Goal: Information Seeking & Learning: Learn about a topic

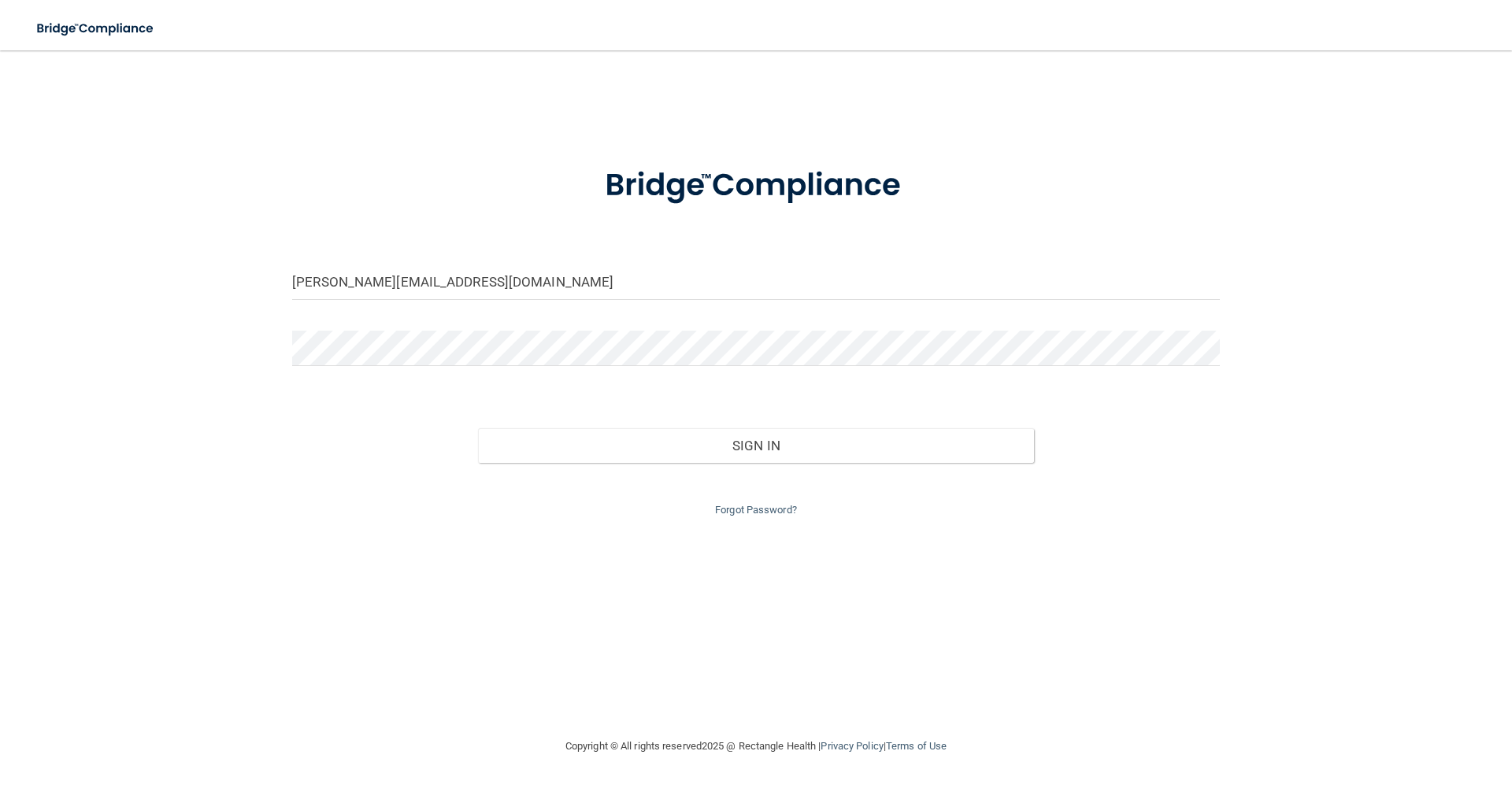
type input "[PERSON_NAME][EMAIL_ADDRESS][DOMAIN_NAME]"
click at [478, 428] on button "Sign In" at bounding box center [756, 445] width 556 height 35
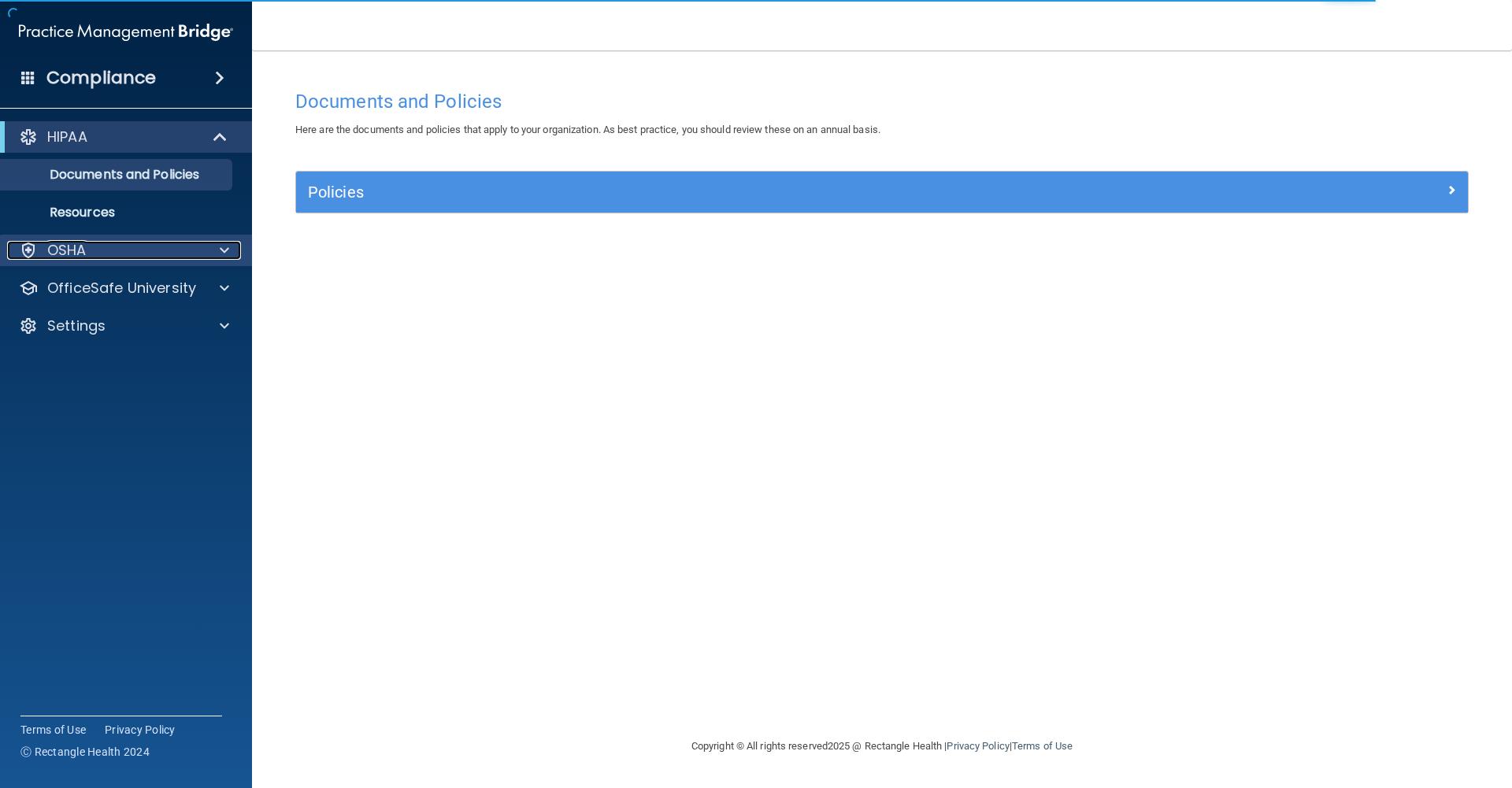
click at [98, 257] on div "OSHA" at bounding box center [105, 250] width 195 height 19
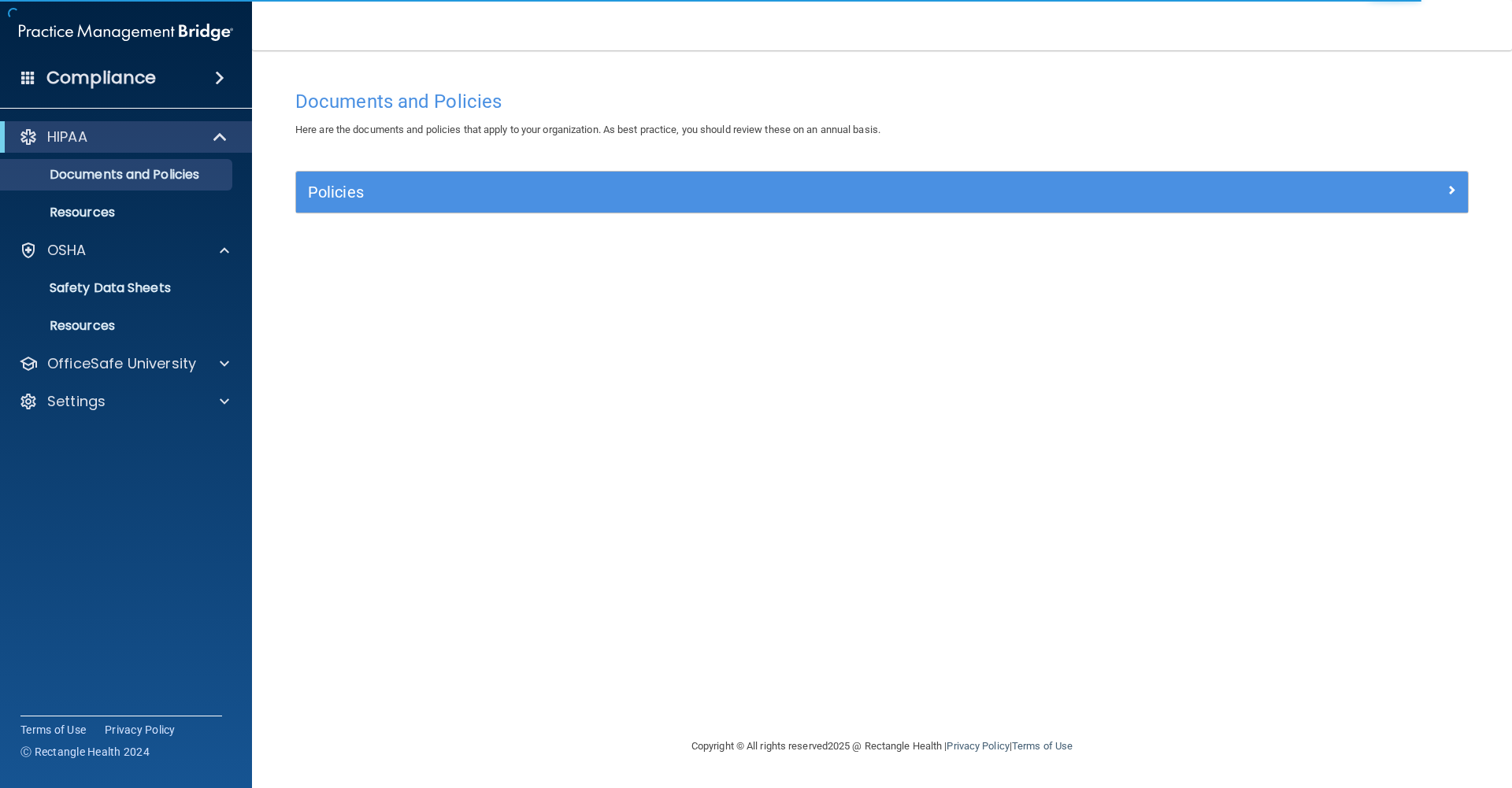
click at [128, 147] on div "HIPAA" at bounding box center [126, 137] width 252 height 31
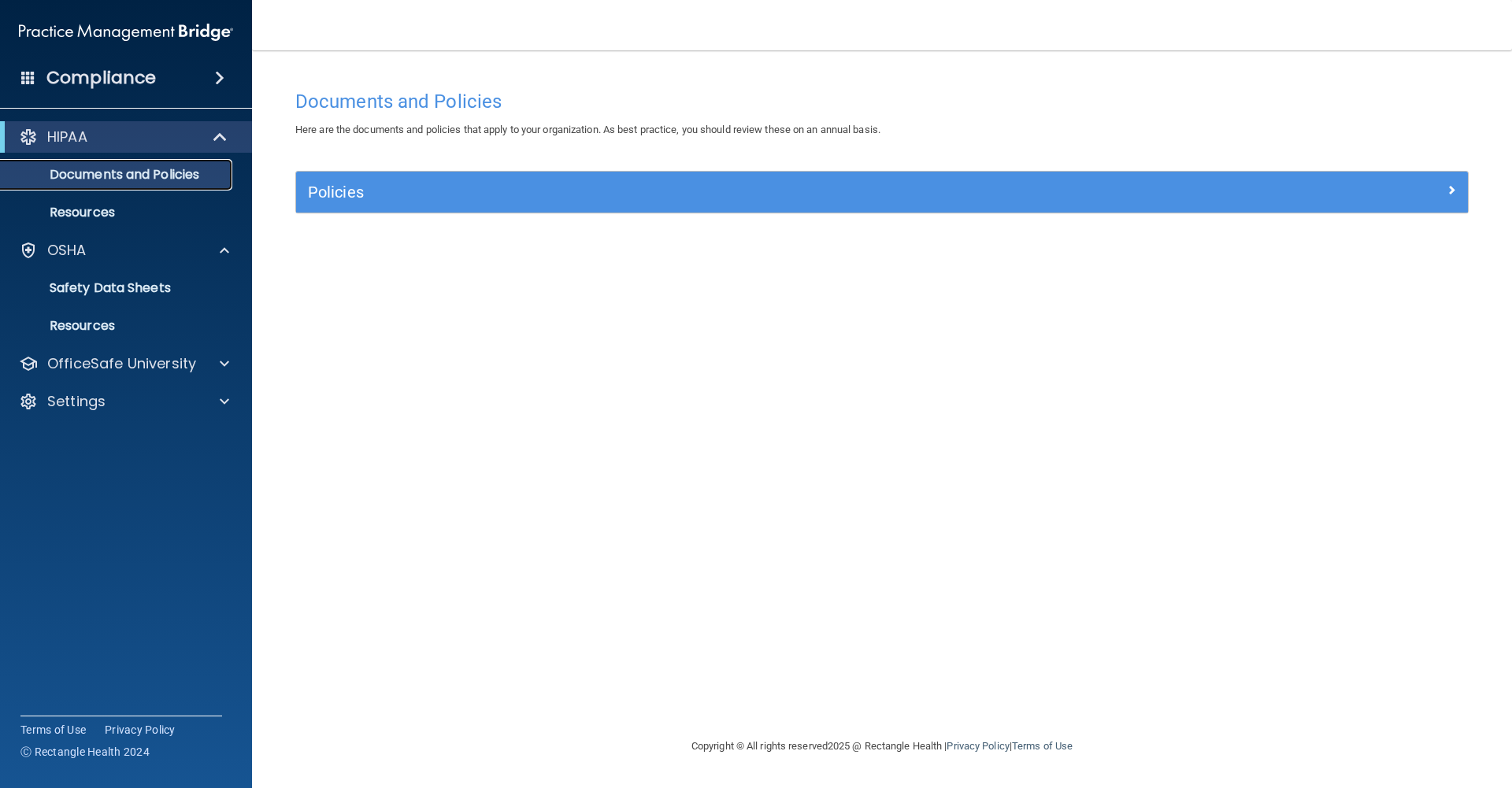
click at [102, 177] on p "Documents and Policies" at bounding box center [117, 175] width 215 height 16
click at [94, 260] on div "OSHA" at bounding box center [126, 250] width 253 height 31
click at [164, 360] on p "OfficeSafe University" at bounding box center [121, 363] width 149 height 19
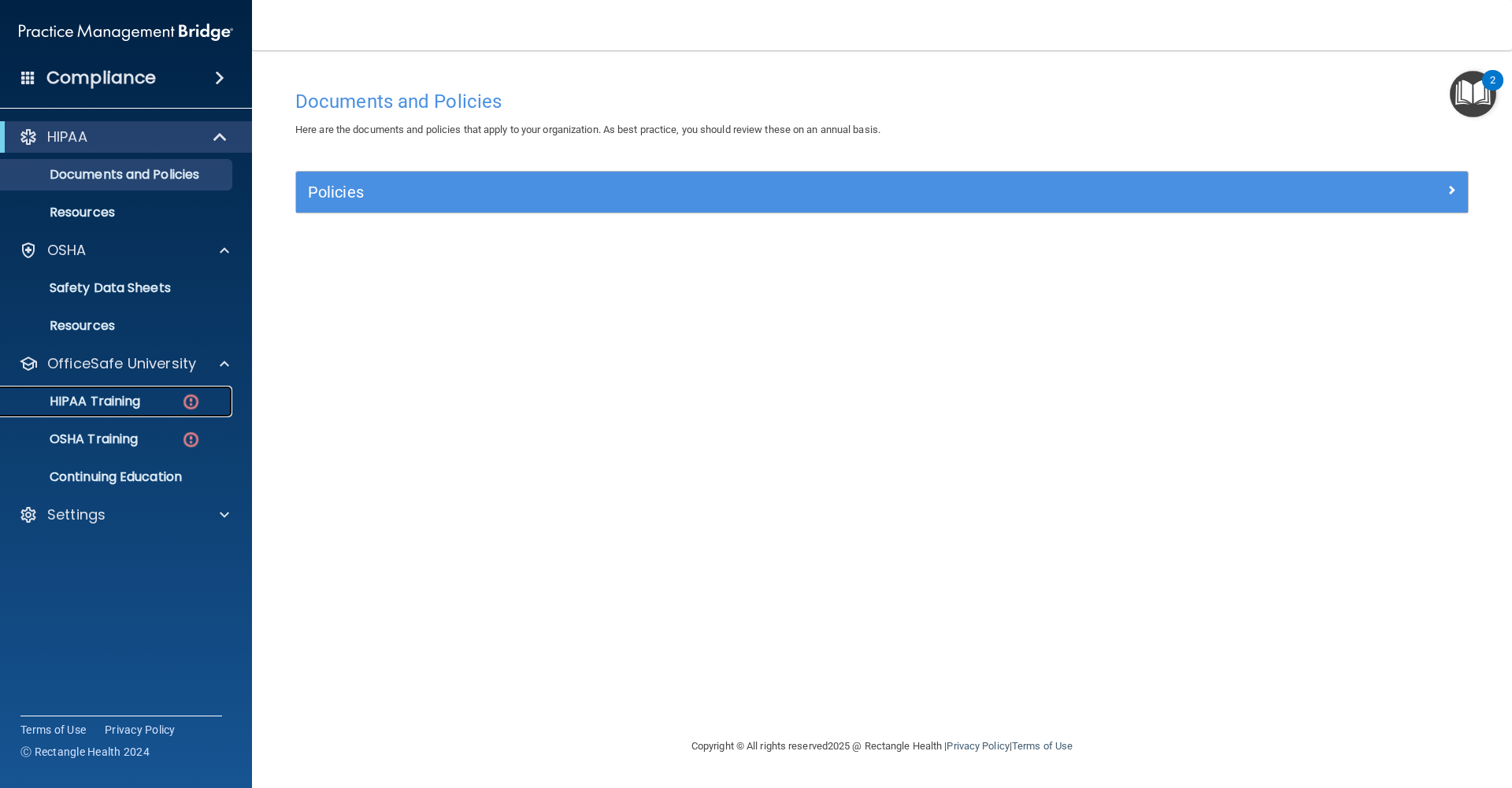
click at [143, 398] on div "HIPAA Training" at bounding box center [117, 401] width 215 height 16
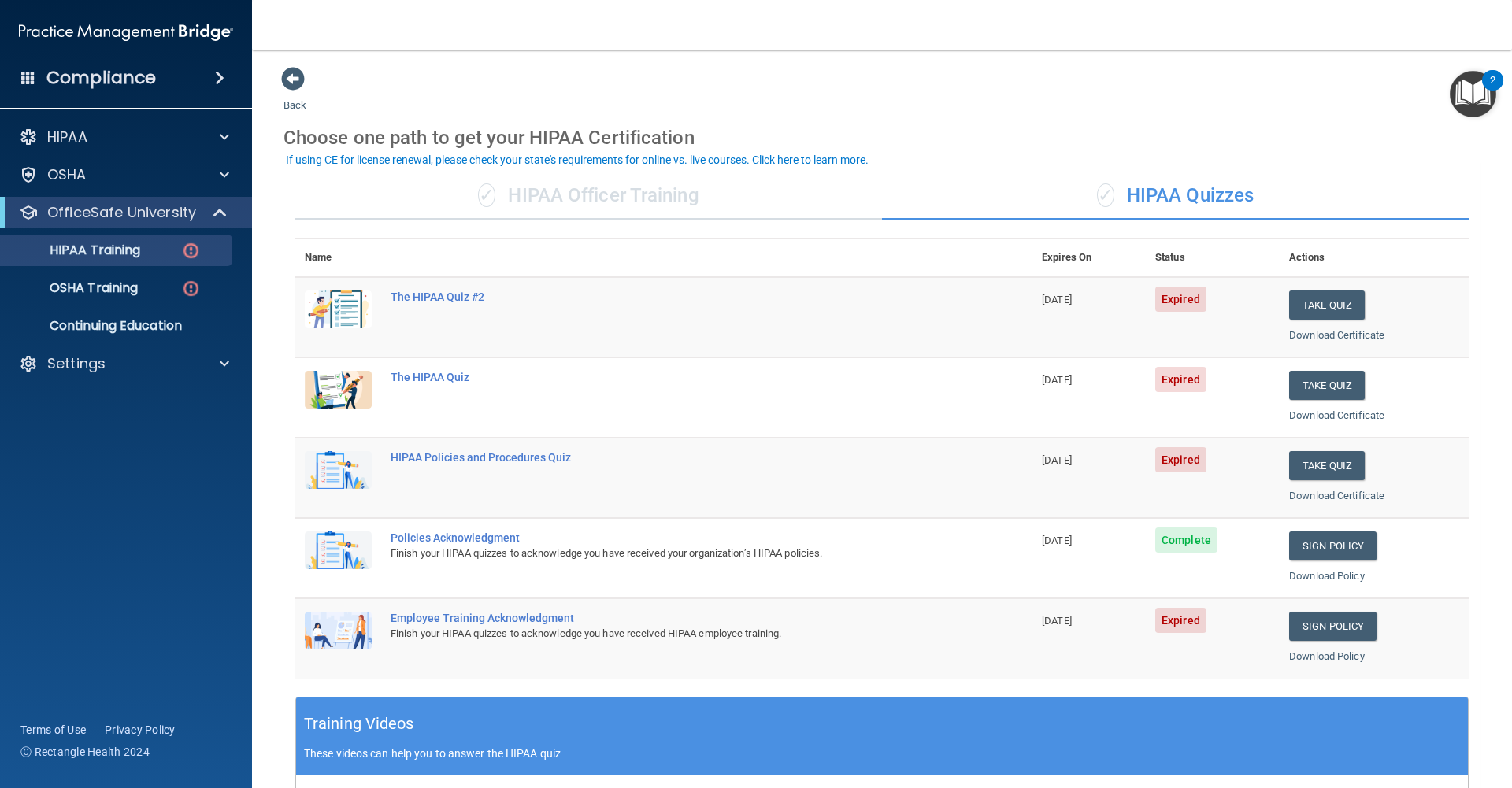
click at [423, 301] on div "The HIPAA Quiz #2" at bounding box center [672, 296] width 563 height 12
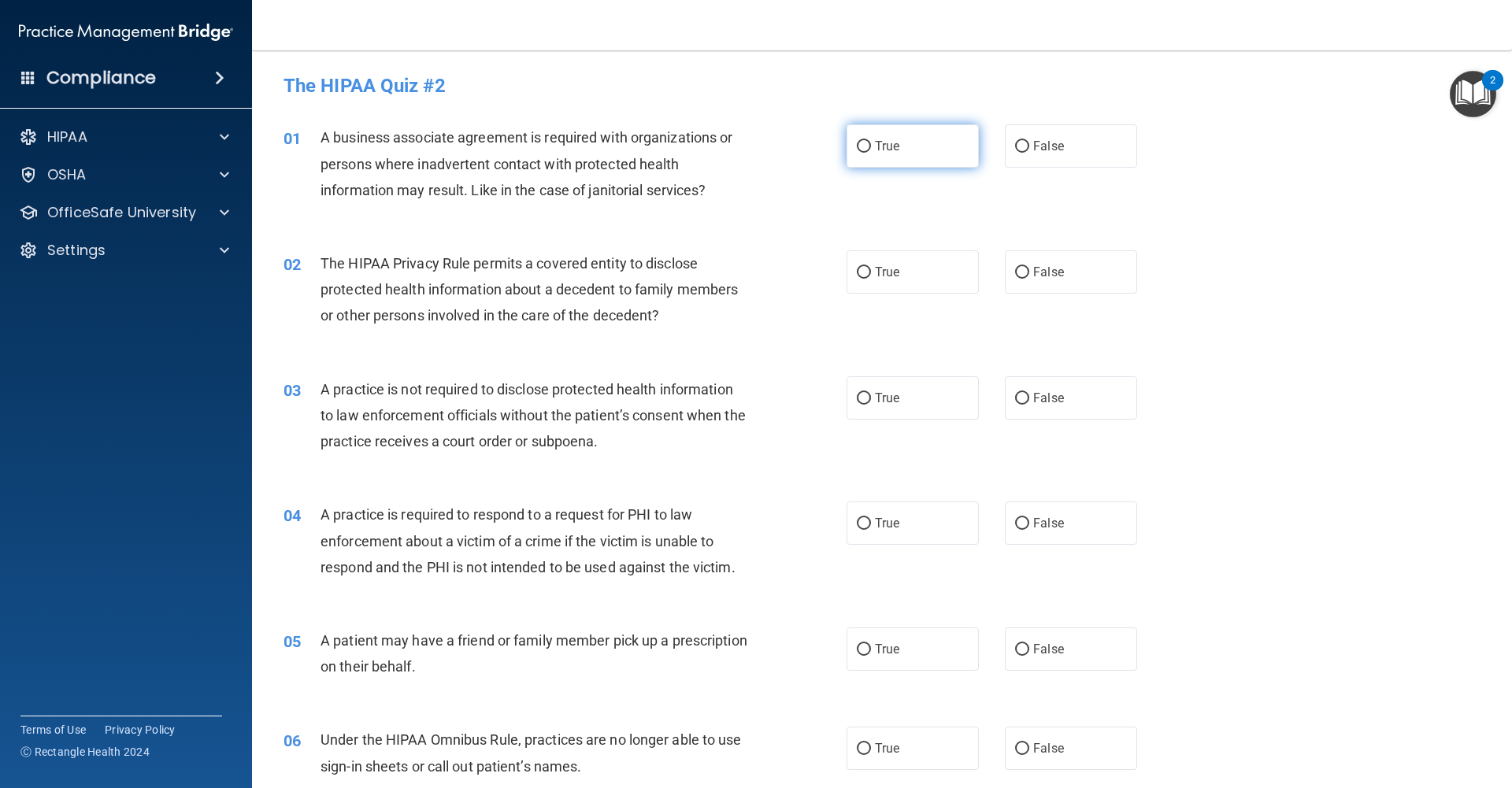
click at [865, 149] on input "True" at bounding box center [863, 147] width 14 height 12
radio input "true"
click at [866, 274] on input "True" at bounding box center [863, 273] width 14 height 12
radio input "true"
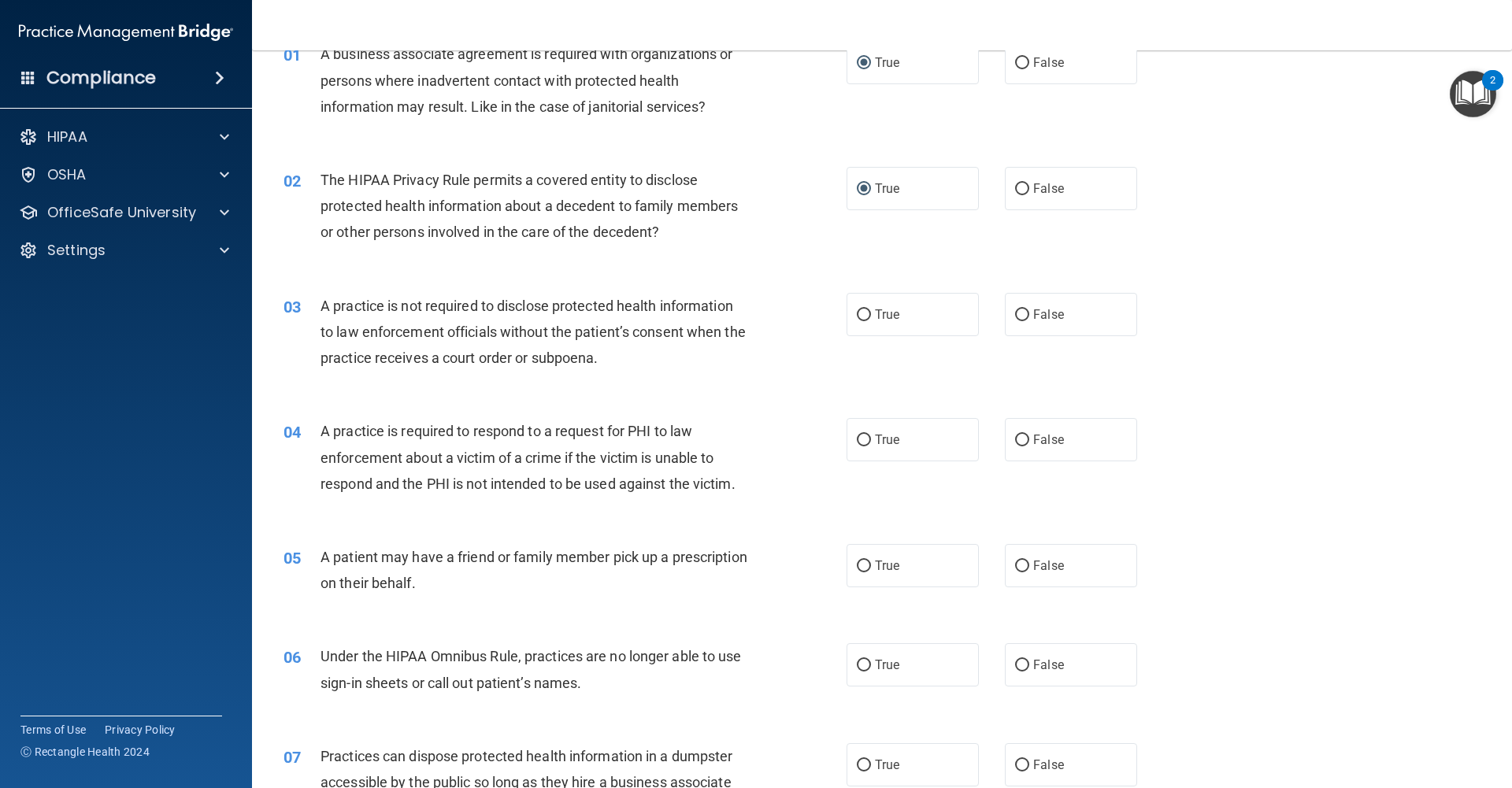
scroll to position [96, 0]
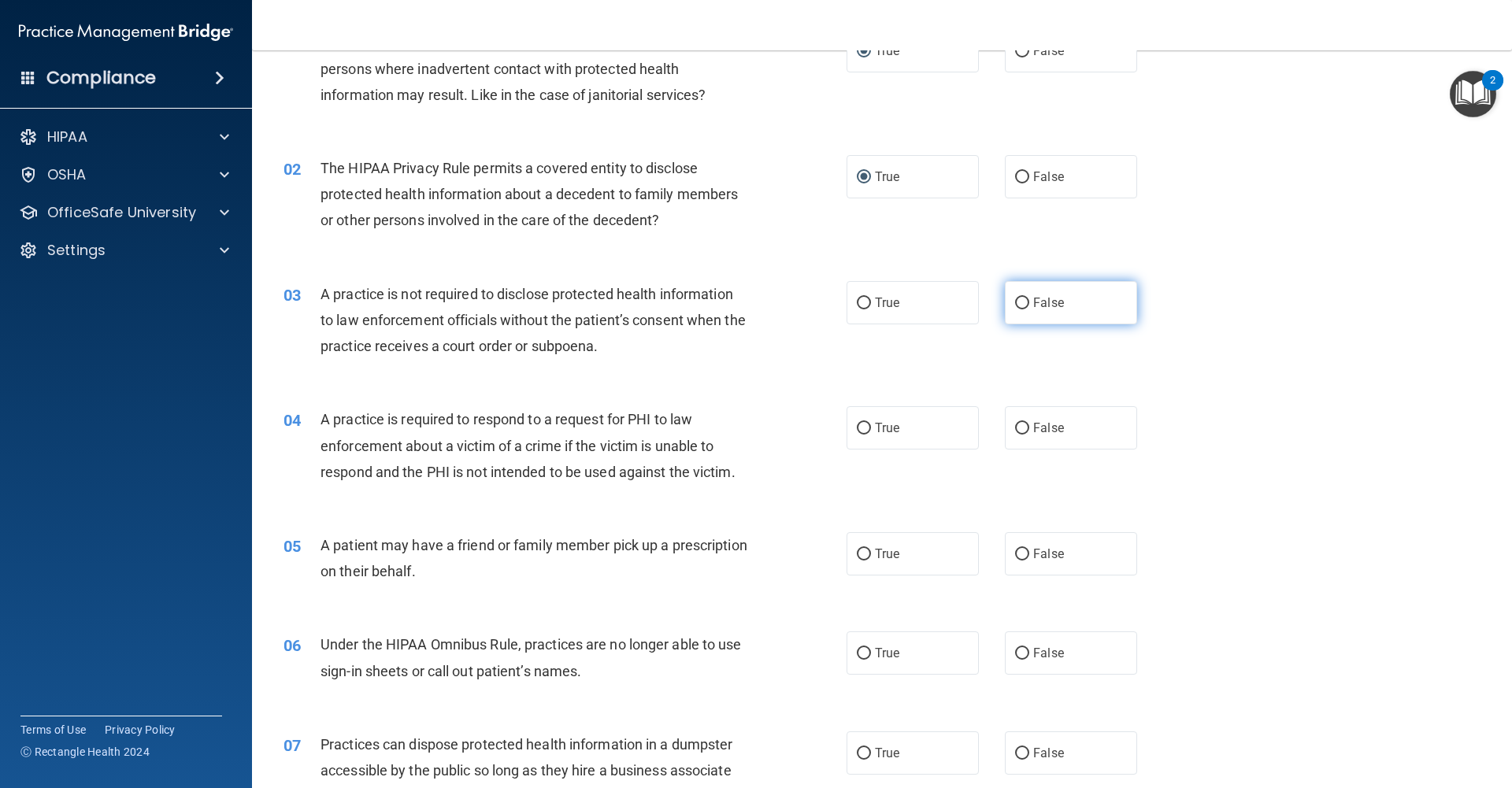
click at [1017, 302] on input "False" at bounding box center [1021, 304] width 14 height 12
radio input "true"
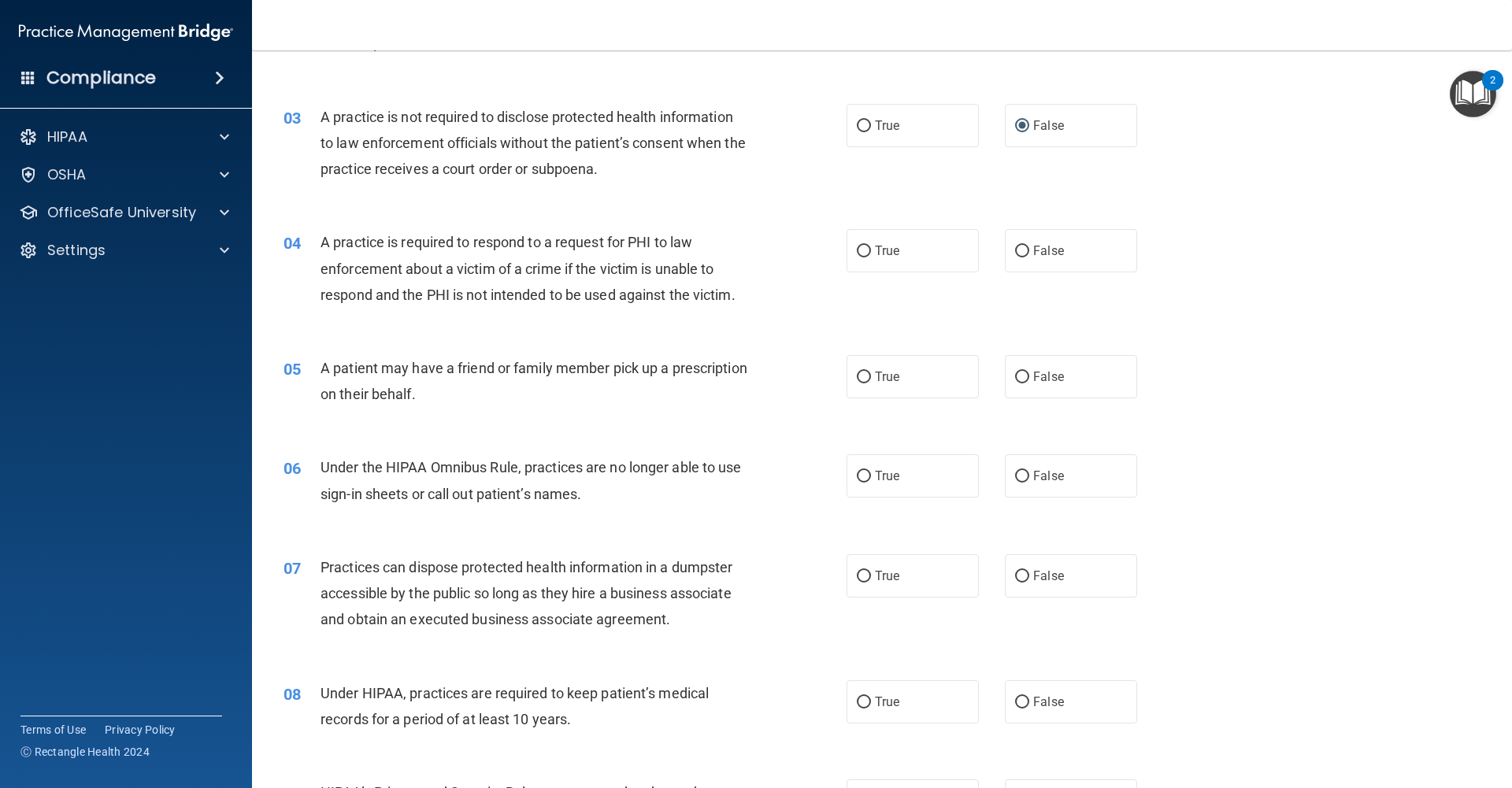
scroll to position [279, 0]
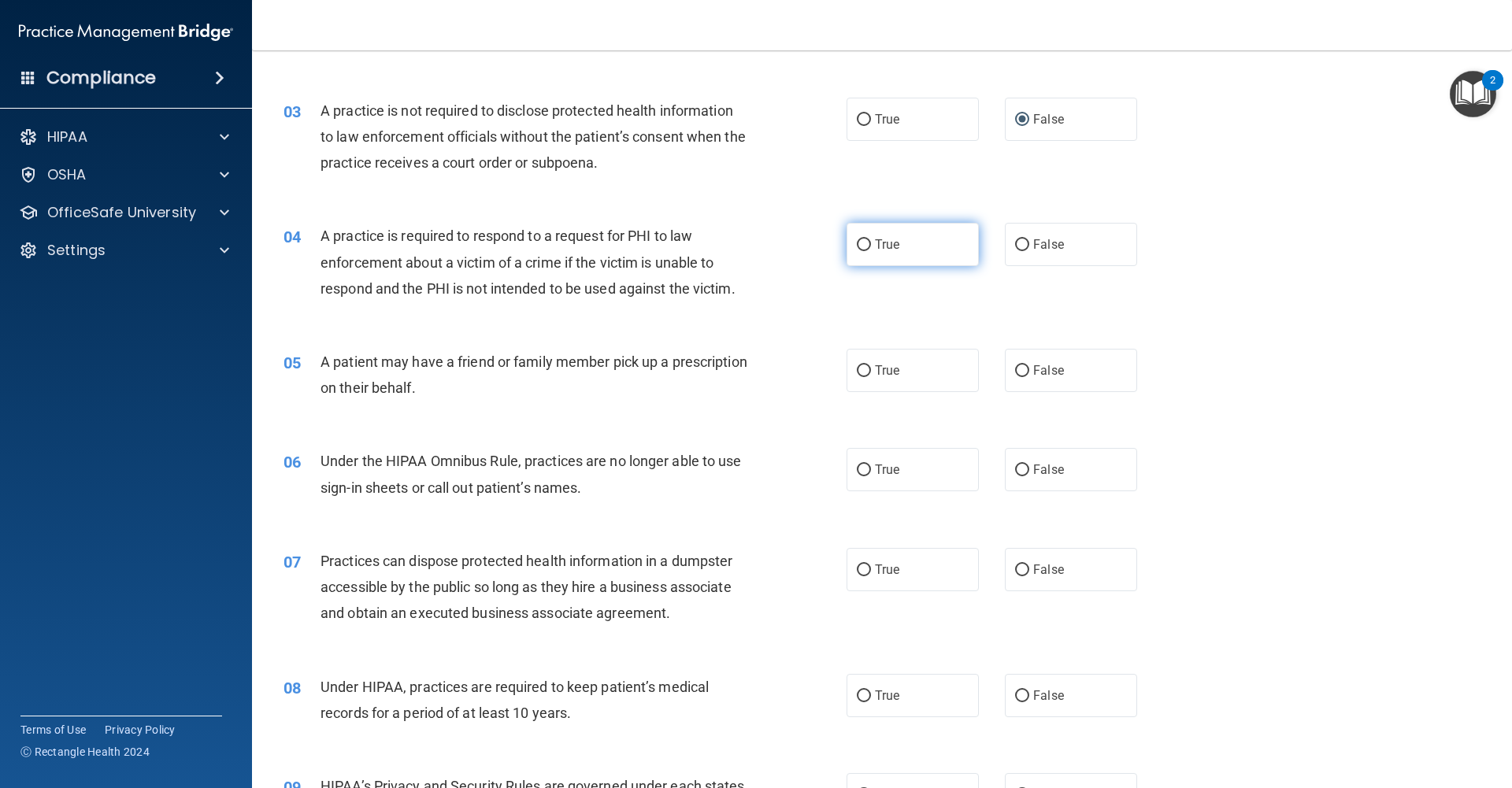
click at [861, 246] on input "True" at bounding box center [863, 245] width 14 height 12
radio input "true"
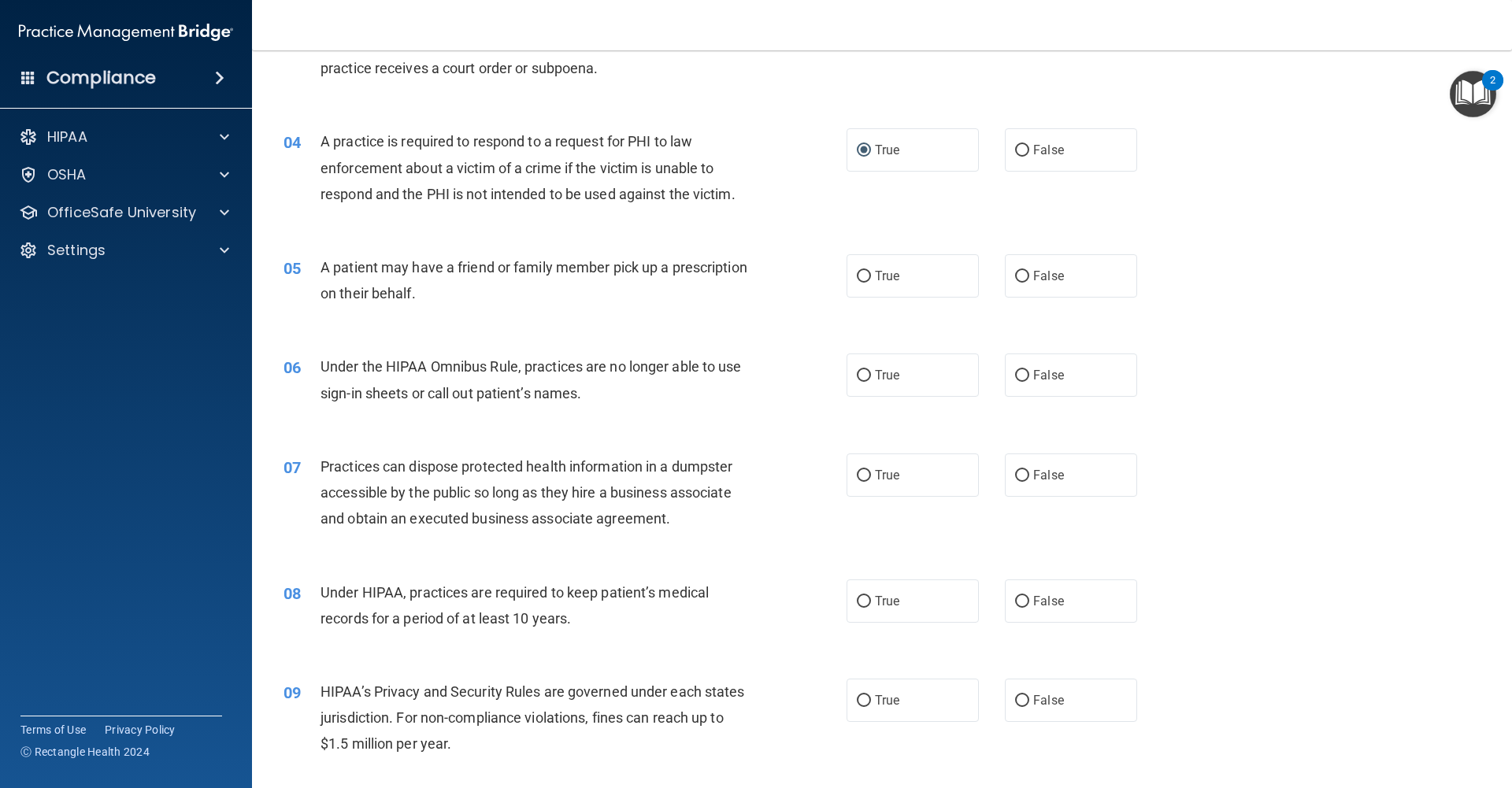
scroll to position [378, 0]
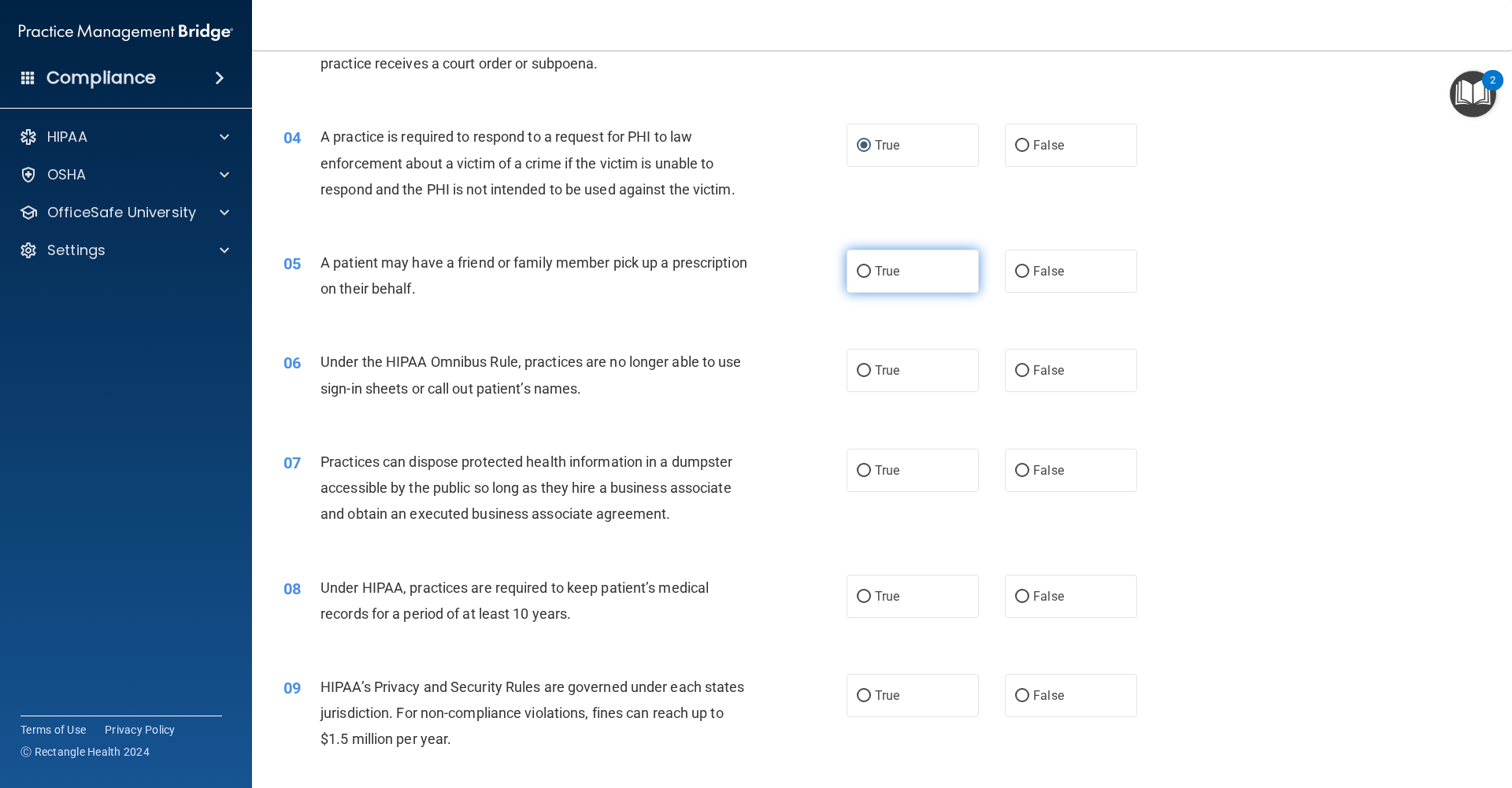
click at [863, 279] on label "True" at bounding box center [912, 271] width 133 height 44
click at [863, 278] on input "True" at bounding box center [863, 272] width 14 height 12
radio input "true"
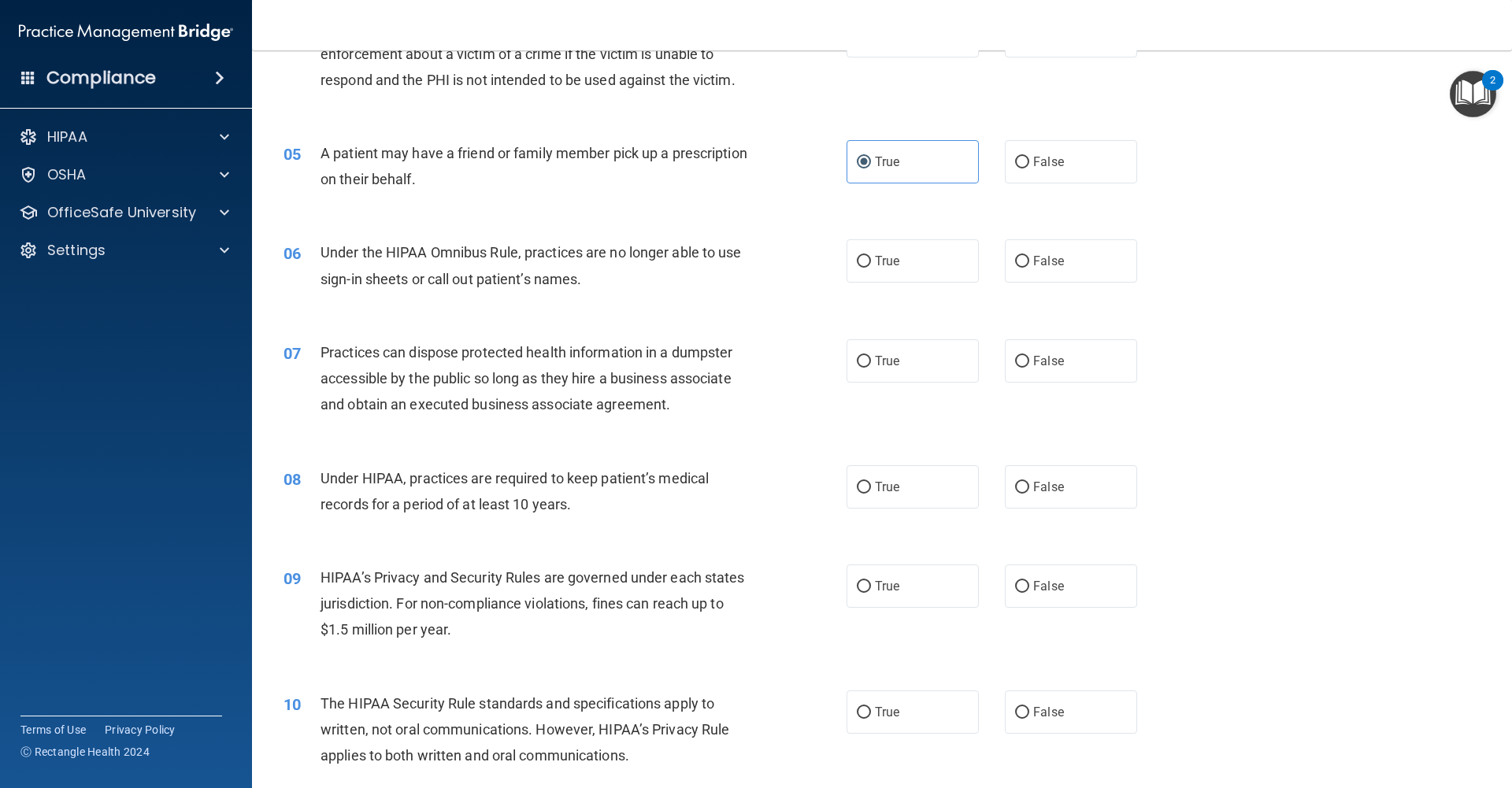
scroll to position [492, 0]
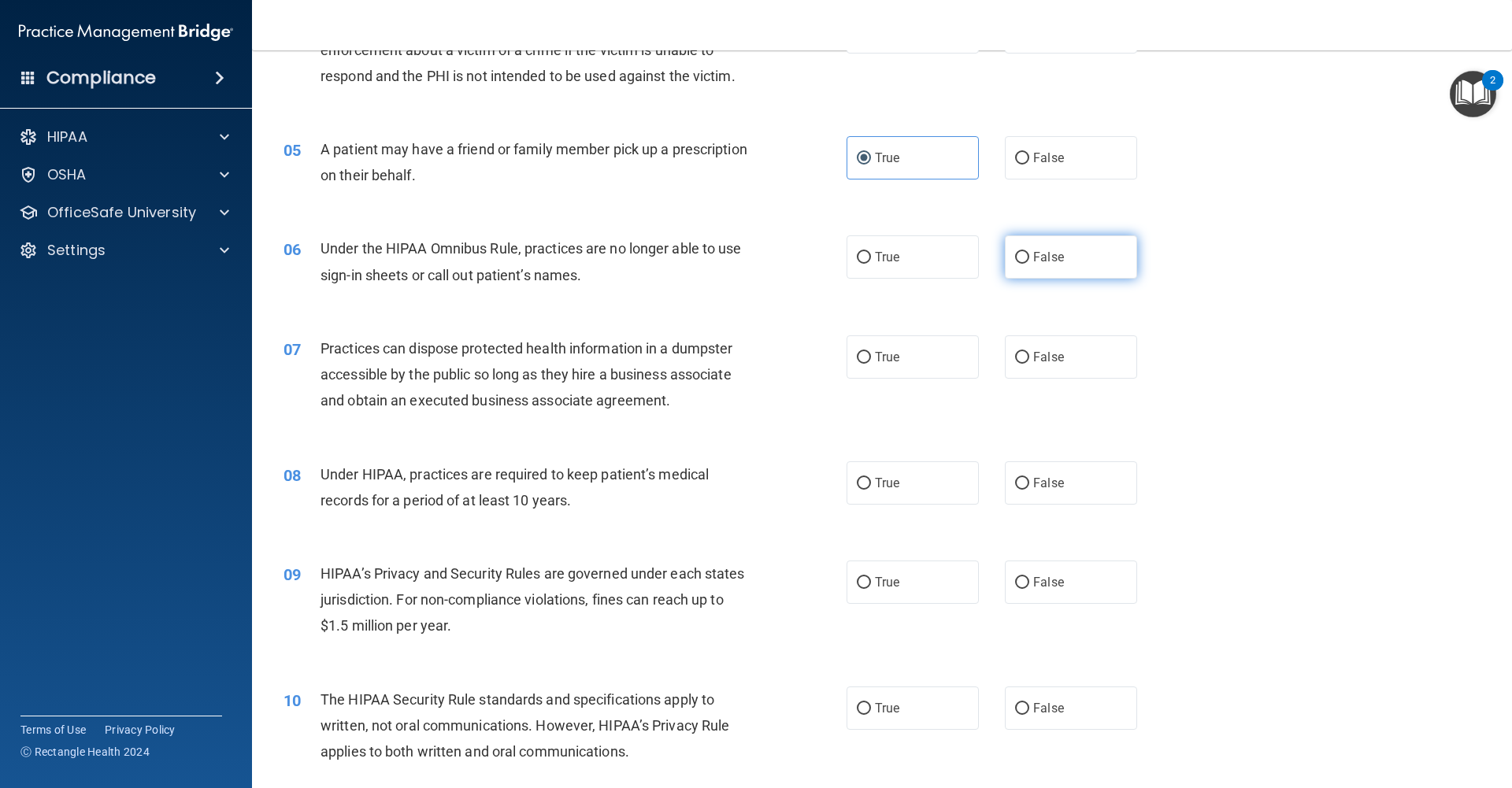
click at [1017, 258] on input "False" at bounding box center [1021, 258] width 14 height 12
radio input "true"
click at [1016, 359] on input "False" at bounding box center [1021, 358] width 14 height 12
radio input "true"
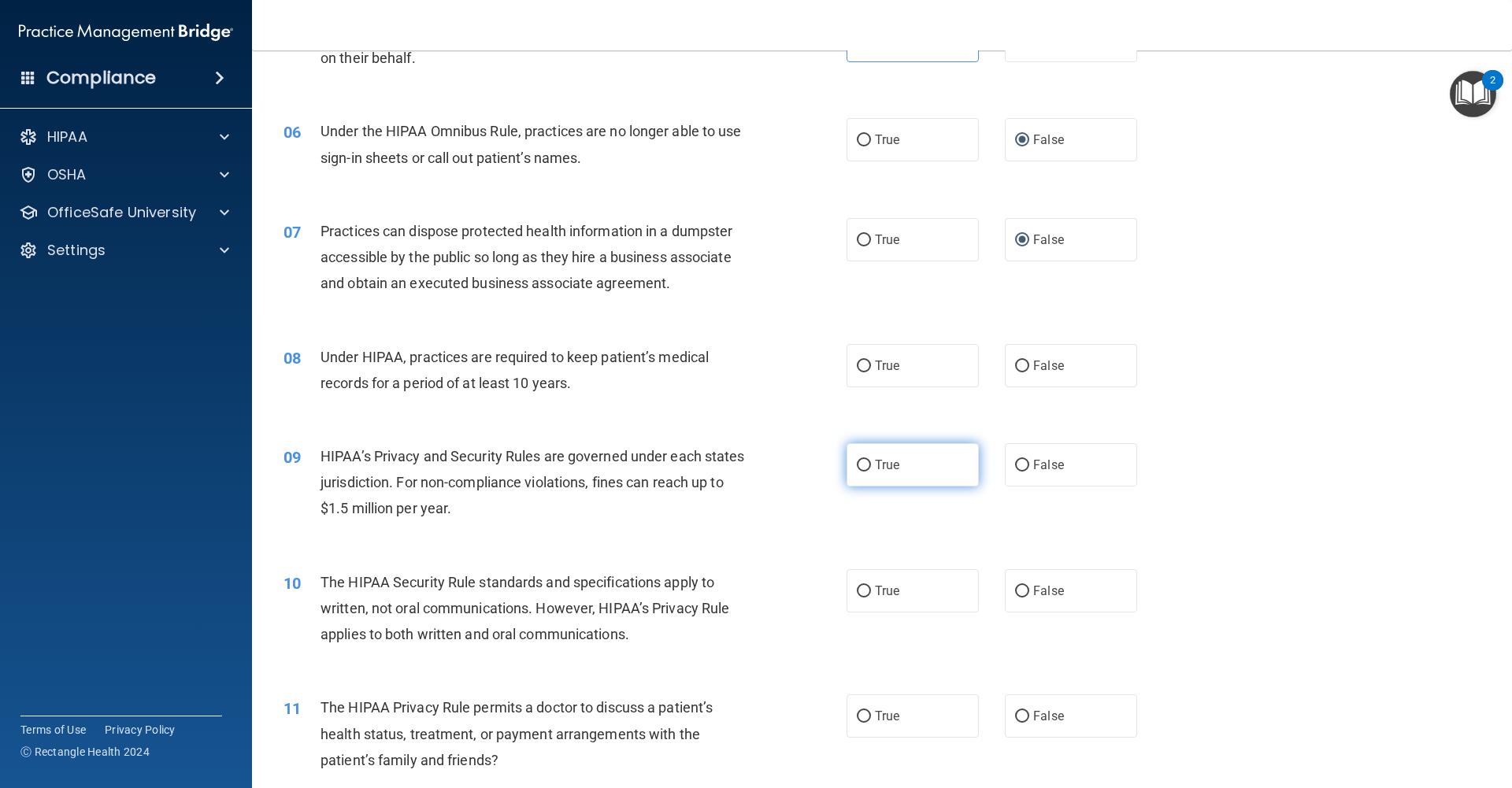
scroll to position [613, 0]
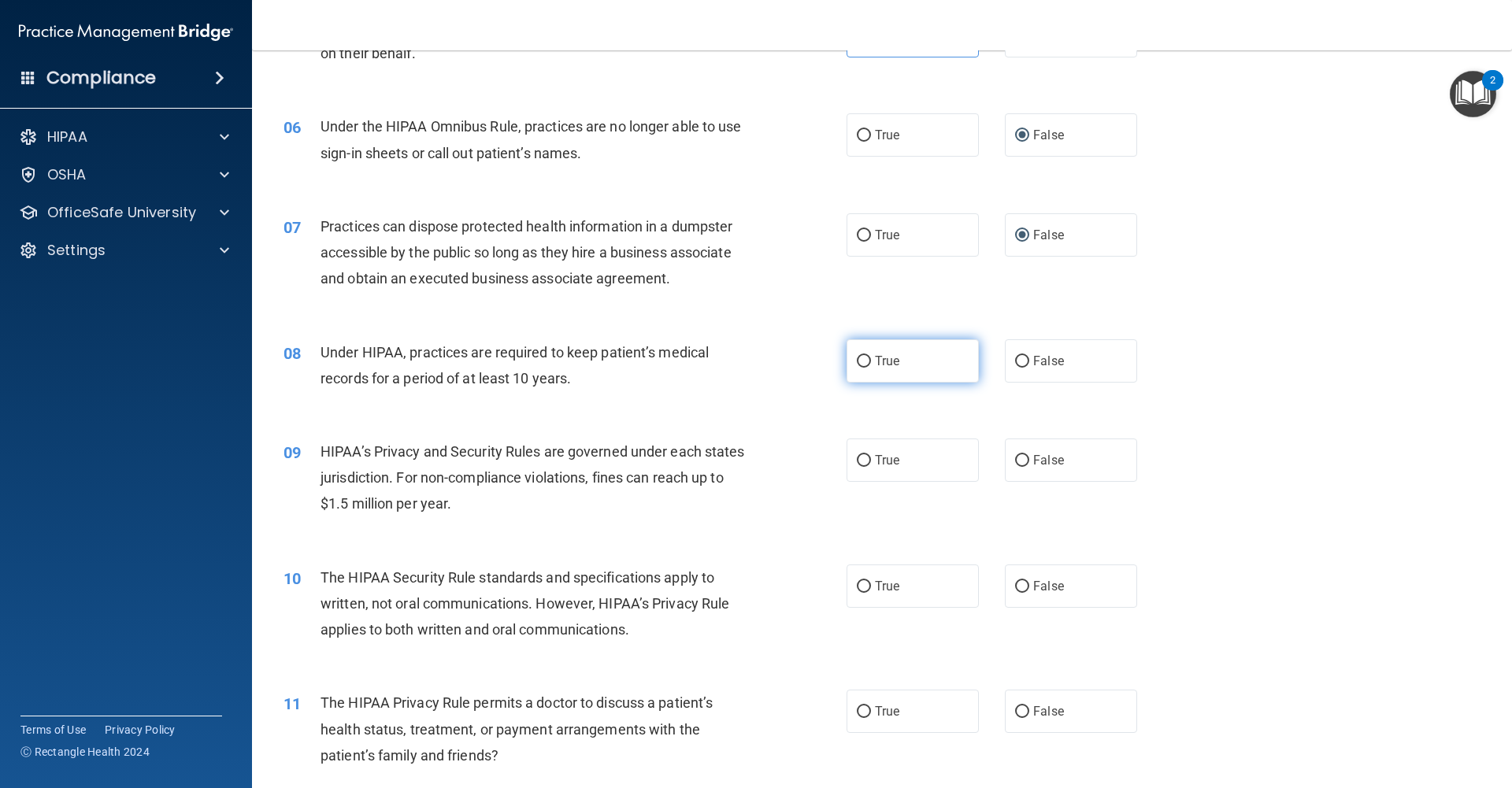
click at [873, 368] on label "True" at bounding box center [912, 361] width 133 height 44
click at [871, 368] on input "True" at bounding box center [863, 361] width 14 height 12
radio input "true"
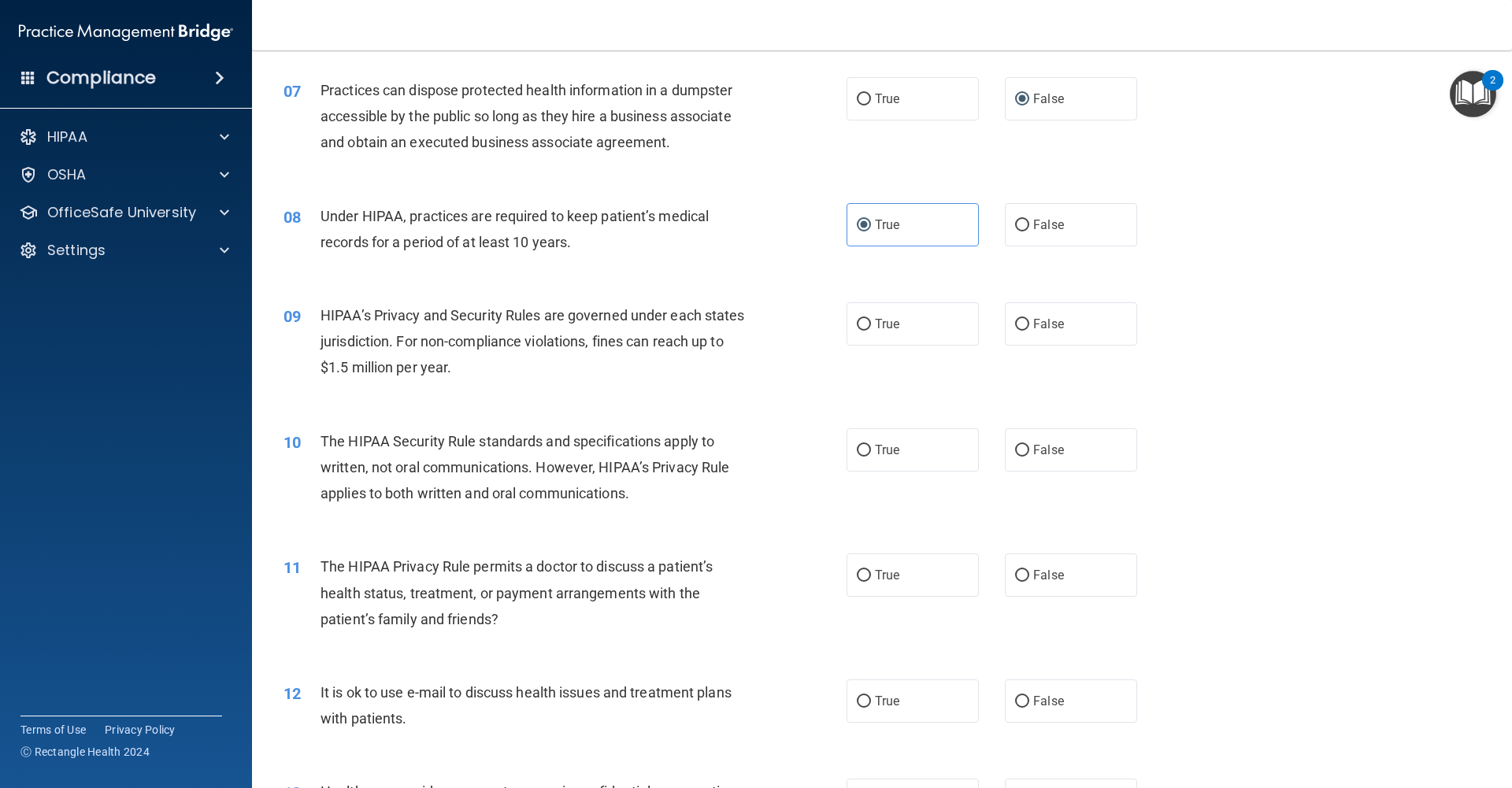
scroll to position [761, 0]
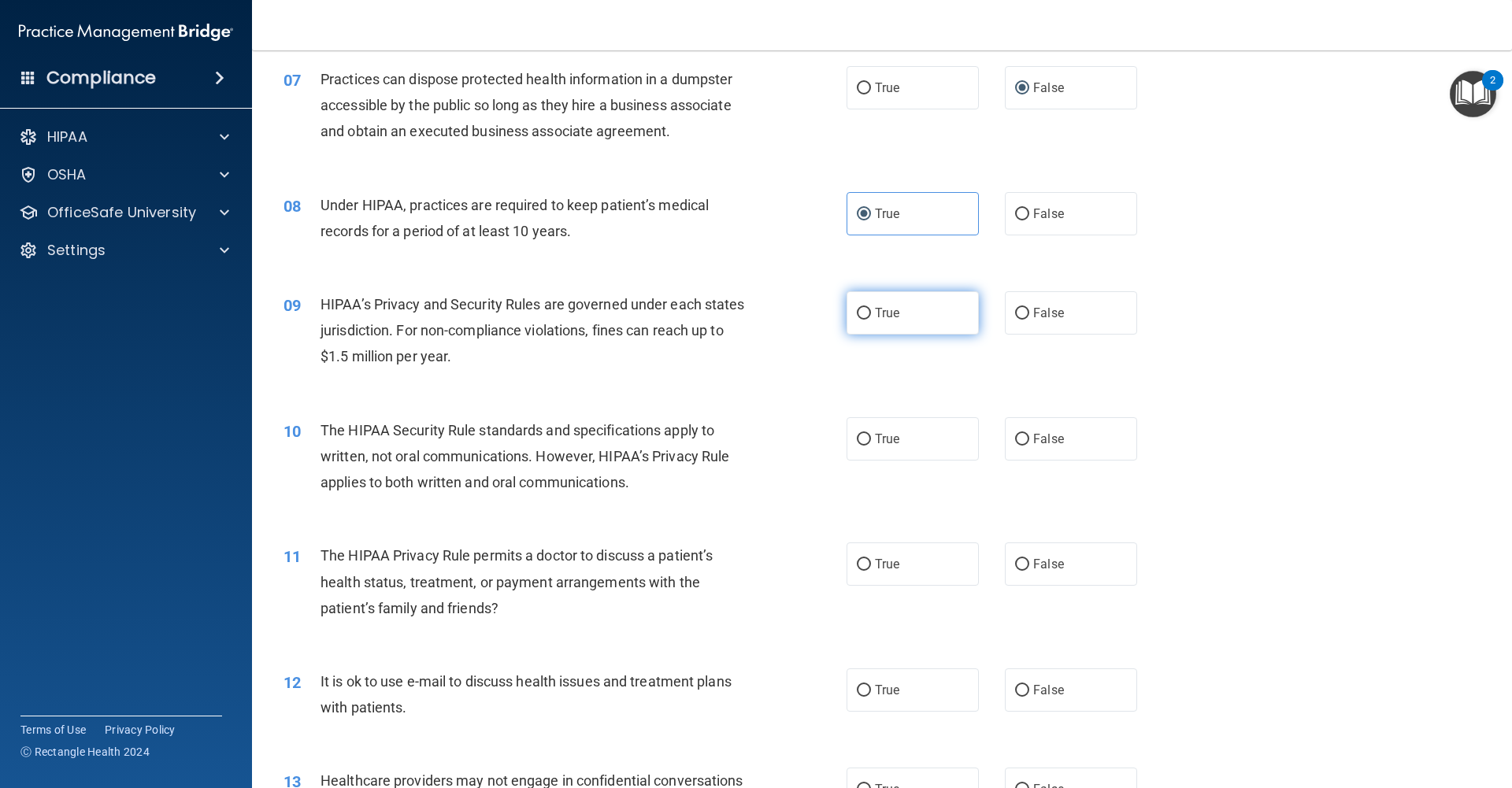
click at [863, 314] on input "True" at bounding box center [863, 314] width 14 height 12
radio input "true"
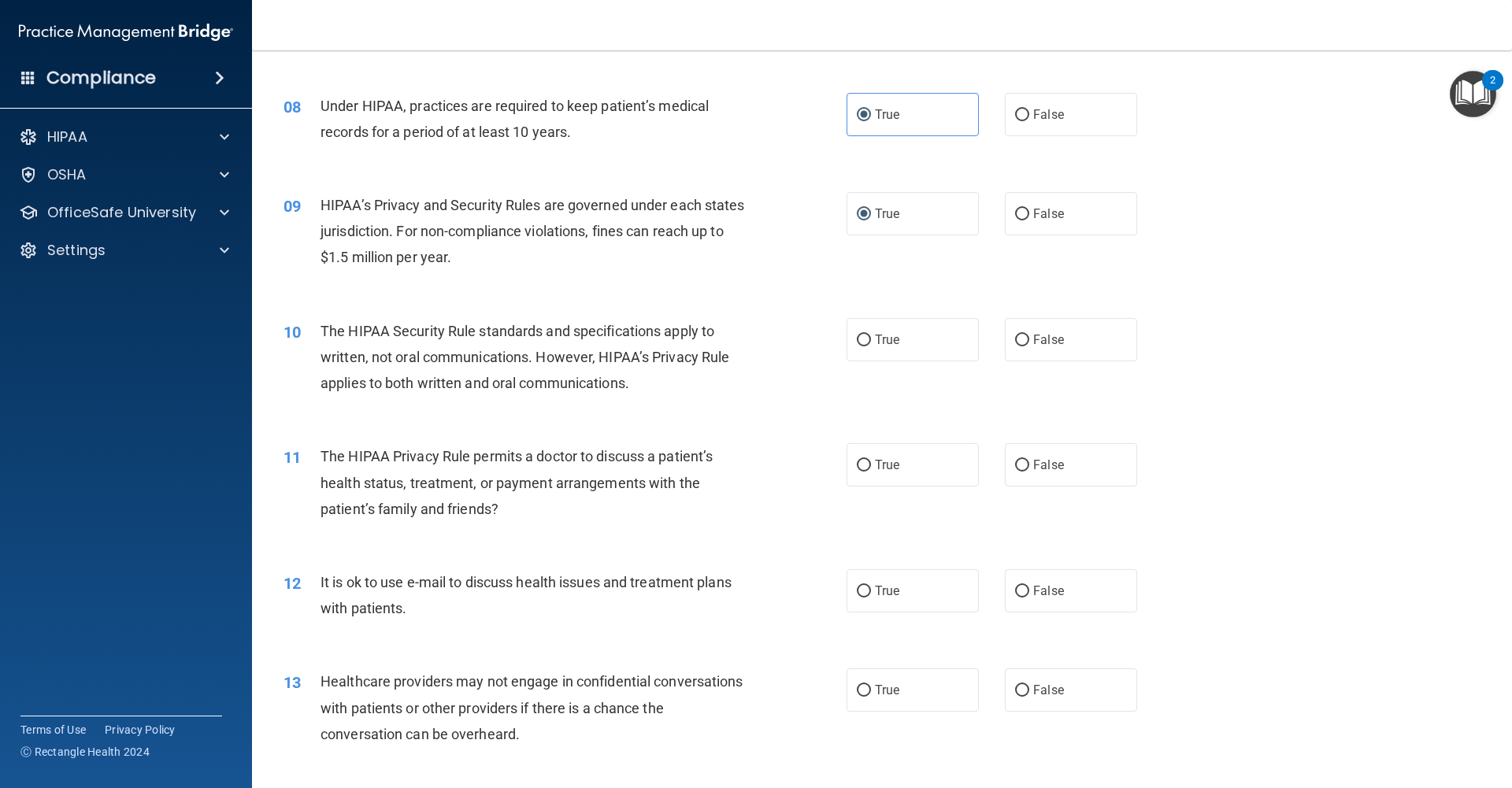
scroll to position [863, 0]
click at [869, 338] on input "True" at bounding box center [863, 338] width 14 height 12
radio input "true"
click at [875, 462] on span "True" at bounding box center [887, 462] width 25 height 15
click at [871, 462] on input "True" at bounding box center [863, 463] width 14 height 12
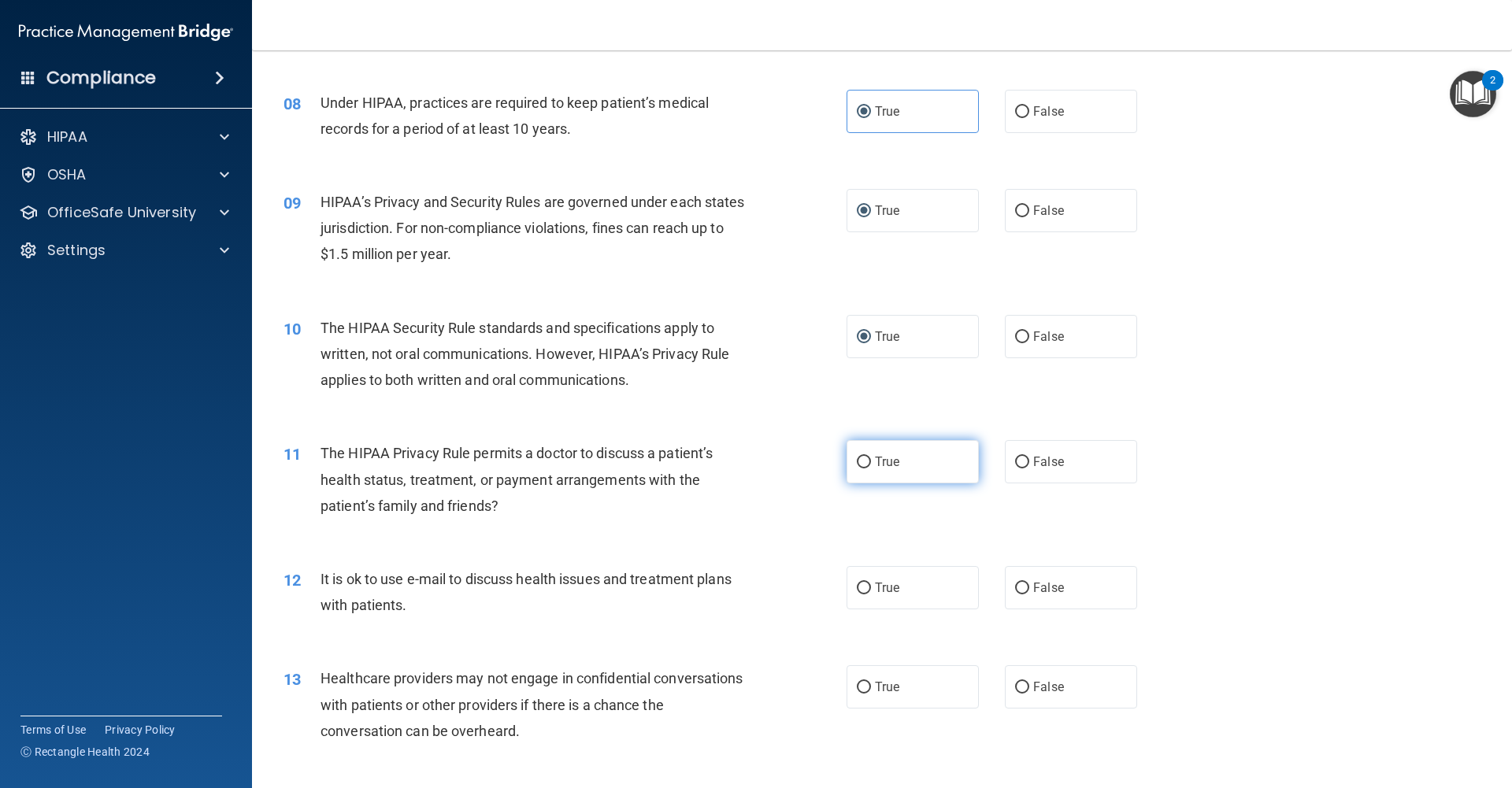
radio input "true"
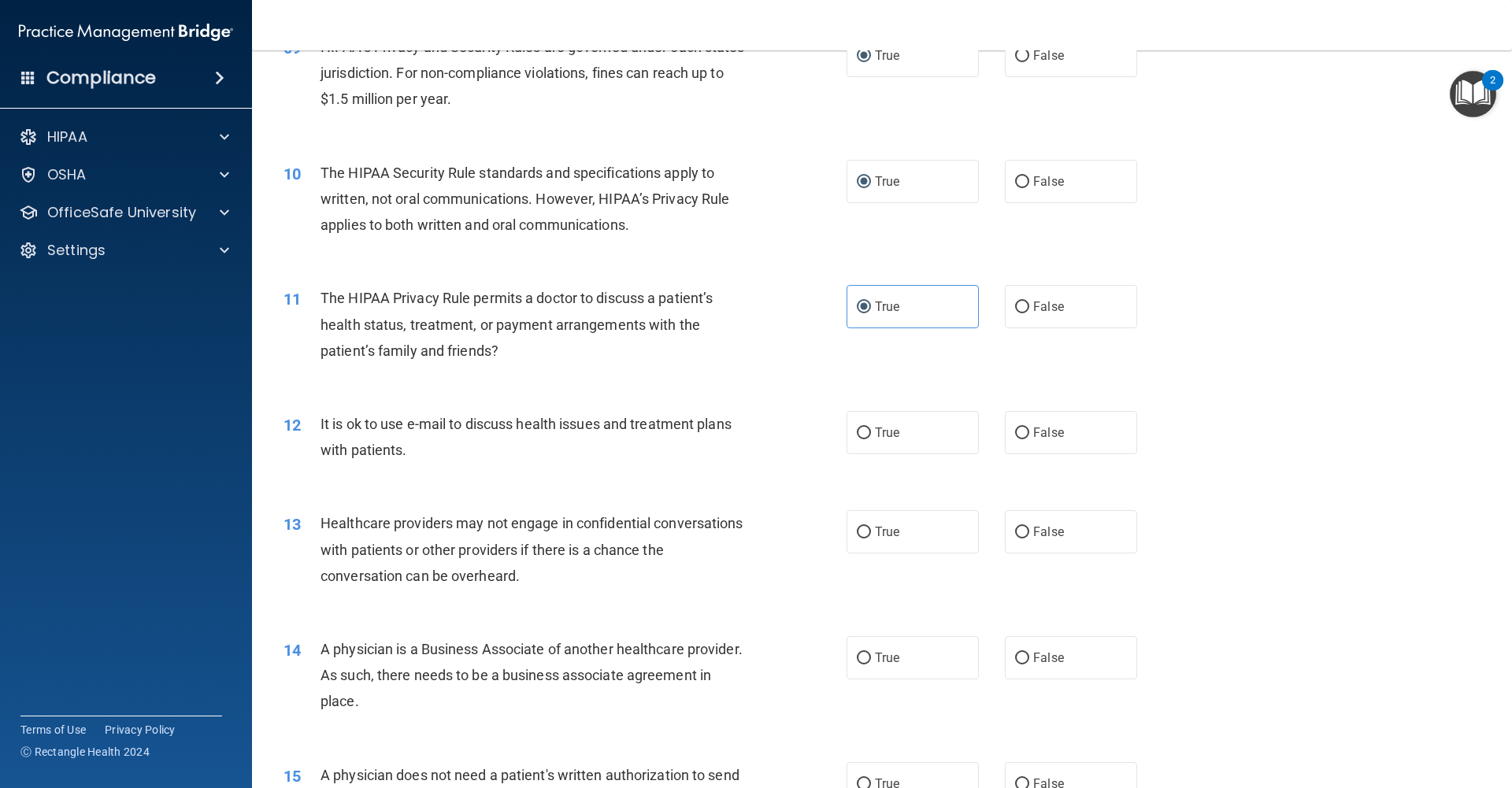
scroll to position [1019, 0]
click at [862, 432] on input "True" at bounding box center [863, 432] width 14 height 12
radio input "true"
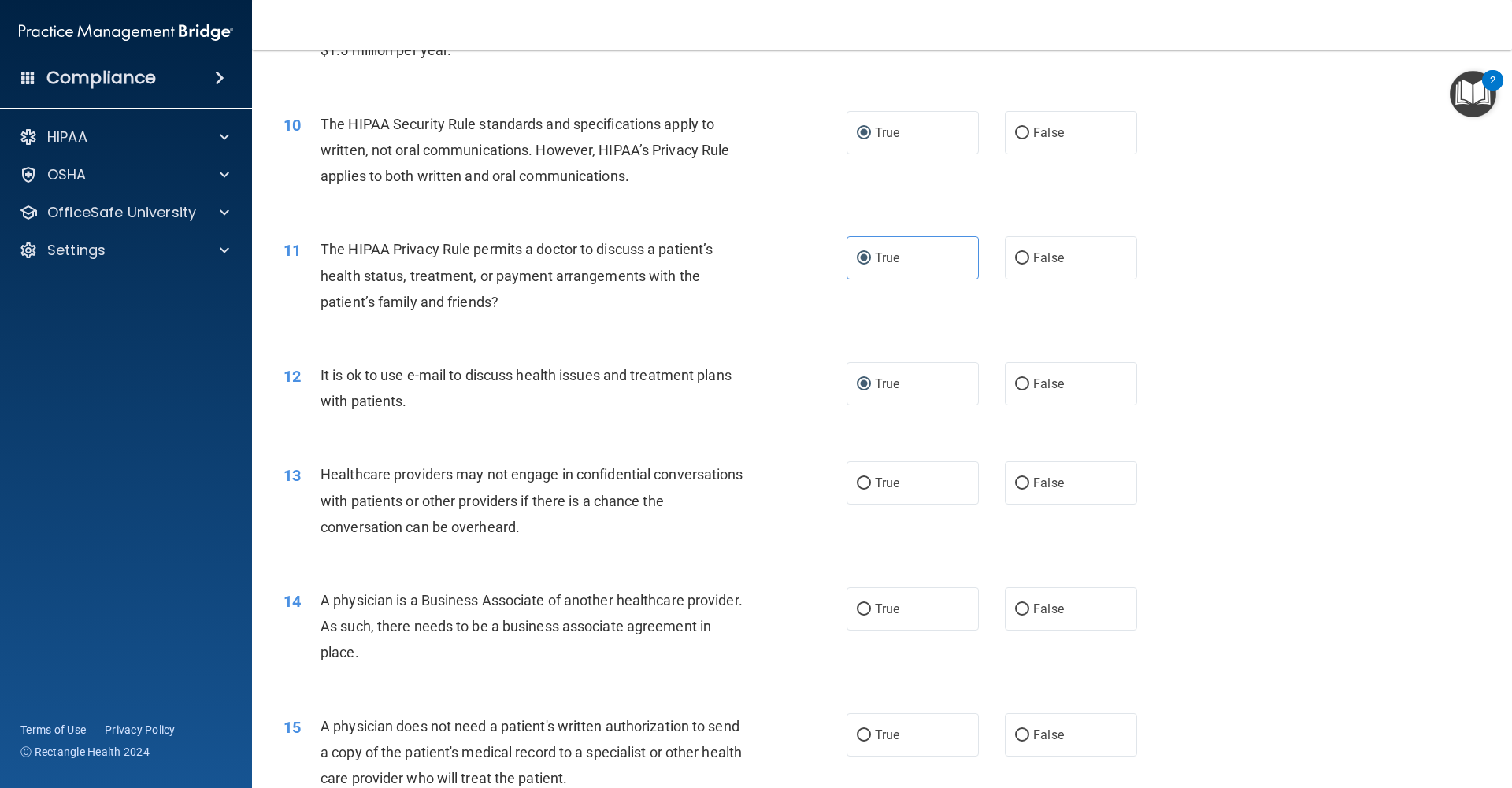
scroll to position [1104, 0]
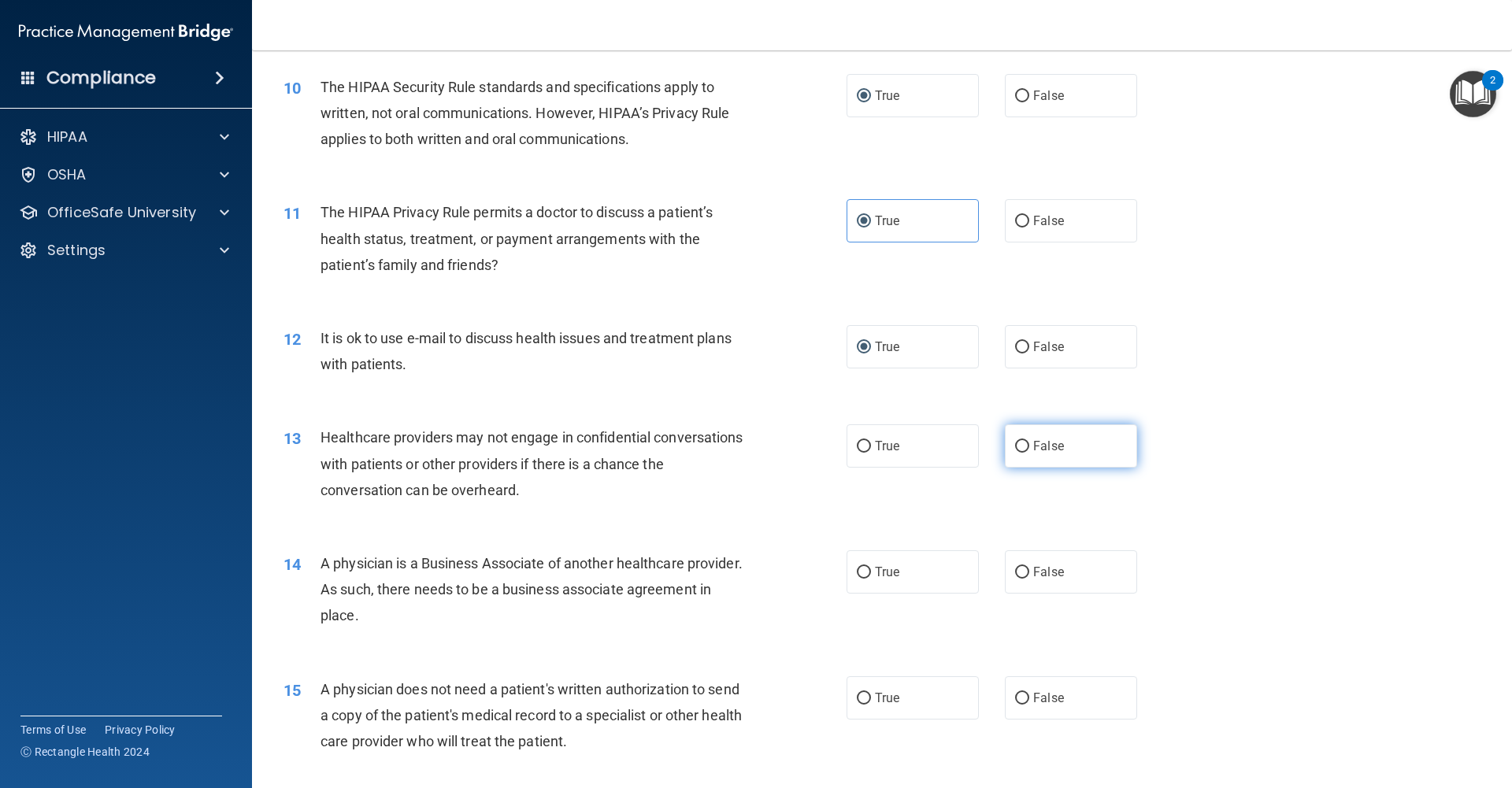
click at [1029, 447] on label "False" at bounding box center [1071, 446] width 133 height 44
click at [1029, 447] on input "False" at bounding box center [1021, 447] width 14 height 12
radio input "true"
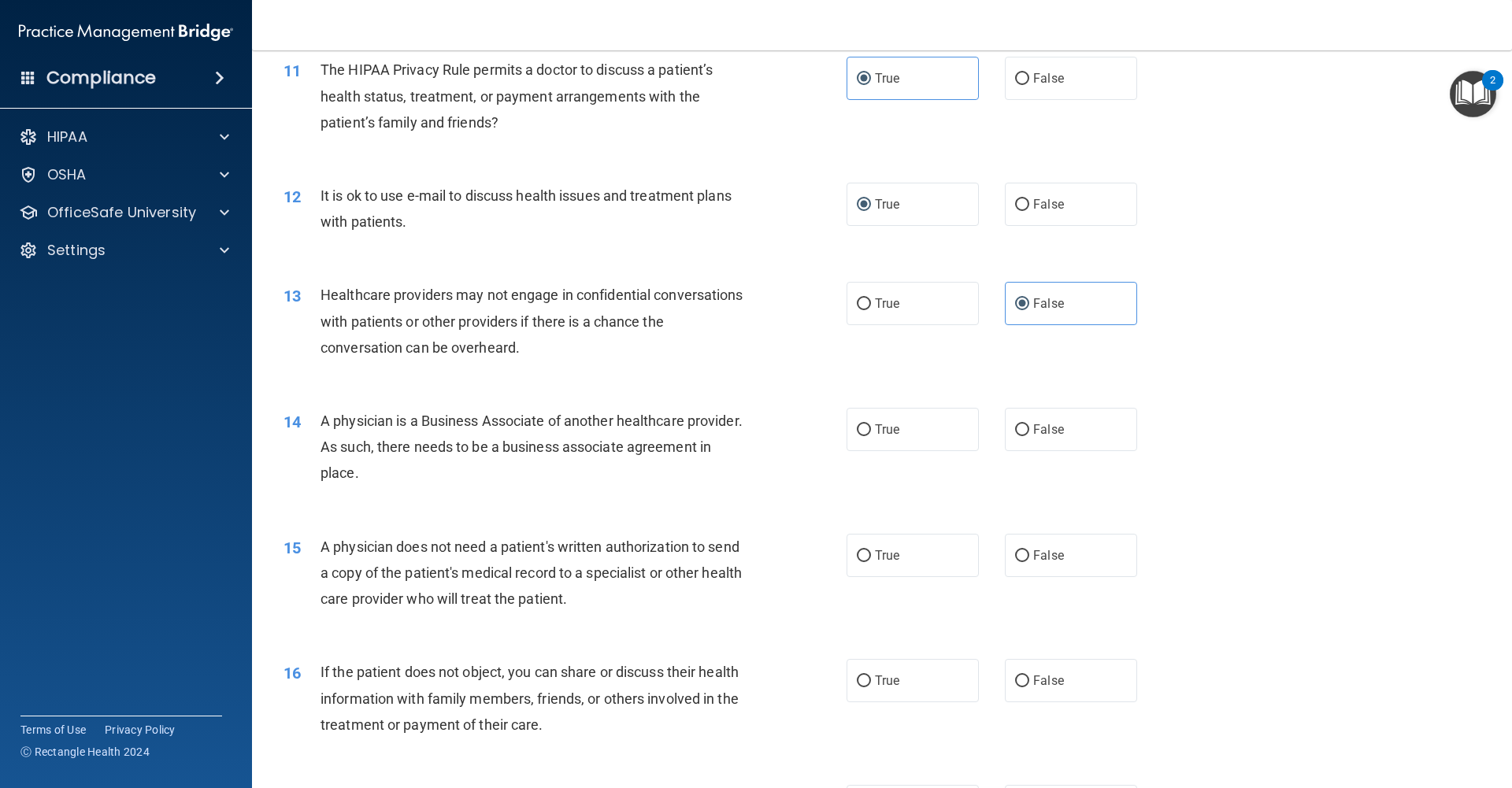
scroll to position [1249, 0]
click at [1021, 436] on label "False" at bounding box center [1071, 427] width 133 height 44
click at [1021, 434] on input "False" at bounding box center [1021, 428] width 14 height 12
radio input "true"
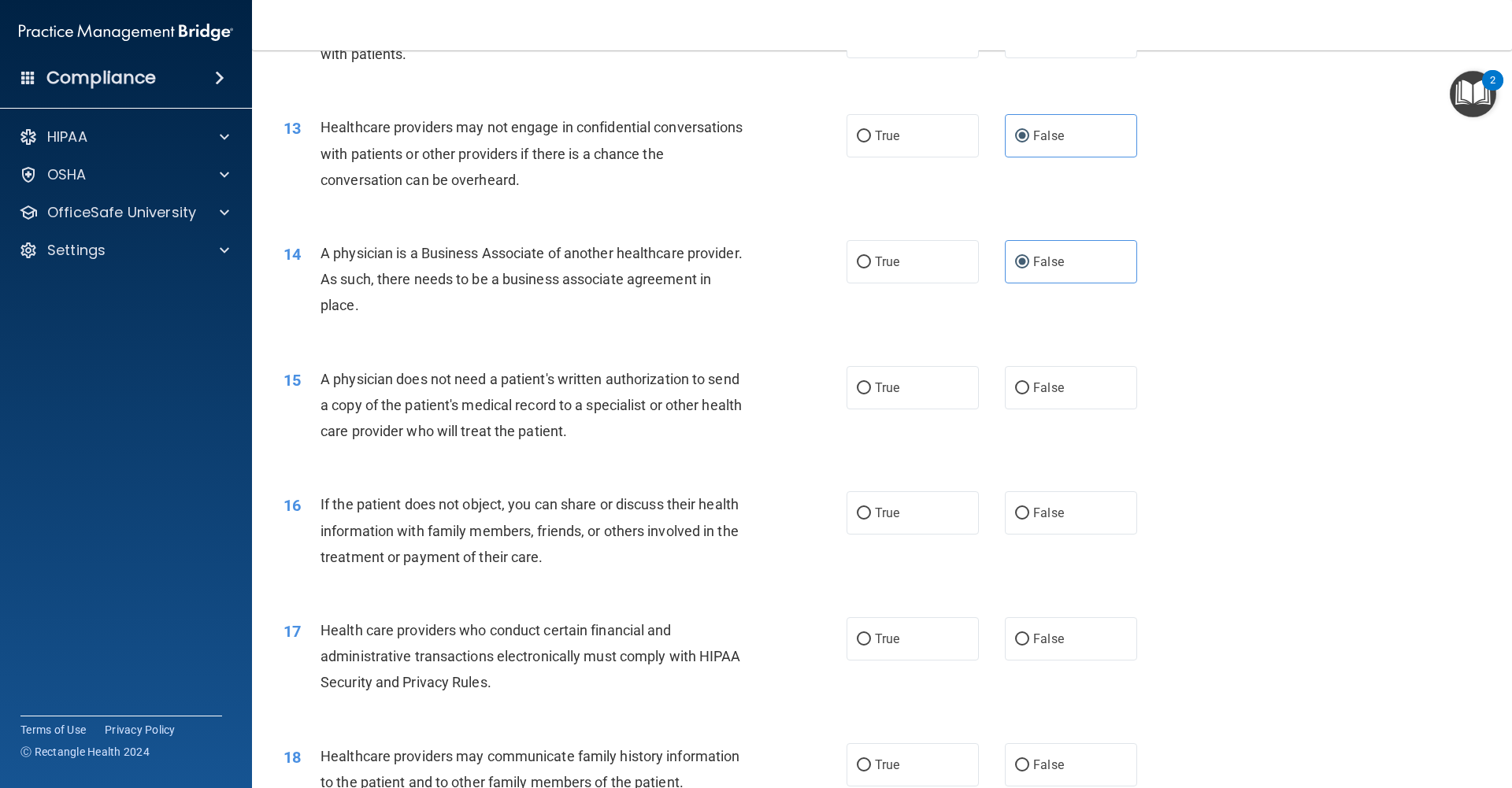
scroll to position [1418, 0]
click at [858, 385] on input "True" at bounding box center [863, 385] width 14 height 12
radio input "true"
click at [861, 510] on input "True" at bounding box center [863, 511] width 14 height 12
radio input "true"
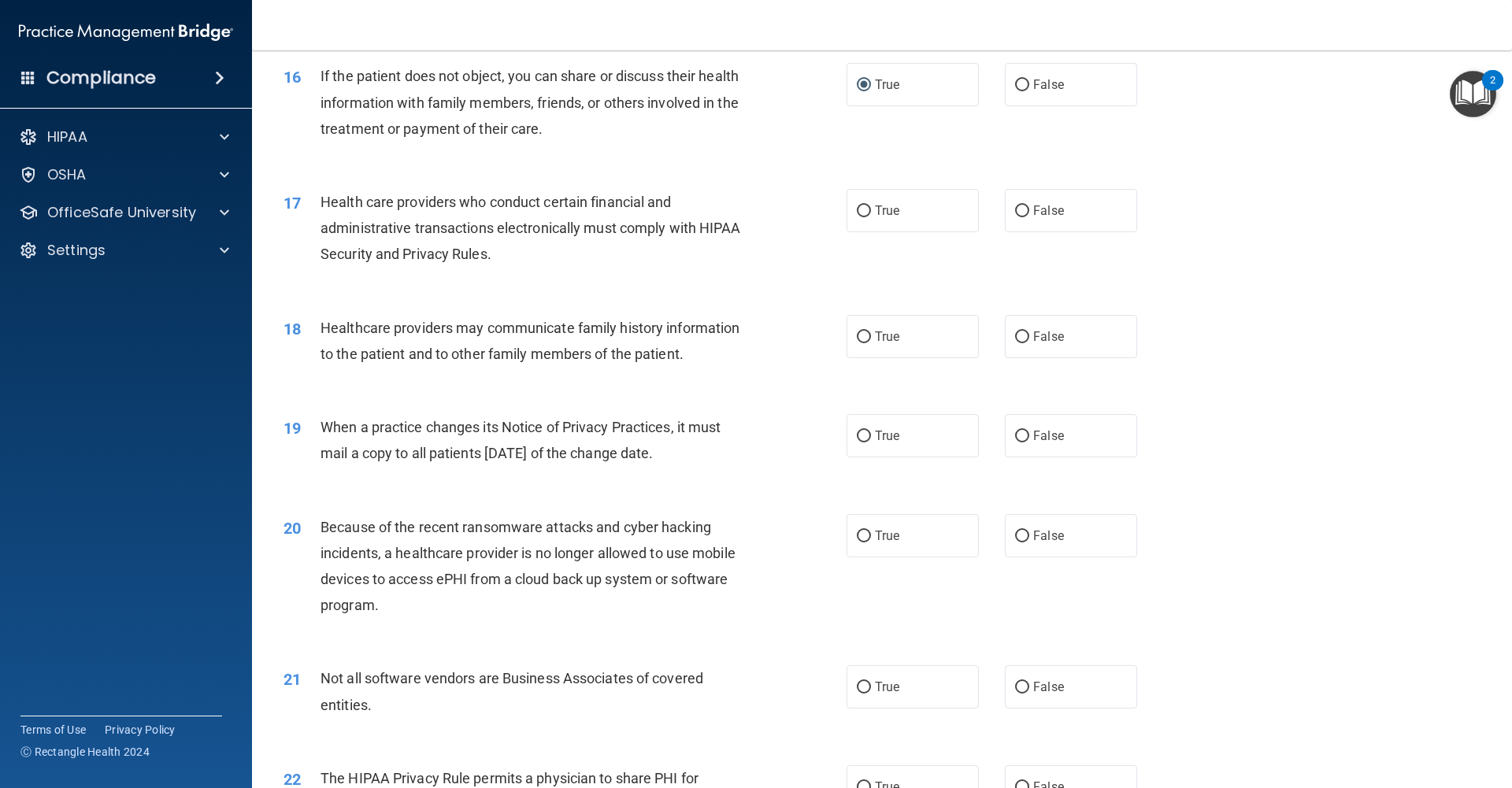
scroll to position [1846, 0]
click at [865, 216] on label "True" at bounding box center [912, 207] width 133 height 44
click at [865, 214] on input "True" at bounding box center [863, 208] width 14 height 12
radio input "true"
click at [865, 337] on input "True" at bounding box center [863, 334] width 14 height 12
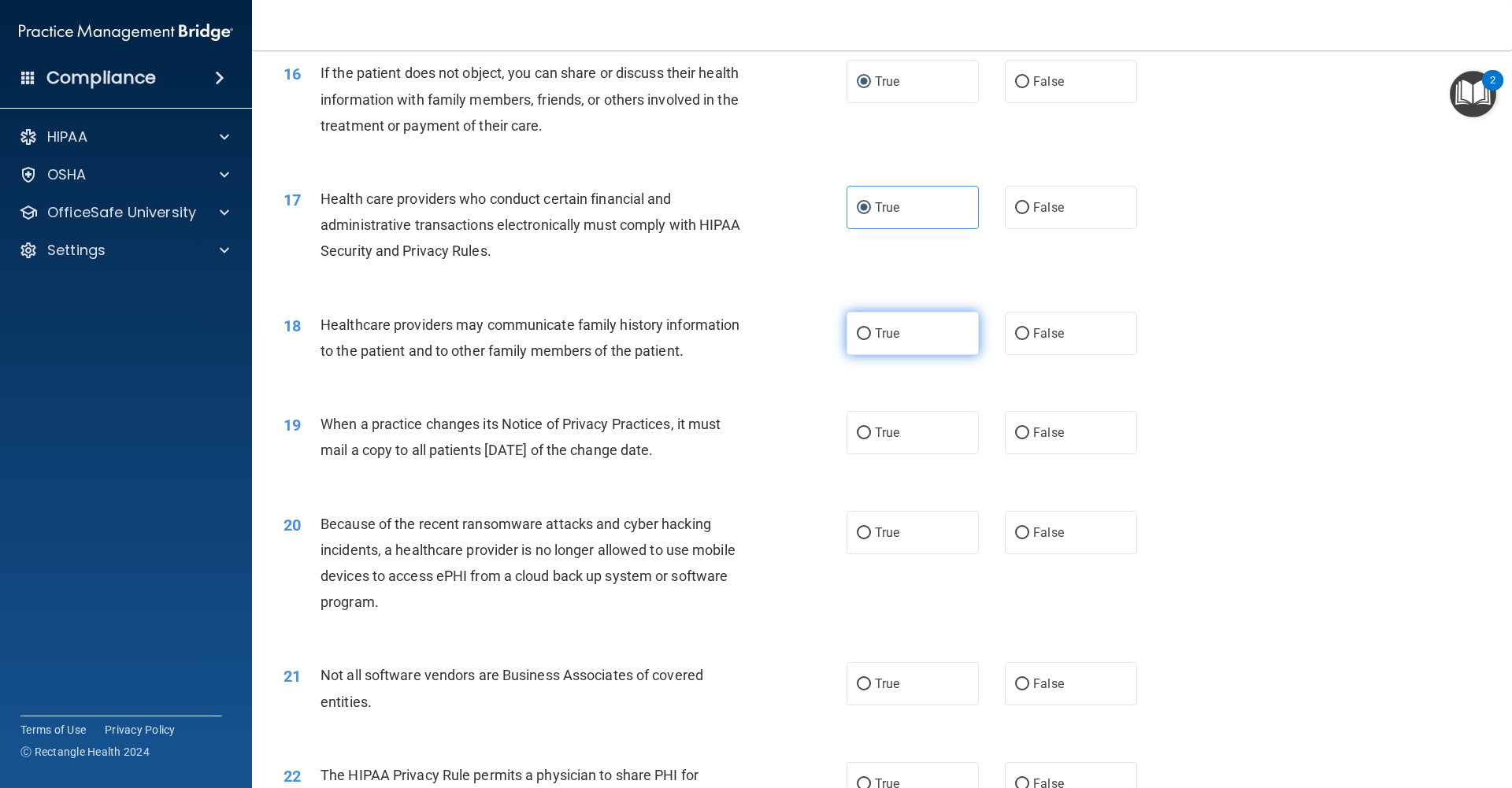
radio input "true"
click at [862, 427] on input "True" at bounding box center [863, 433] width 14 height 12
radio input "true"
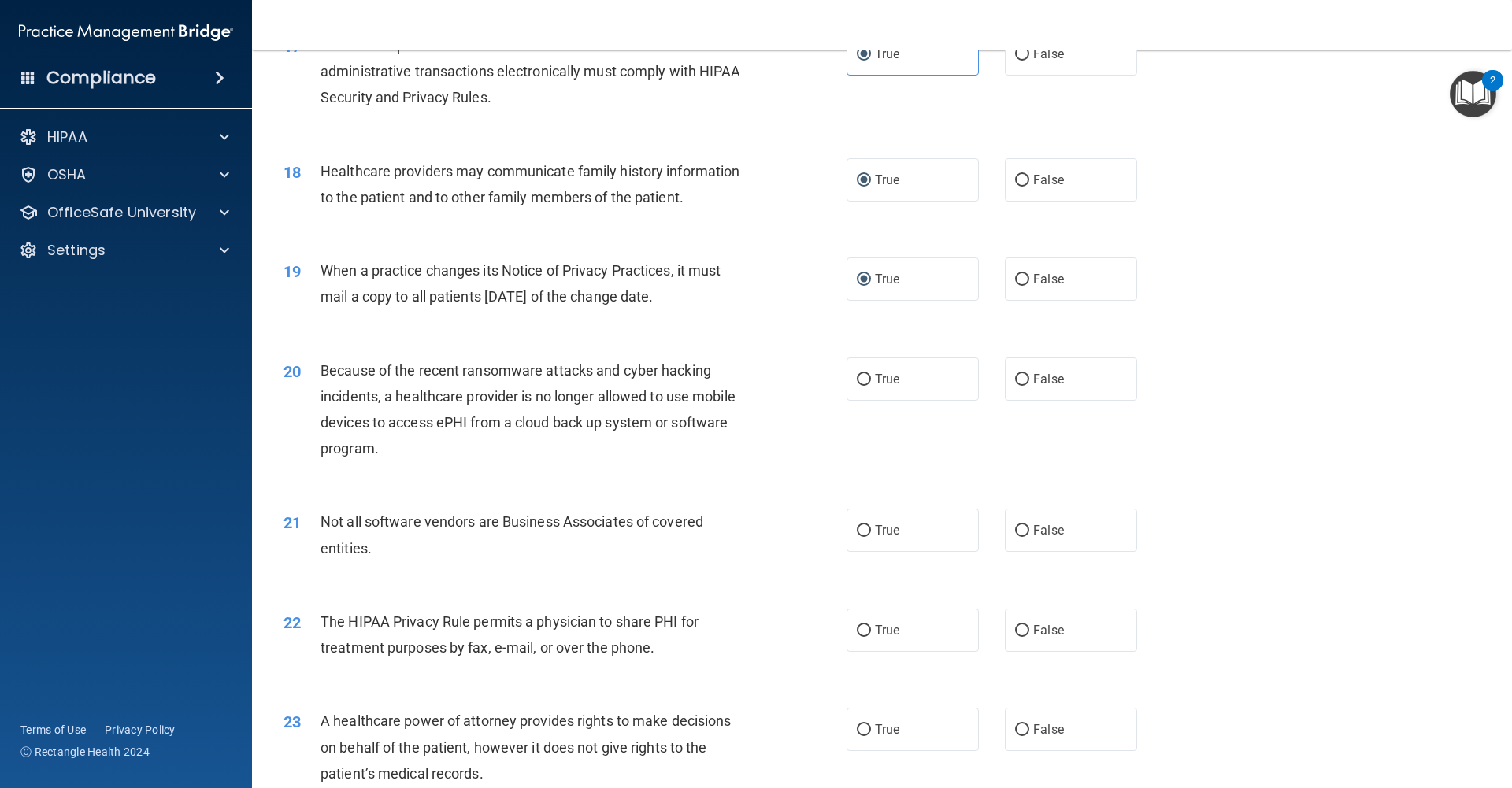
scroll to position [2002, 0]
click at [1026, 383] on input "False" at bounding box center [1021, 378] width 14 height 12
radio input "true"
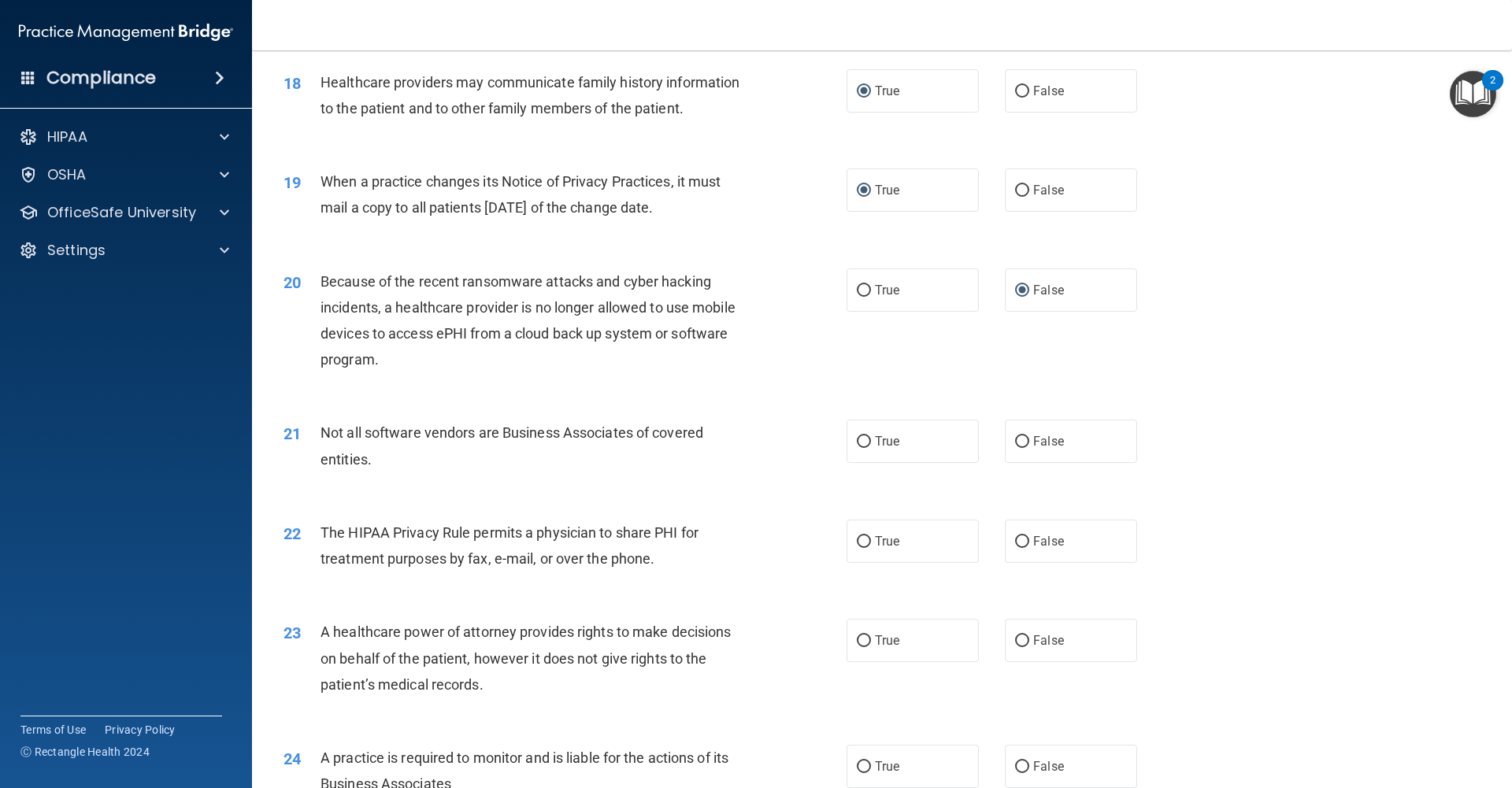
scroll to position [2090, 0]
click at [864, 444] on input "True" at bounding box center [863, 441] width 14 height 12
radio input "true"
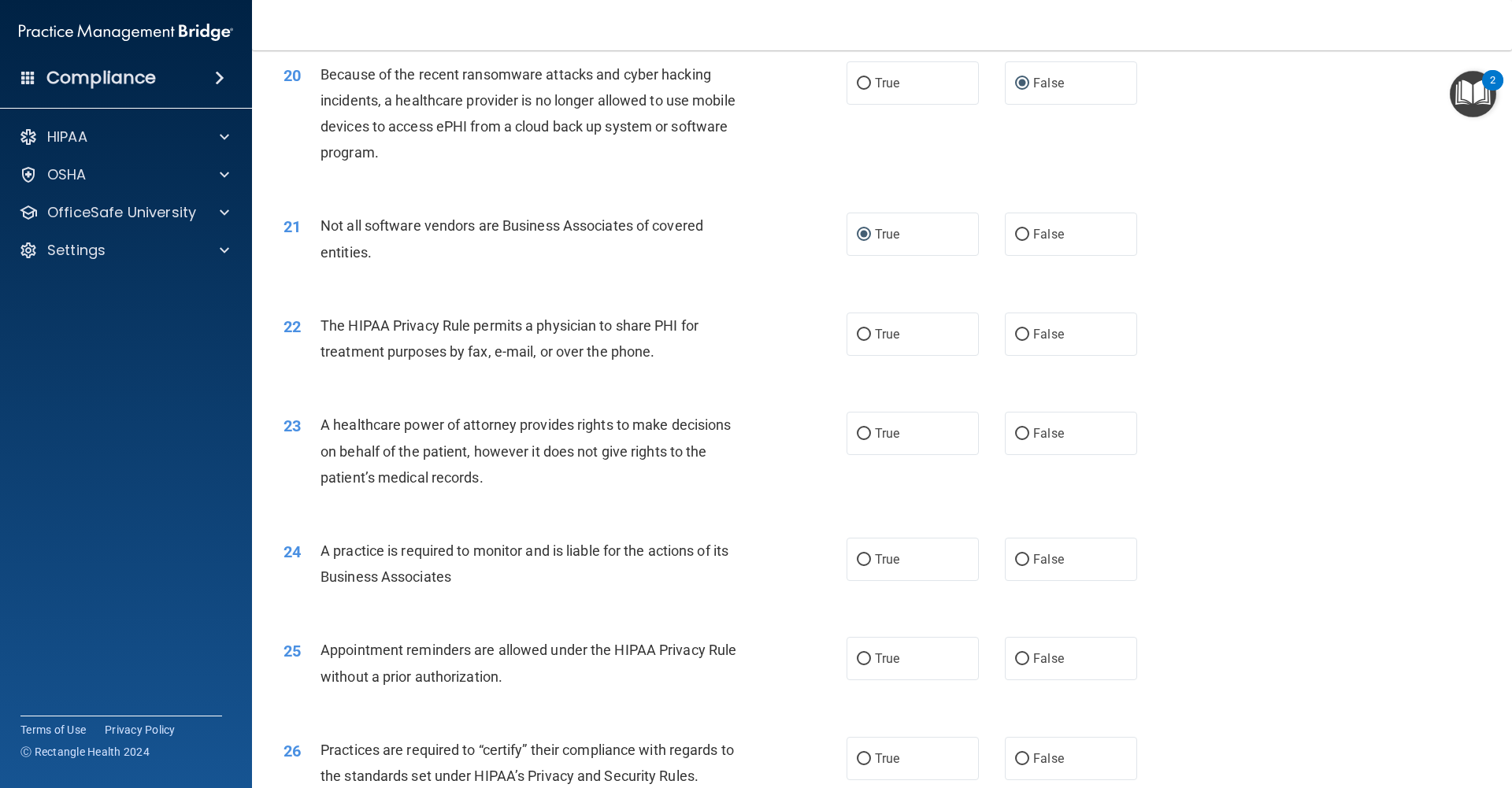
scroll to position [2301, 0]
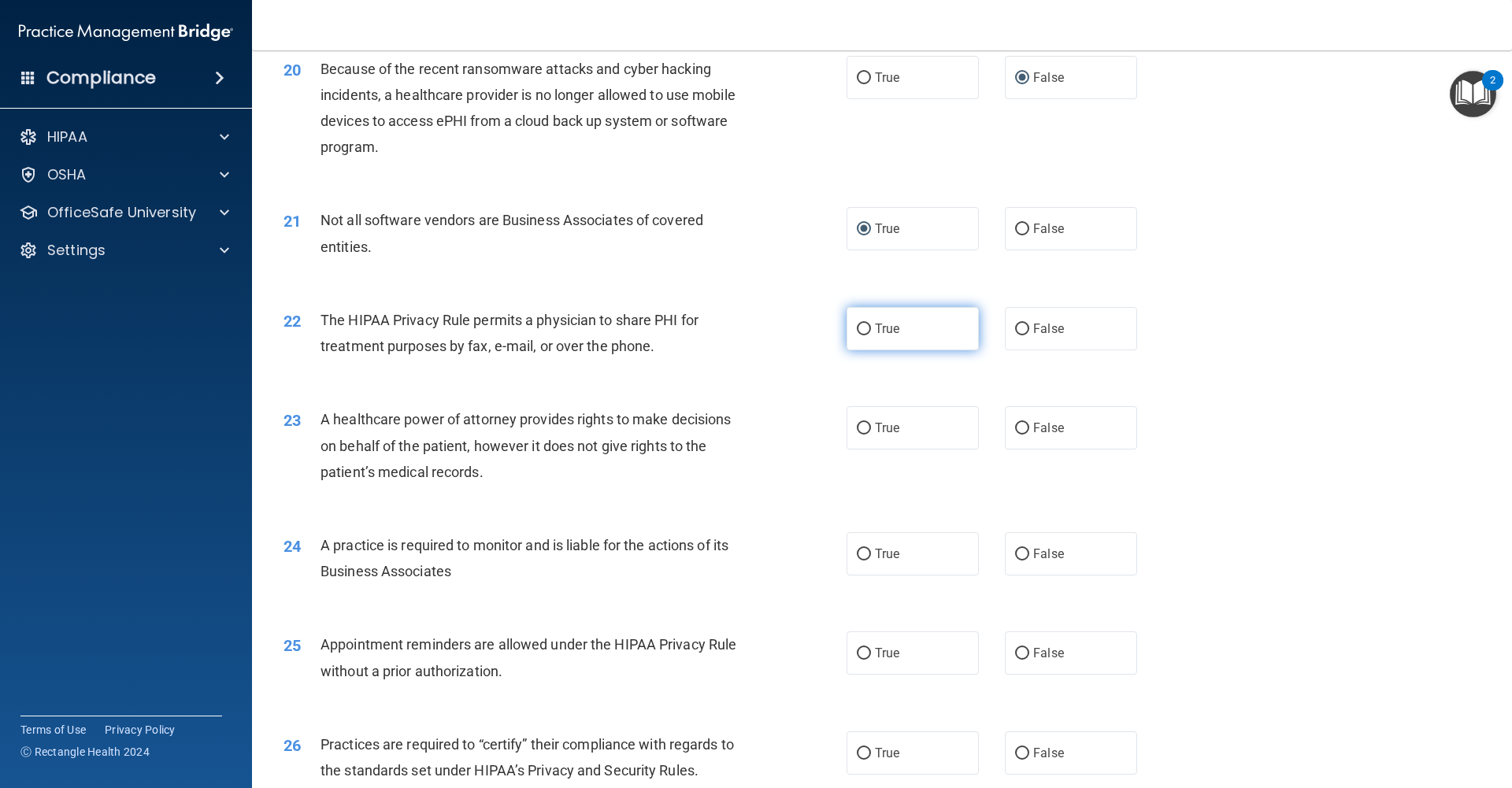
click at [868, 335] on input "True" at bounding box center [863, 329] width 14 height 12
radio input "true"
click at [863, 426] on input "True" at bounding box center [863, 429] width 14 height 12
radio input "true"
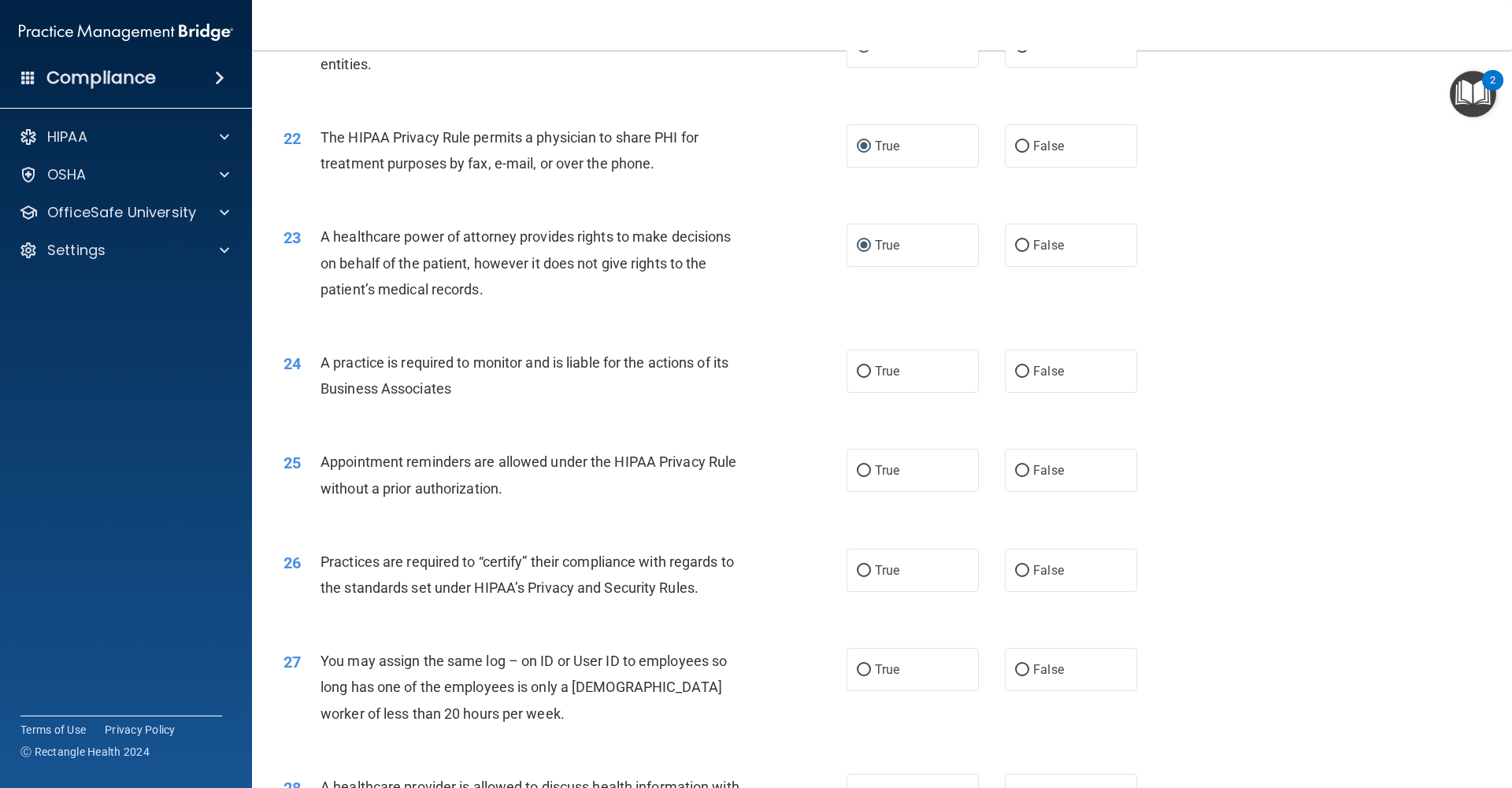
scroll to position [2485, 0]
click at [868, 374] on input "True" at bounding box center [863, 371] width 14 height 12
radio input "true"
click at [860, 467] on input "True" at bounding box center [863, 470] width 14 height 12
radio input "true"
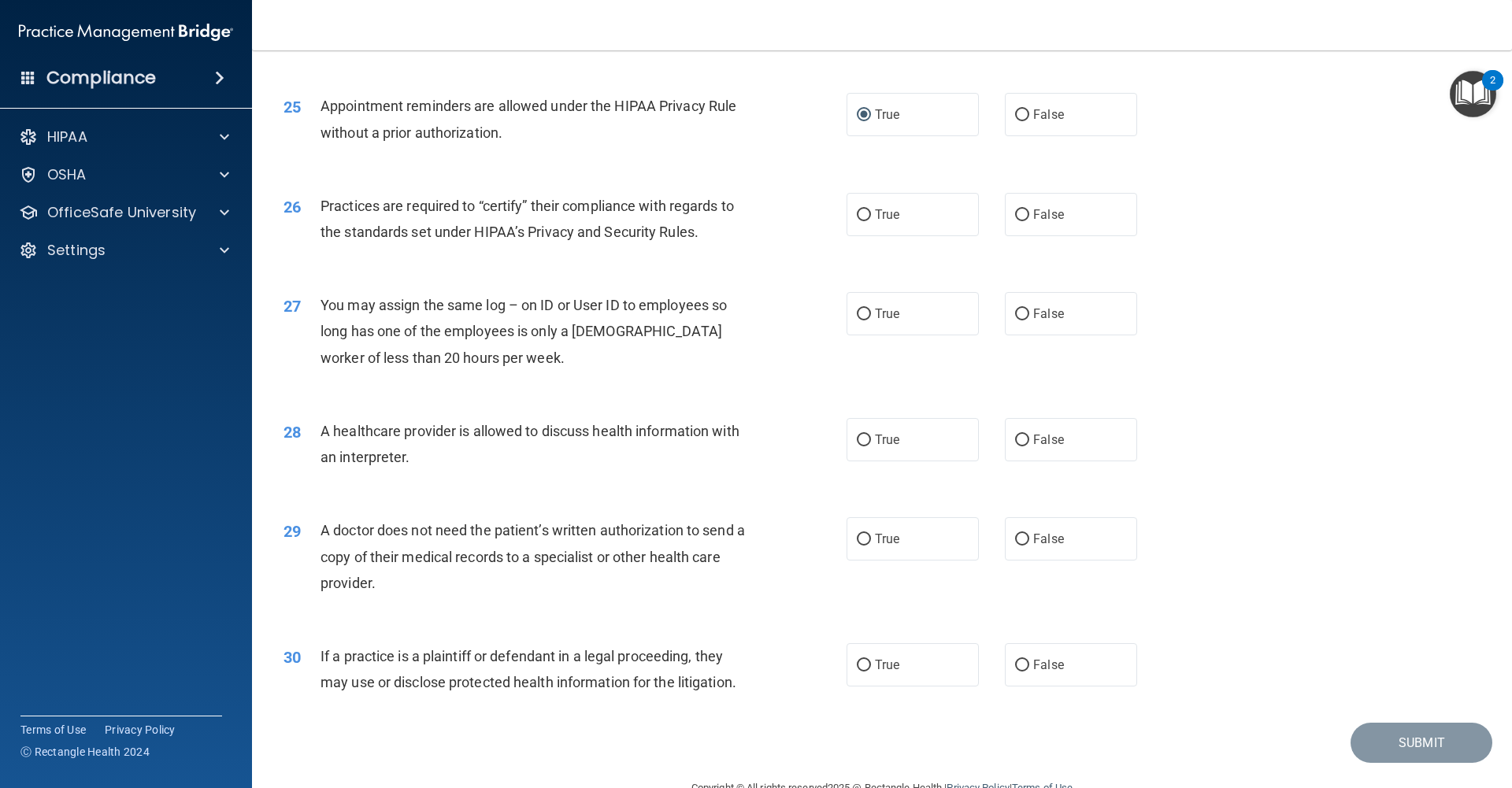
scroll to position [2842, 0]
click at [860, 217] on input "True" at bounding box center [863, 213] width 14 height 12
radio input "true"
click at [1023, 312] on input "False" at bounding box center [1021, 312] width 14 height 12
radio input "true"
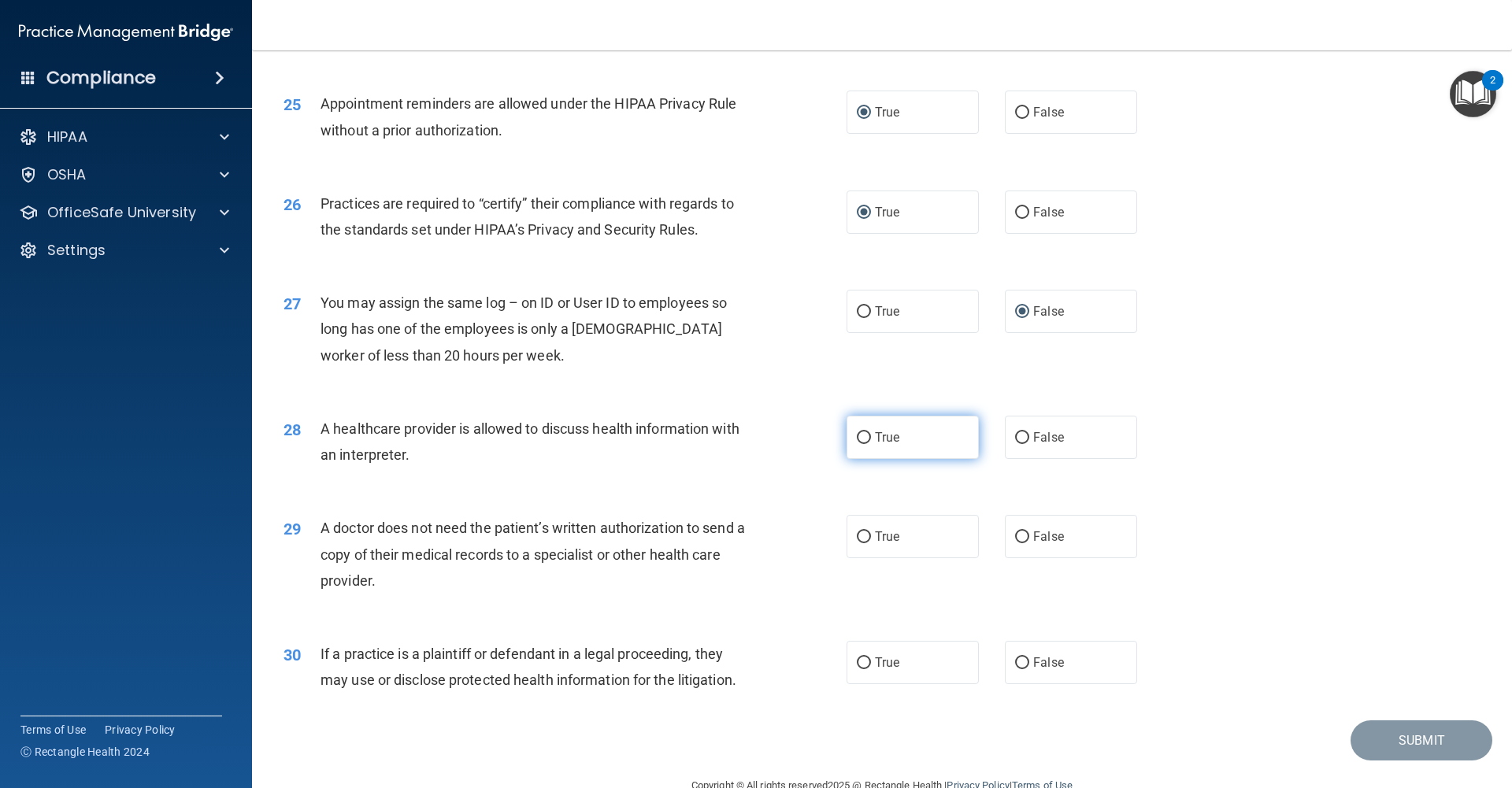
click at [854, 436] on label "True" at bounding box center [912, 437] width 133 height 44
click at [857, 436] on input "True" at bounding box center [863, 438] width 14 height 12
radio input "true"
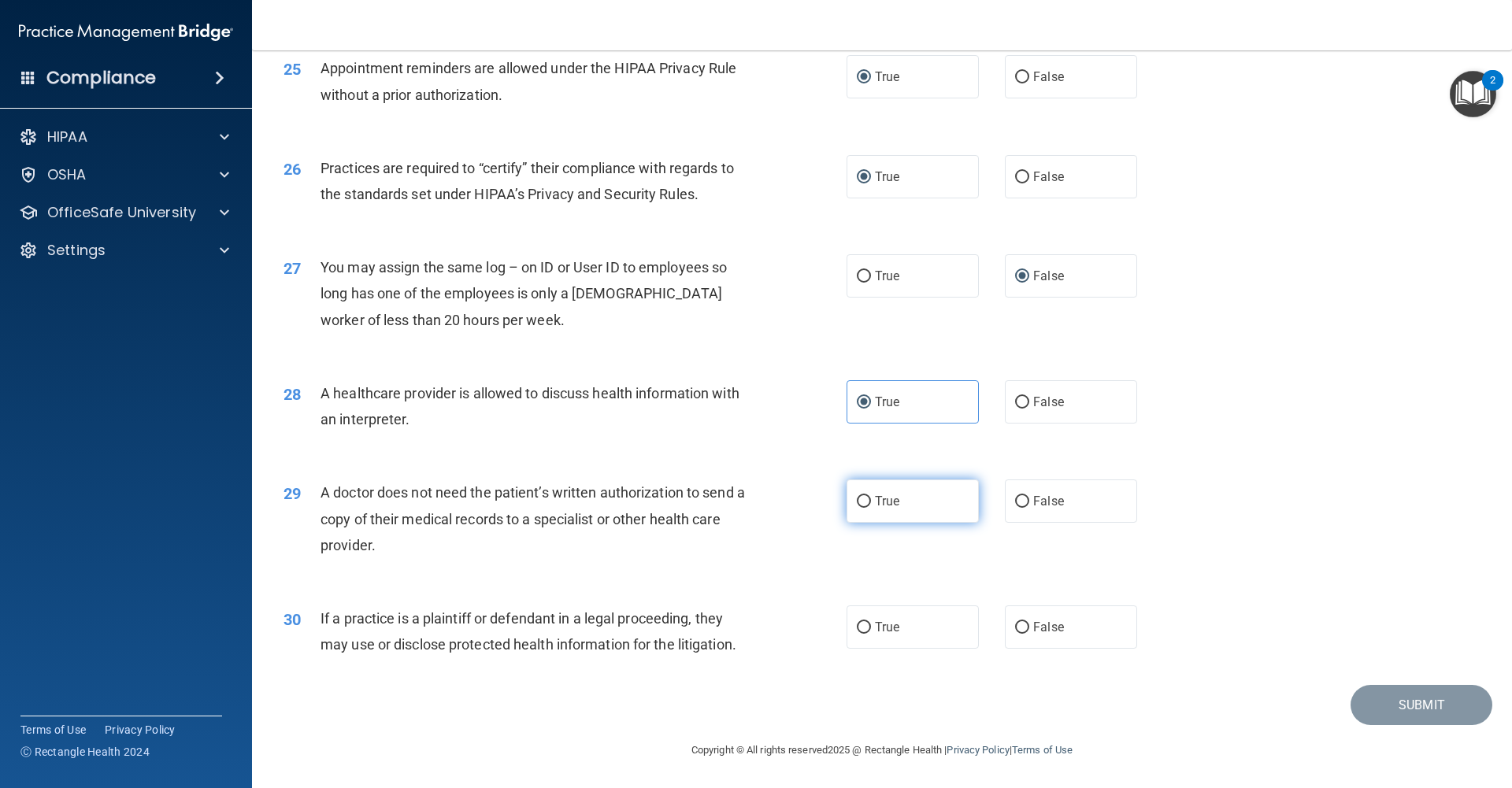
click at [862, 505] on input "True" at bounding box center [863, 502] width 14 height 12
radio input "true"
click at [860, 628] on input "True" at bounding box center [863, 628] width 14 height 12
radio input "true"
click at [1384, 706] on button "Submit" at bounding box center [1421, 705] width 142 height 40
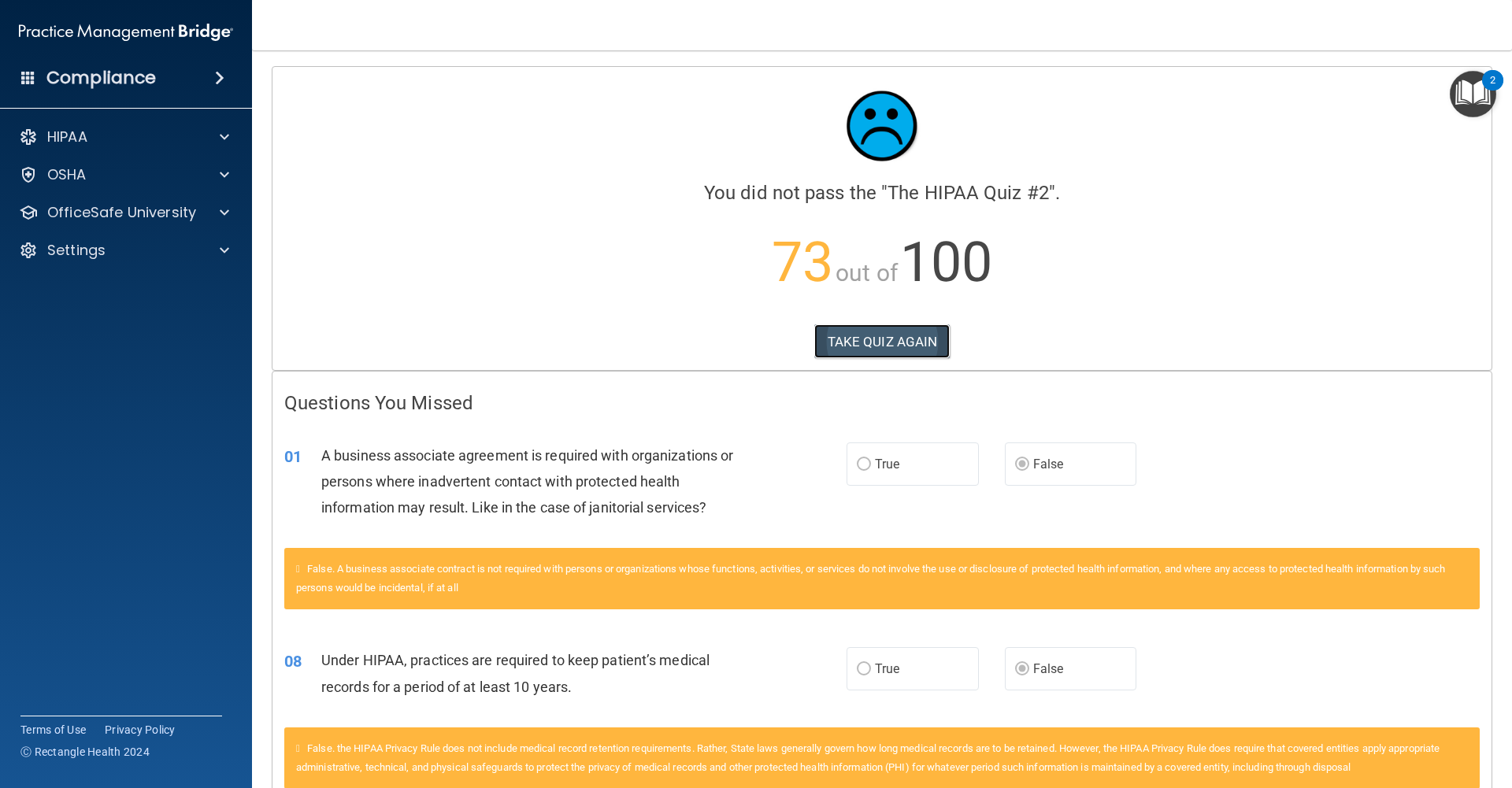
click at [889, 343] on button "TAKE QUIZ AGAIN" at bounding box center [882, 342] width 136 height 35
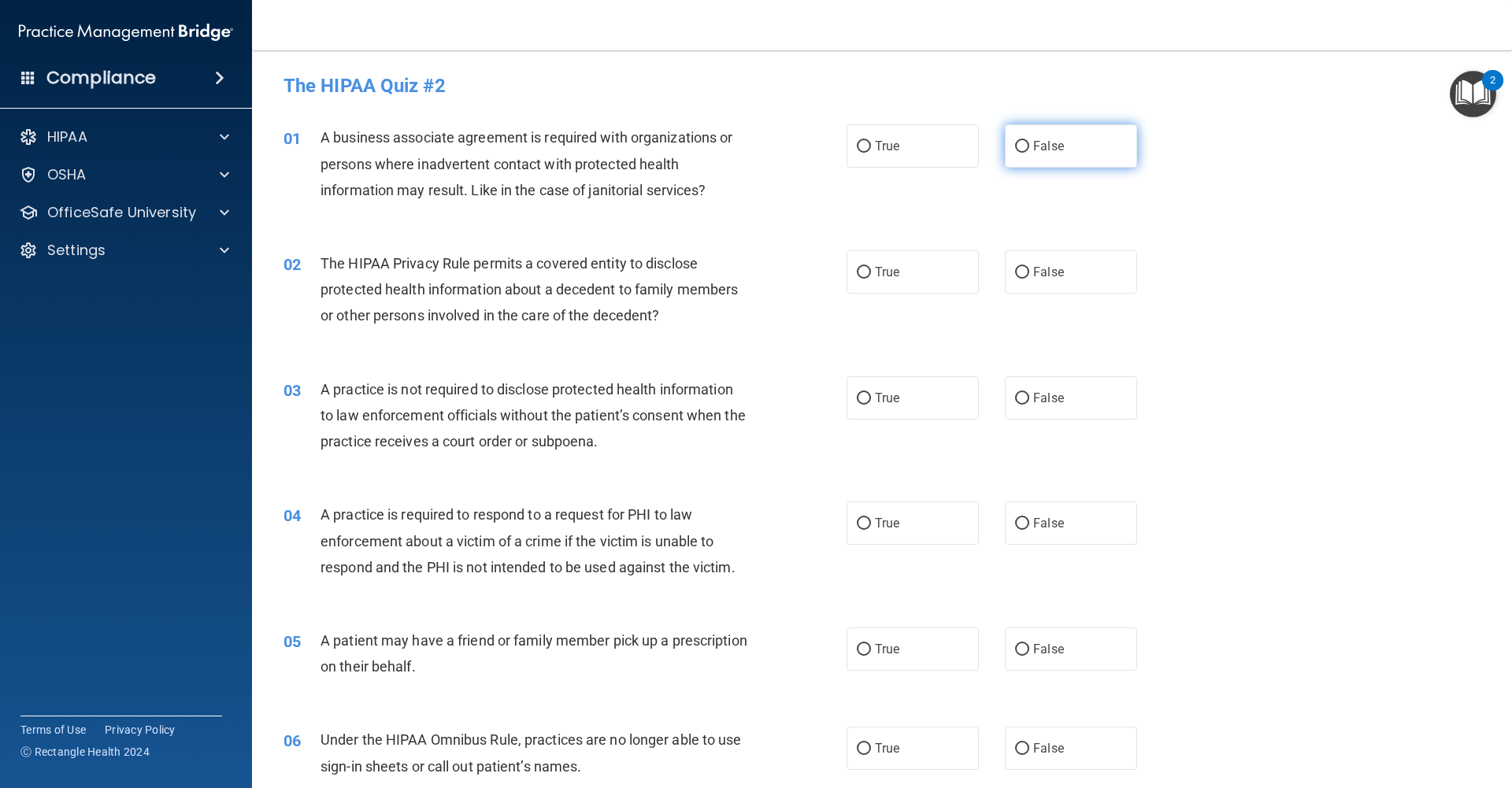
click at [1017, 147] on input "False" at bounding box center [1021, 147] width 14 height 12
radio input "true"
click at [861, 272] on input "True" at bounding box center [863, 273] width 14 height 12
radio input "true"
click at [1026, 395] on input "False" at bounding box center [1021, 399] width 14 height 12
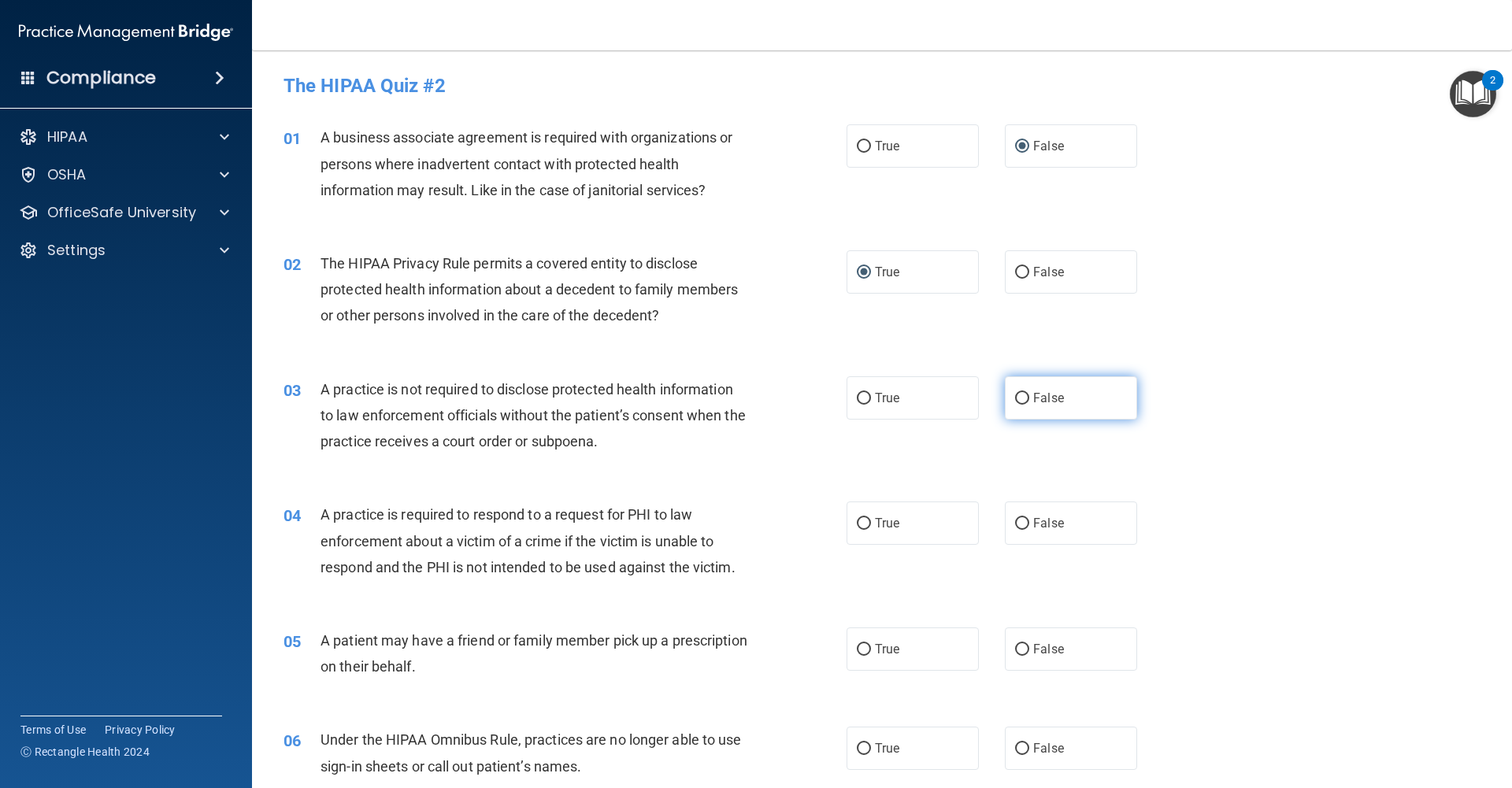
radio input "true"
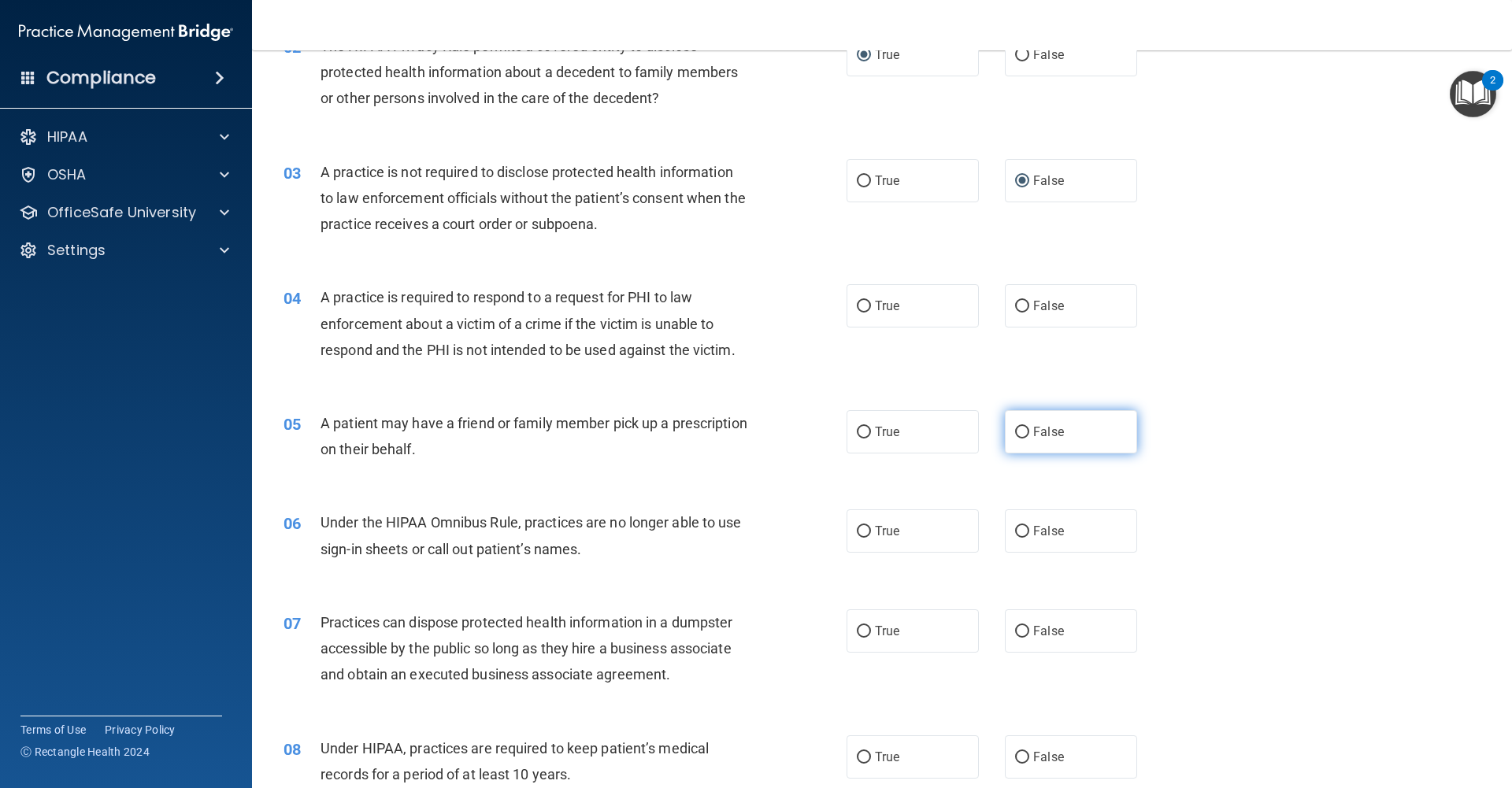
scroll to position [220, 0]
click at [865, 304] on input "True" at bounding box center [863, 305] width 14 height 12
radio input "true"
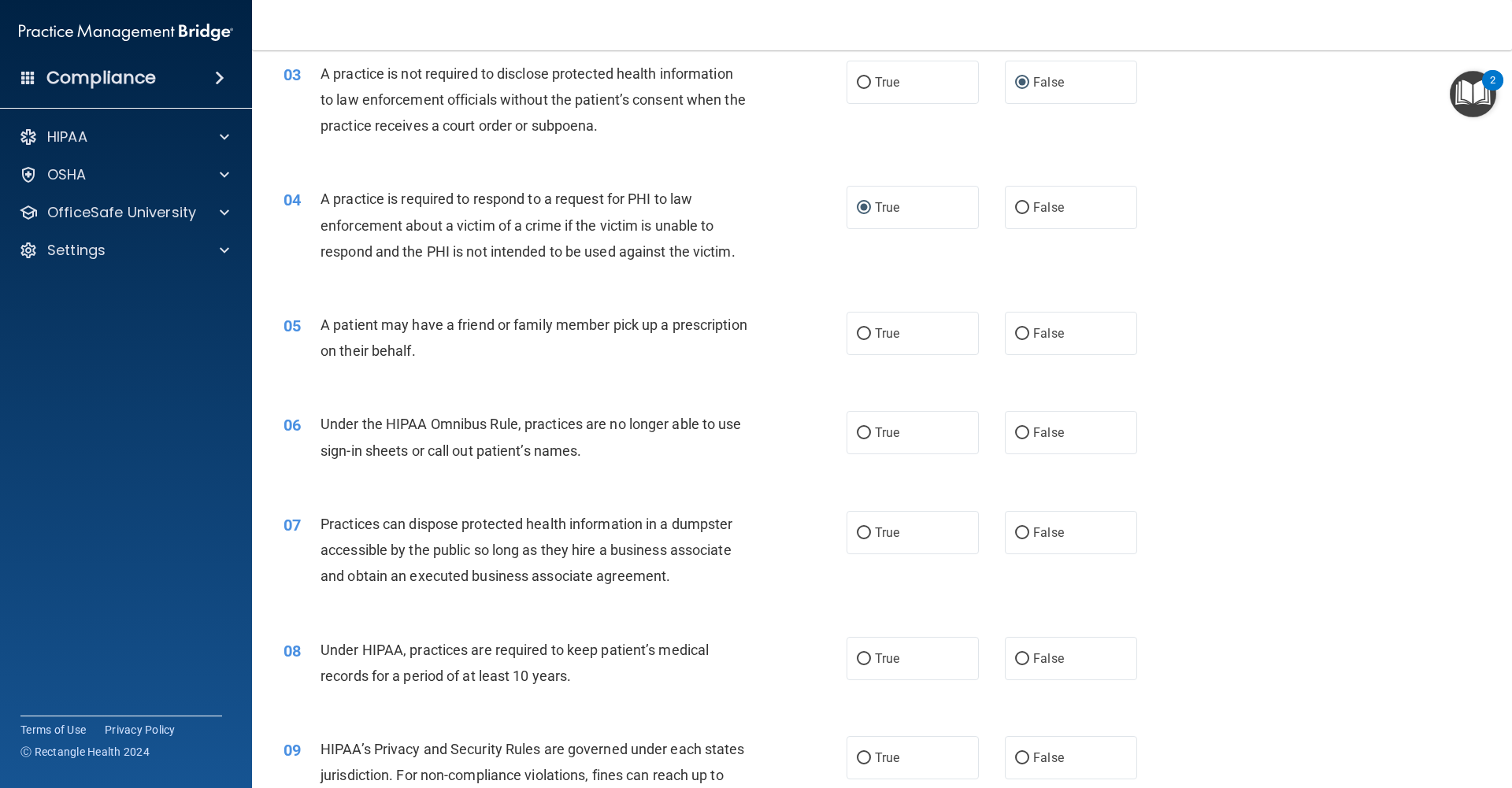
scroll to position [330, 0]
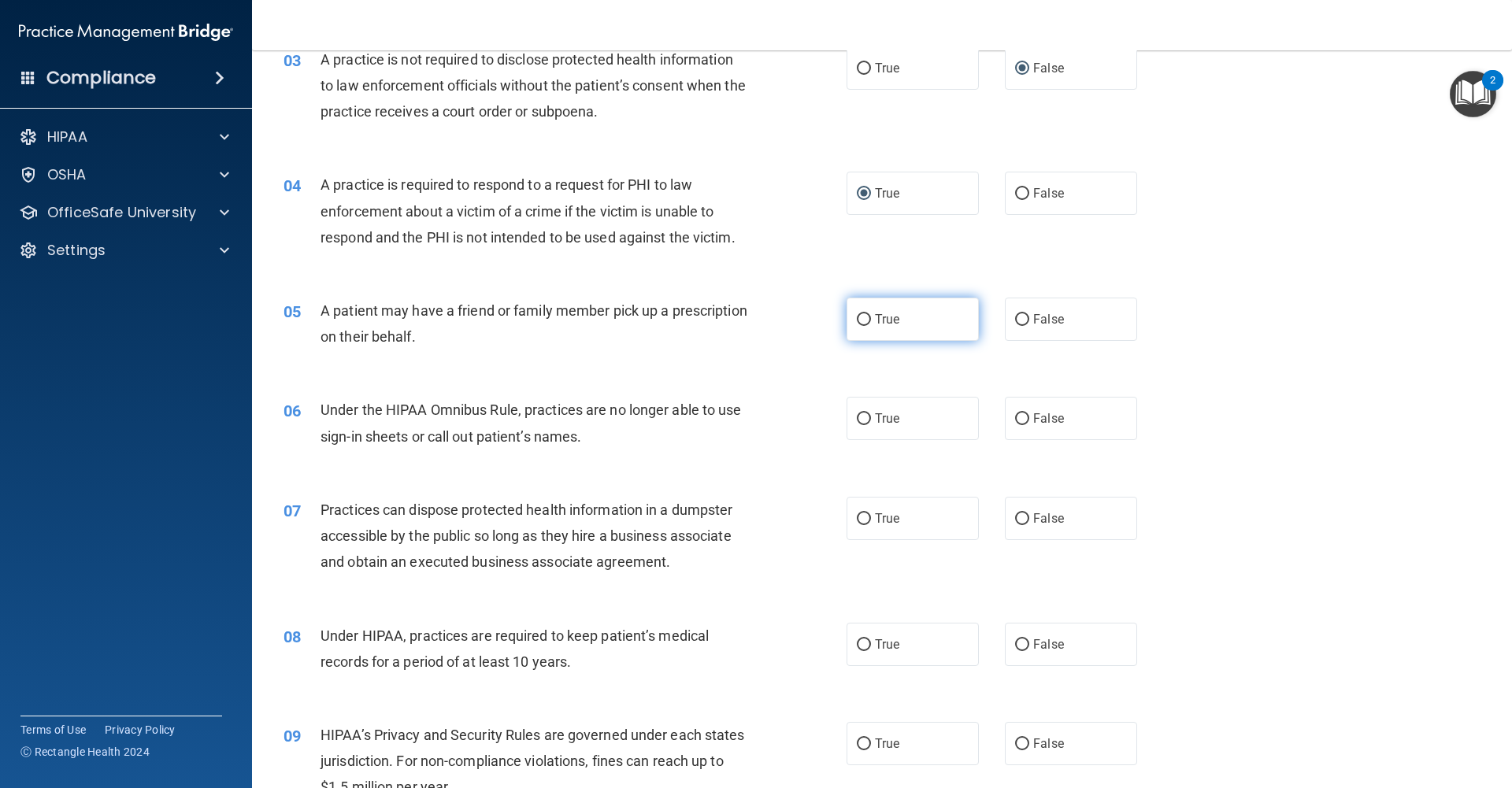
click at [872, 324] on label "True" at bounding box center [912, 319] width 133 height 44
click at [871, 324] on input "True" at bounding box center [863, 320] width 14 height 12
radio input "true"
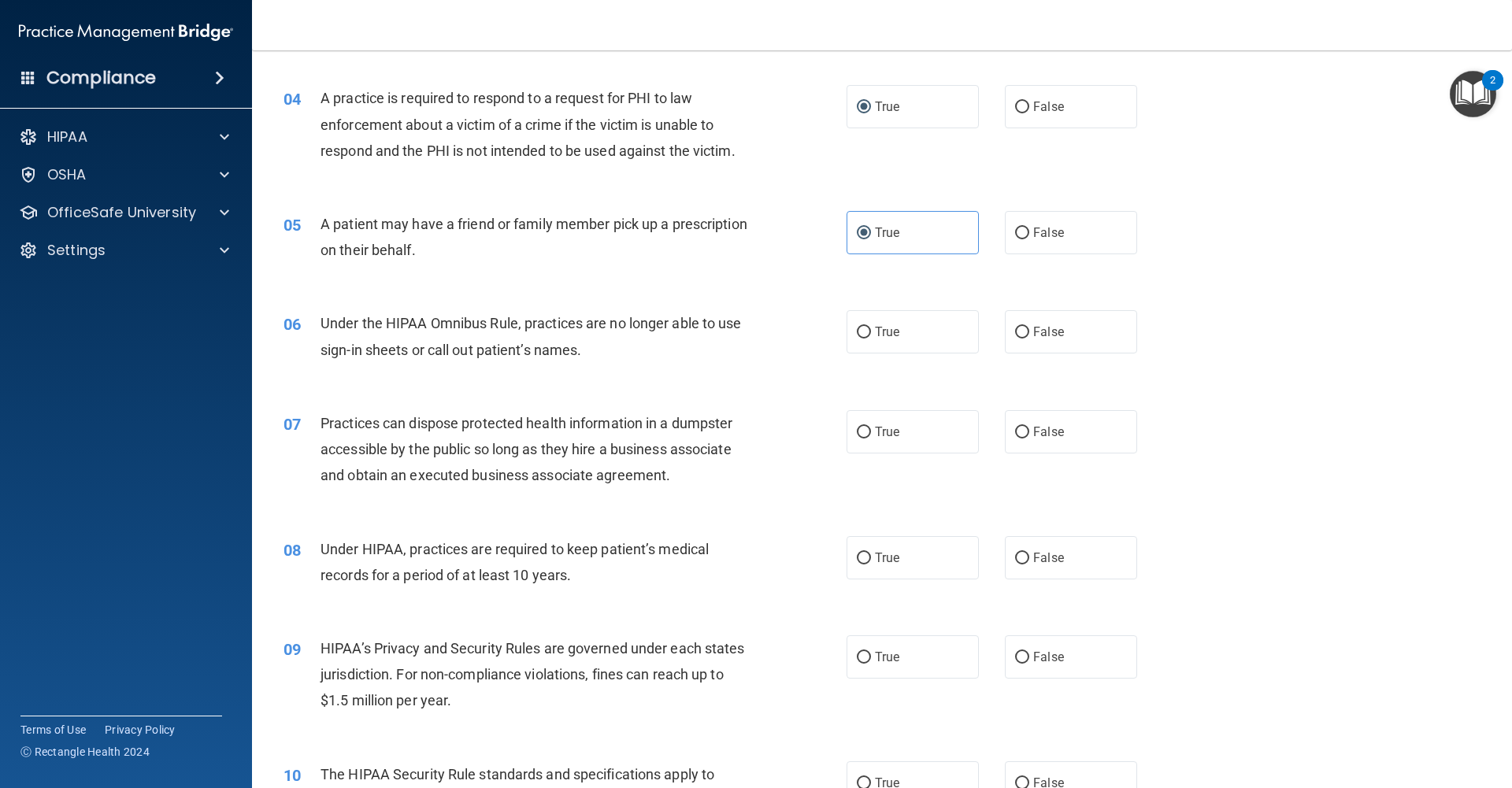
scroll to position [430, 0]
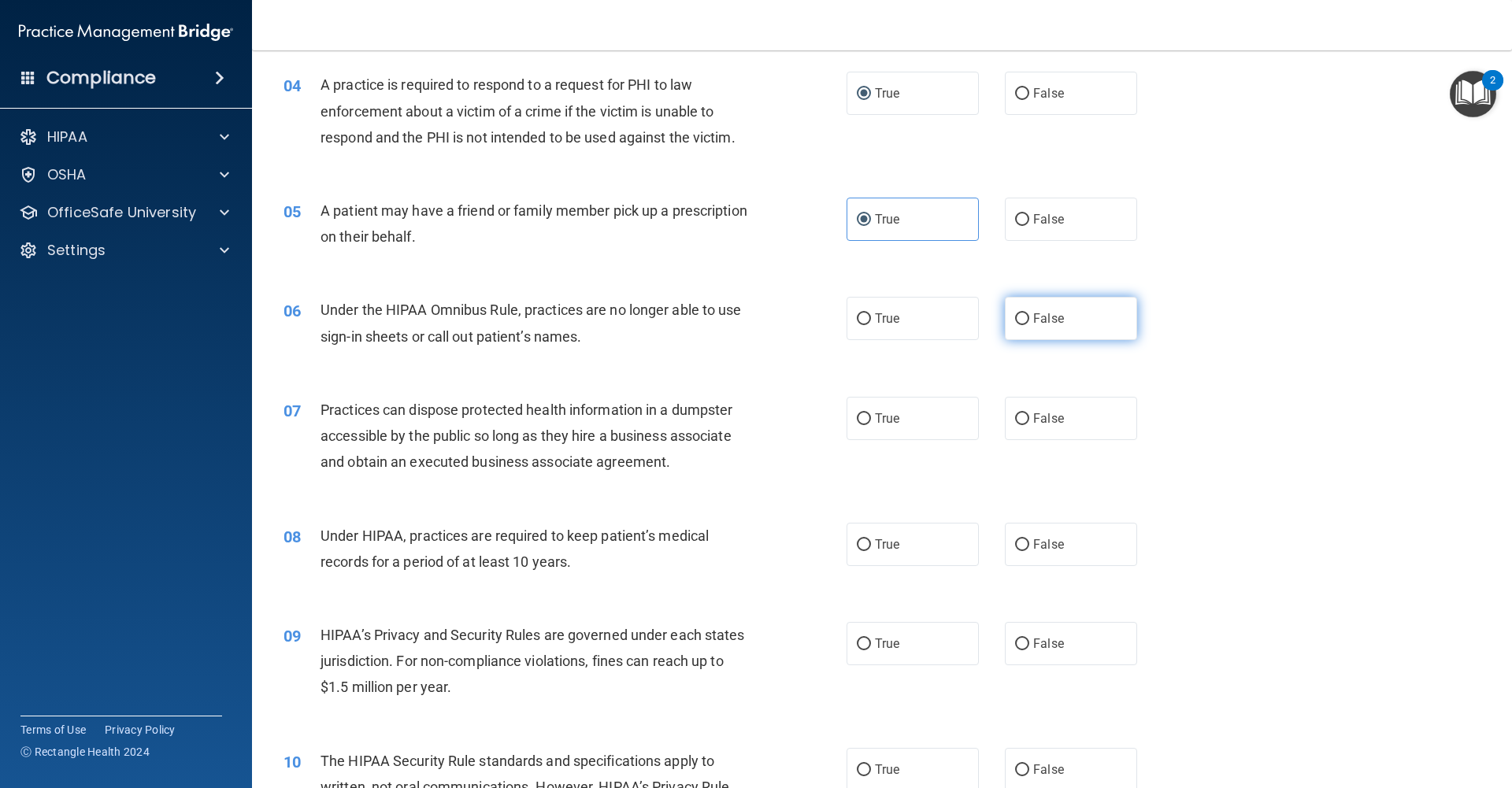
click at [1021, 317] on input "False" at bounding box center [1021, 319] width 14 height 12
radio input "true"
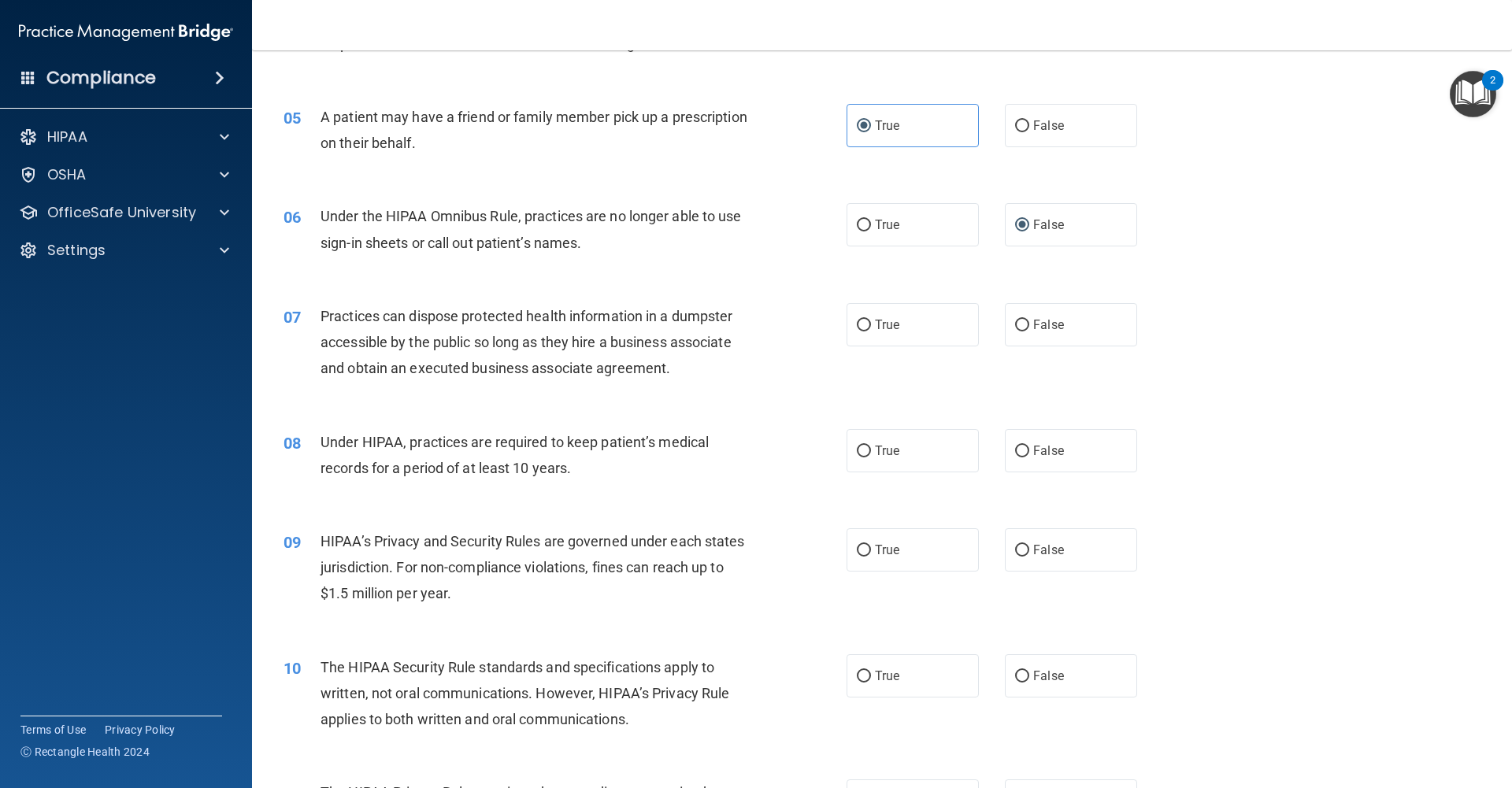
scroll to position [543, 0]
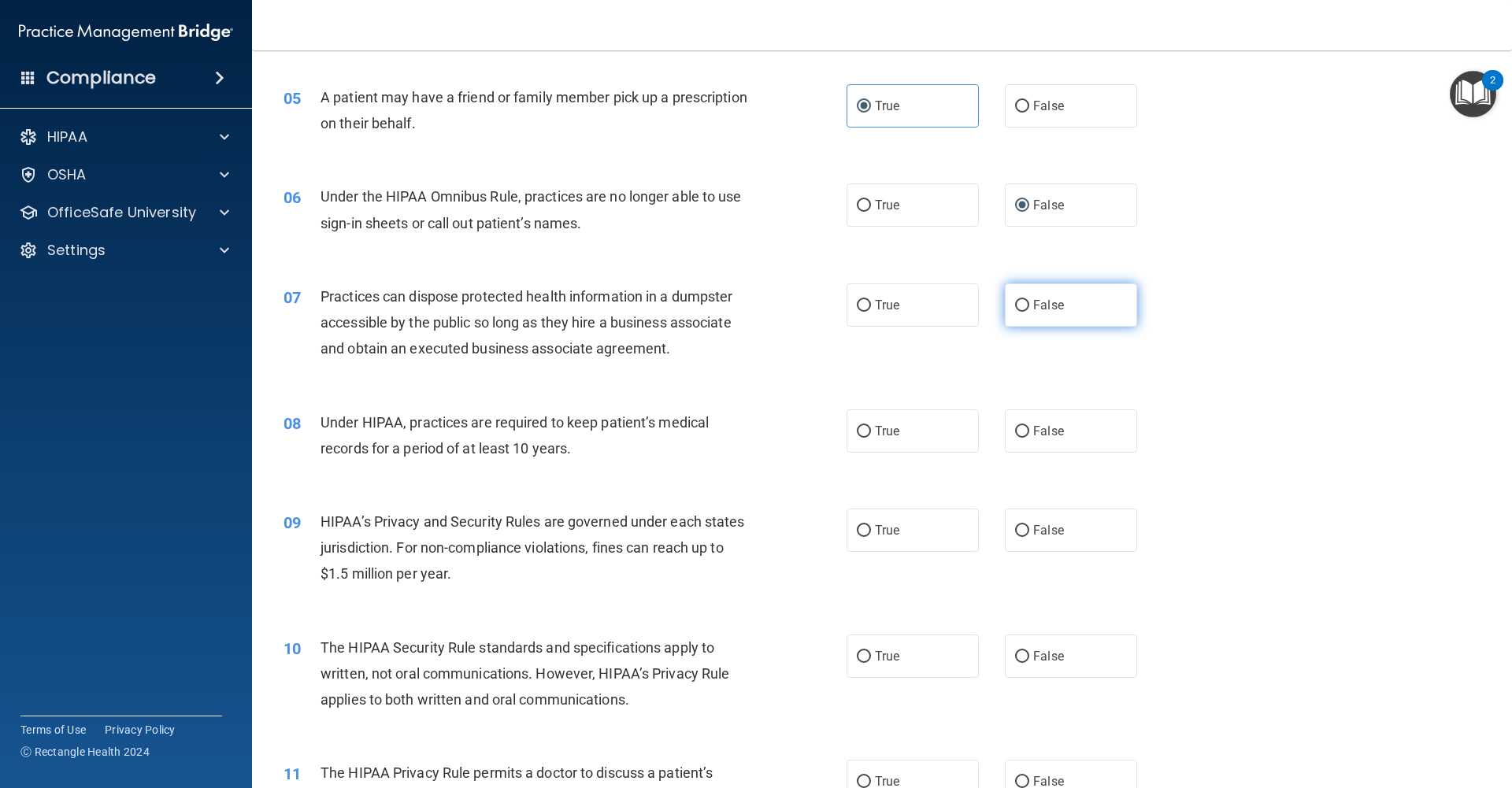
click at [1025, 308] on input "False" at bounding box center [1021, 305] width 14 height 12
radio input "true"
click at [1014, 428] on label "False" at bounding box center [1071, 431] width 133 height 44
click at [1015, 428] on input "False" at bounding box center [1021, 431] width 14 height 12
radio input "true"
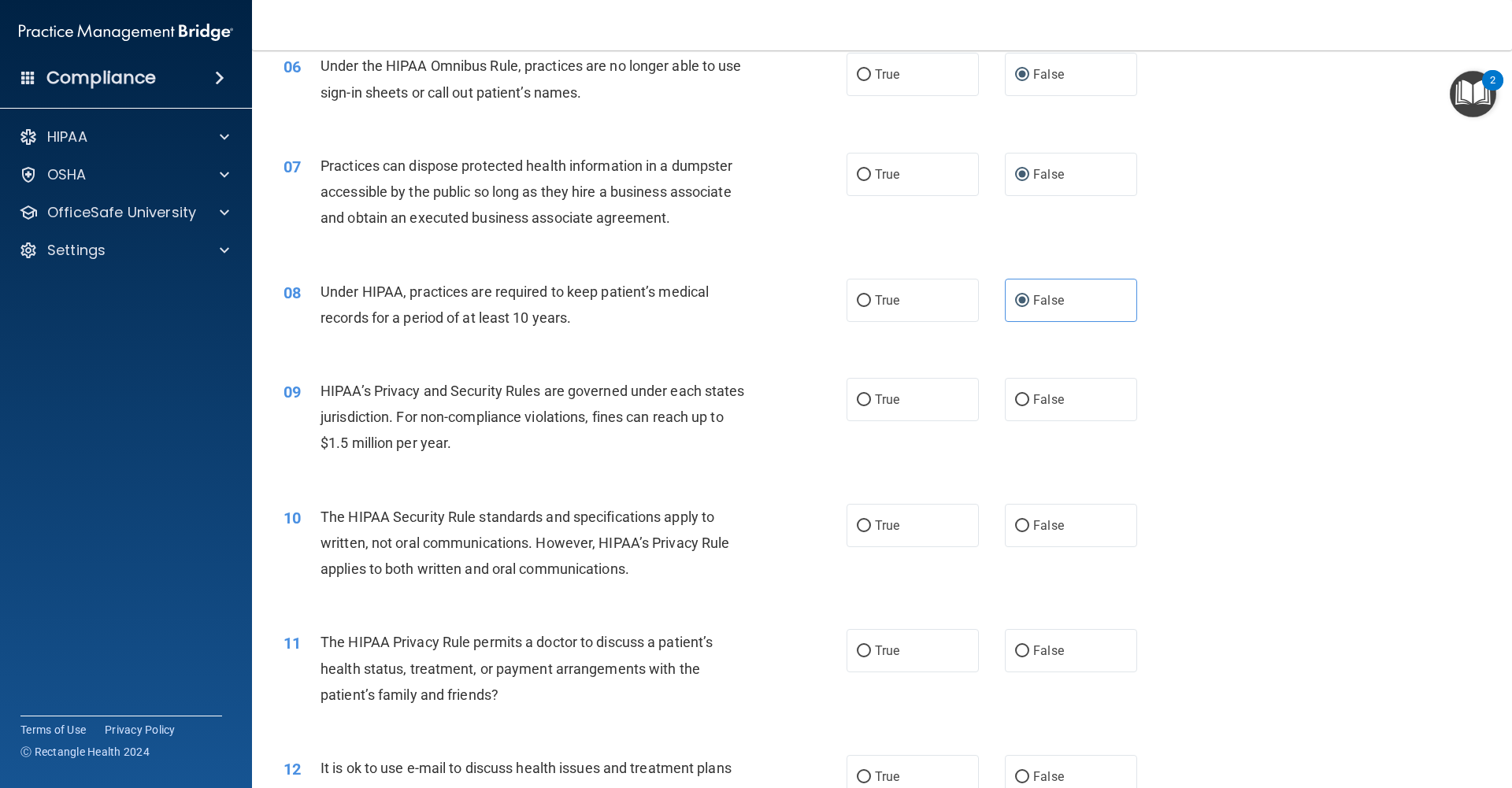
scroll to position [721, 0]
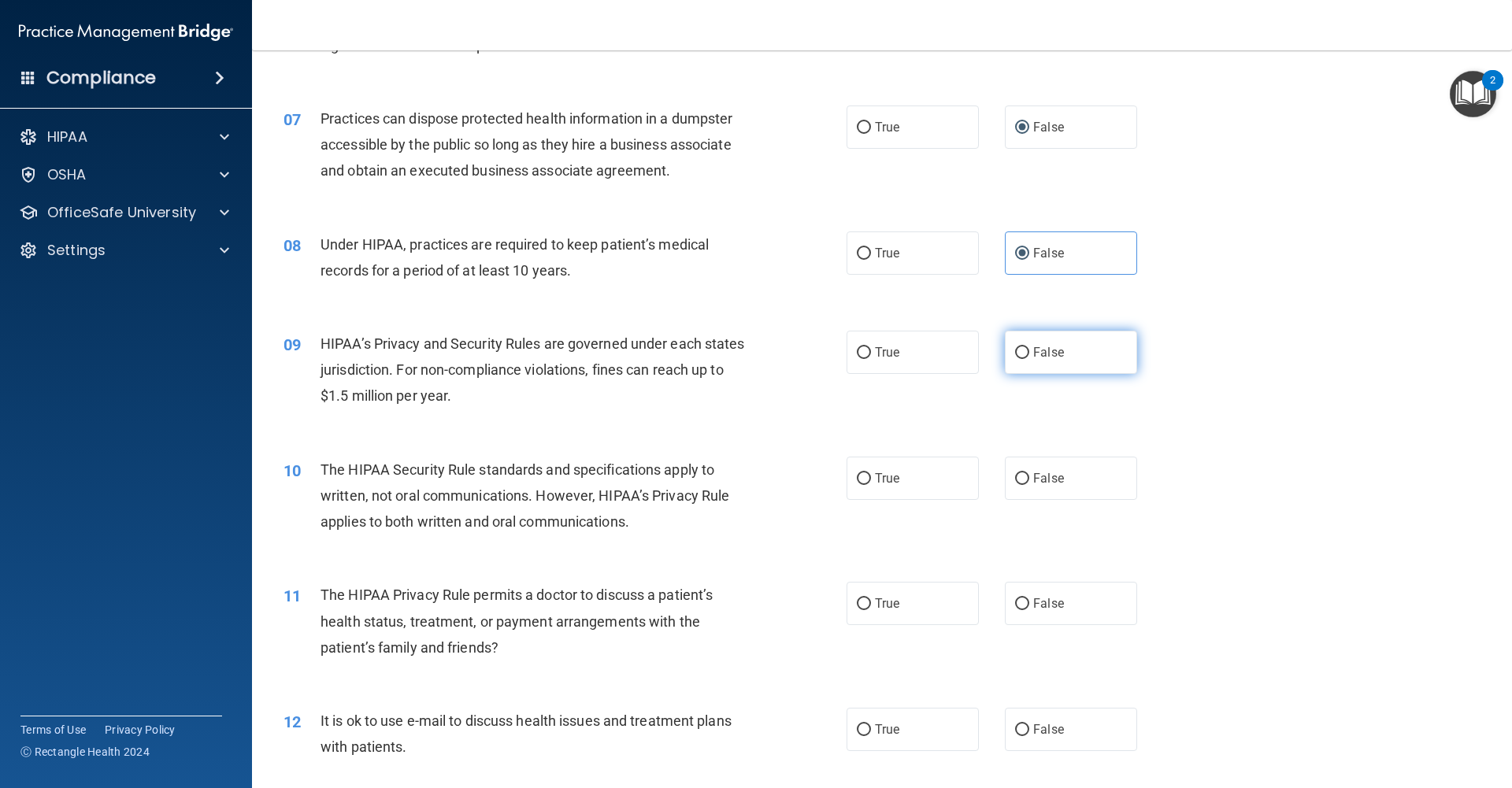
click at [1024, 347] on input "False" at bounding box center [1021, 353] width 14 height 12
radio input "true"
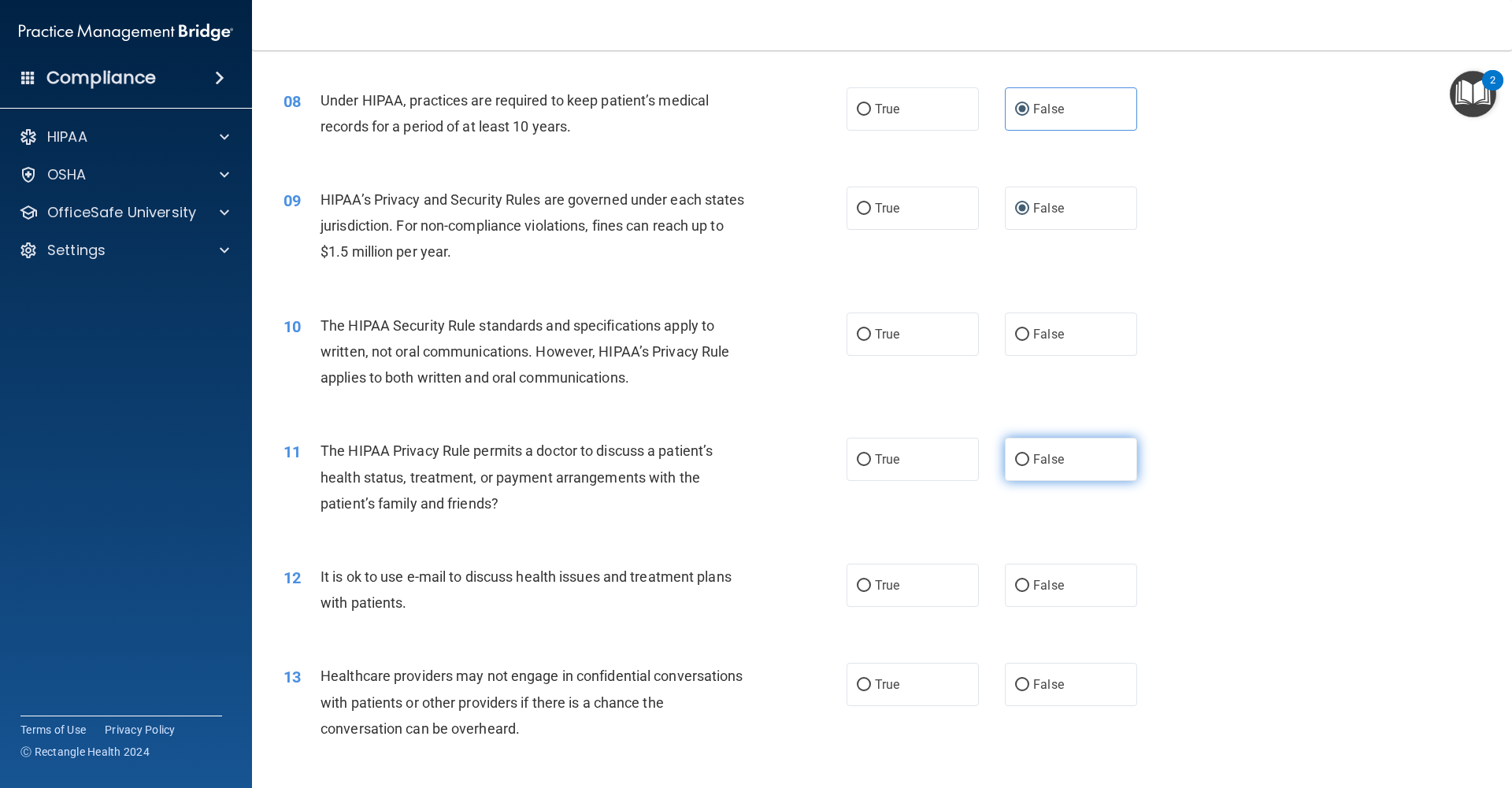
scroll to position [875, 0]
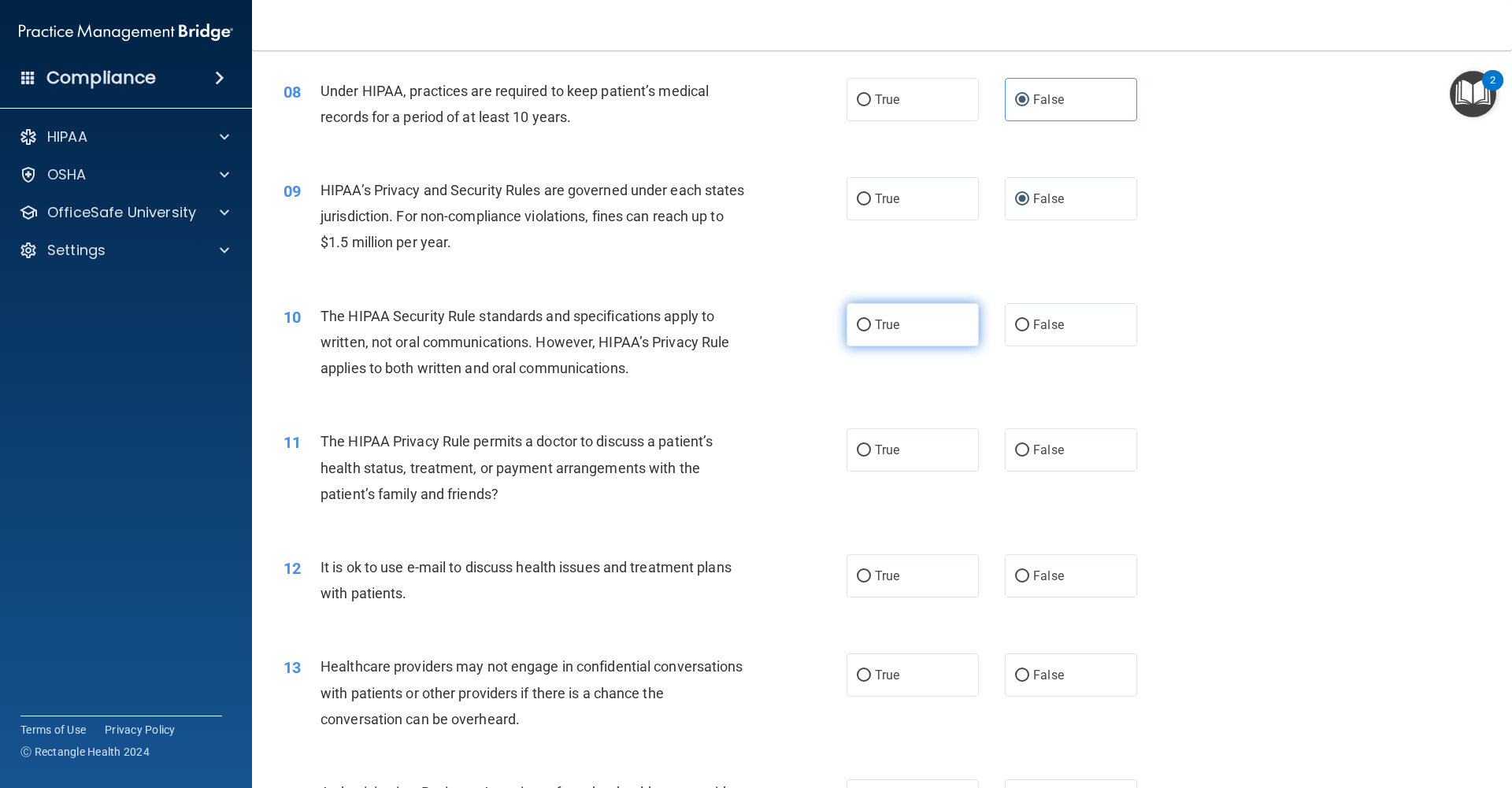
click at [860, 324] on input "True" at bounding box center [863, 325] width 14 height 12
radio input "true"
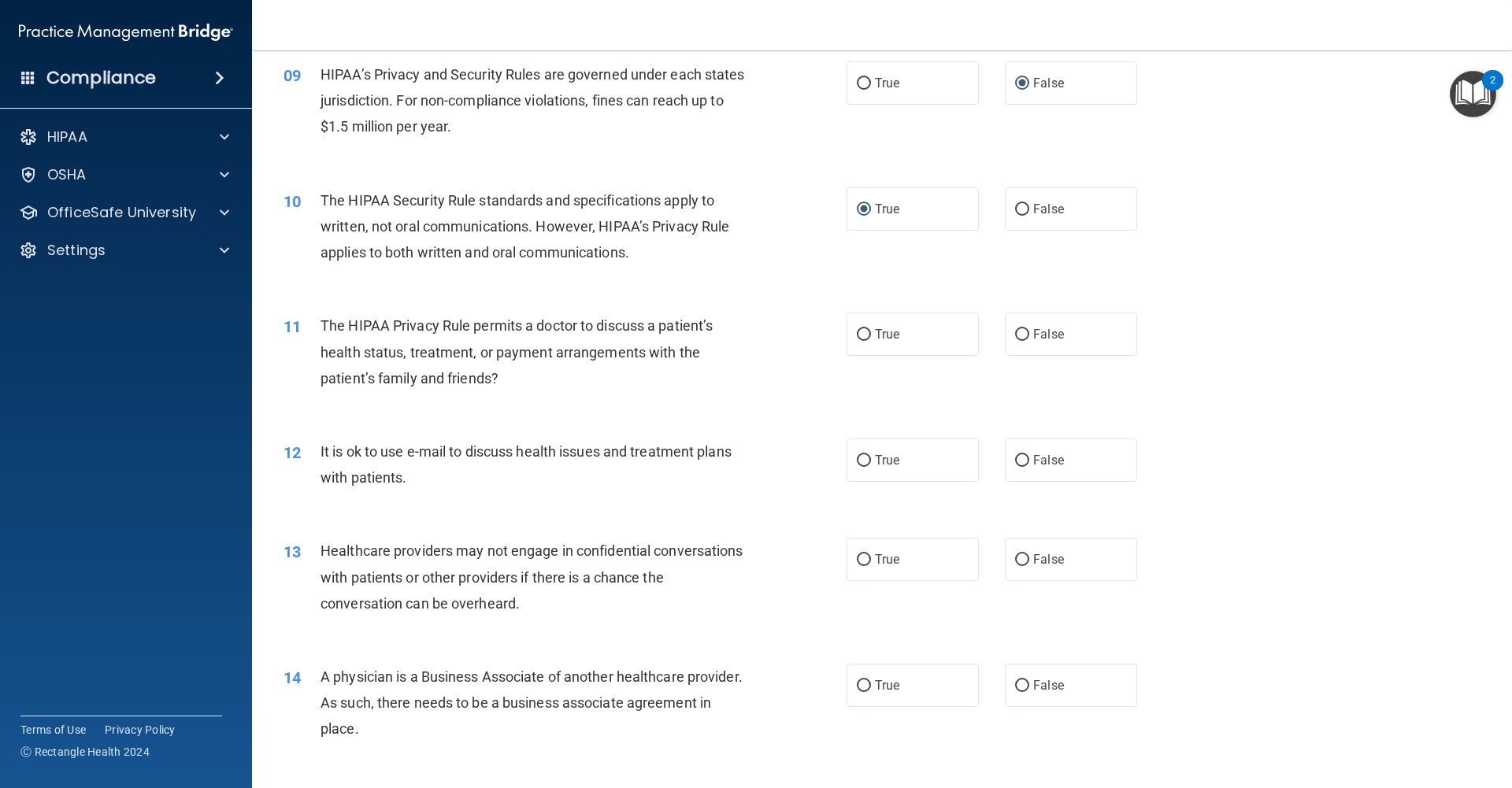
scroll to position [1000, 0]
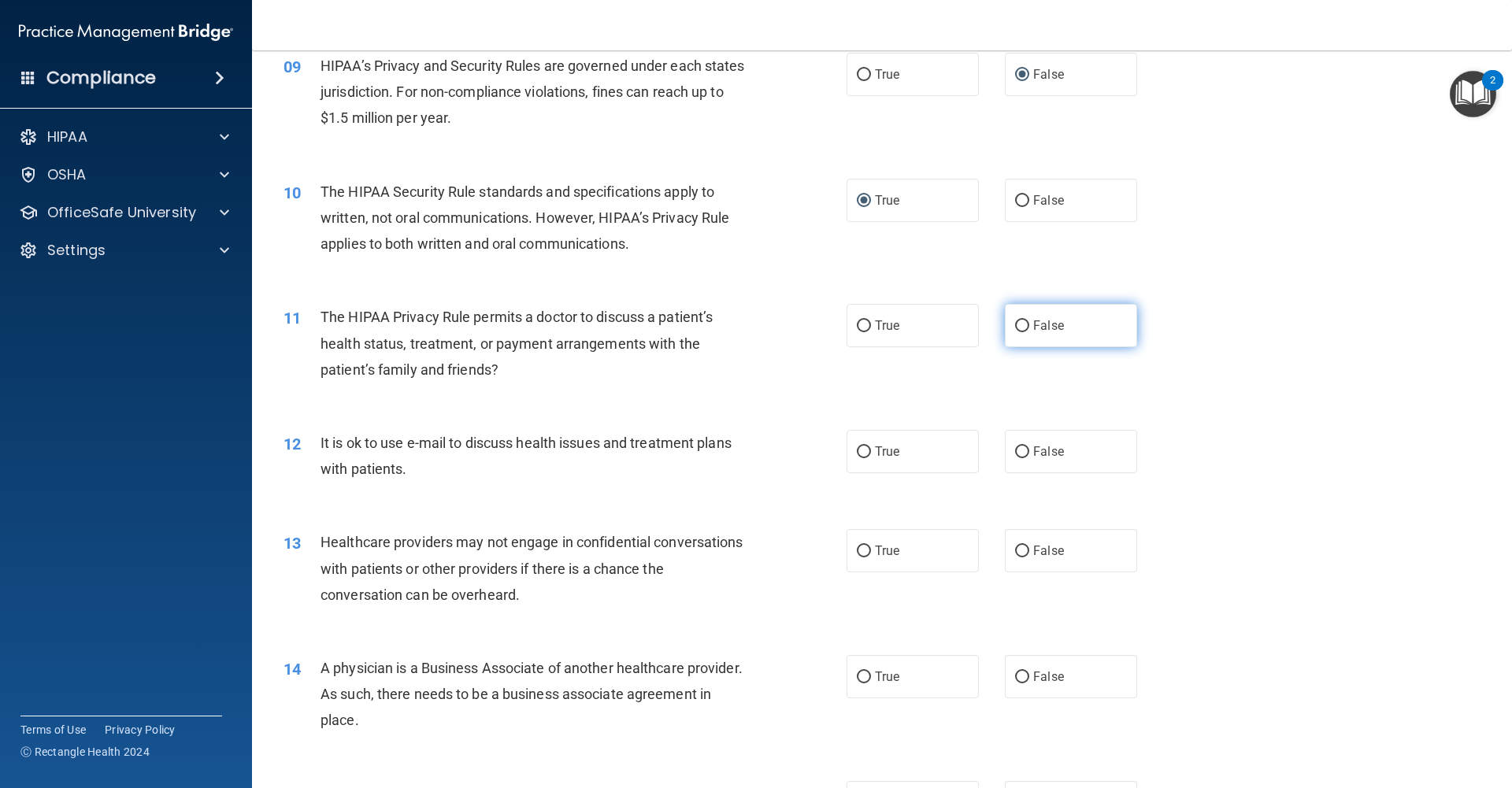
click at [1021, 333] on label "False" at bounding box center [1071, 325] width 133 height 44
click at [1021, 333] on input "False" at bounding box center [1021, 326] width 14 height 12
radio input "true"
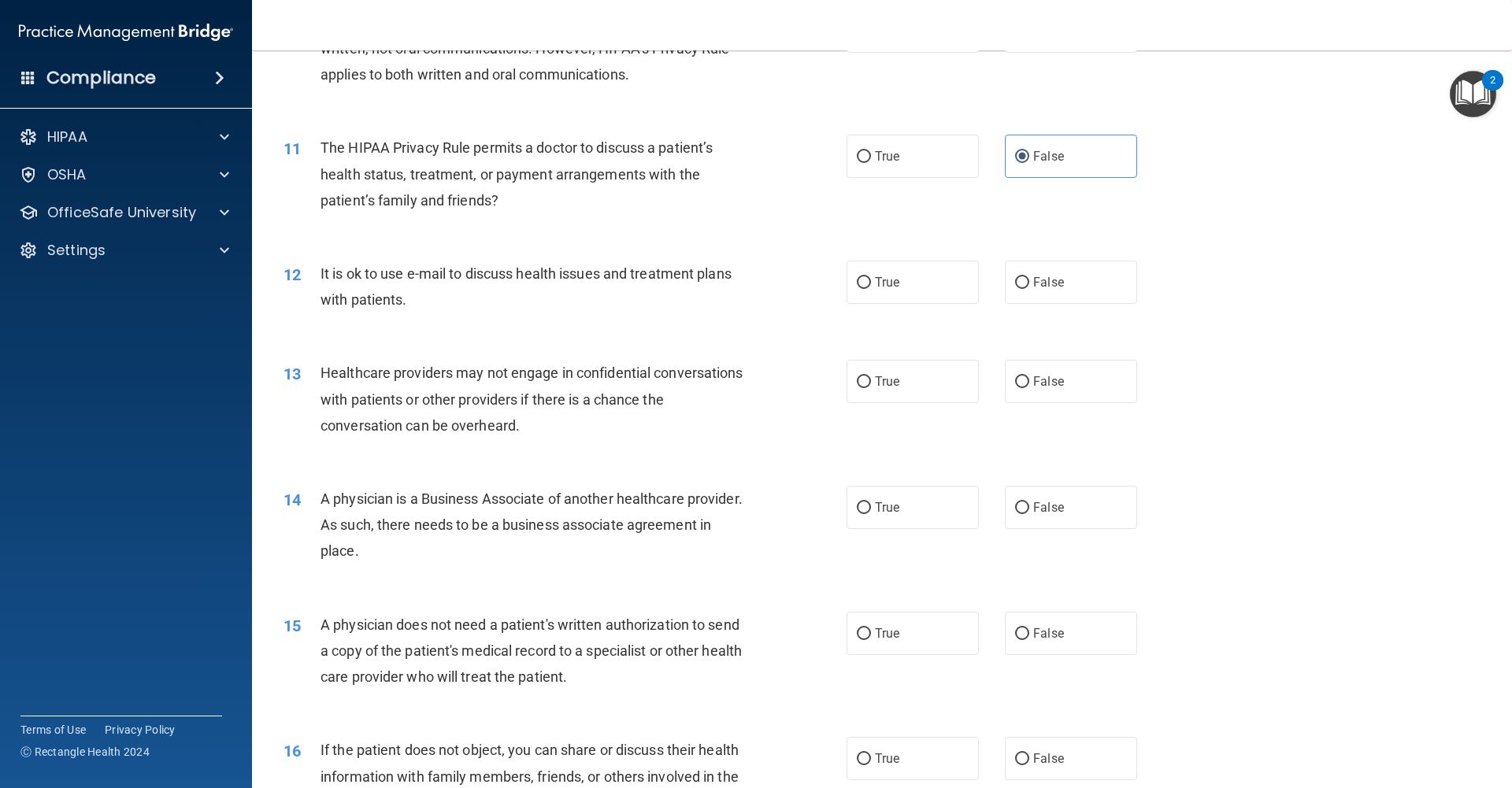
scroll to position [1173, 0]
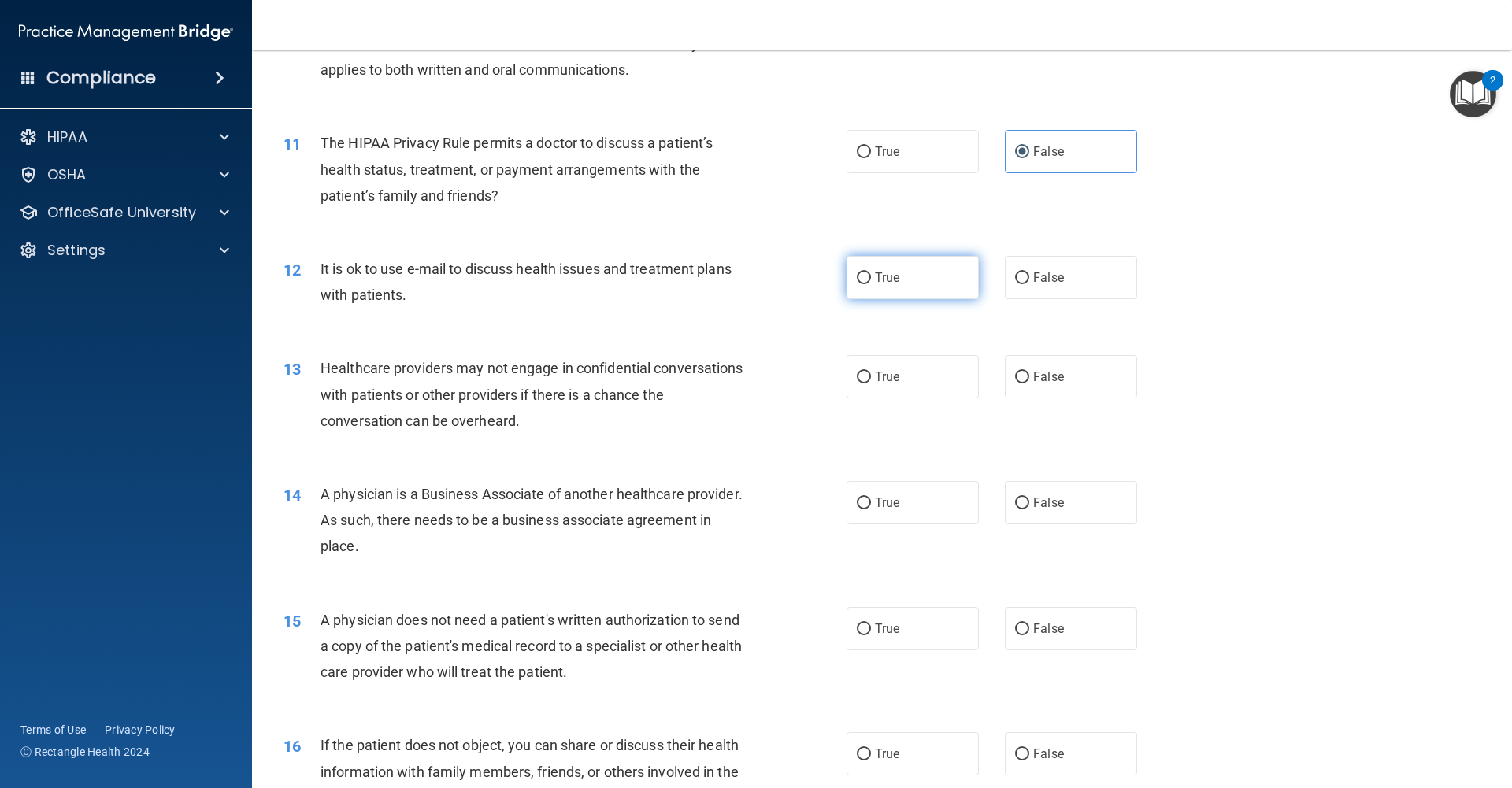
click at [867, 280] on input "True" at bounding box center [863, 278] width 14 height 12
radio input "true"
click at [1024, 385] on label "False" at bounding box center [1071, 376] width 133 height 44
click at [1024, 384] on input "False" at bounding box center [1021, 377] width 14 height 12
radio input "true"
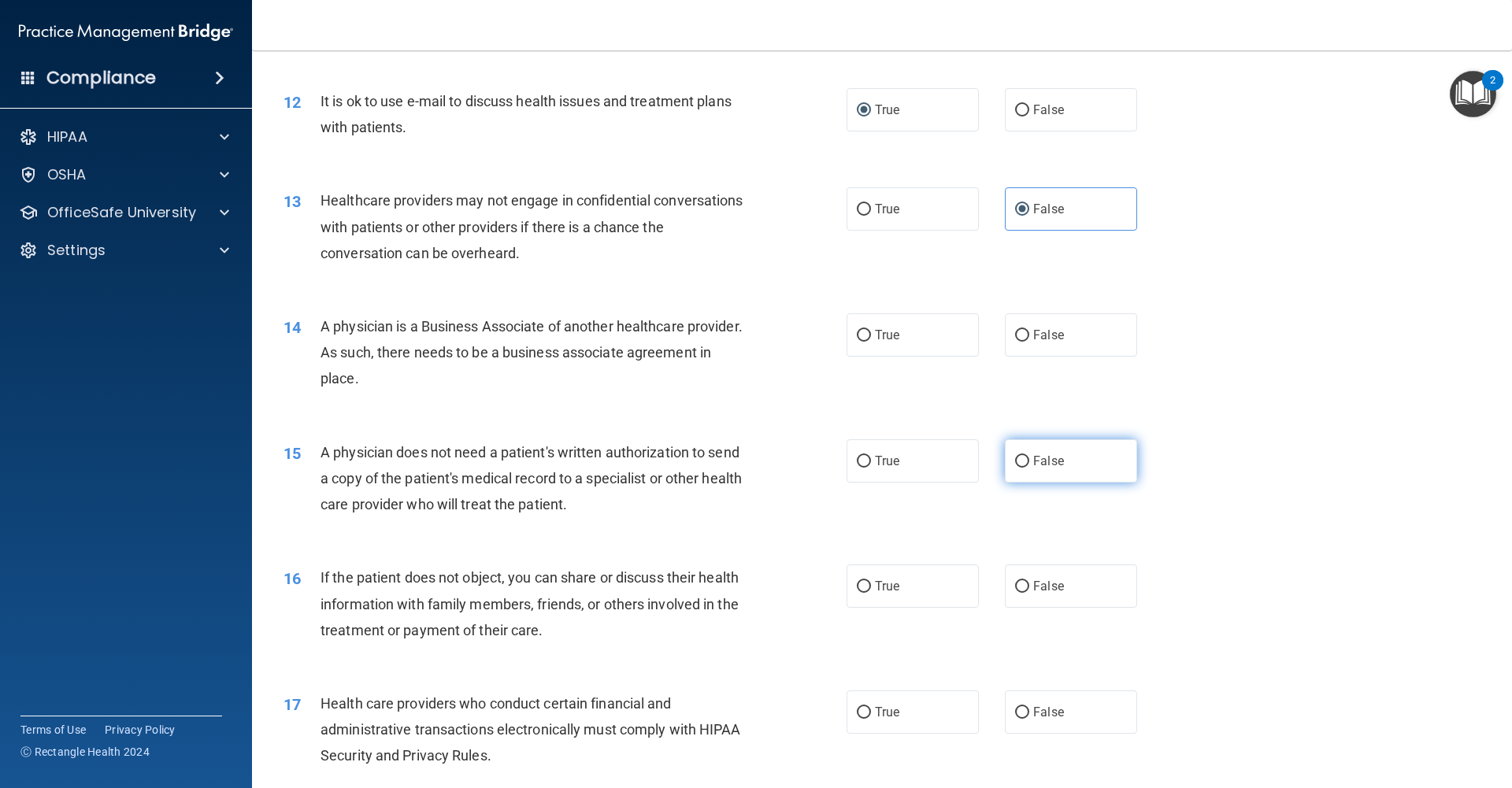
scroll to position [1343, 0]
click at [1019, 338] on input "False" at bounding box center [1021, 334] width 14 height 12
radio input "true"
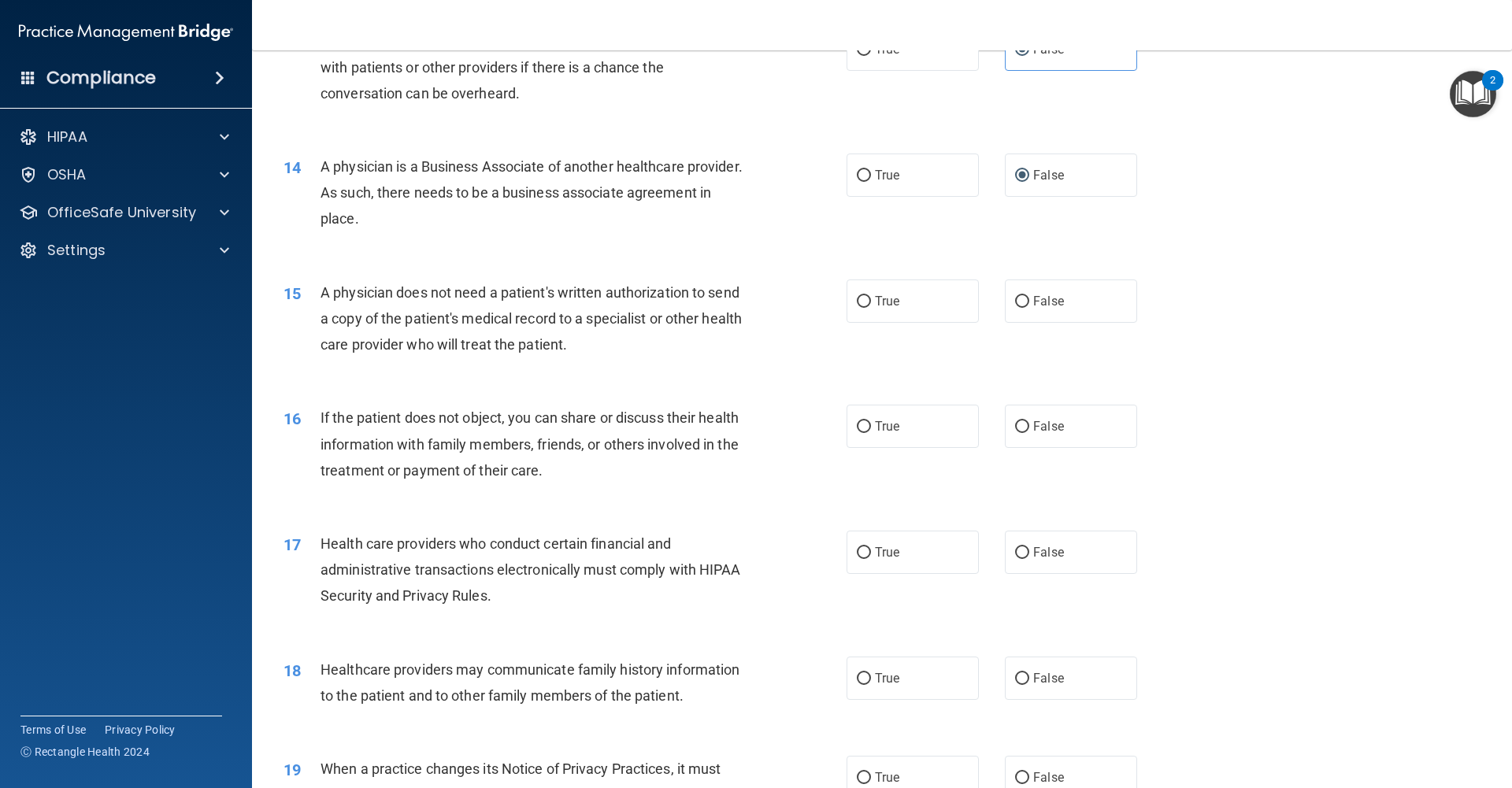
scroll to position [1503, 0]
click at [867, 301] on input "True" at bounding box center [863, 301] width 14 height 12
radio input "true"
click at [1018, 423] on input "False" at bounding box center [1021, 425] width 14 height 12
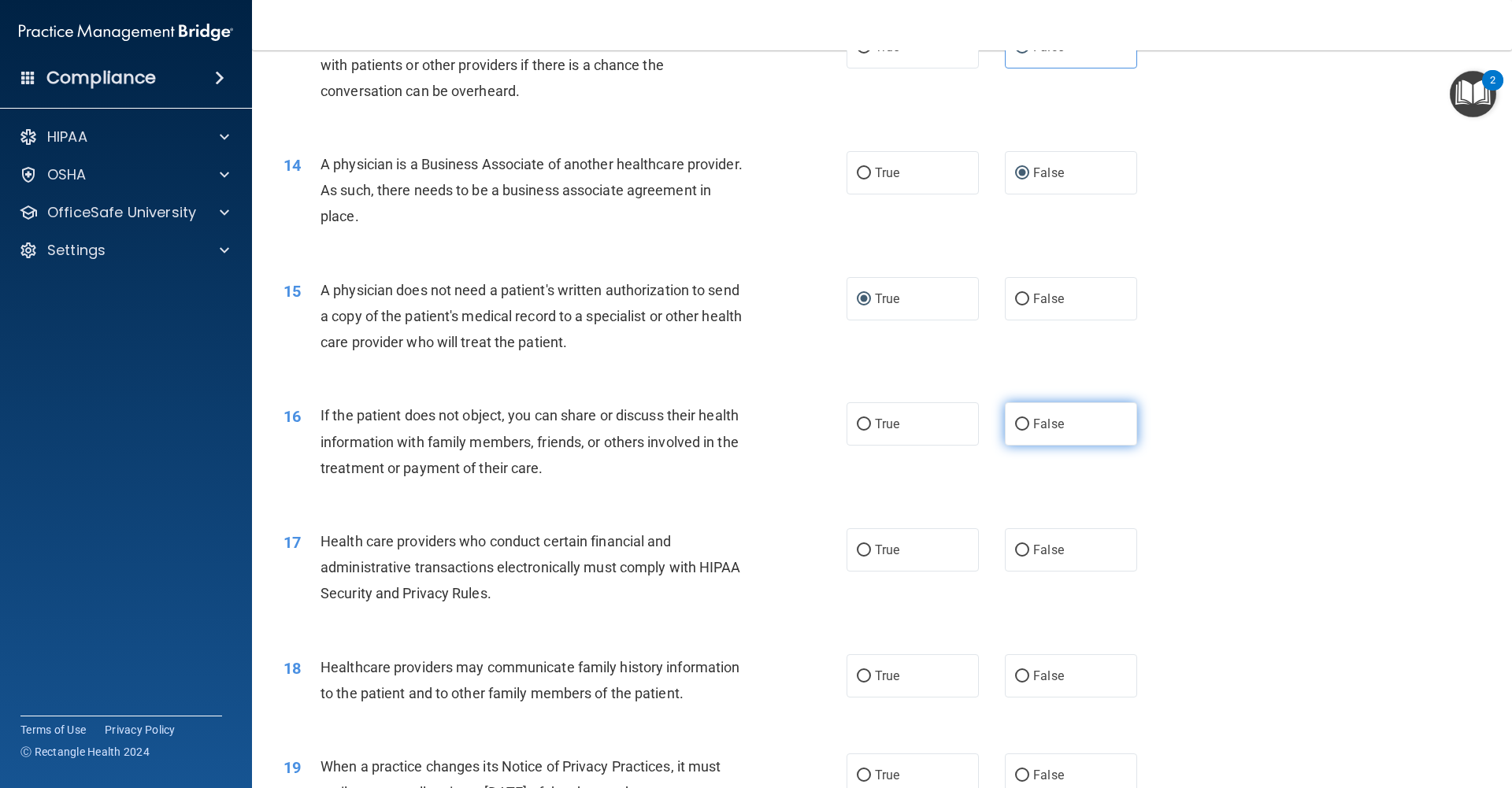
radio input "true"
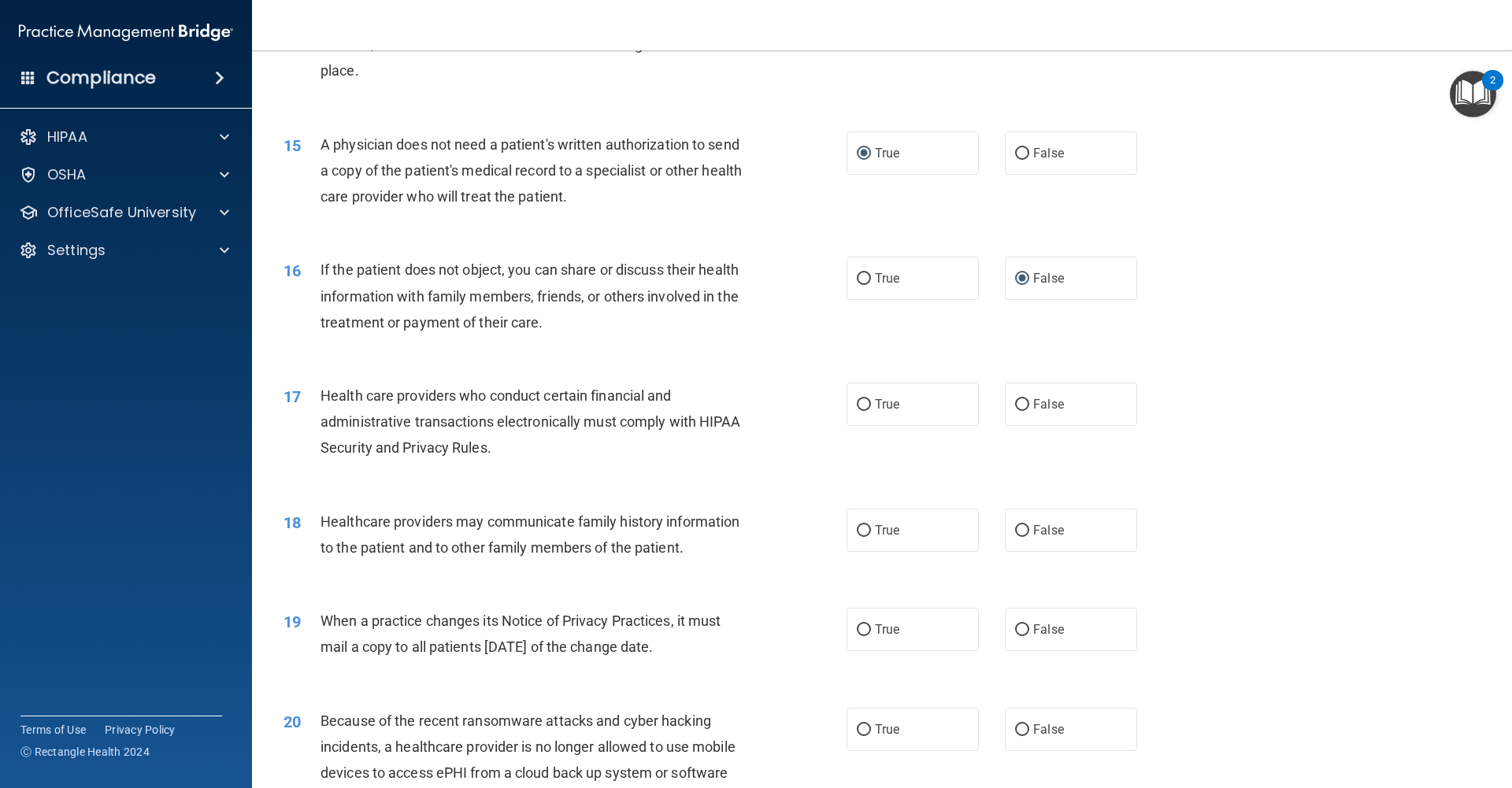
scroll to position [1651, 0]
click at [1029, 405] on label "False" at bounding box center [1071, 403] width 133 height 44
click at [1029, 405] on input "False" at bounding box center [1021, 403] width 14 height 12
radio input "true"
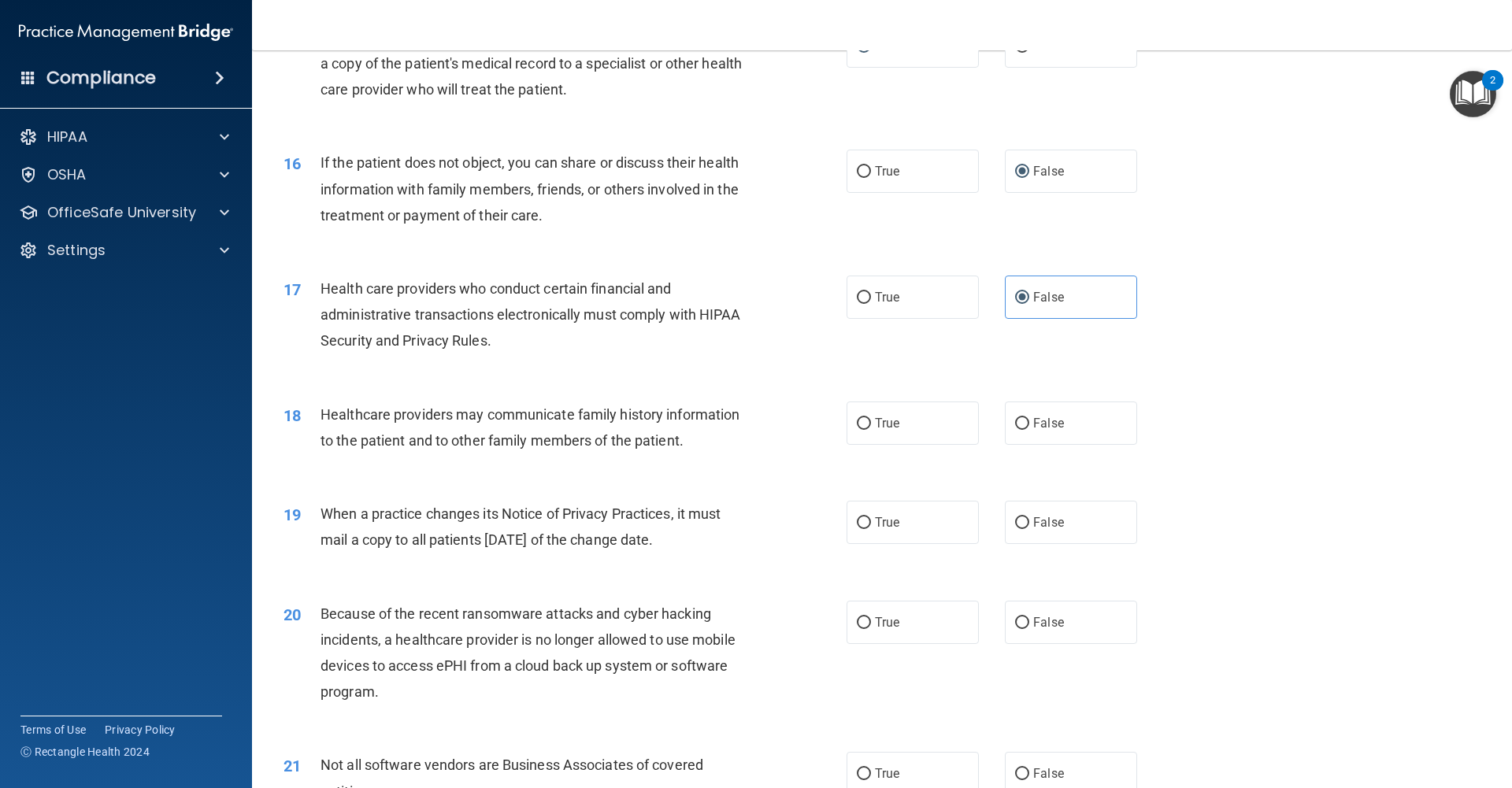
scroll to position [1759, 0]
click at [1027, 428] on label "False" at bounding box center [1071, 421] width 133 height 44
click at [1027, 427] on input "False" at bounding box center [1021, 422] width 14 height 12
radio input "true"
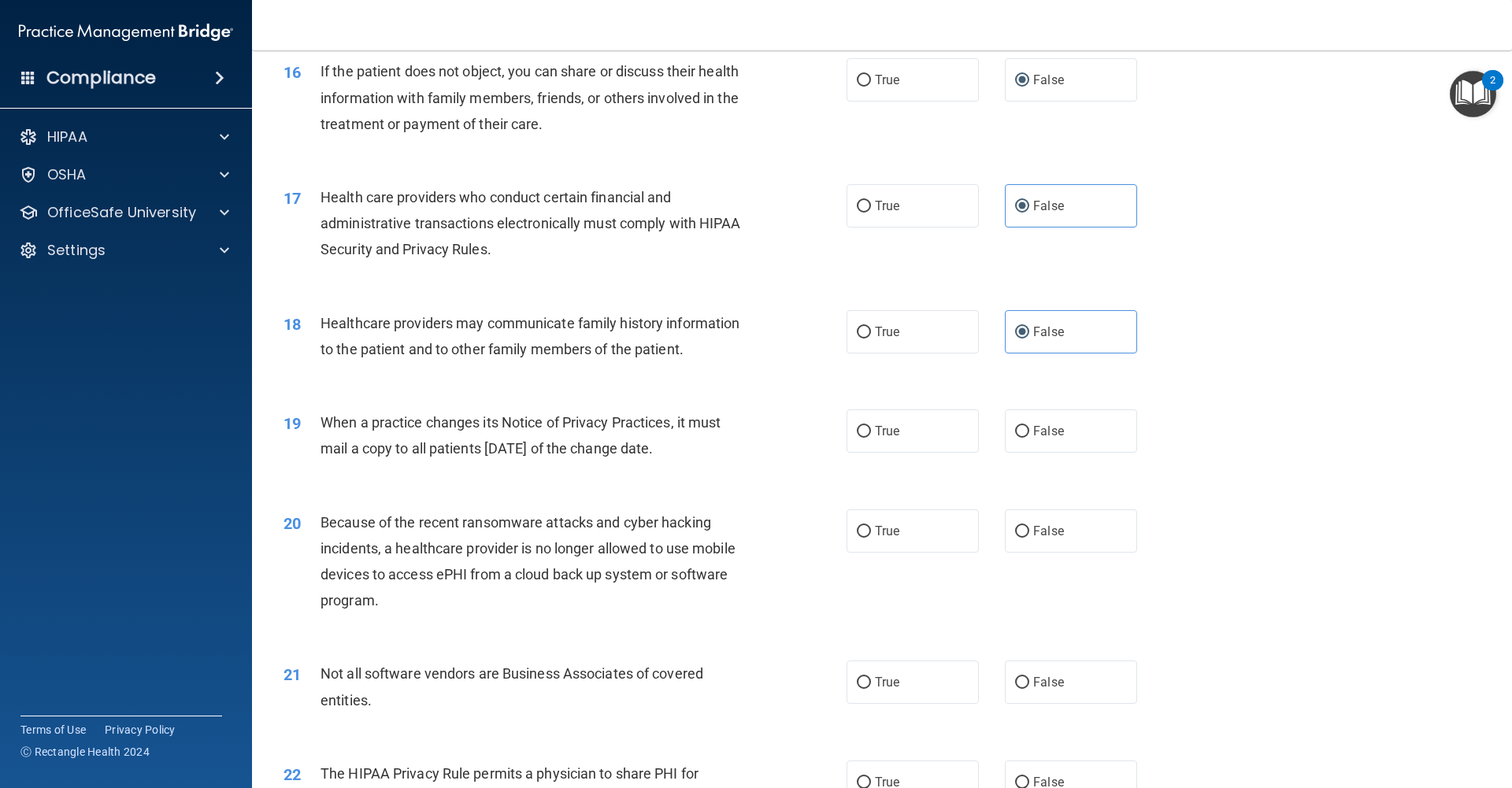
scroll to position [1853, 0]
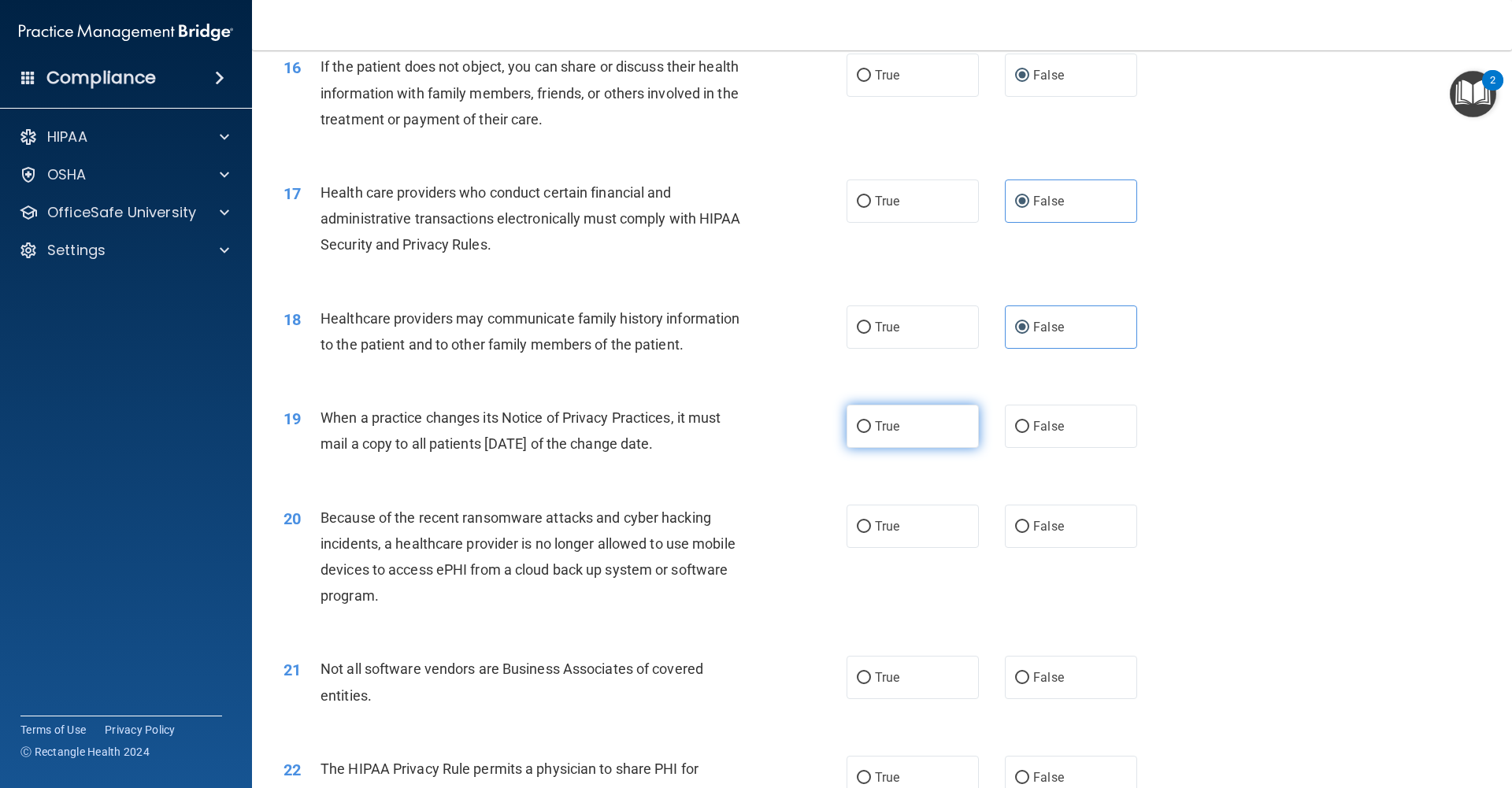
click at [898, 431] on span "True" at bounding box center [887, 427] width 25 height 15
click at [871, 431] on input "True" at bounding box center [863, 427] width 14 height 12
radio input "true"
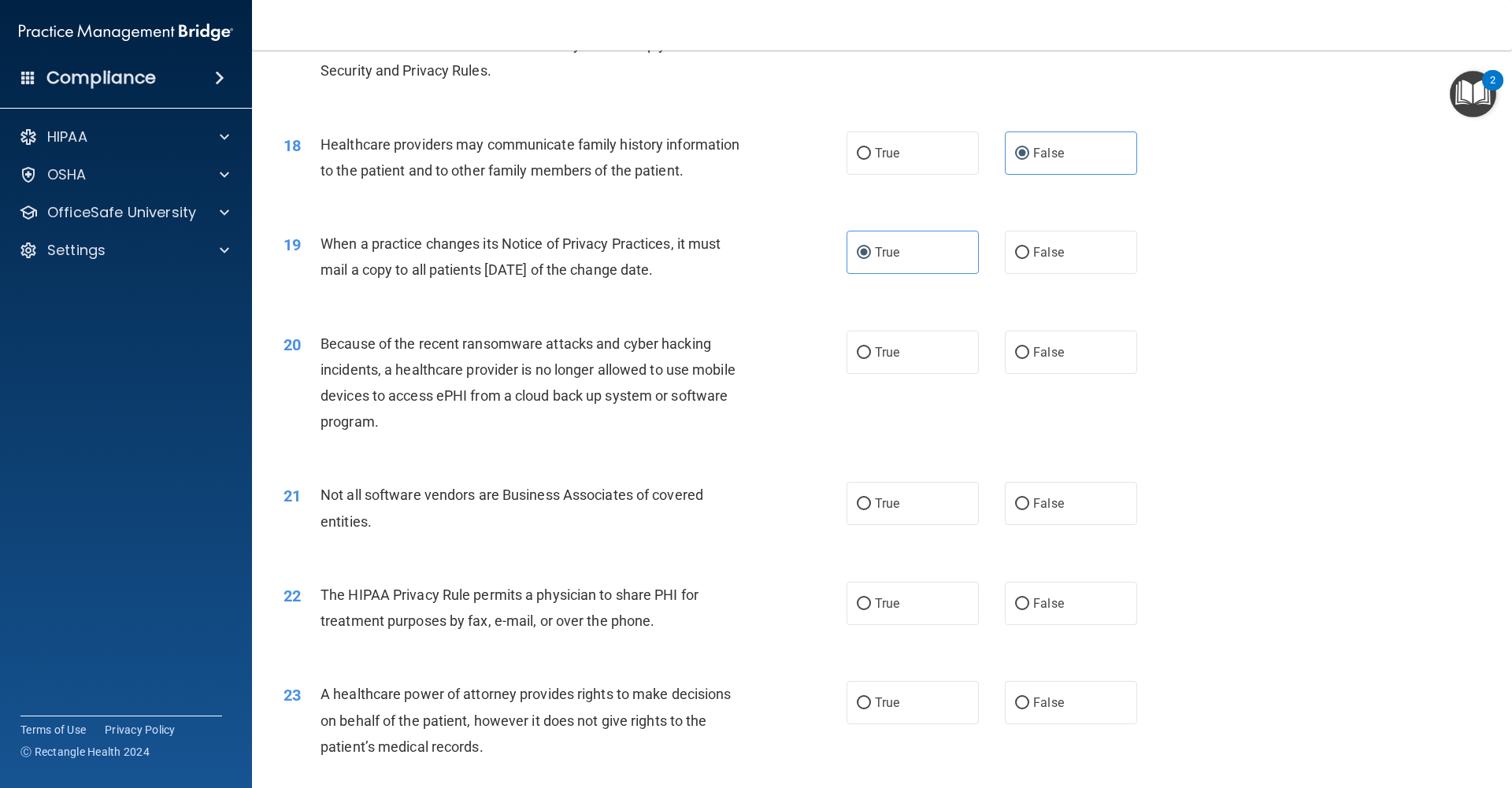
scroll to position [2036, 0]
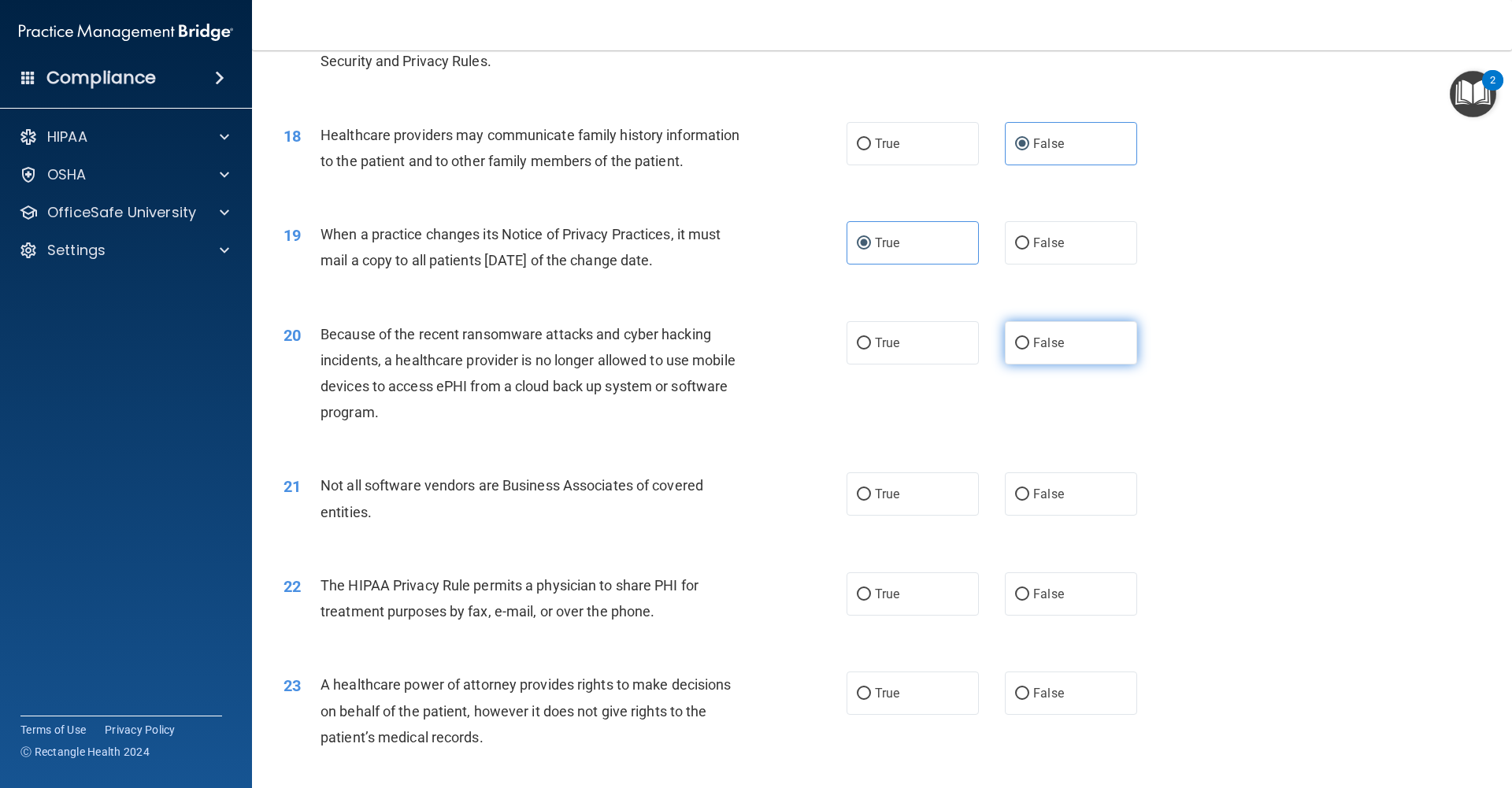
click at [1021, 344] on input "False" at bounding box center [1021, 343] width 14 height 12
radio input "true"
click at [868, 499] on input "True" at bounding box center [863, 495] width 14 height 12
radio input "true"
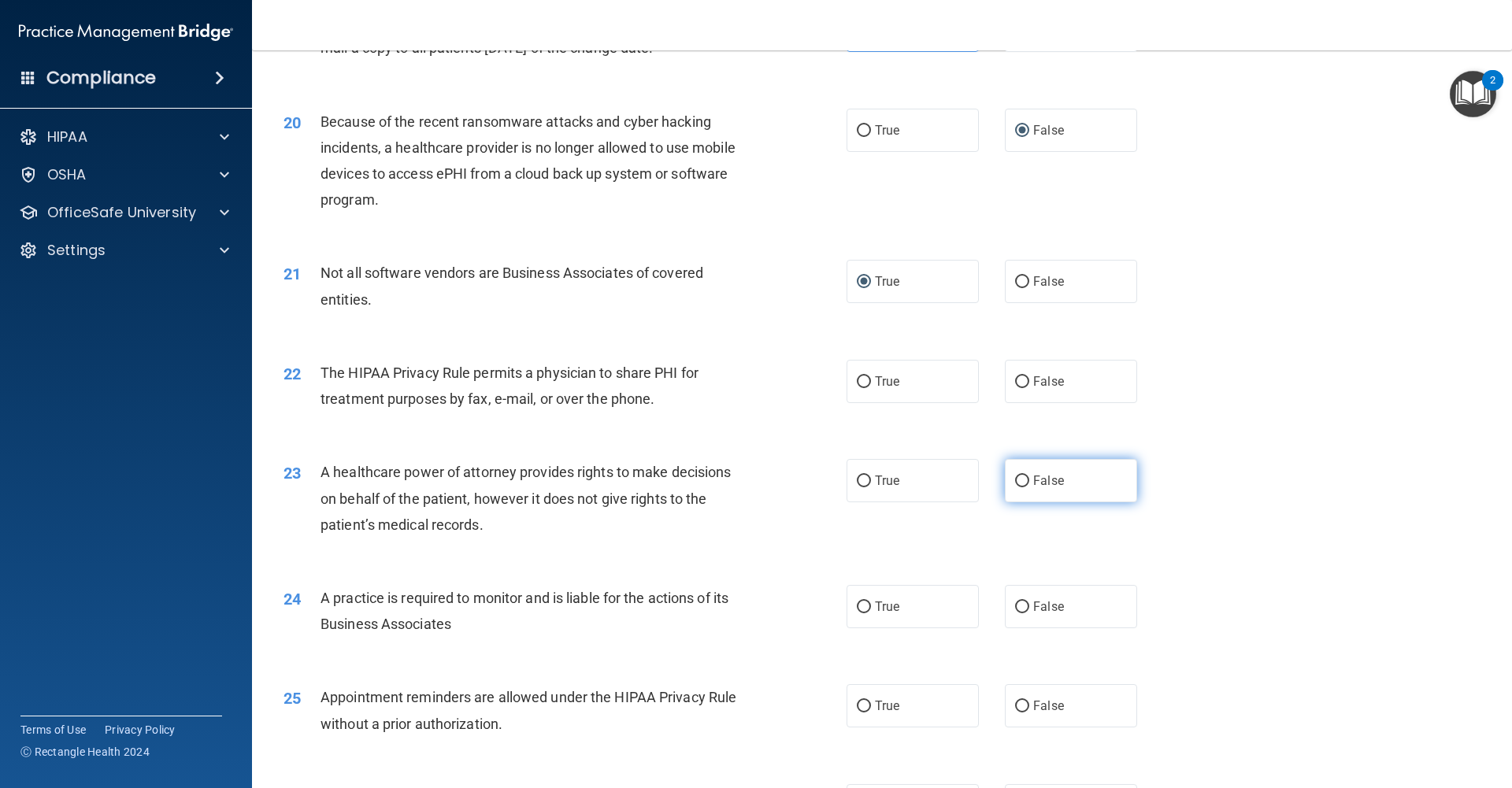
scroll to position [2250, 0]
click at [1022, 381] on input "False" at bounding box center [1021, 381] width 14 height 12
radio input "true"
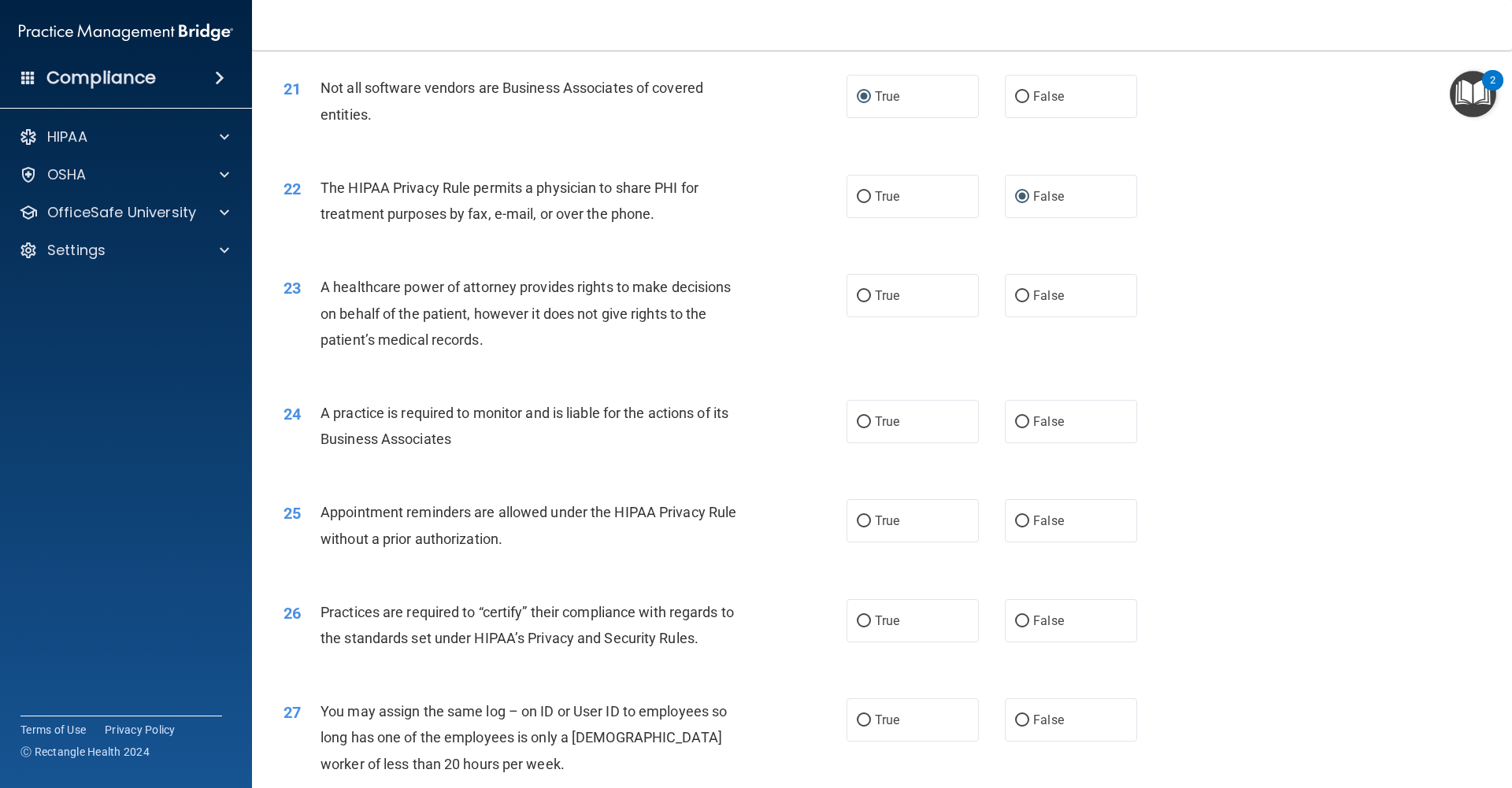
scroll to position [2436, 0]
click at [1019, 297] on input "False" at bounding box center [1021, 293] width 14 height 12
radio input "true"
click at [1024, 416] on input "False" at bounding box center [1021, 419] width 14 height 12
radio input "true"
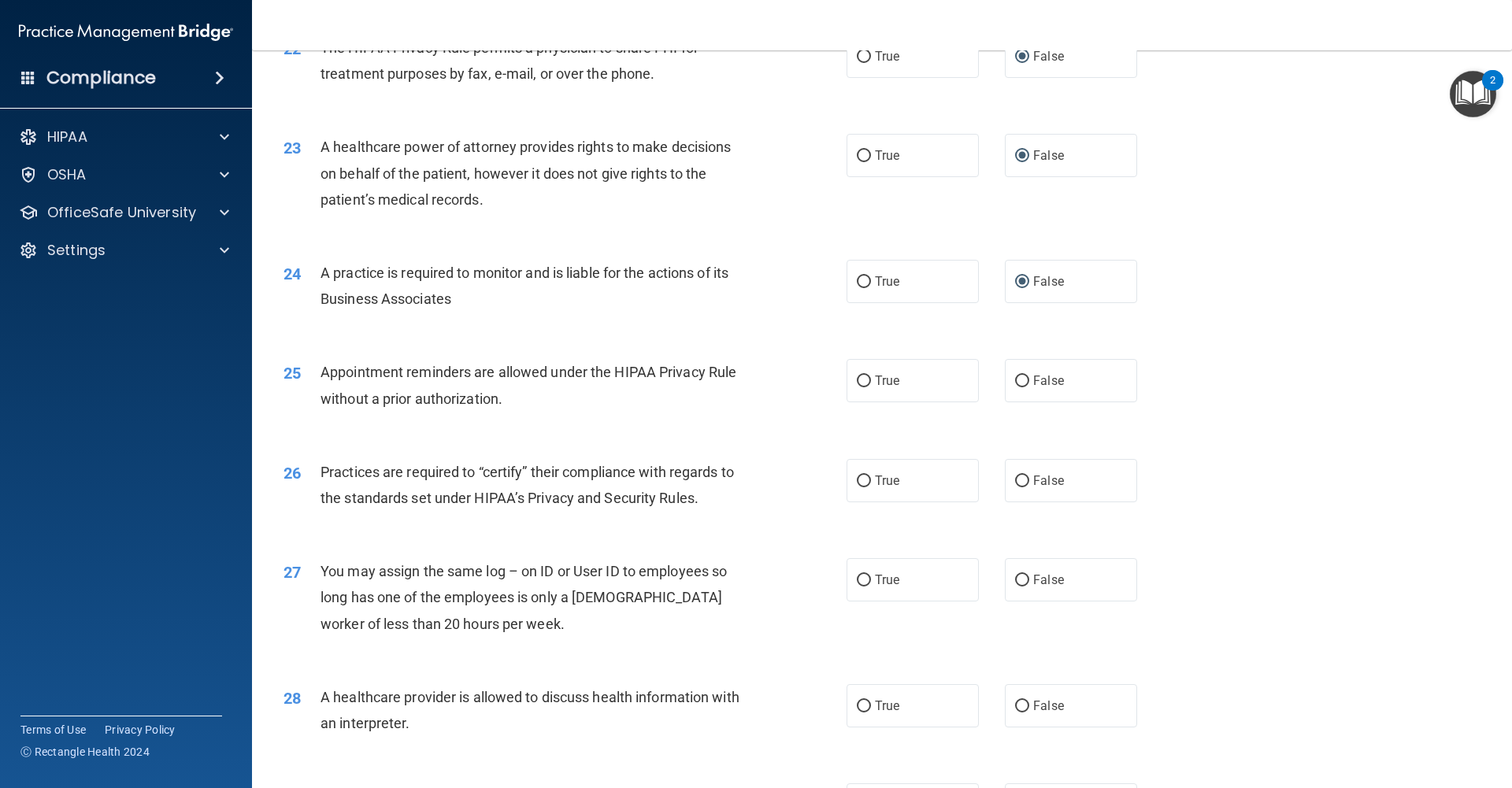
scroll to position [2580, 0]
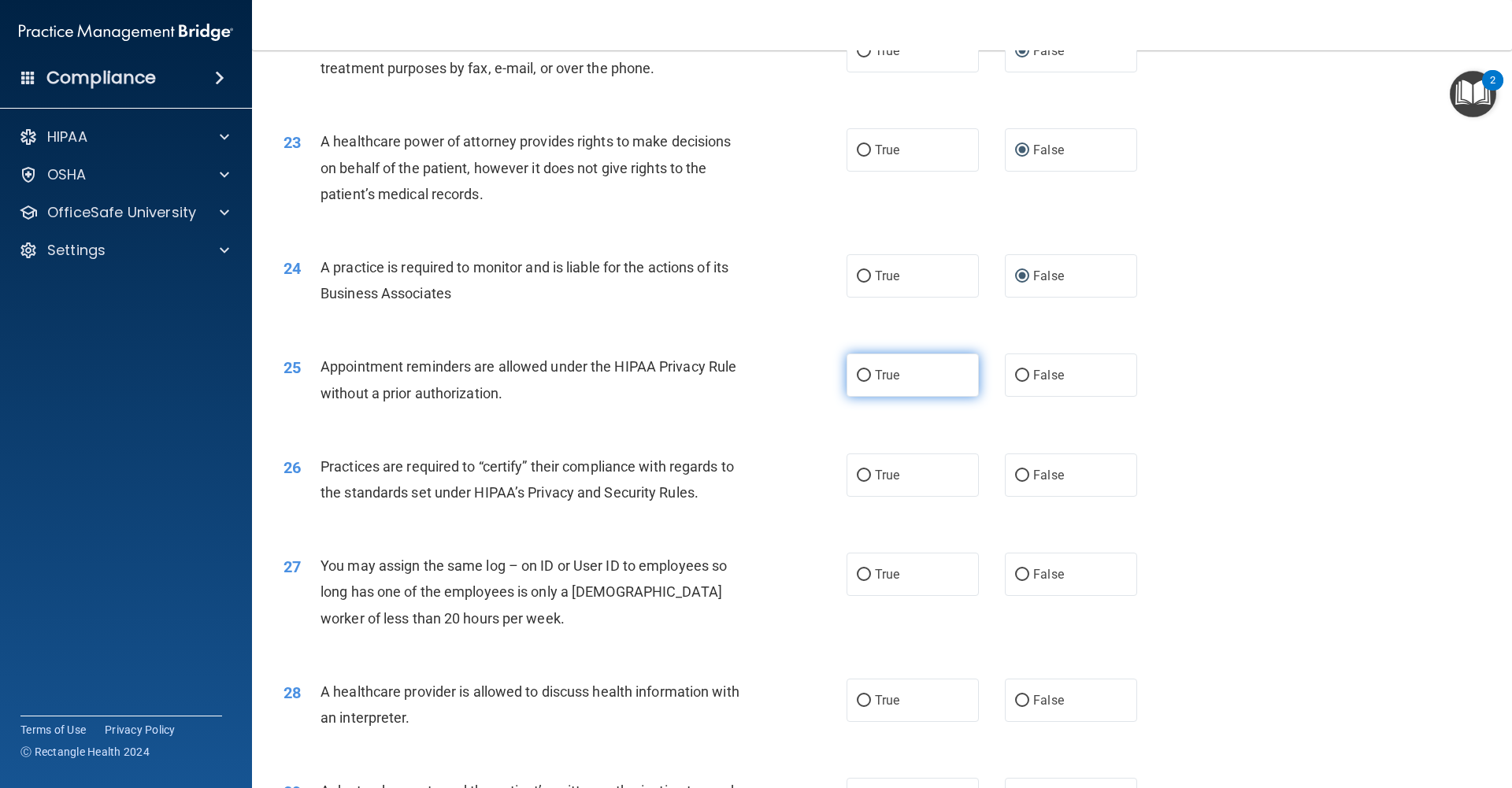
click at [872, 376] on label "True" at bounding box center [912, 375] width 133 height 44
click at [871, 376] on input "True" at bounding box center [863, 376] width 14 height 12
radio input "true"
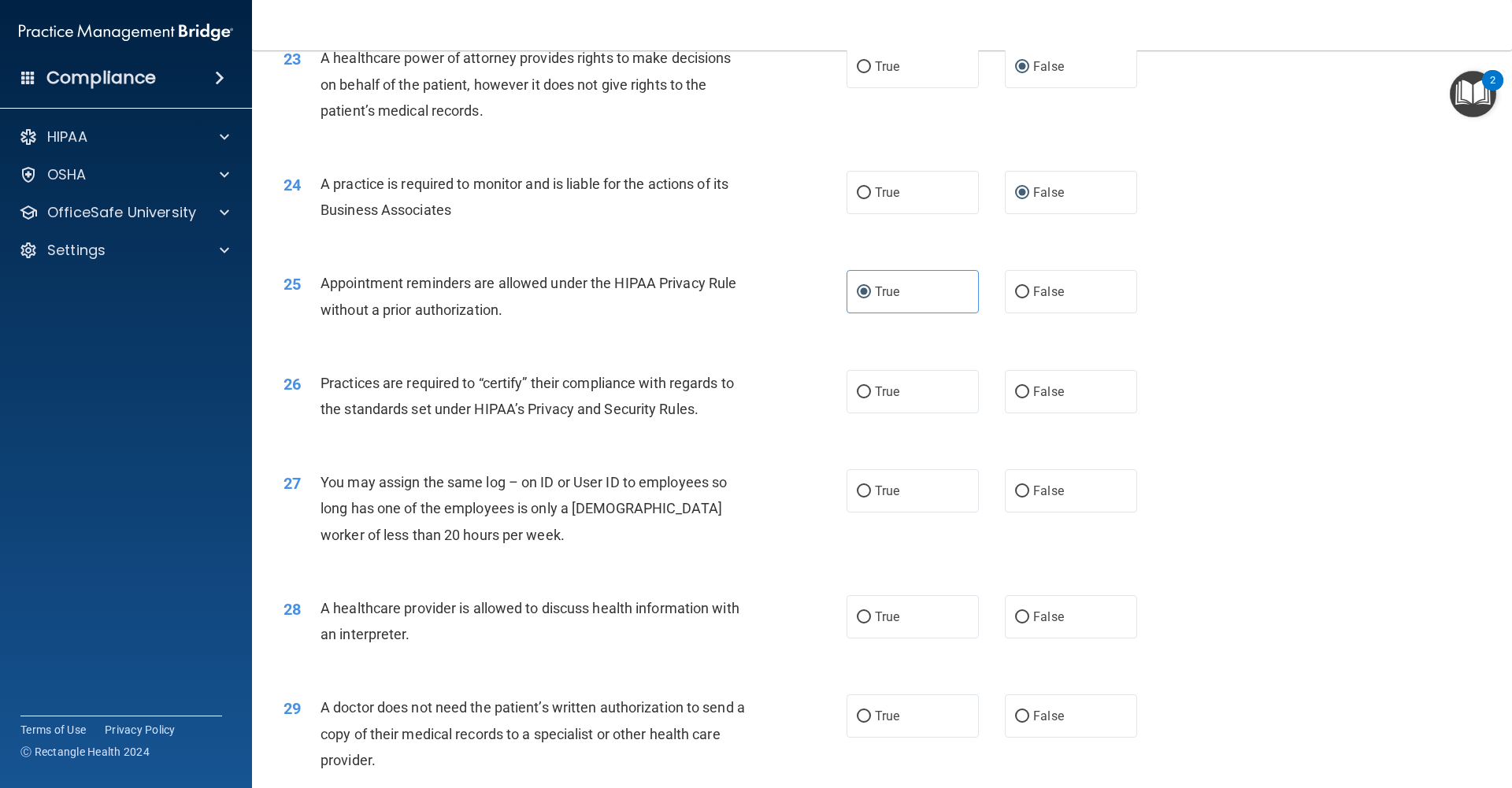
scroll to position [2721, 0]
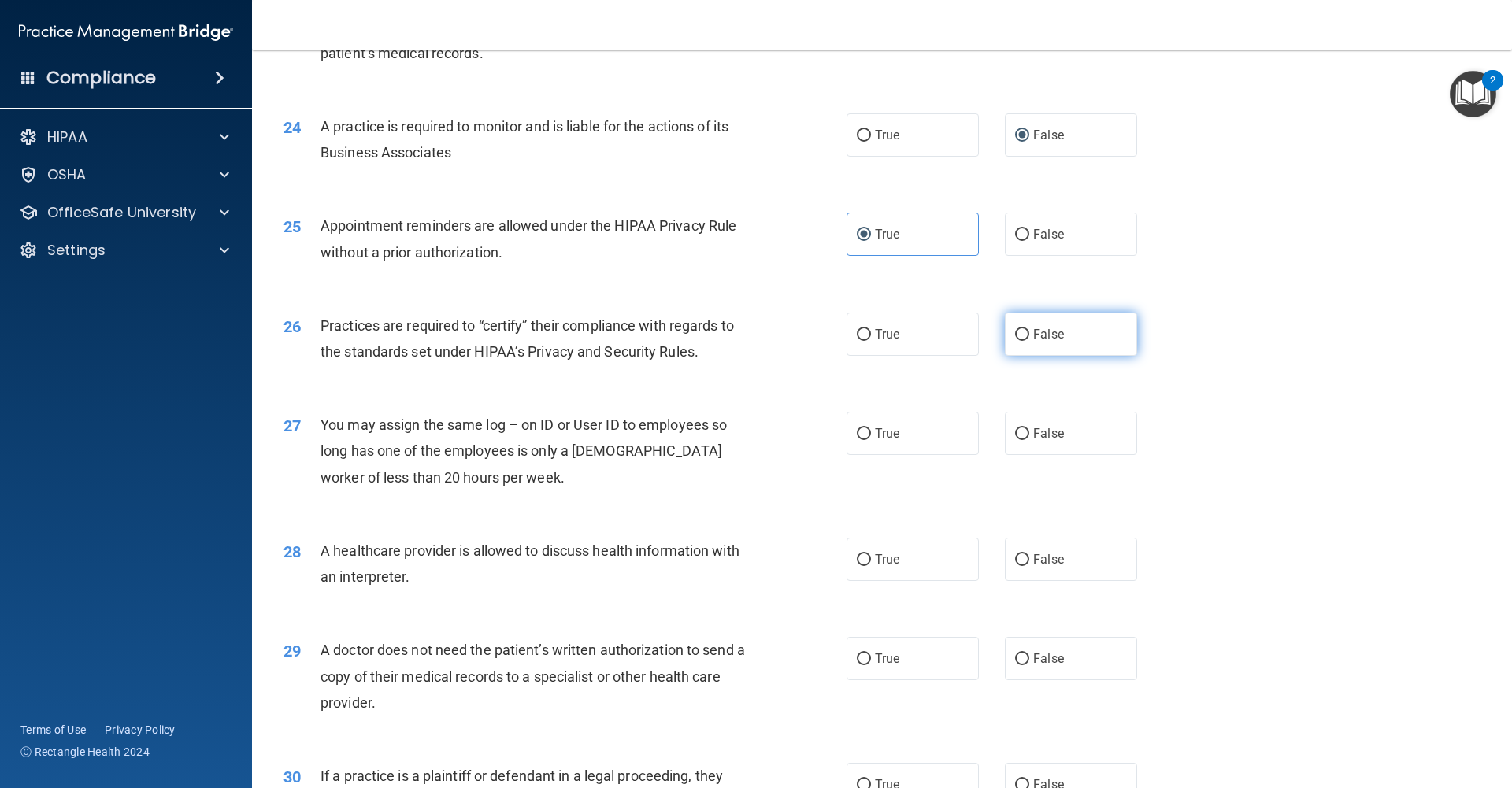
click at [1030, 333] on label "False" at bounding box center [1071, 334] width 133 height 44
click at [1029, 333] on input "False" at bounding box center [1021, 335] width 14 height 12
radio input "true"
click at [1016, 435] on input "False" at bounding box center [1021, 434] width 14 height 12
radio input "true"
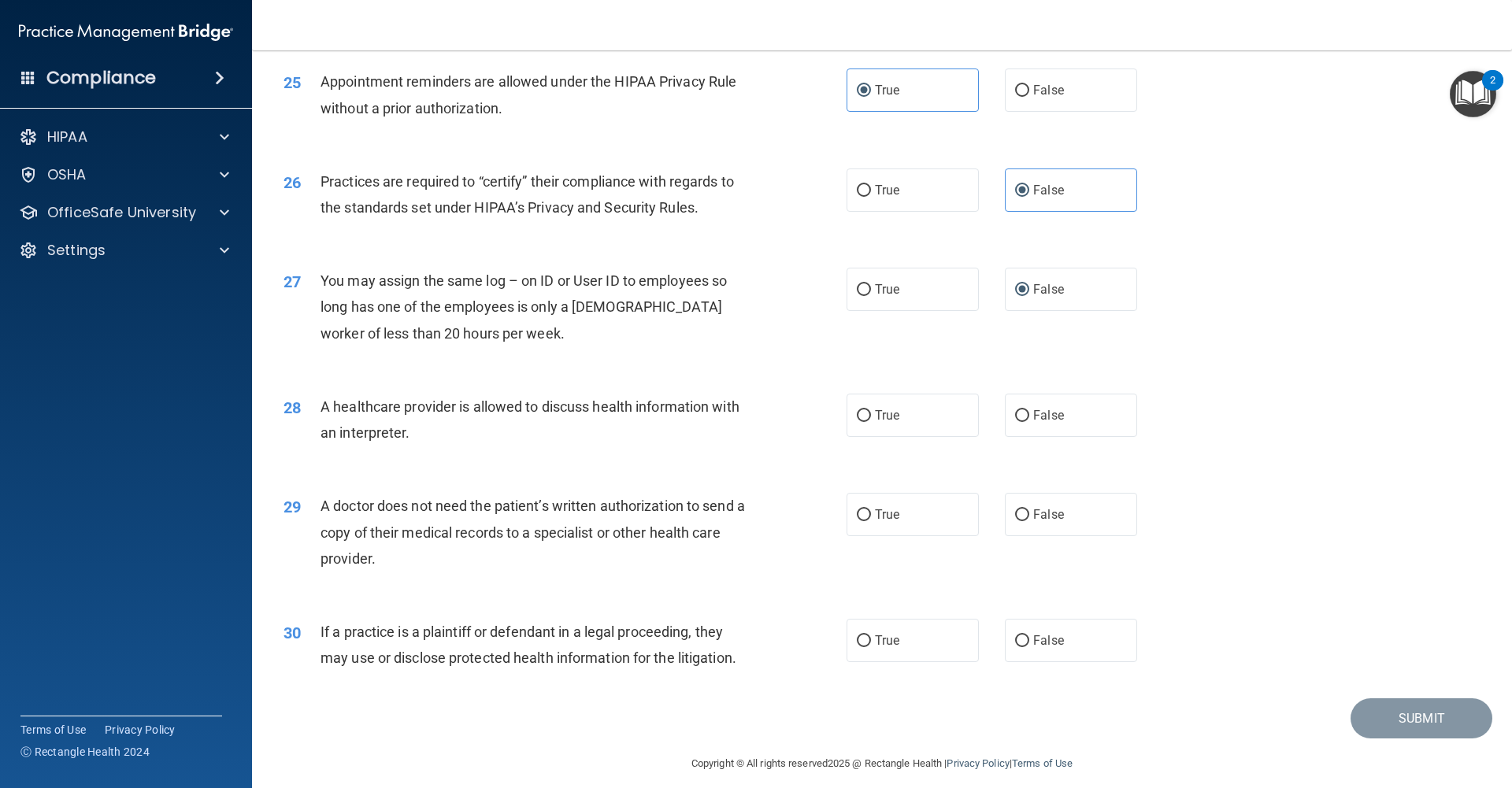
scroll to position [2878, 0]
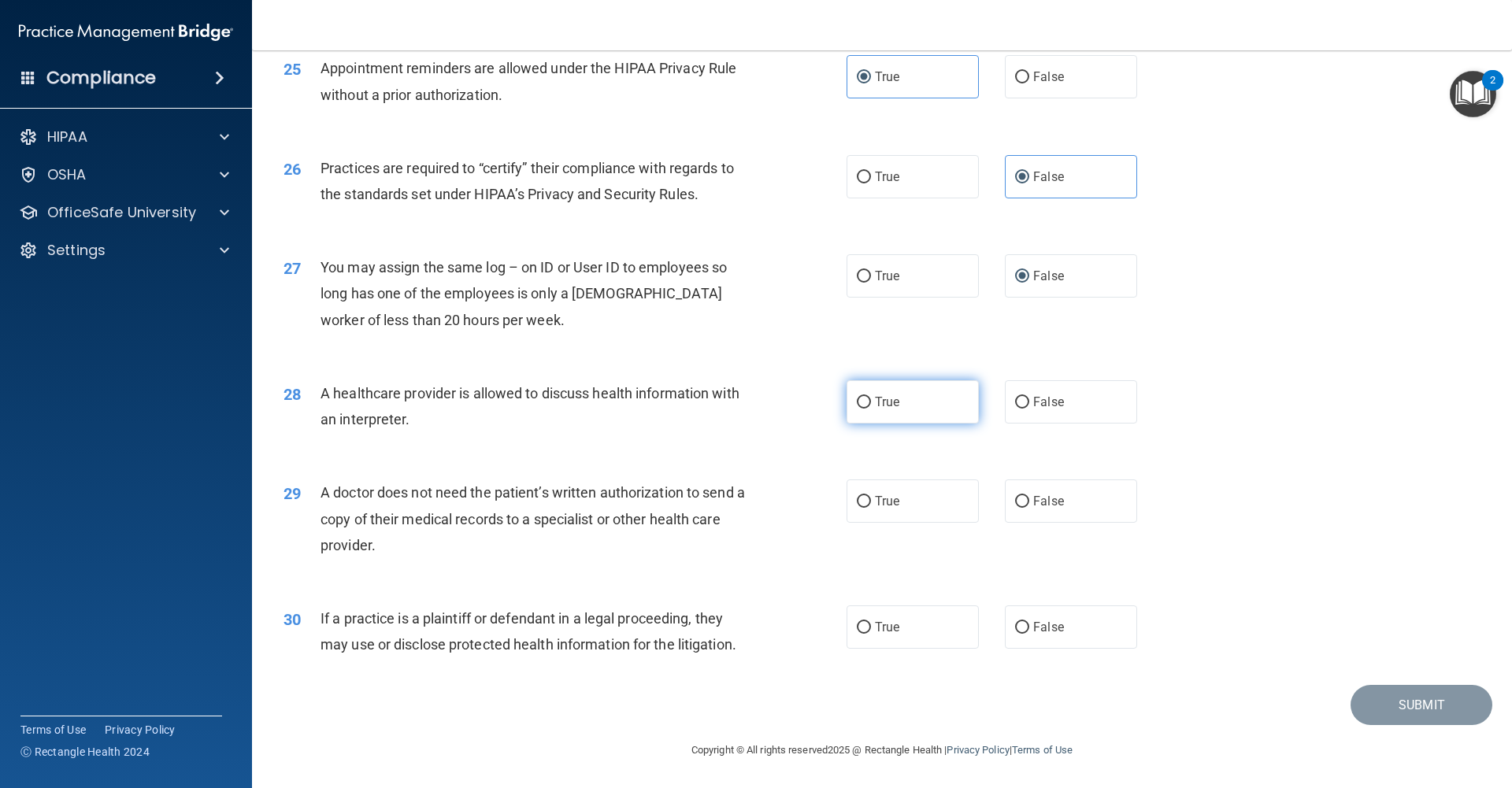
click at [866, 404] on input "True" at bounding box center [863, 403] width 14 height 12
radio input "true"
click at [869, 511] on label "True" at bounding box center [912, 501] width 133 height 44
click at [869, 508] on input "True" at bounding box center [863, 502] width 14 height 12
radio input "true"
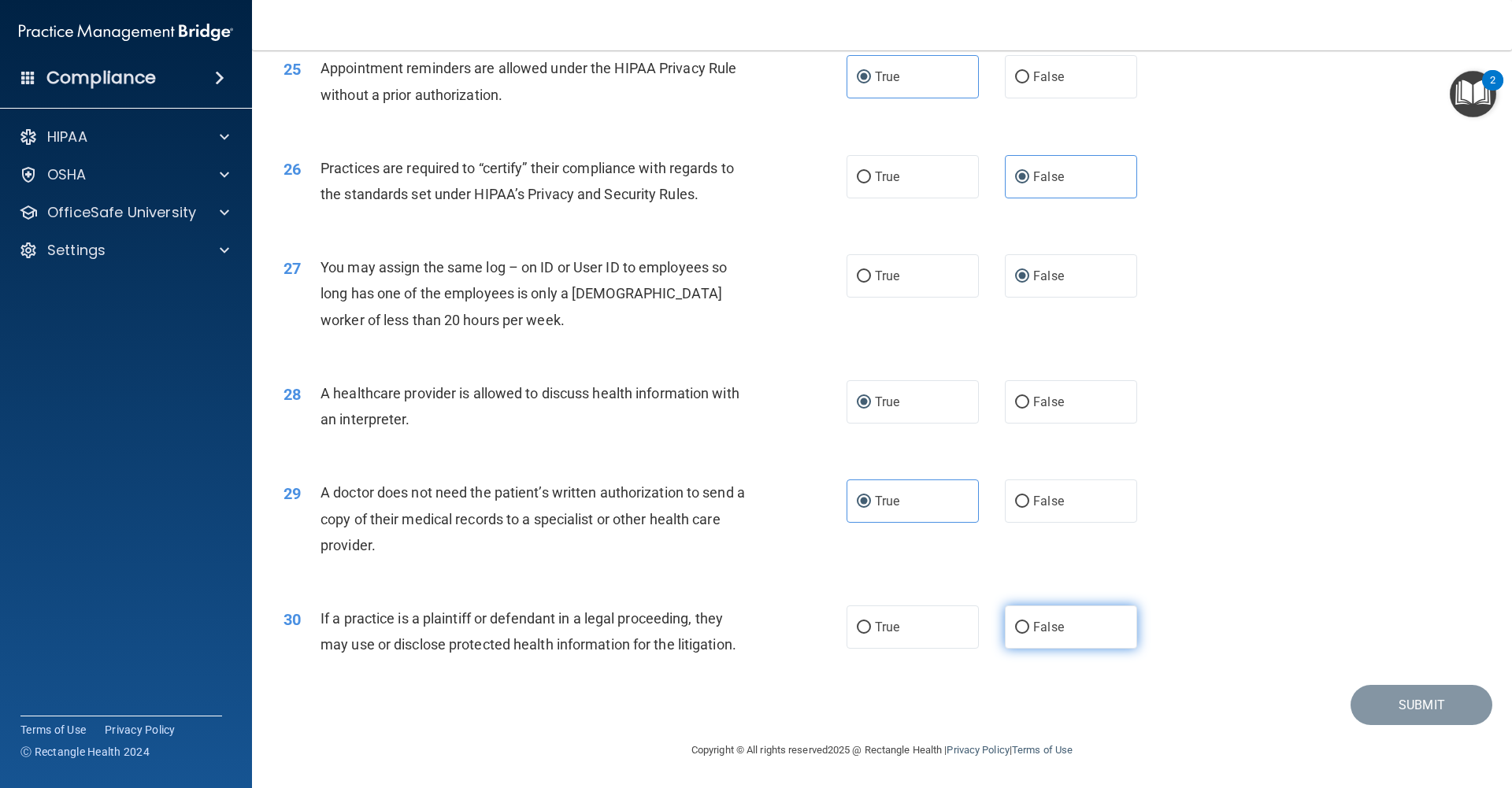
click at [1017, 628] on input "False" at bounding box center [1021, 628] width 14 height 12
radio input "true"
click at [1385, 706] on button "Submit" at bounding box center [1421, 705] width 142 height 40
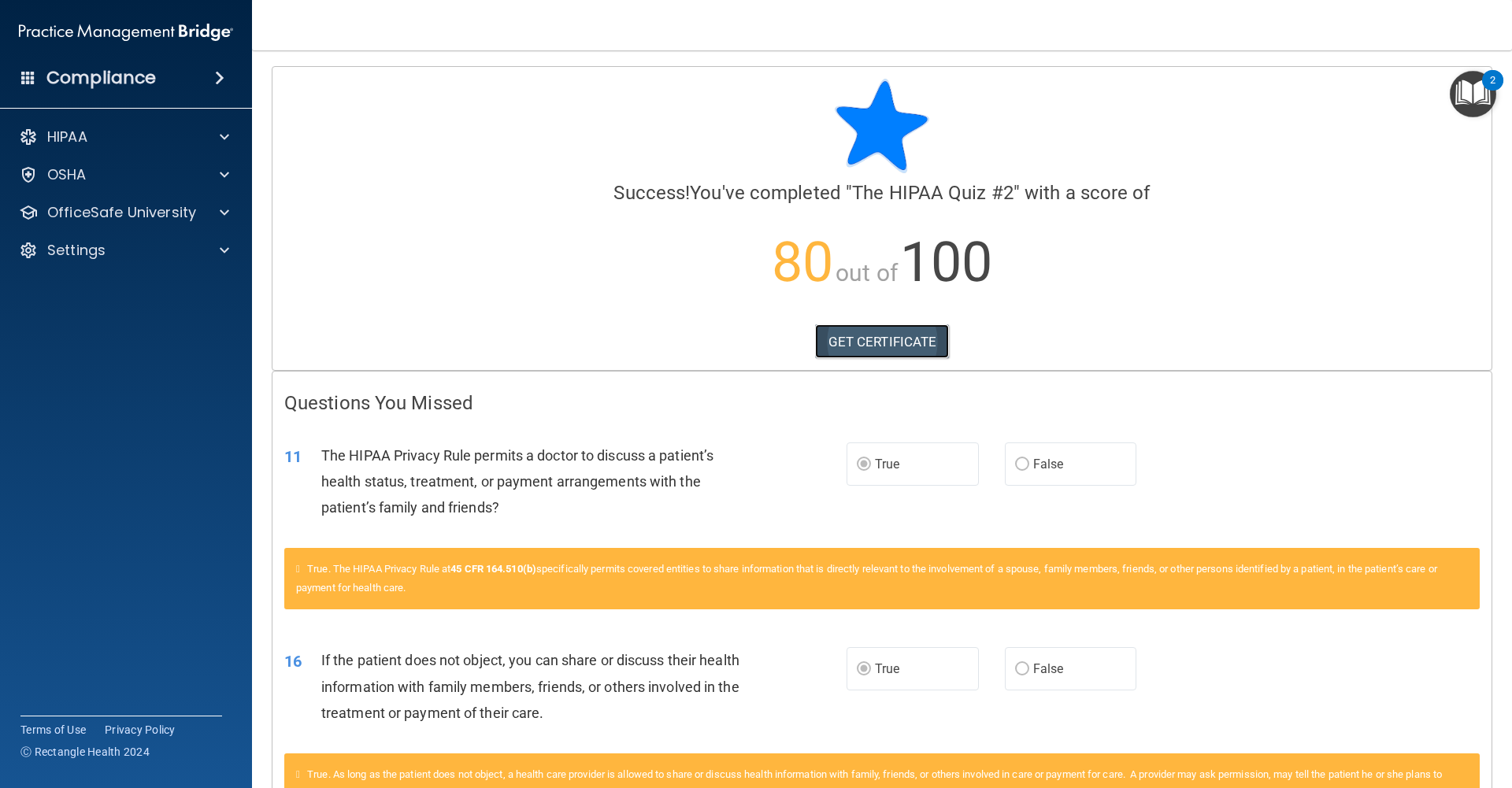
click at [885, 354] on link "GET CERTIFICATE" at bounding box center [882, 342] width 135 height 35
click at [197, 141] on div "HIPAA" at bounding box center [105, 137] width 195 height 19
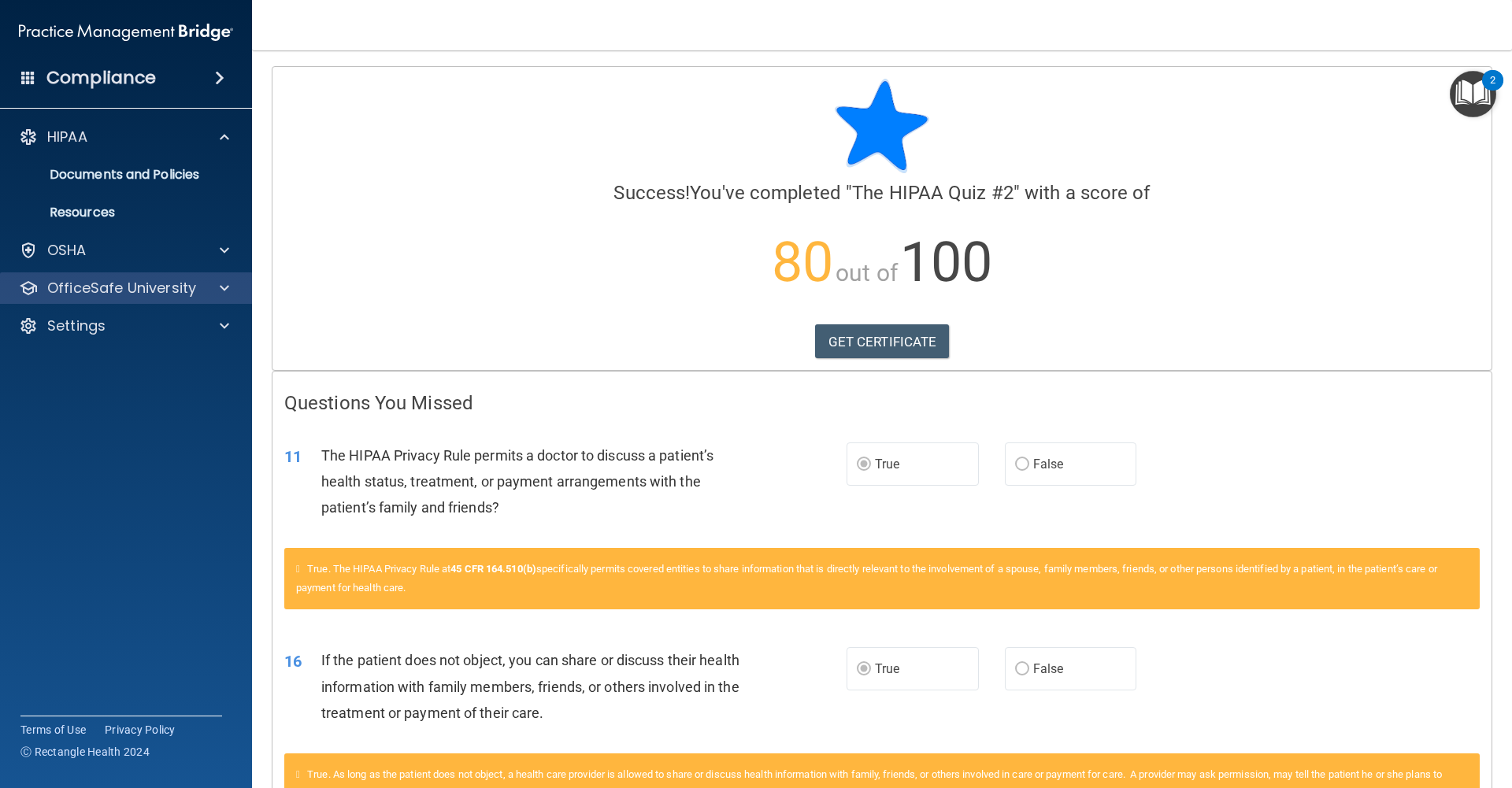
click at [174, 298] on div "OfficeSafe University" at bounding box center [126, 288] width 253 height 31
click at [168, 285] on p "OfficeSafe University" at bounding box center [121, 288] width 149 height 19
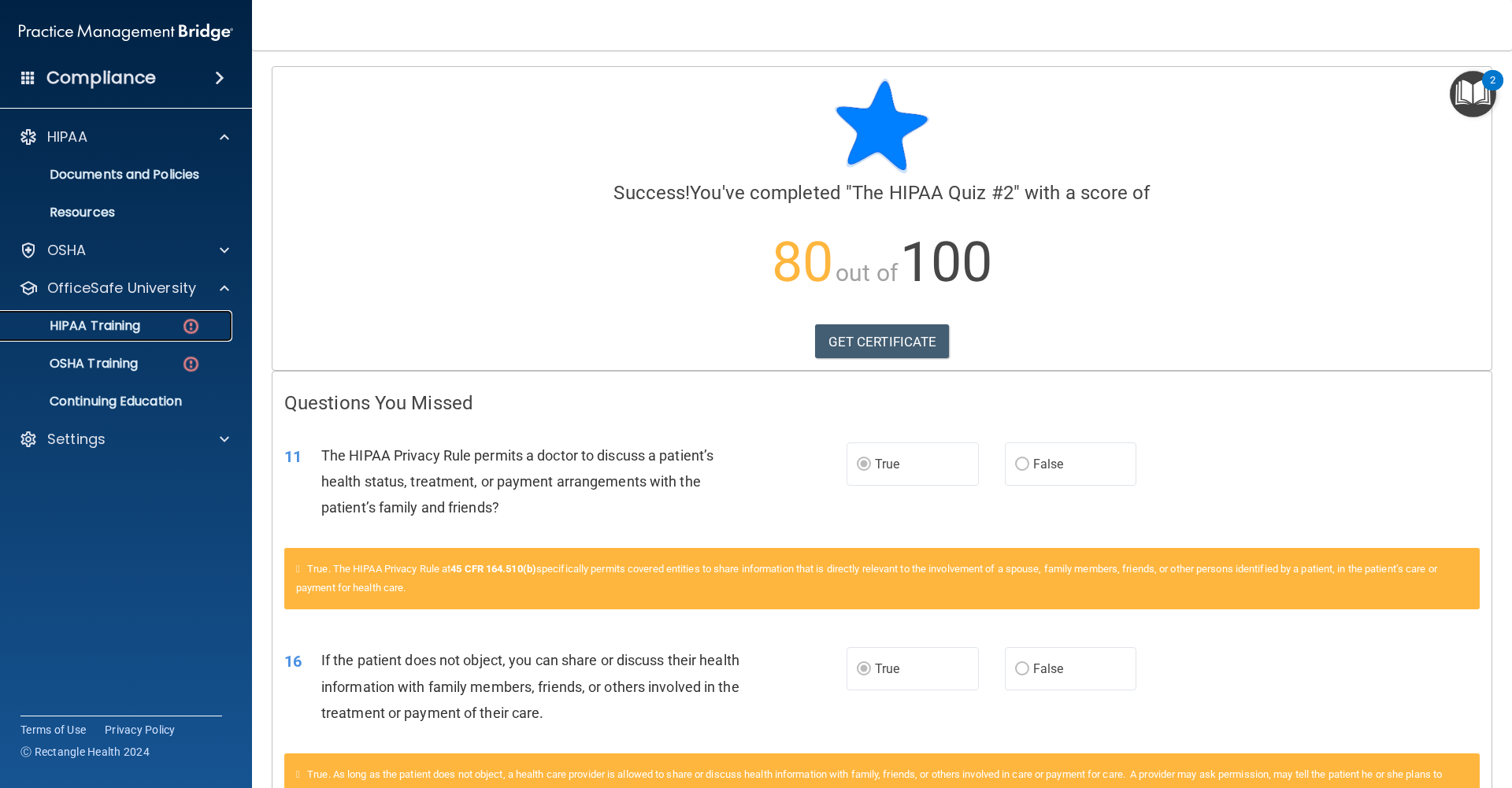
click at [154, 323] on div "HIPAA Training" at bounding box center [117, 325] width 215 height 16
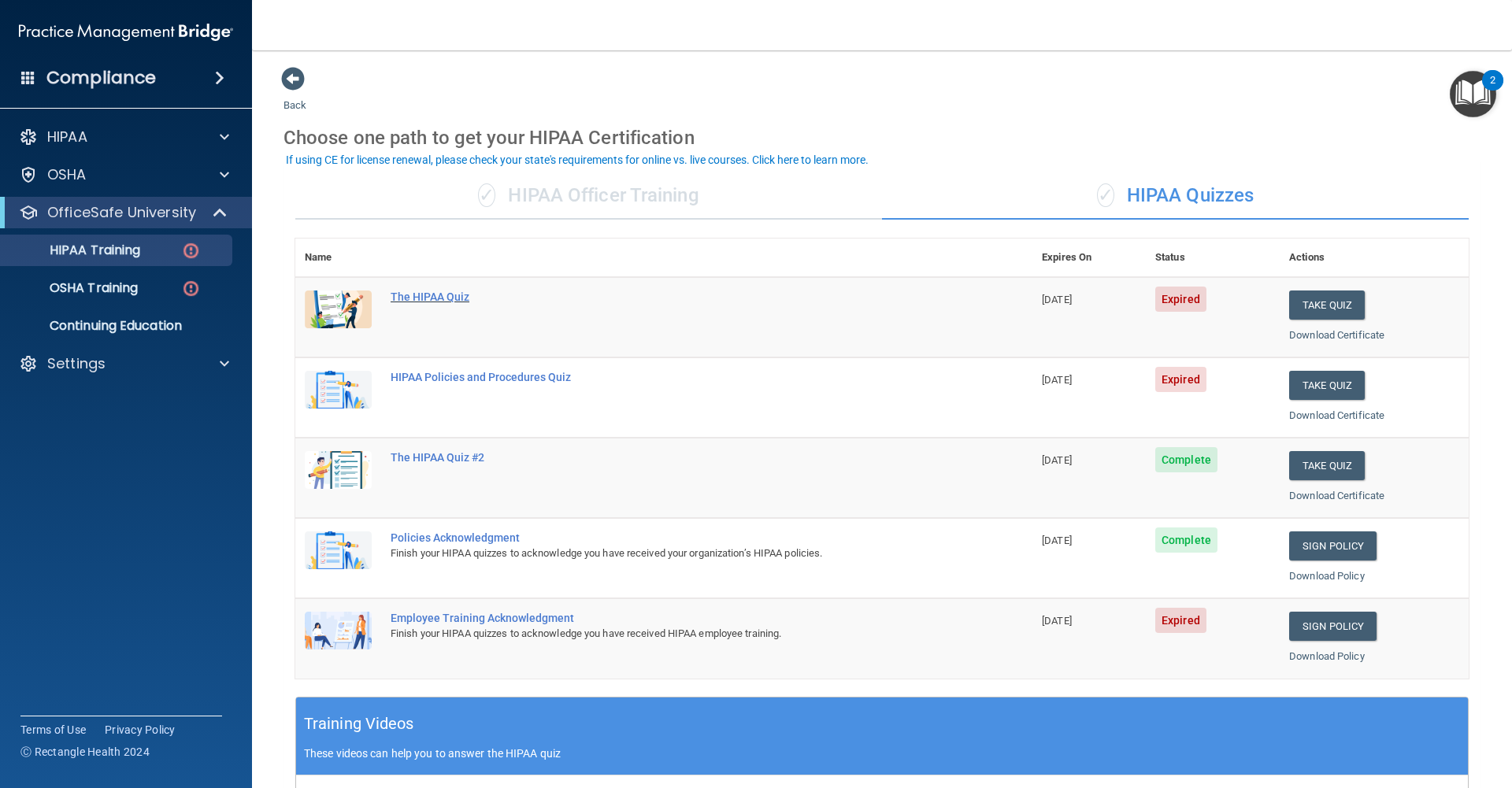
click at [421, 296] on div "The HIPAA Quiz" at bounding box center [672, 296] width 563 height 12
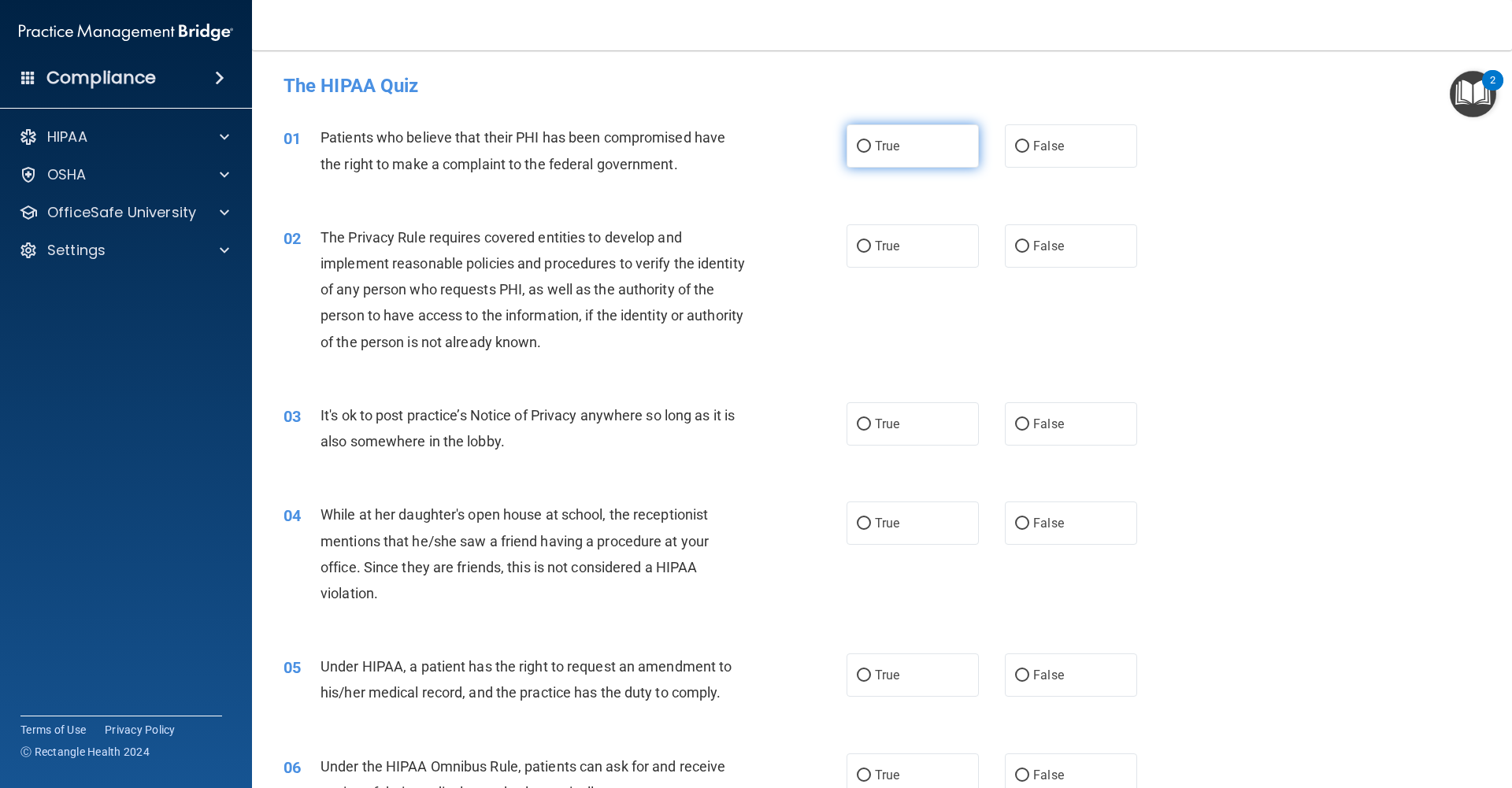
click at [870, 154] on label "True" at bounding box center [912, 146] width 133 height 44
click at [870, 153] on input "True" at bounding box center [863, 147] width 14 height 12
radio input "true"
click at [877, 253] on span "True" at bounding box center [887, 246] width 25 height 15
click at [871, 253] on input "True" at bounding box center [863, 247] width 14 height 12
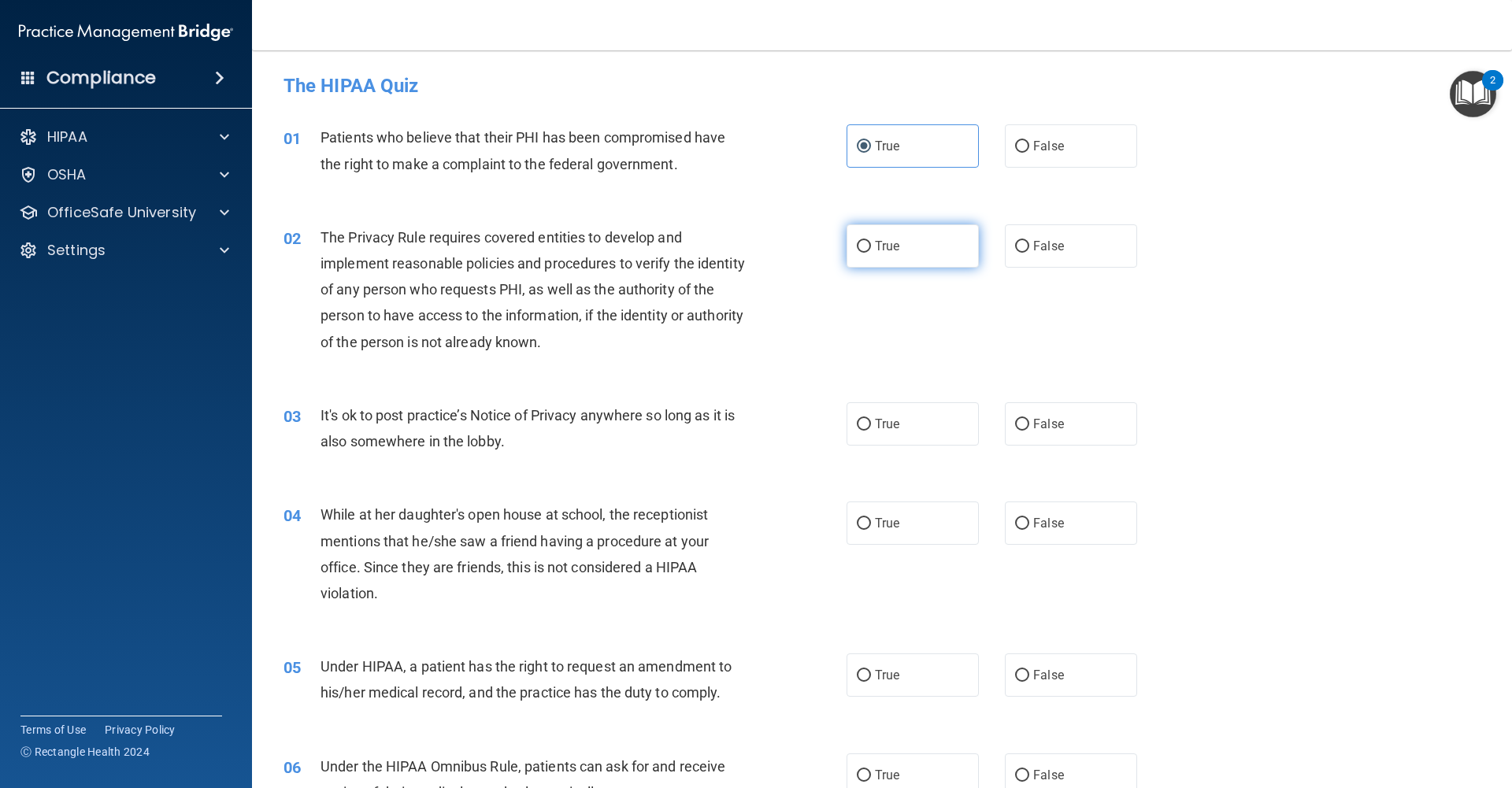
radio input "true"
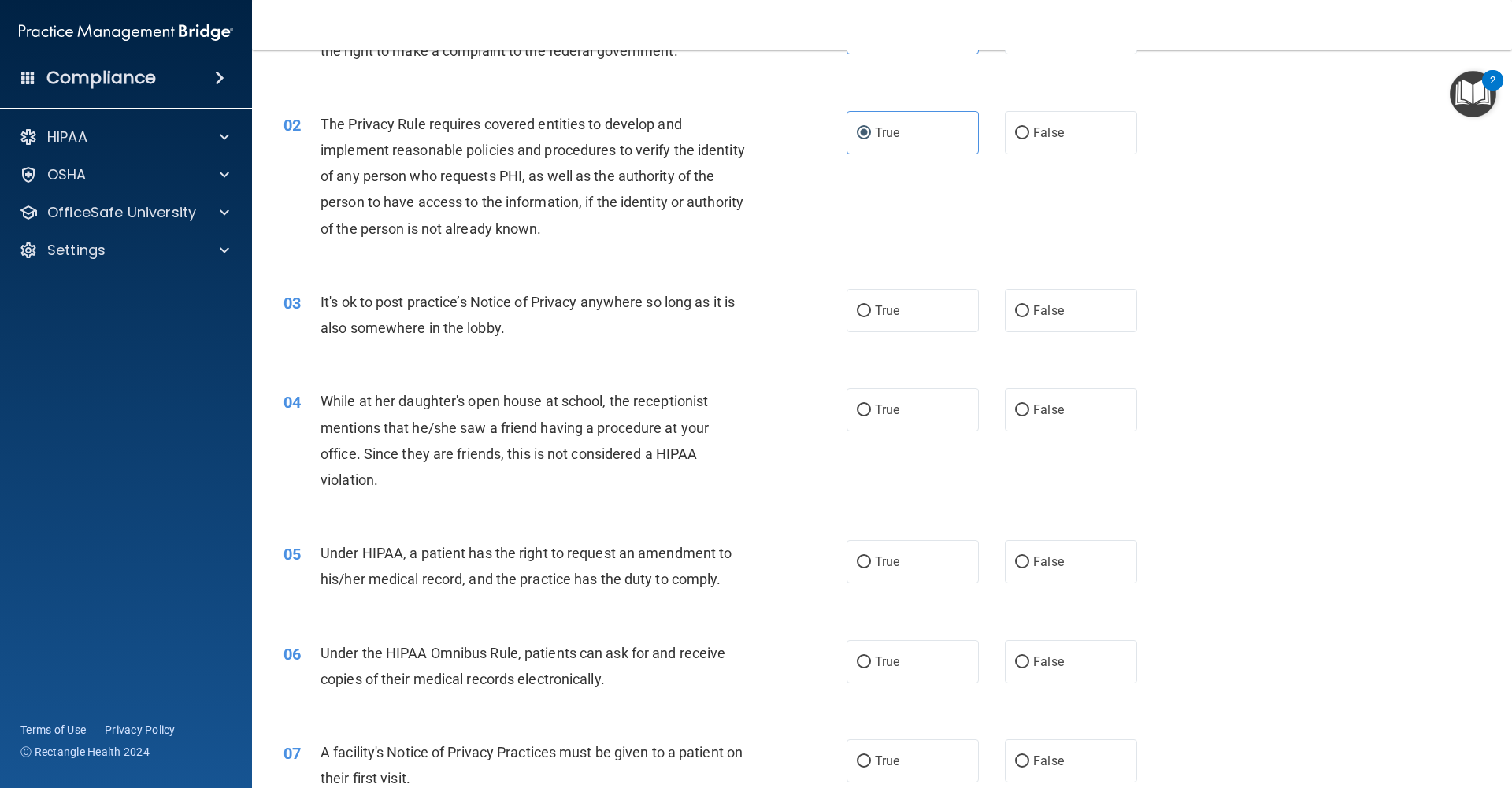
scroll to position [117, 0]
click at [1023, 305] on input "False" at bounding box center [1021, 308] width 14 height 12
radio input "true"
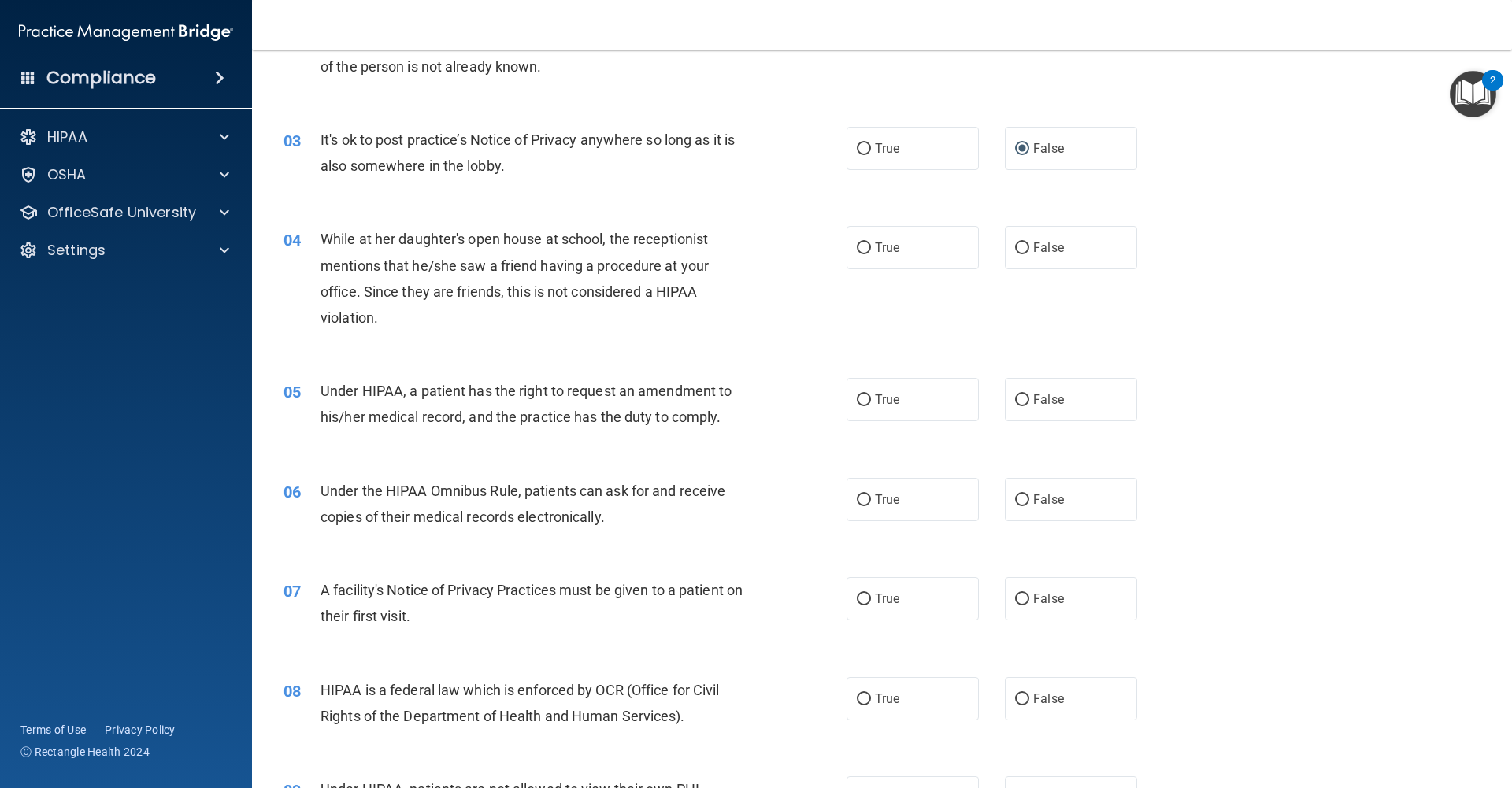
scroll to position [277, 0]
click at [1026, 247] on input "False" at bounding box center [1021, 247] width 14 height 12
radio input "true"
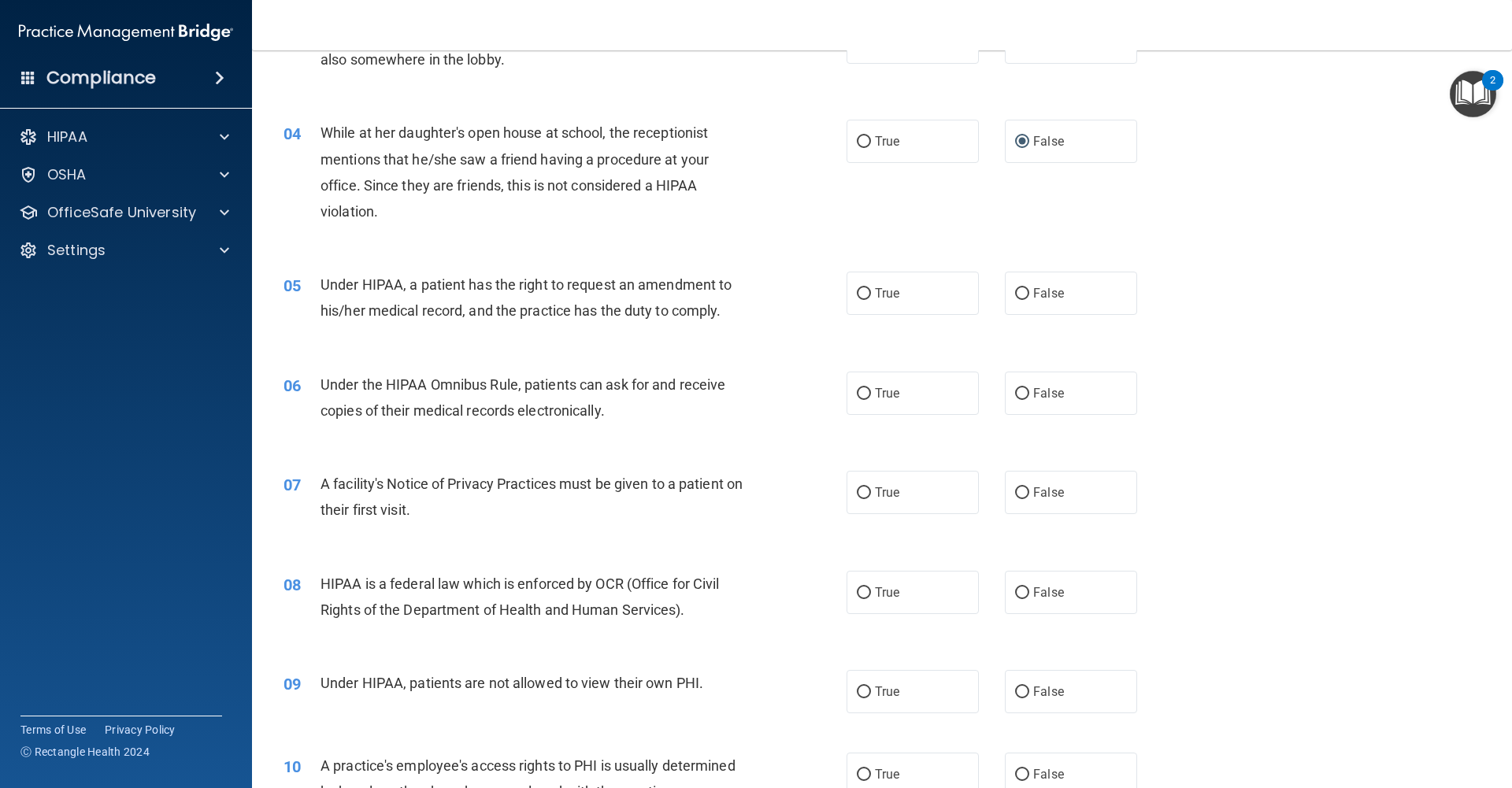
scroll to position [387, 0]
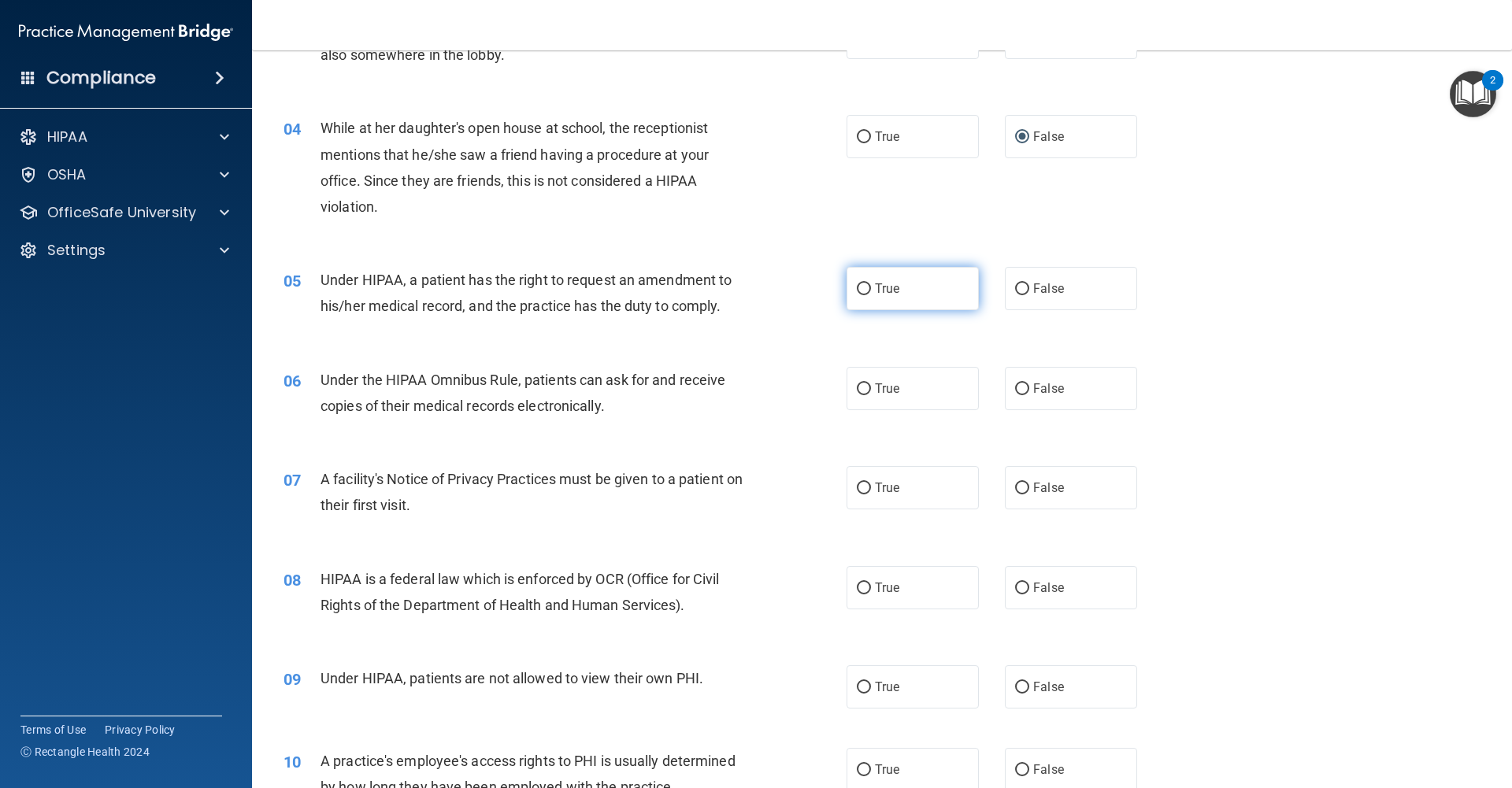
click at [874, 296] on label "True" at bounding box center [912, 288] width 133 height 44
click at [871, 296] on input "True" at bounding box center [863, 289] width 14 height 12
radio input "true"
click at [902, 396] on label "True" at bounding box center [912, 389] width 133 height 44
click at [871, 395] on input "True" at bounding box center [863, 389] width 14 height 12
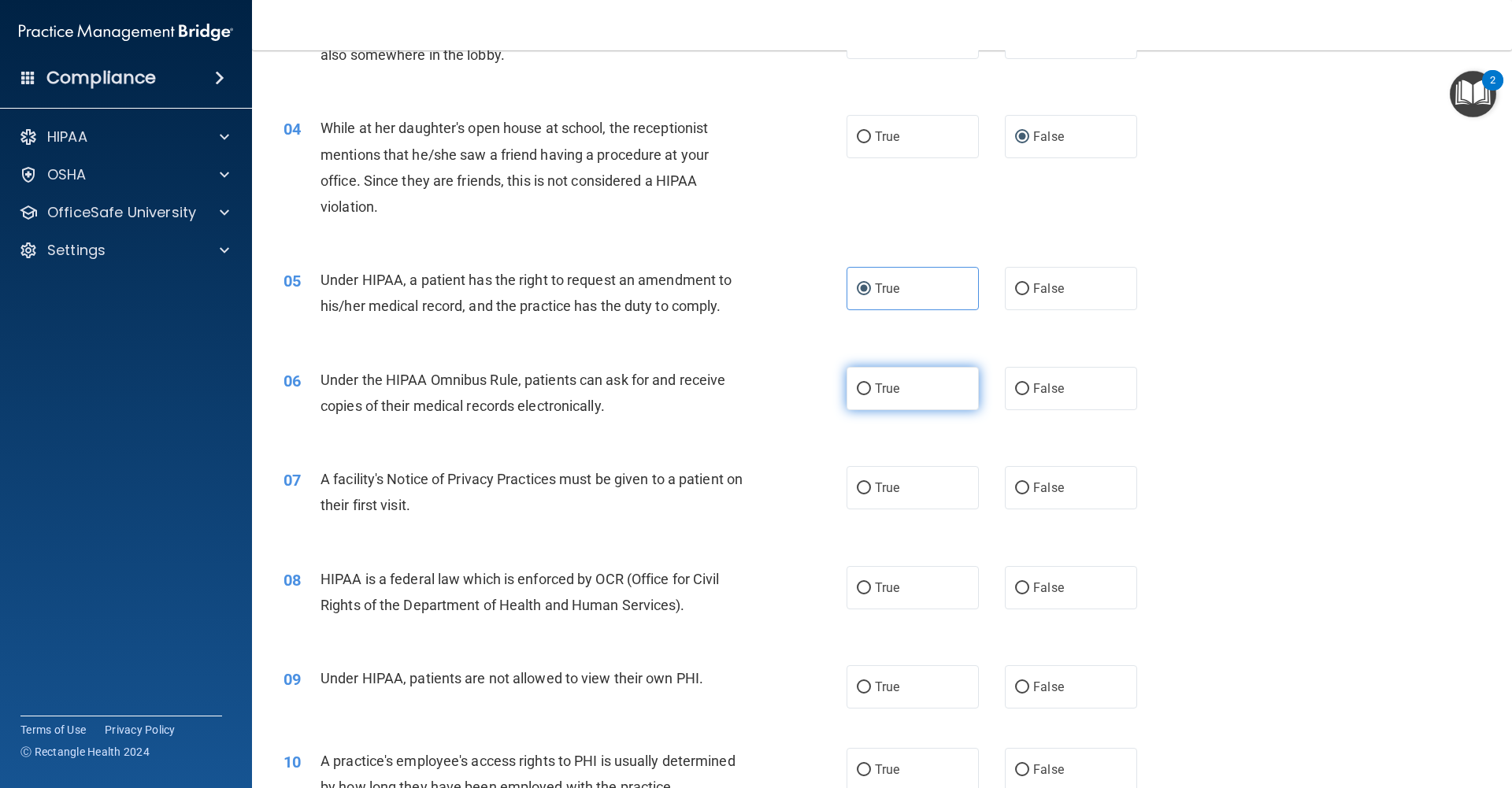
radio input "true"
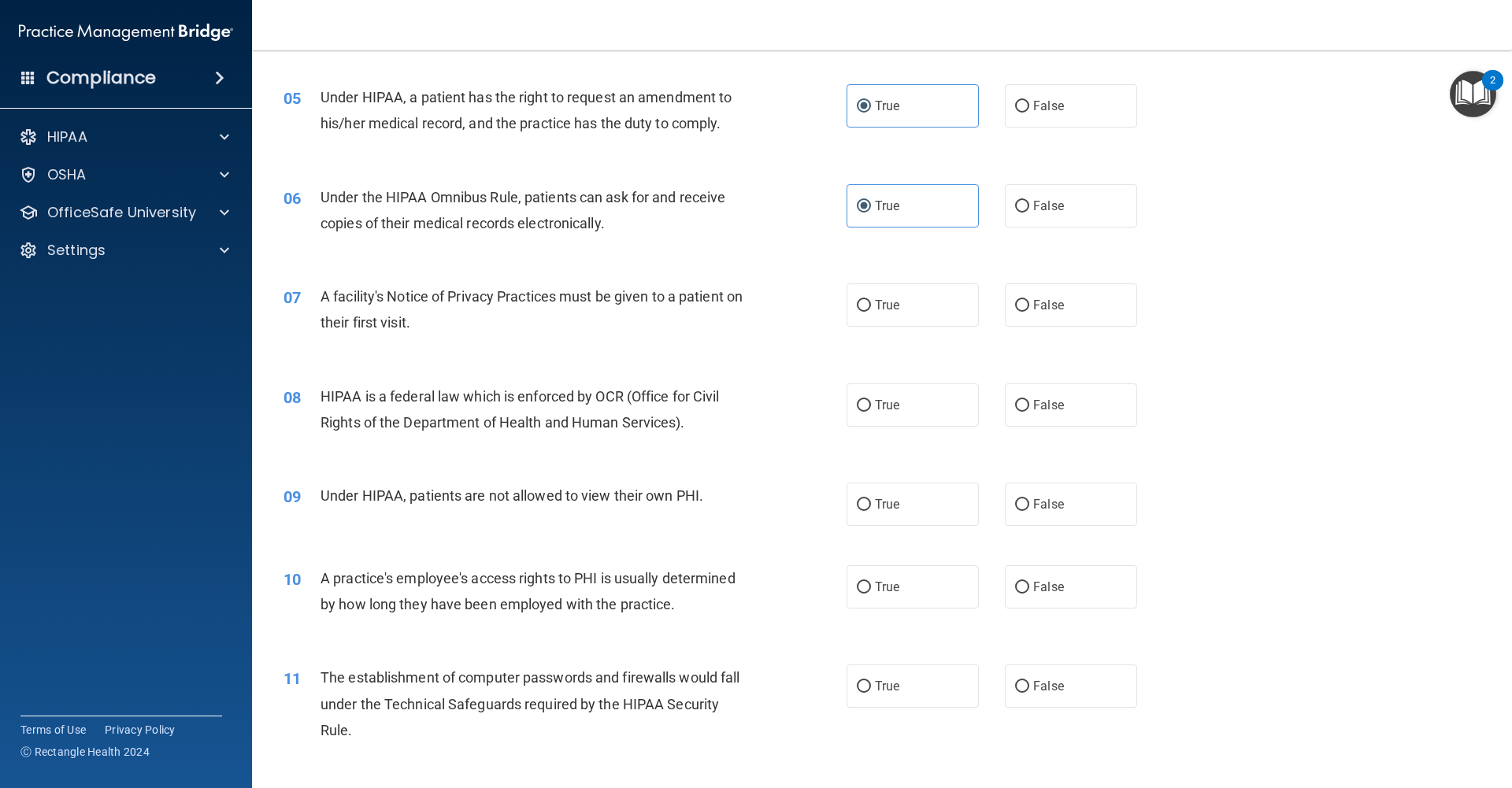
scroll to position [571, 0]
click at [863, 309] on input "True" at bounding box center [863, 305] width 14 height 12
radio input "true"
click at [861, 408] on input "True" at bounding box center [863, 404] width 14 height 12
radio input "true"
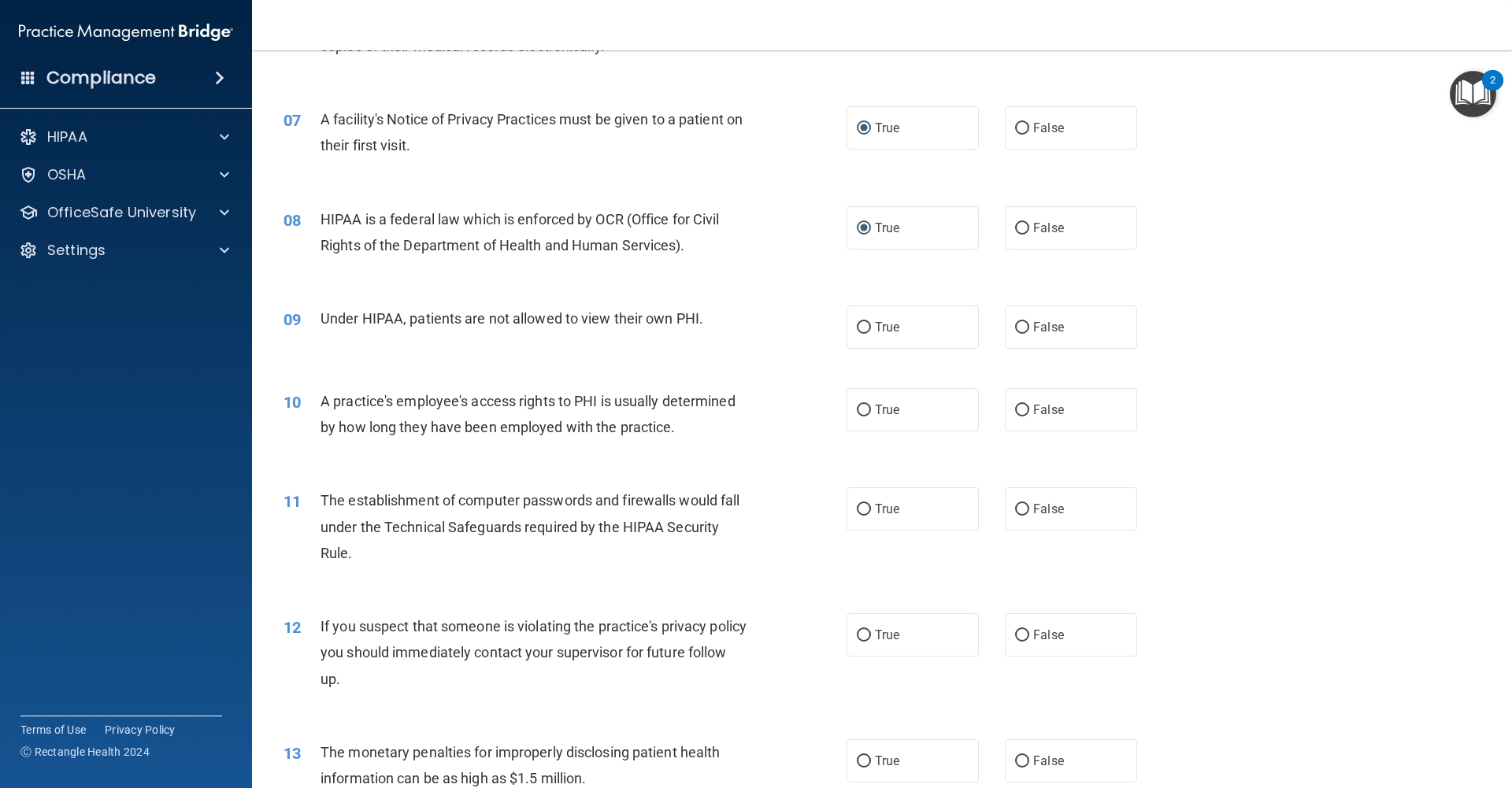
scroll to position [748, 0]
click at [1025, 326] on input "False" at bounding box center [1021, 327] width 14 height 12
radio input "true"
click at [1026, 410] on input "False" at bounding box center [1021, 410] width 14 height 12
radio input "true"
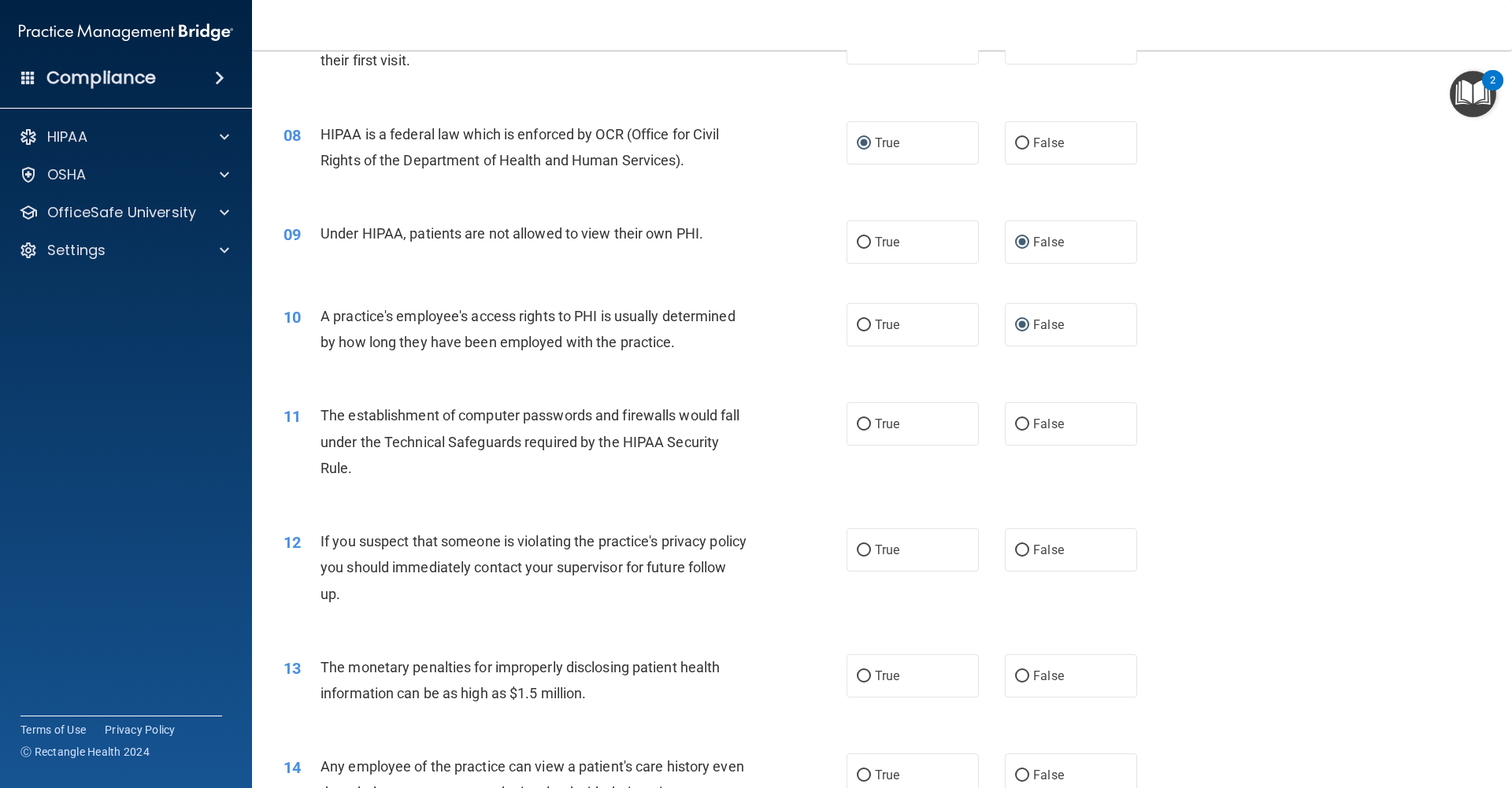
scroll to position [833, 0]
click at [877, 431] on label "True" at bounding box center [912, 422] width 133 height 44
click at [871, 429] on input "True" at bounding box center [863, 423] width 14 height 12
radio input "true"
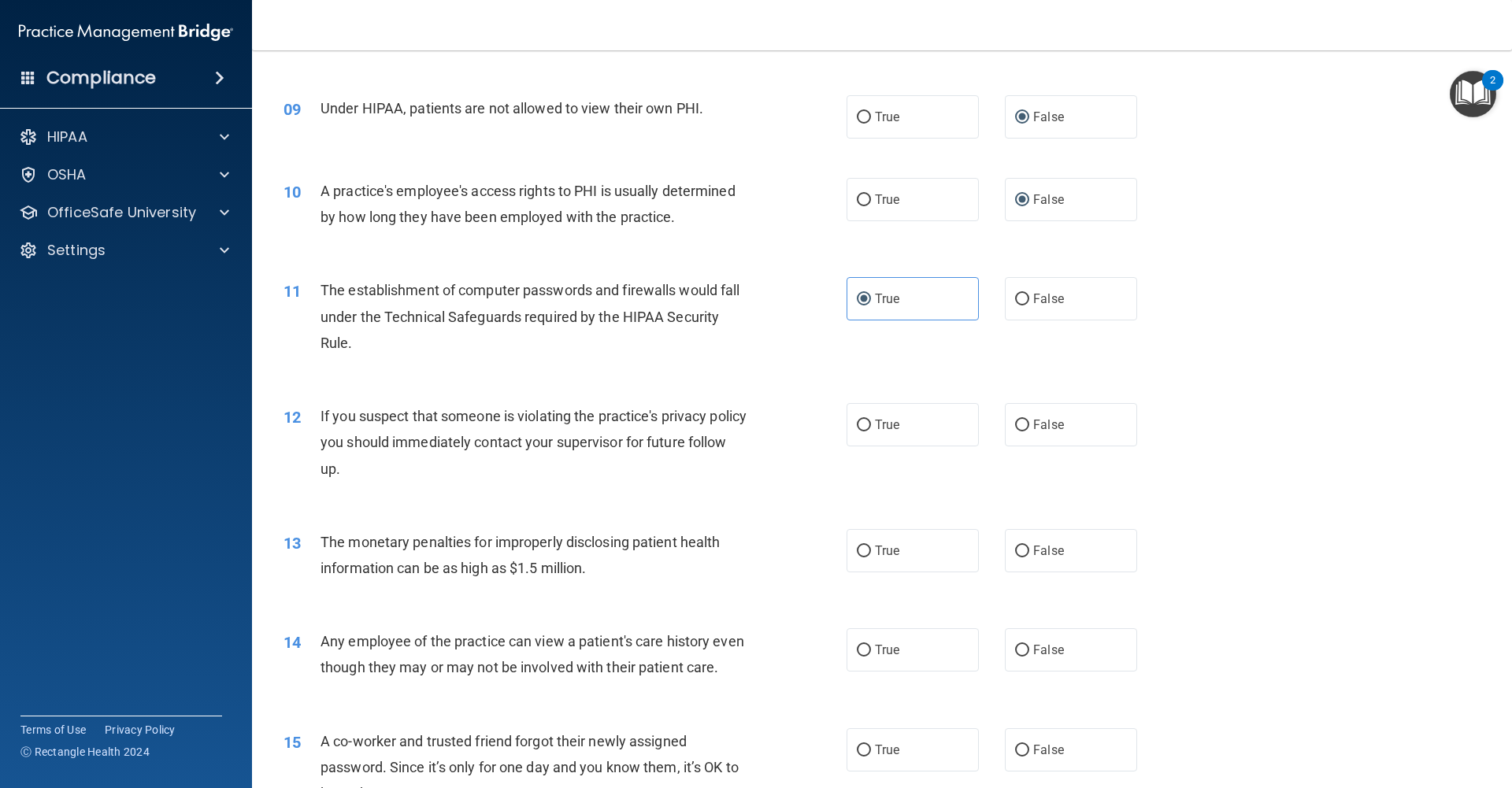
scroll to position [969, 0]
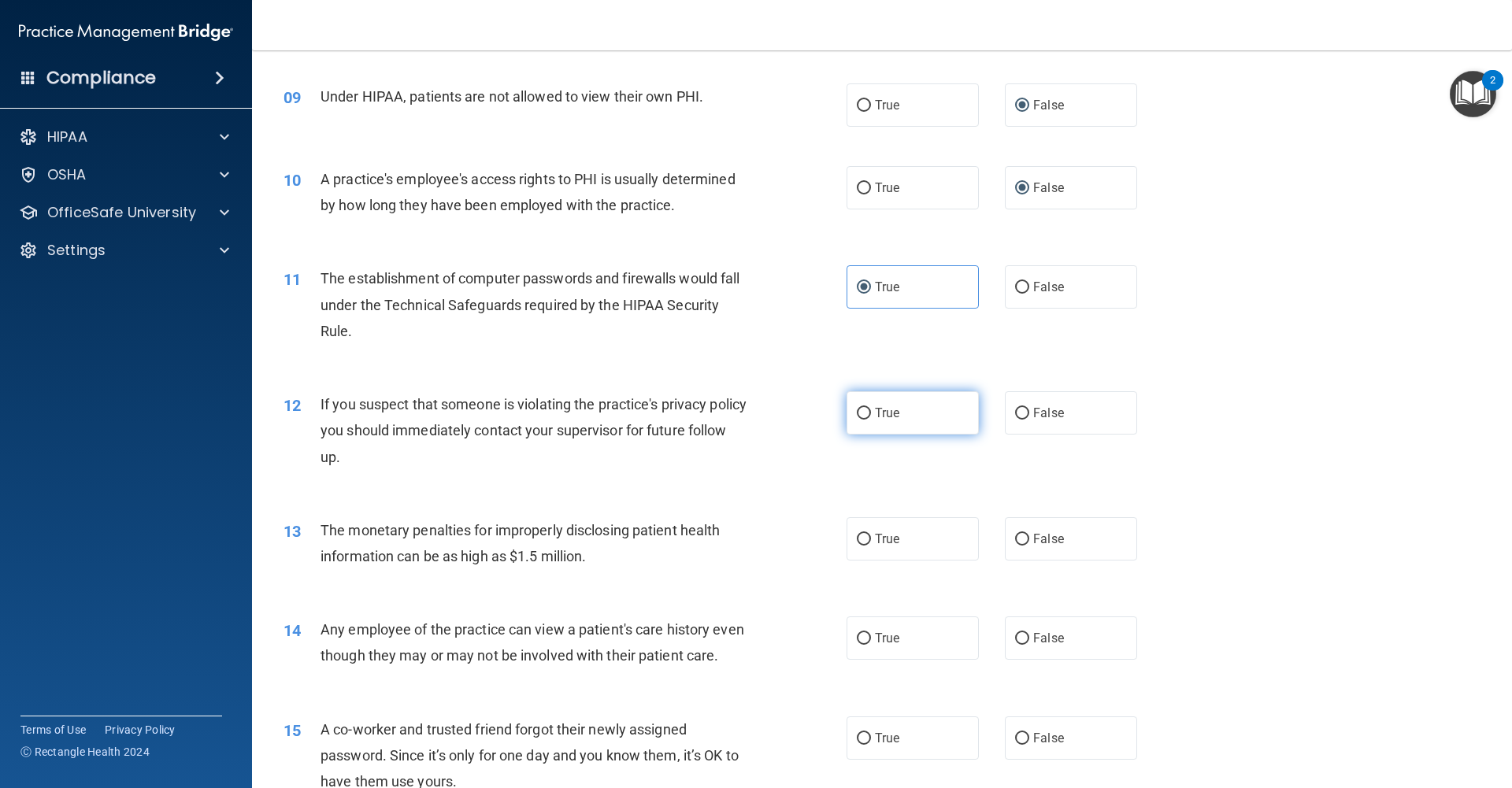
click at [861, 422] on label "True" at bounding box center [912, 413] width 133 height 44
click at [861, 420] on input "True" at bounding box center [863, 413] width 14 height 12
radio input "true"
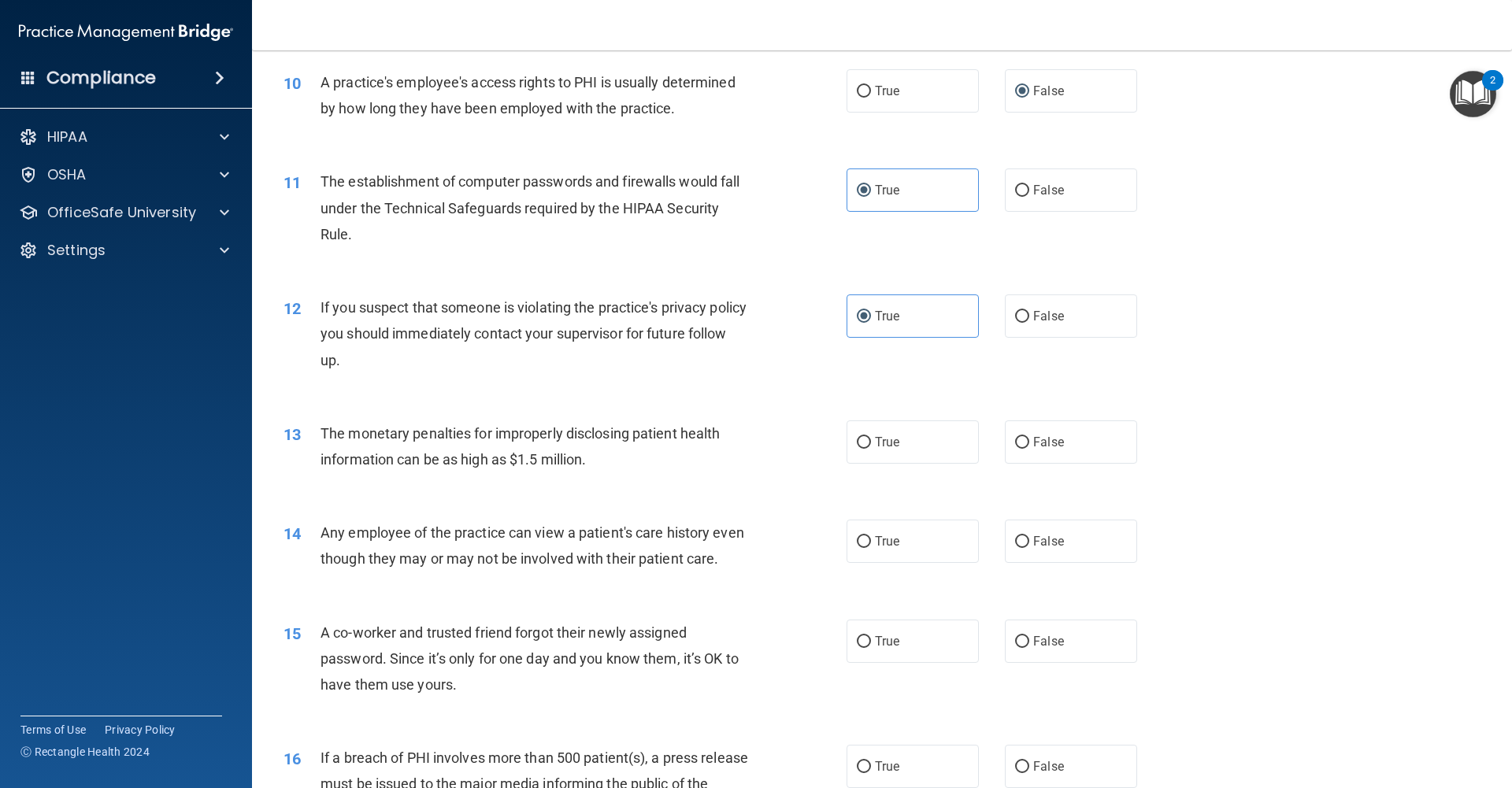
scroll to position [1073, 0]
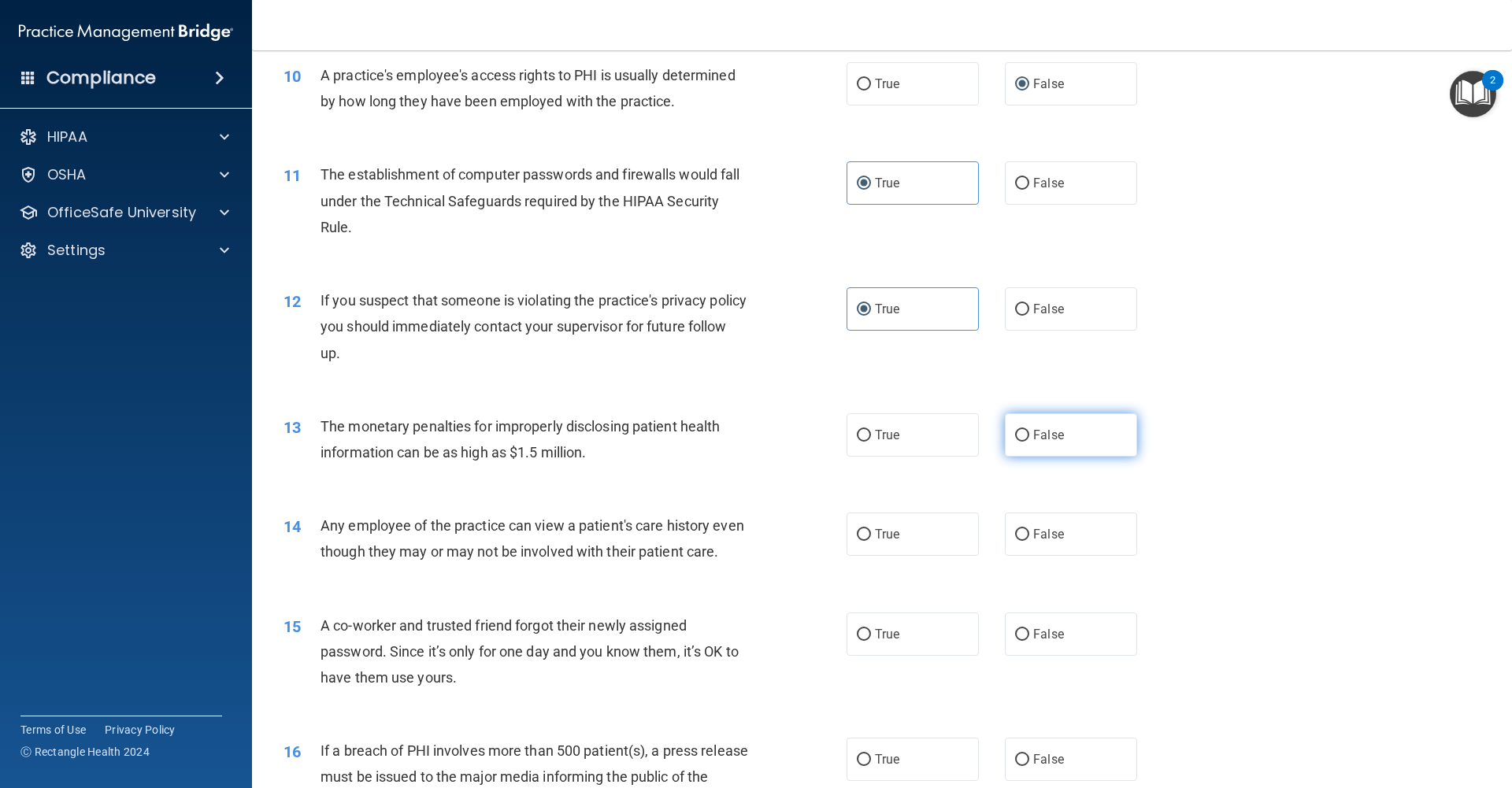
click at [1026, 435] on input "False" at bounding box center [1021, 436] width 14 height 12
radio input "true"
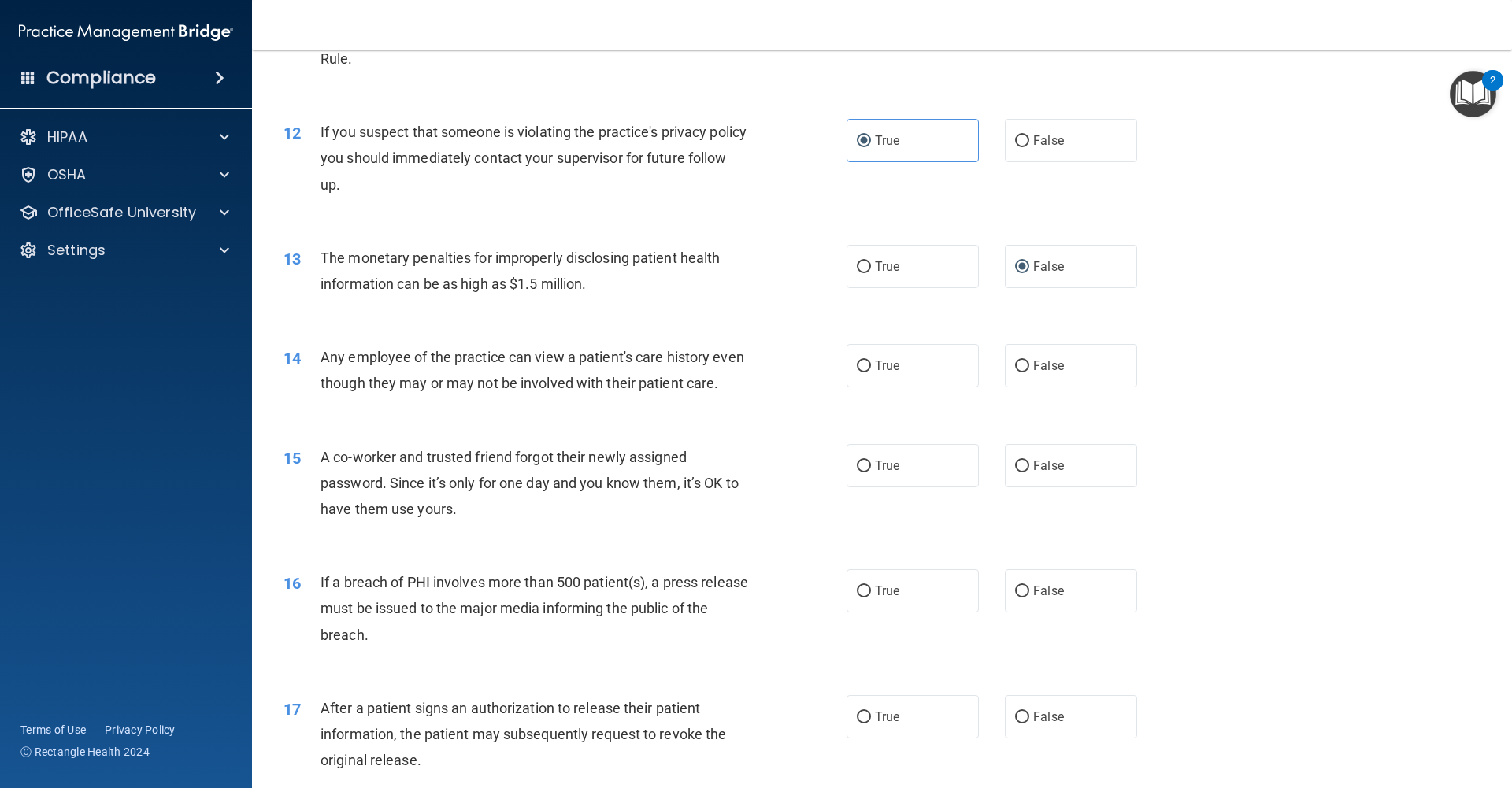
scroll to position [1256, 0]
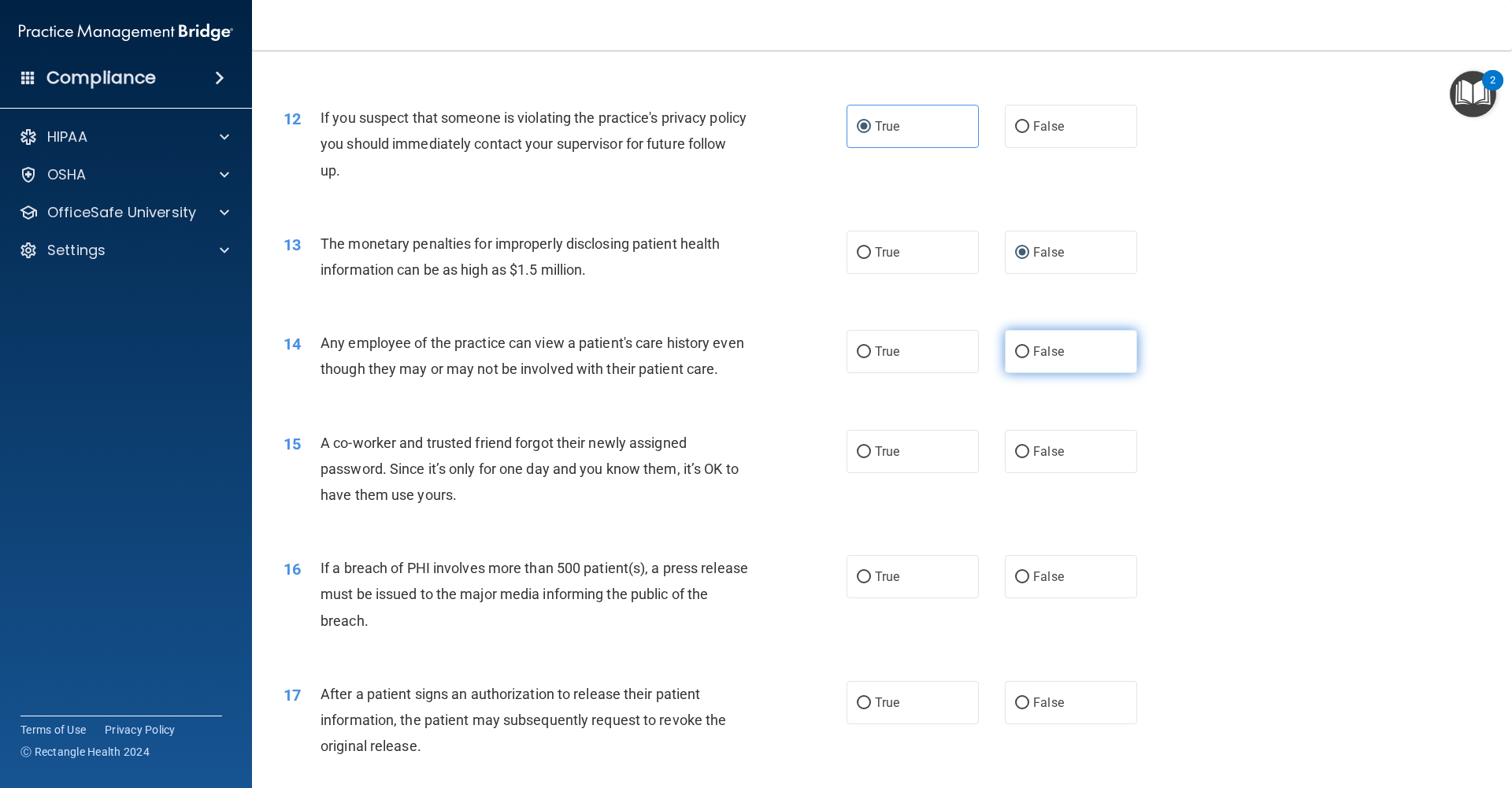
click at [1017, 354] on input "False" at bounding box center [1021, 352] width 14 height 12
radio input "true"
click at [1024, 461] on label "False" at bounding box center [1071, 451] width 133 height 44
click at [1024, 459] on input "False" at bounding box center [1021, 452] width 14 height 12
radio input "true"
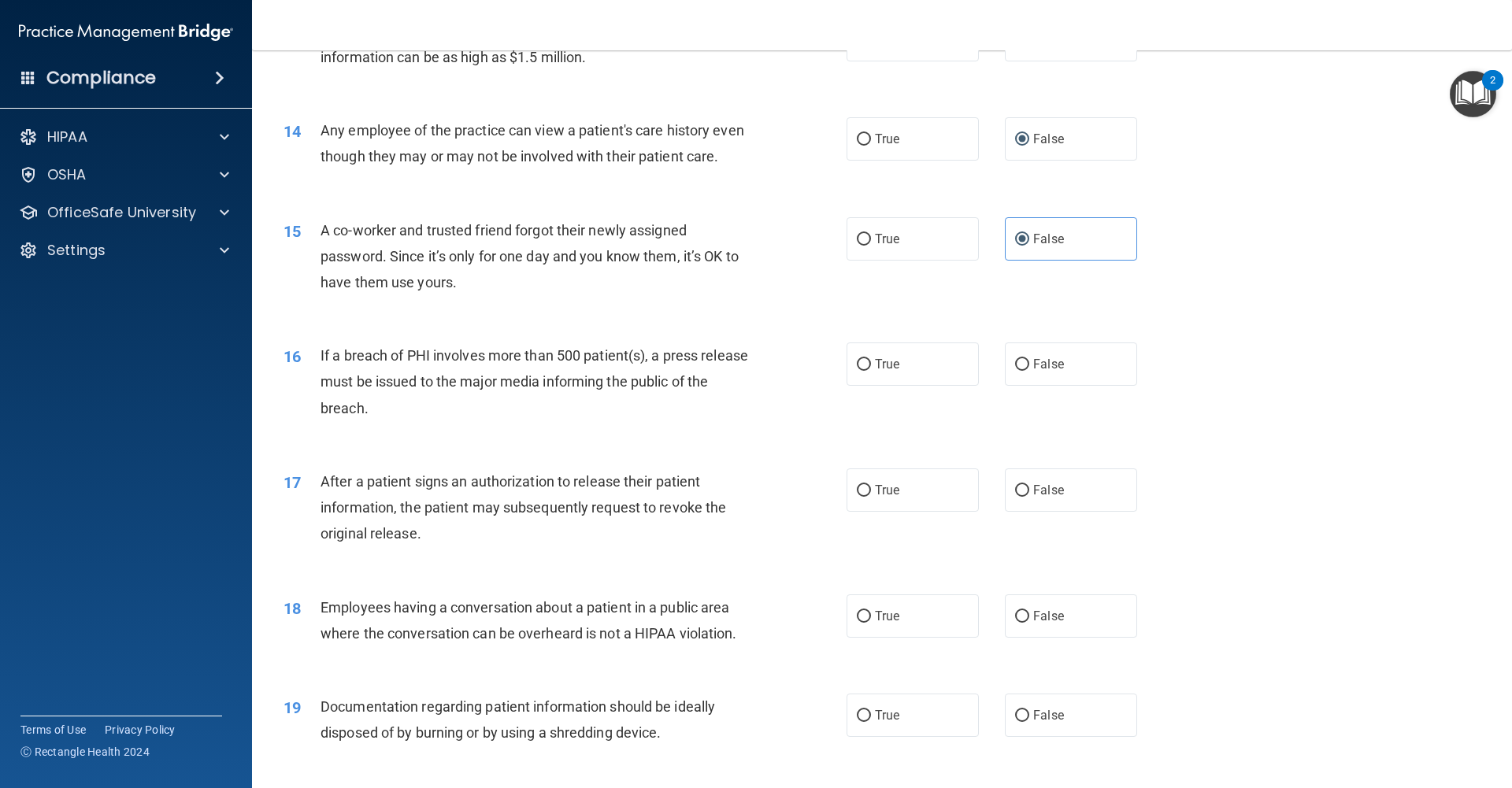
scroll to position [1470, 0]
click at [863, 368] on input "True" at bounding box center [863, 363] width 14 height 12
radio input "true"
click at [862, 486] on input "True" at bounding box center [863, 489] width 14 height 12
radio input "true"
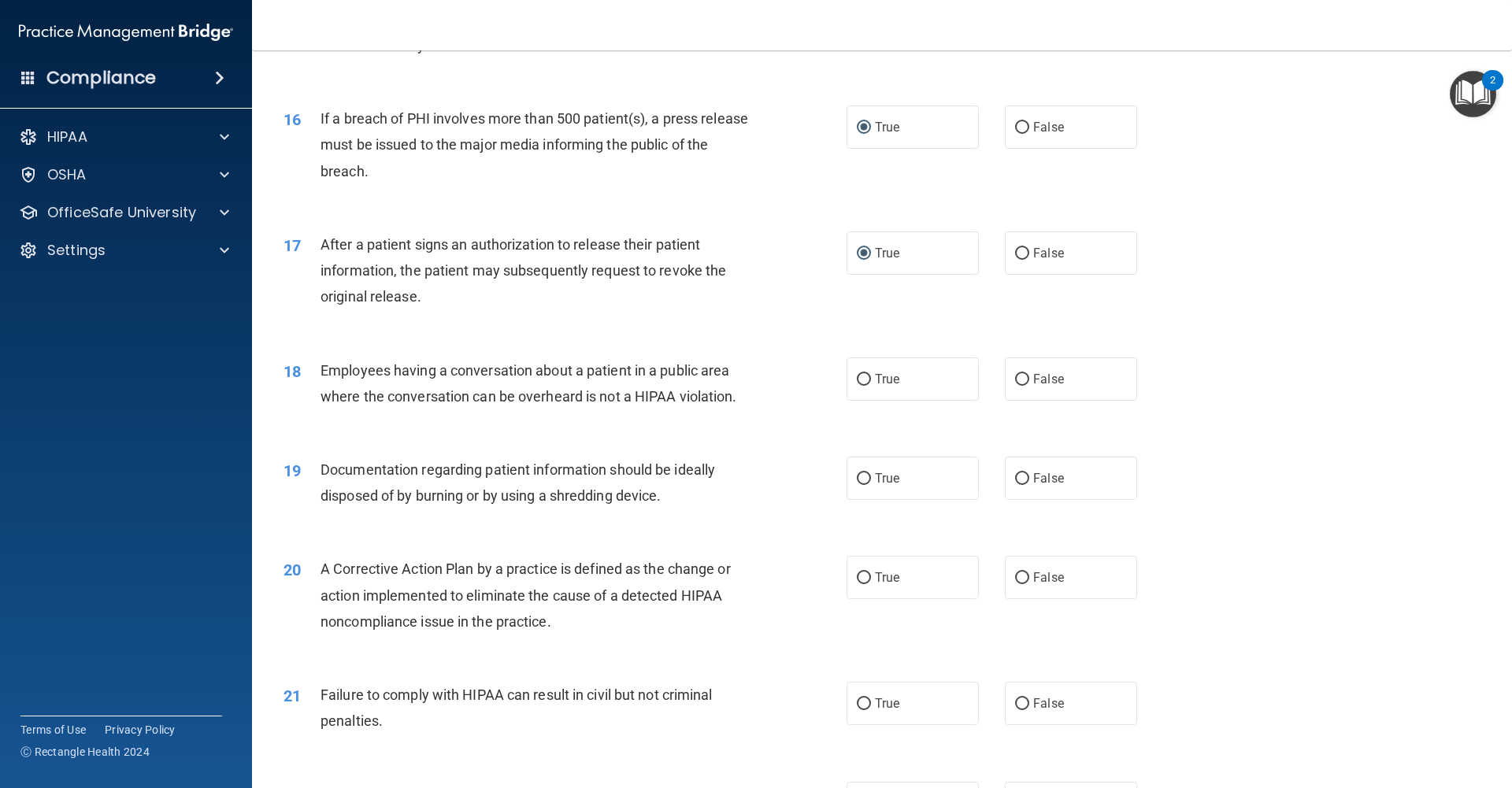
scroll to position [1706, 0]
click at [1015, 378] on input "False" at bounding box center [1021, 379] width 14 height 12
radio input "true"
click at [887, 478] on span "True" at bounding box center [887, 478] width 25 height 15
click at [871, 478] on input "True" at bounding box center [863, 478] width 14 height 12
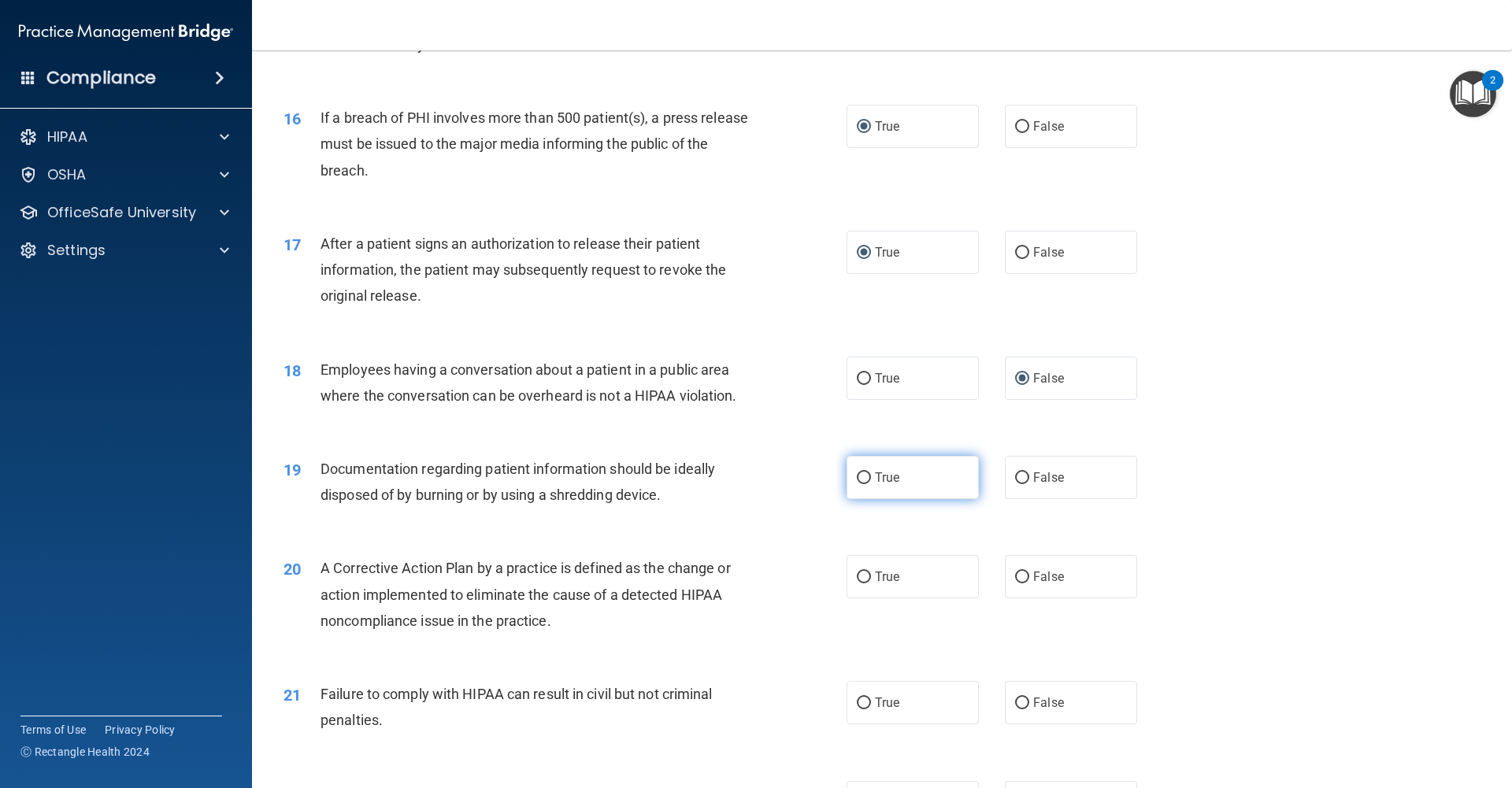
radio input "true"
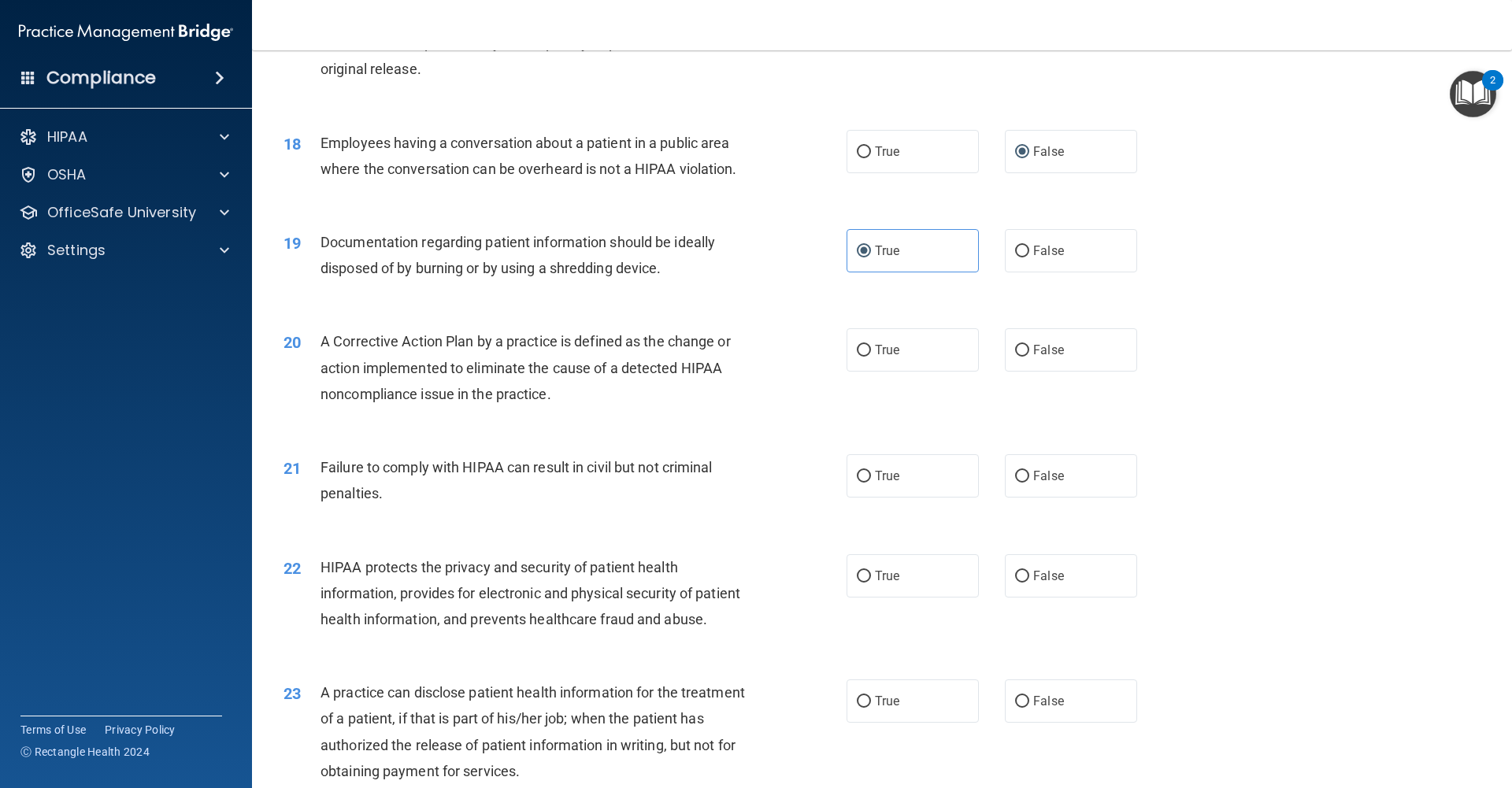
scroll to position [1937, 0]
click at [864, 348] on input "True" at bounding box center [863, 347] width 14 height 12
radio input "true"
click at [1021, 474] on input "False" at bounding box center [1021, 473] width 14 height 12
radio input "true"
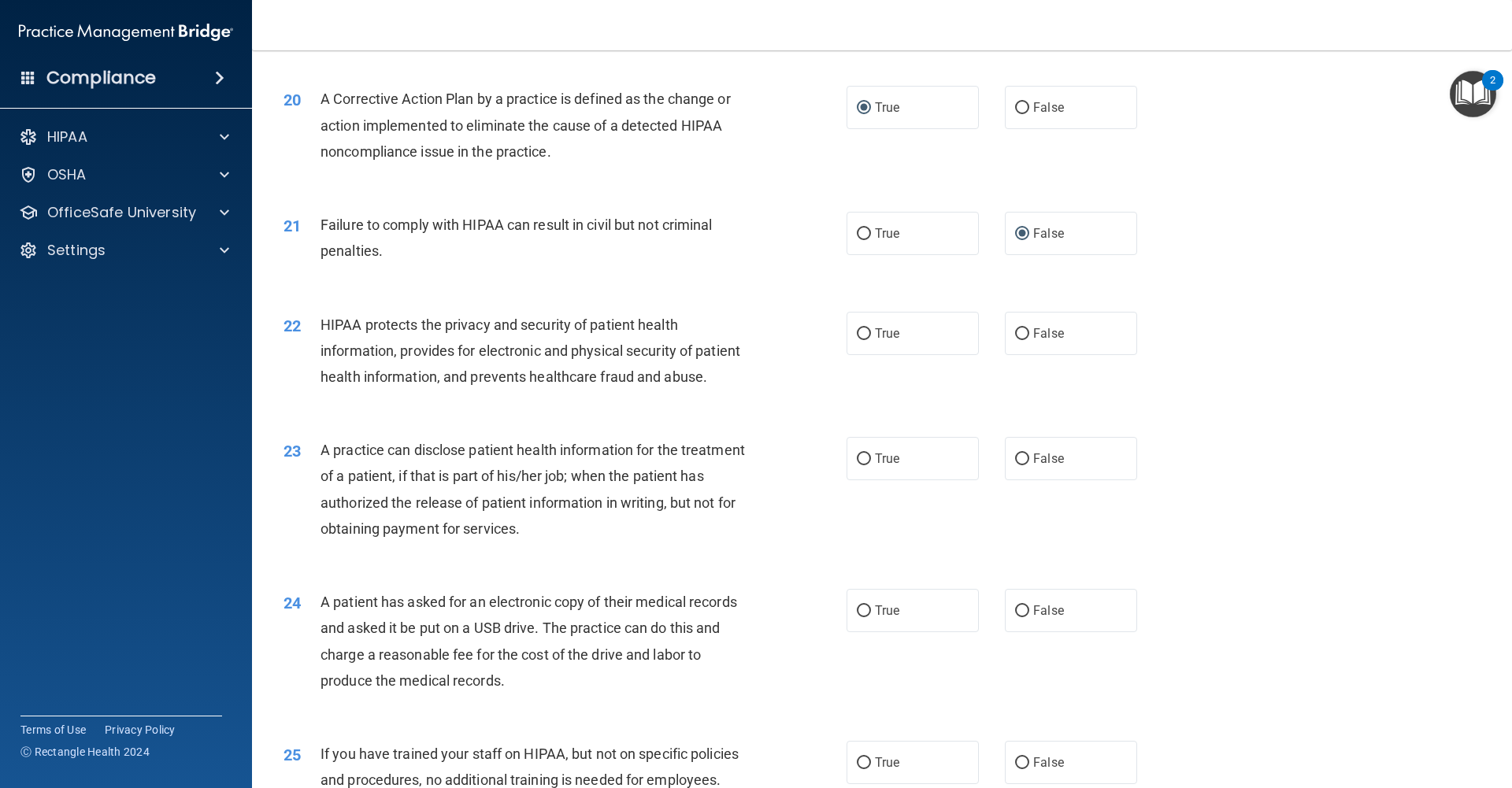
scroll to position [2180, 0]
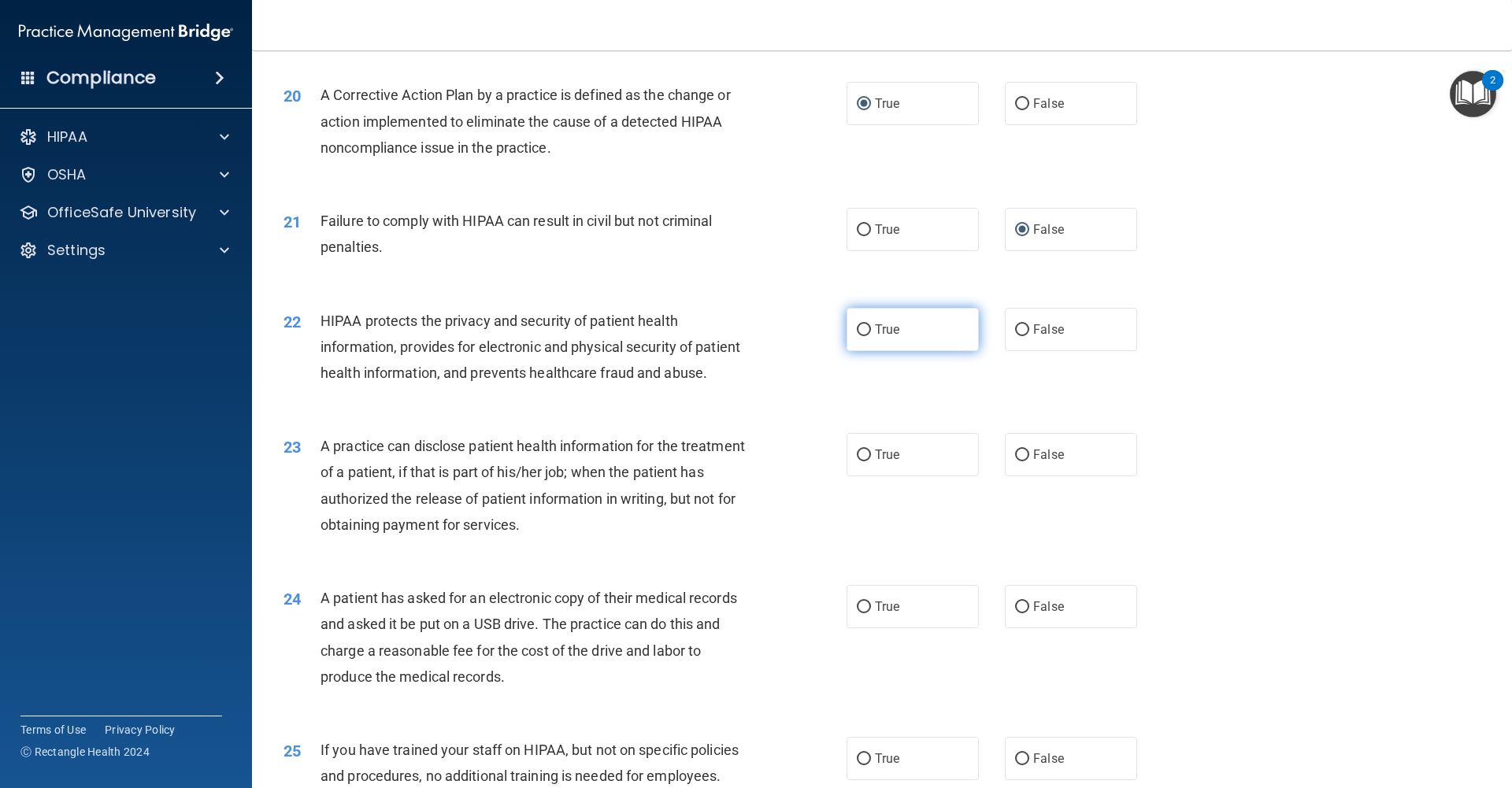
click at [869, 333] on input "True" at bounding box center [863, 330] width 14 height 12
radio input "true"
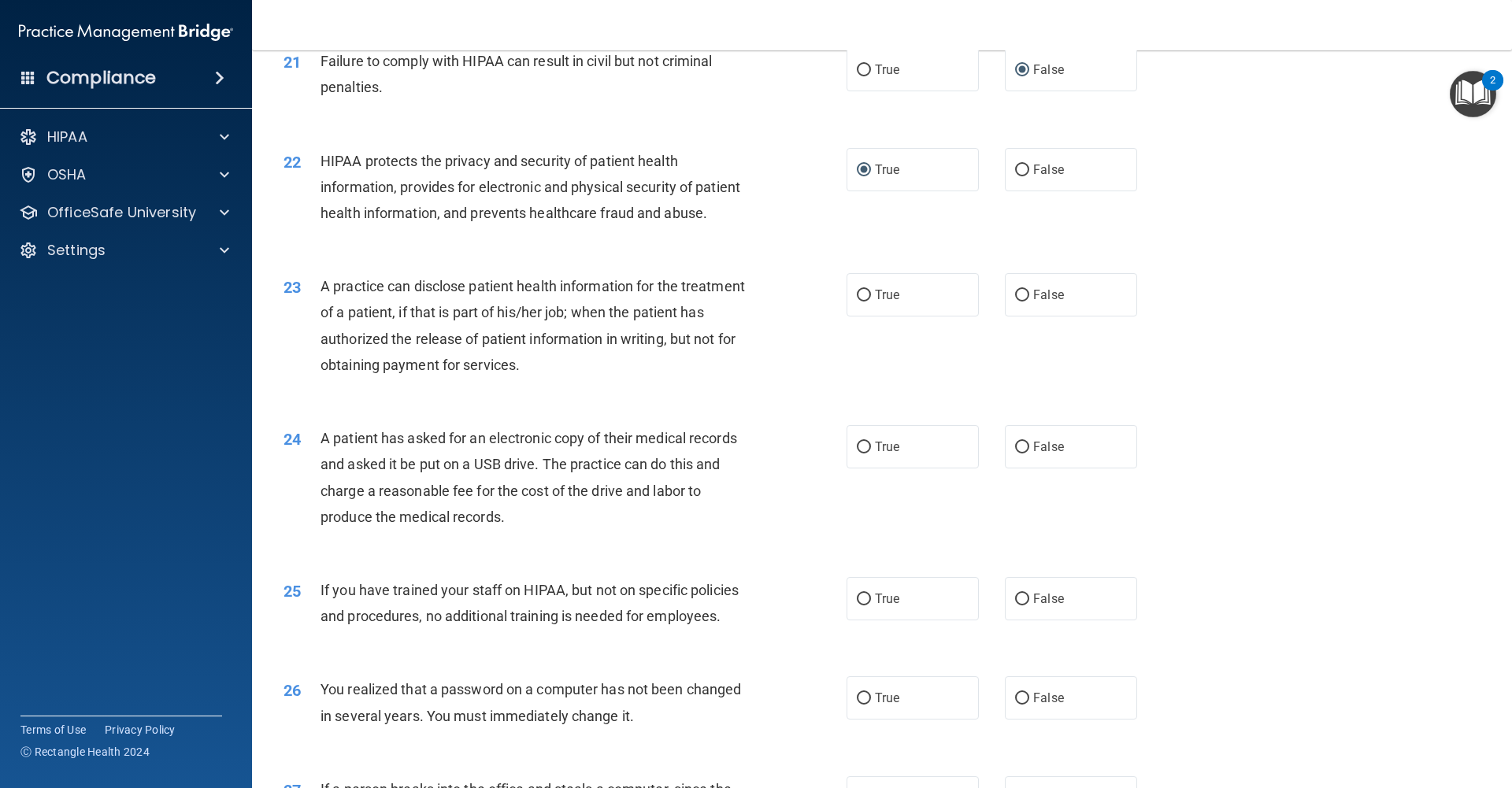
scroll to position [2349, 0]
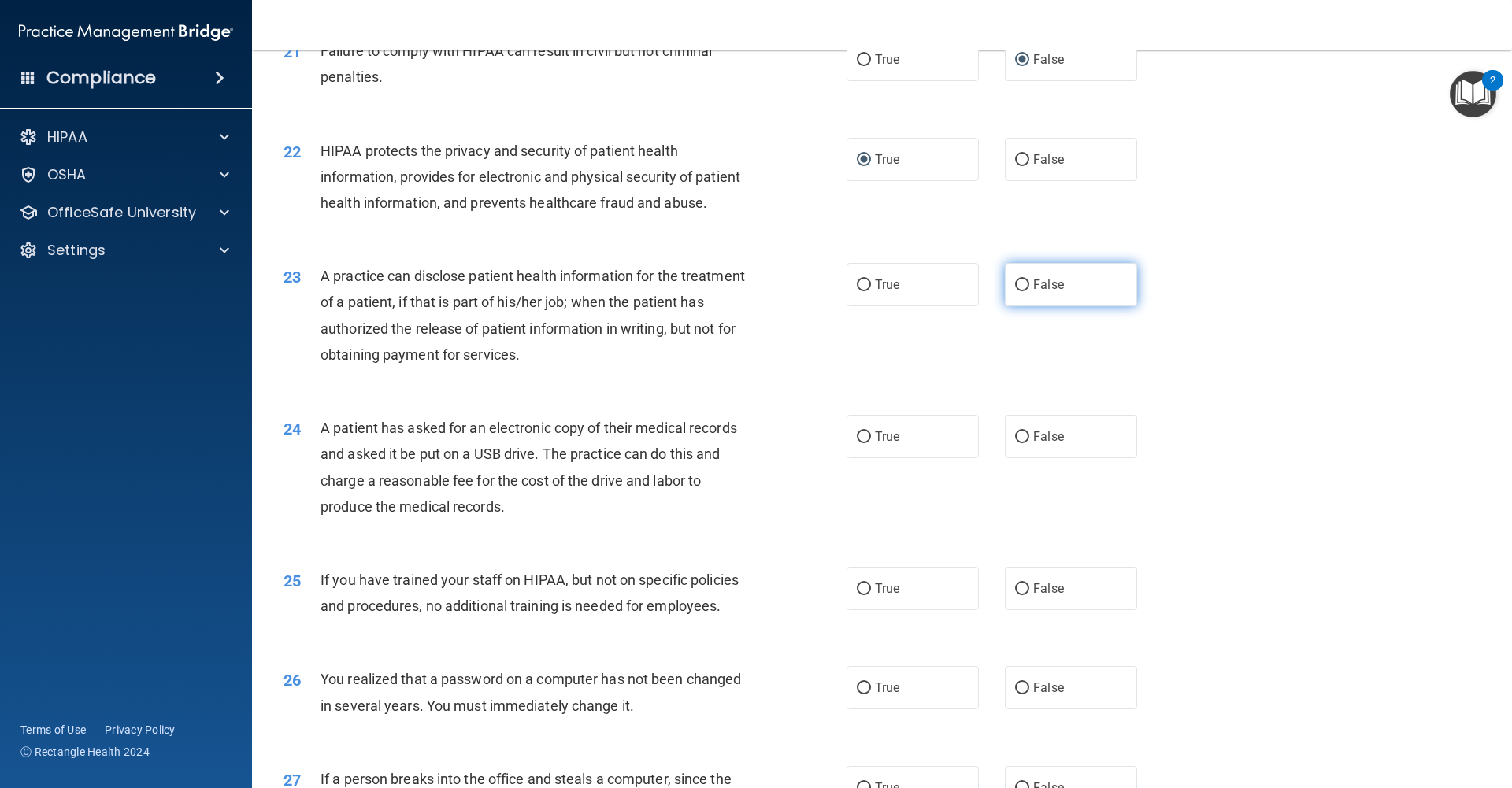
click at [1041, 290] on span "False" at bounding box center [1048, 285] width 30 height 15
click at [1029, 290] on input "False" at bounding box center [1021, 286] width 14 height 12
radio input "true"
click at [924, 452] on label "True" at bounding box center [912, 436] width 133 height 44
click at [871, 444] on input "True" at bounding box center [863, 437] width 14 height 12
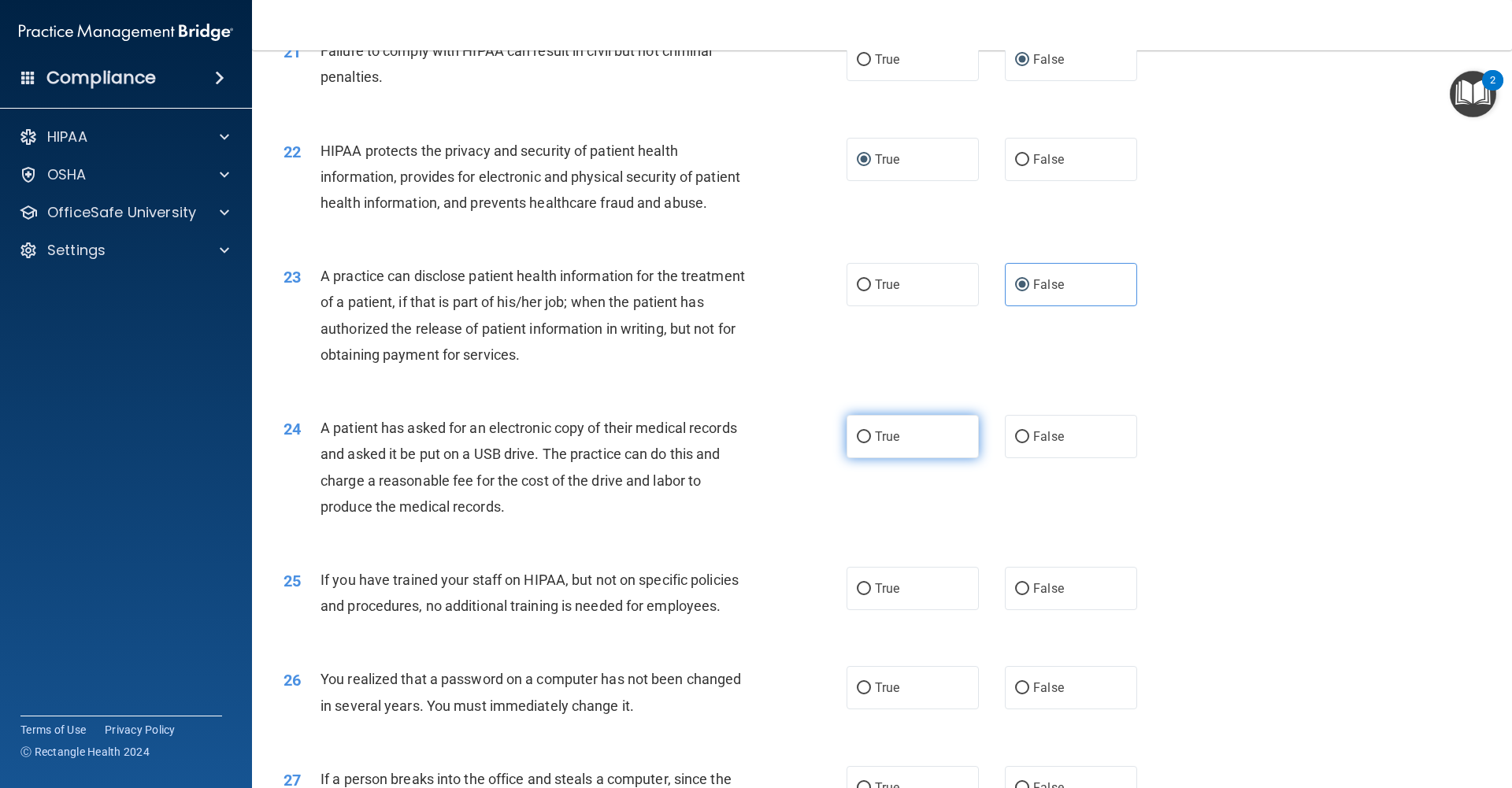
radio input "true"
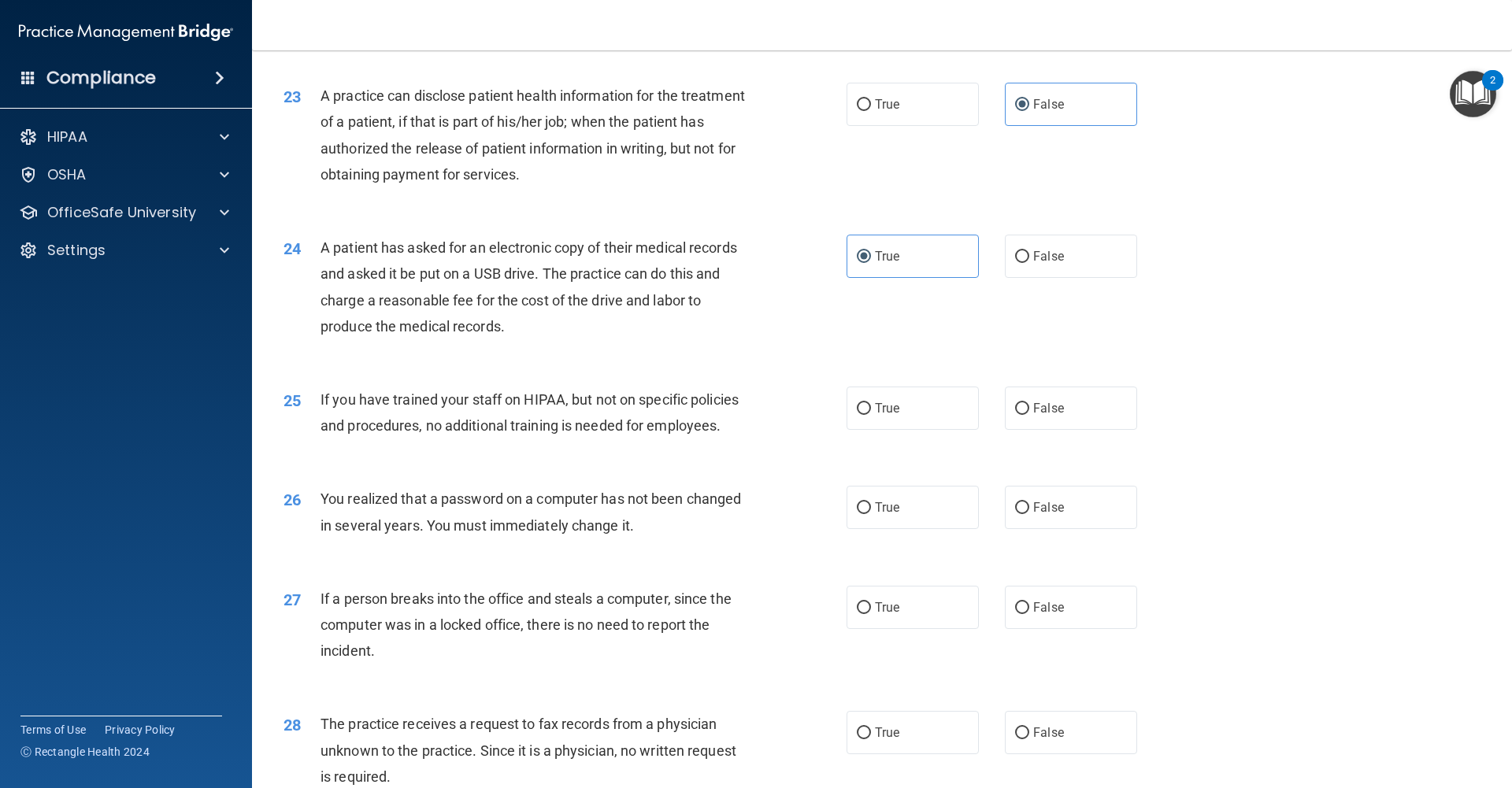
scroll to position [2532, 0]
click at [1026, 409] on input "False" at bounding box center [1021, 407] width 14 height 12
radio input "true"
click at [869, 506] on input "True" at bounding box center [863, 506] width 14 height 12
radio input "true"
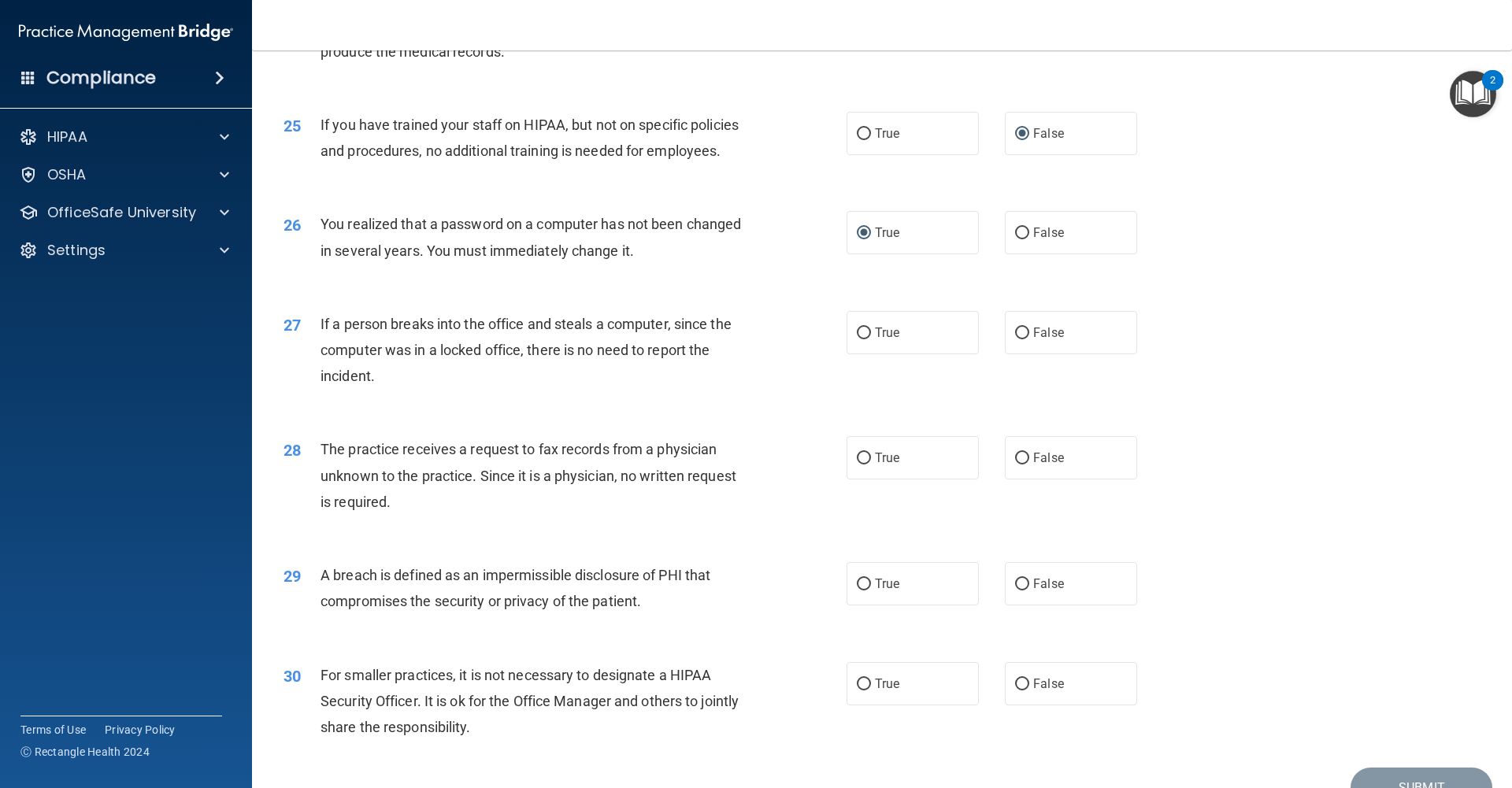
scroll to position [2806, 0]
click at [1036, 324] on span "False" at bounding box center [1048, 331] width 30 height 15
click at [1029, 326] on input "False" at bounding box center [1021, 332] width 14 height 12
radio input "true"
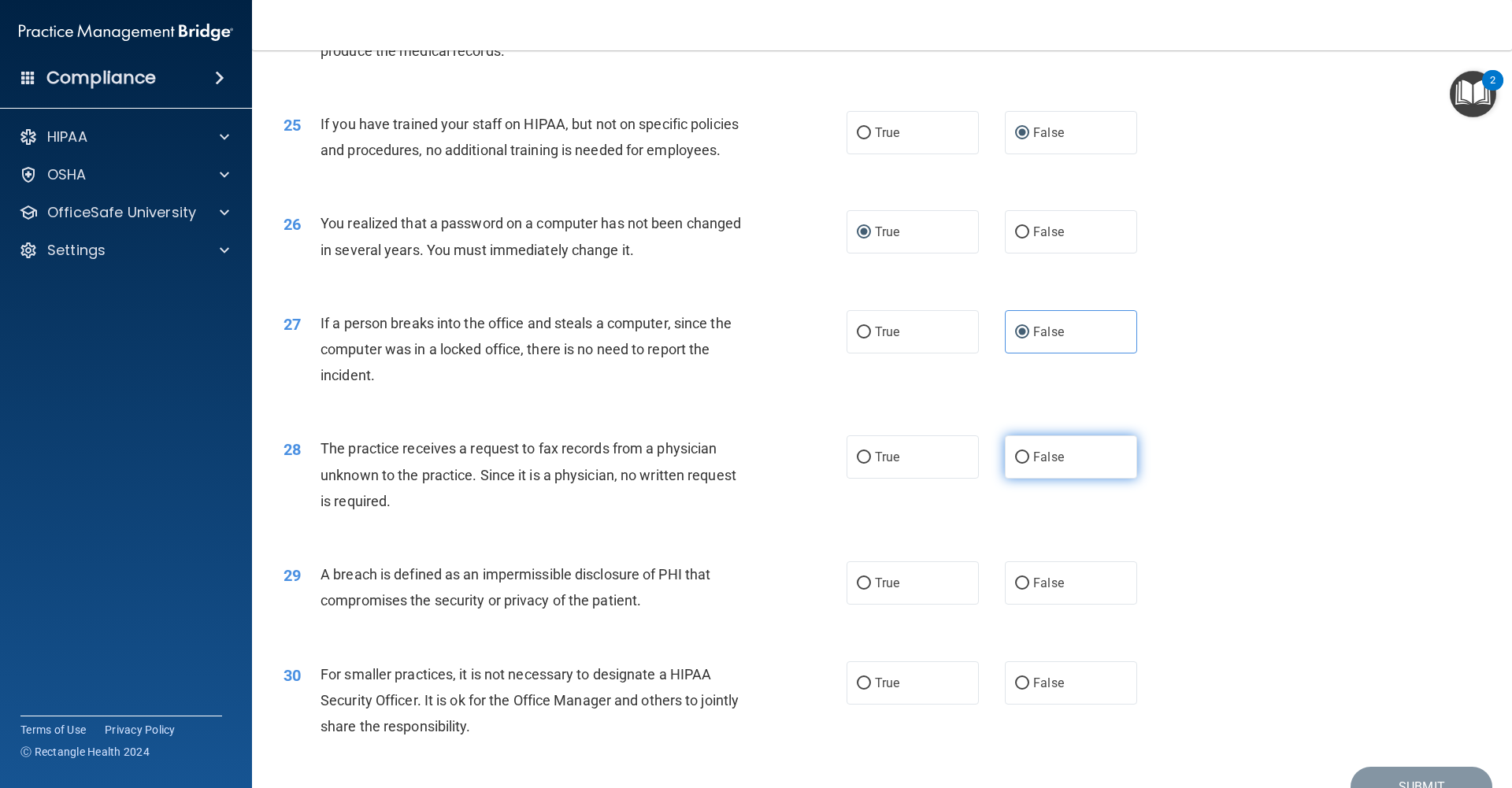
click at [1027, 462] on input "False" at bounding box center [1021, 458] width 14 height 12
radio input "true"
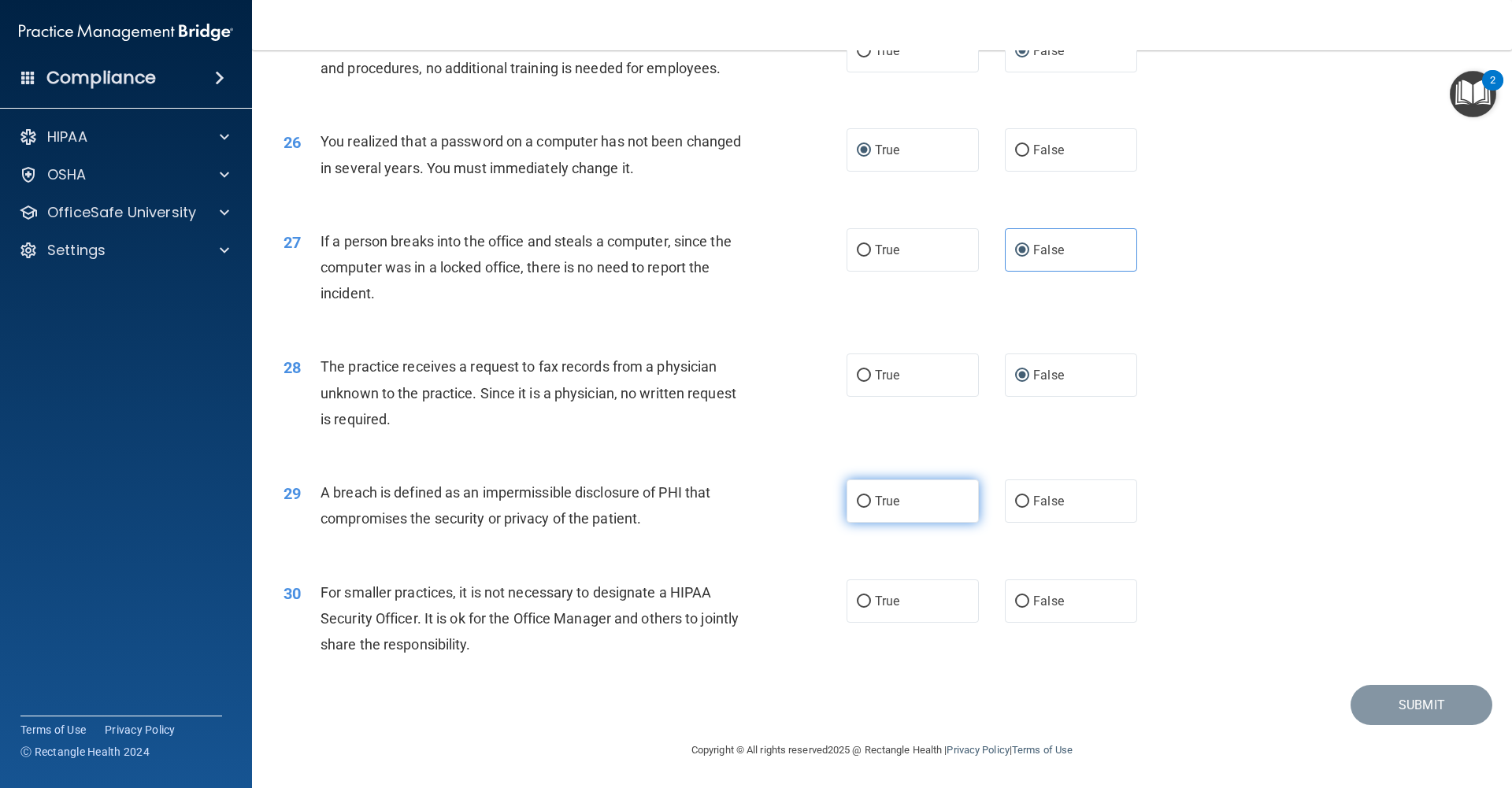
click at [872, 509] on label "True" at bounding box center [912, 501] width 133 height 44
click at [871, 508] on input "True" at bounding box center [863, 502] width 14 height 12
radio input "true"
click at [1033, 602] on span "False" at bounding box center [1048, 601] width 30 height 15
click at [1029, 602] on input "False" at bounding box center [1021, 602] width 14 height 12
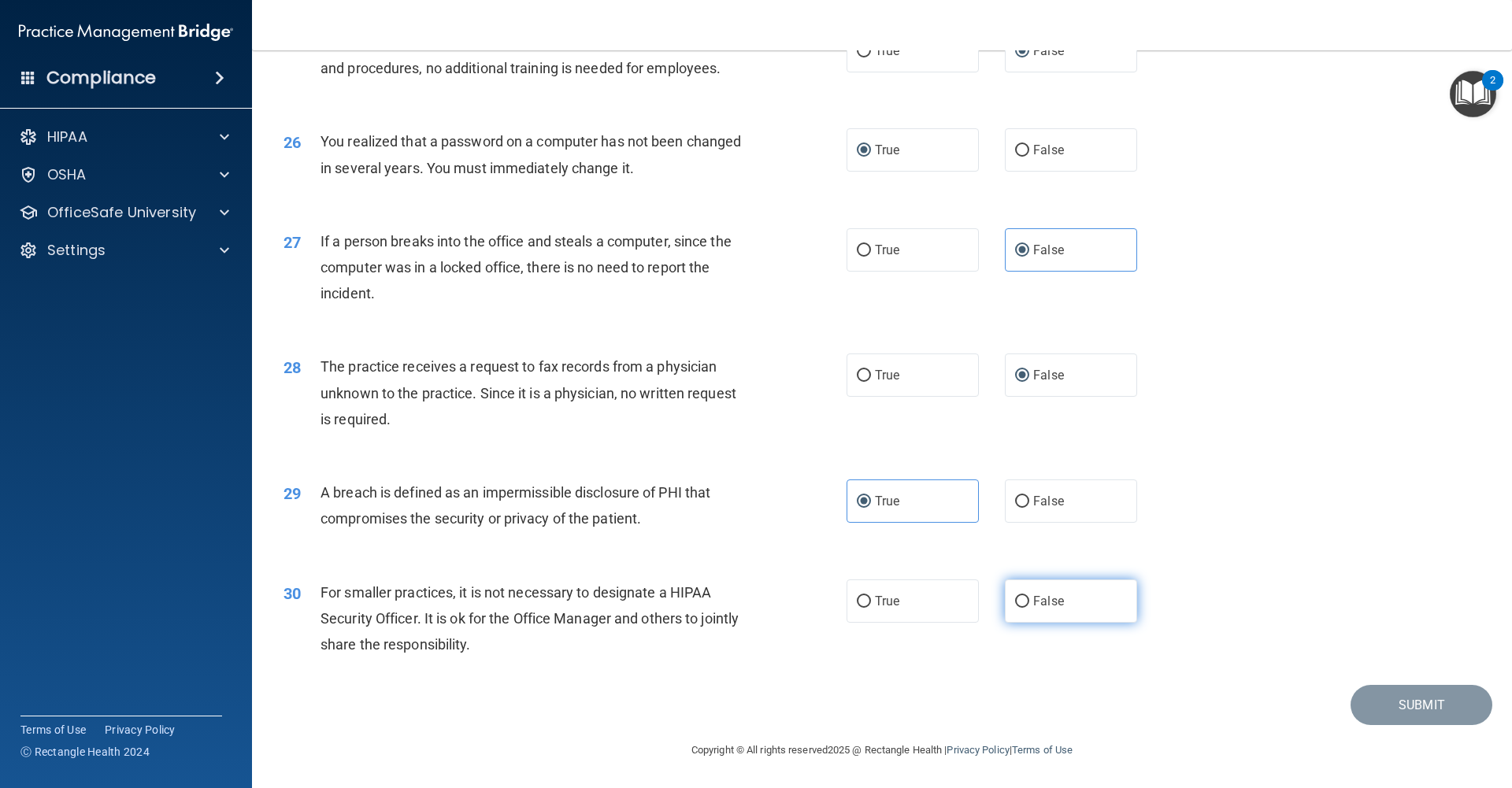
radio input "true"
click at [1392, 695] on button "Submit" at bounding box center [1421, 705] width 142 height 40
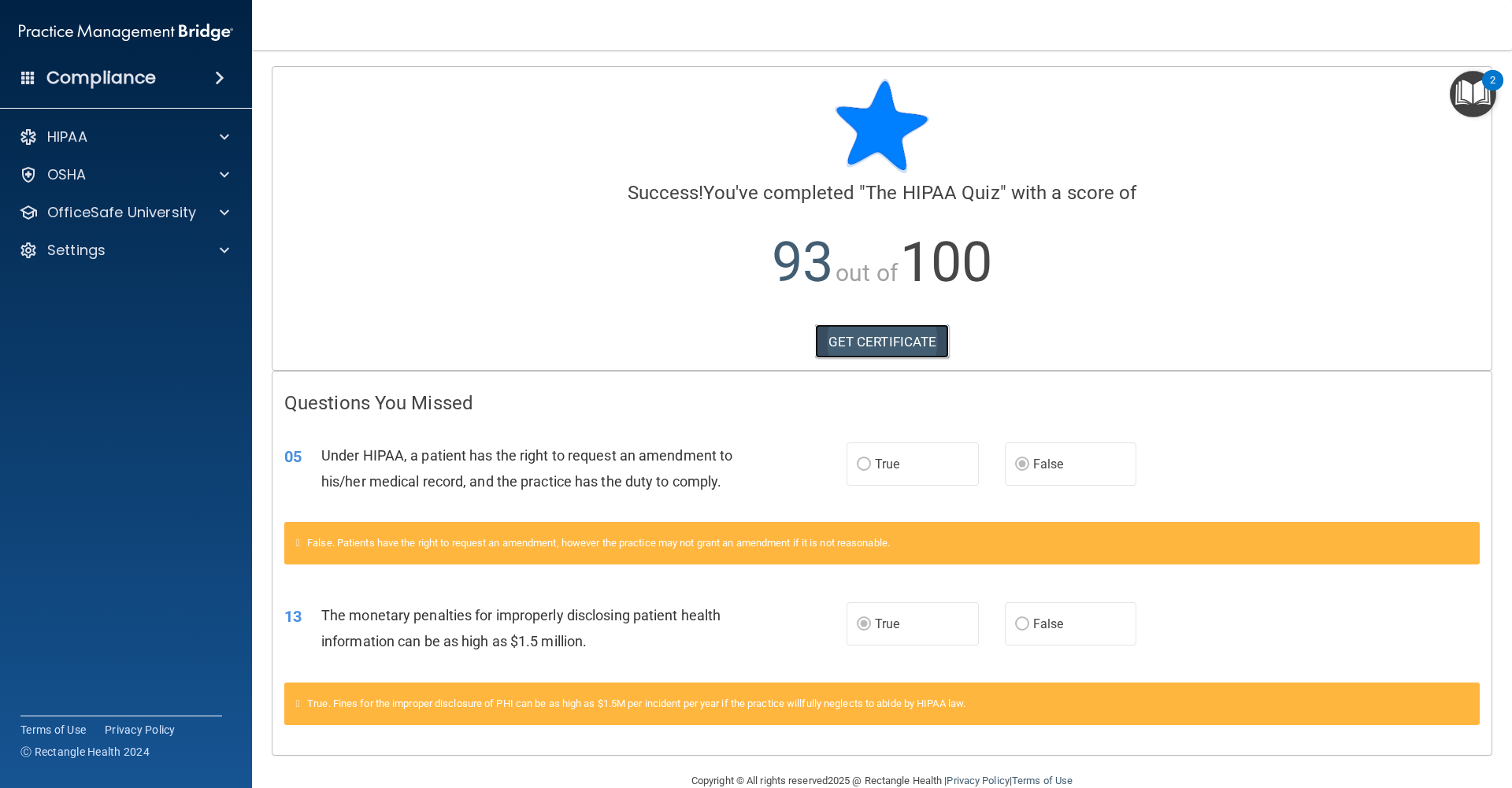
click at [853, 352] on link "GET CERTIFICATE" at bounding box center [882, 342] width 135 height 35
click at [196, 217] on div "OfficeSafe University" at bounding box center [105, 212] width 195 height 19
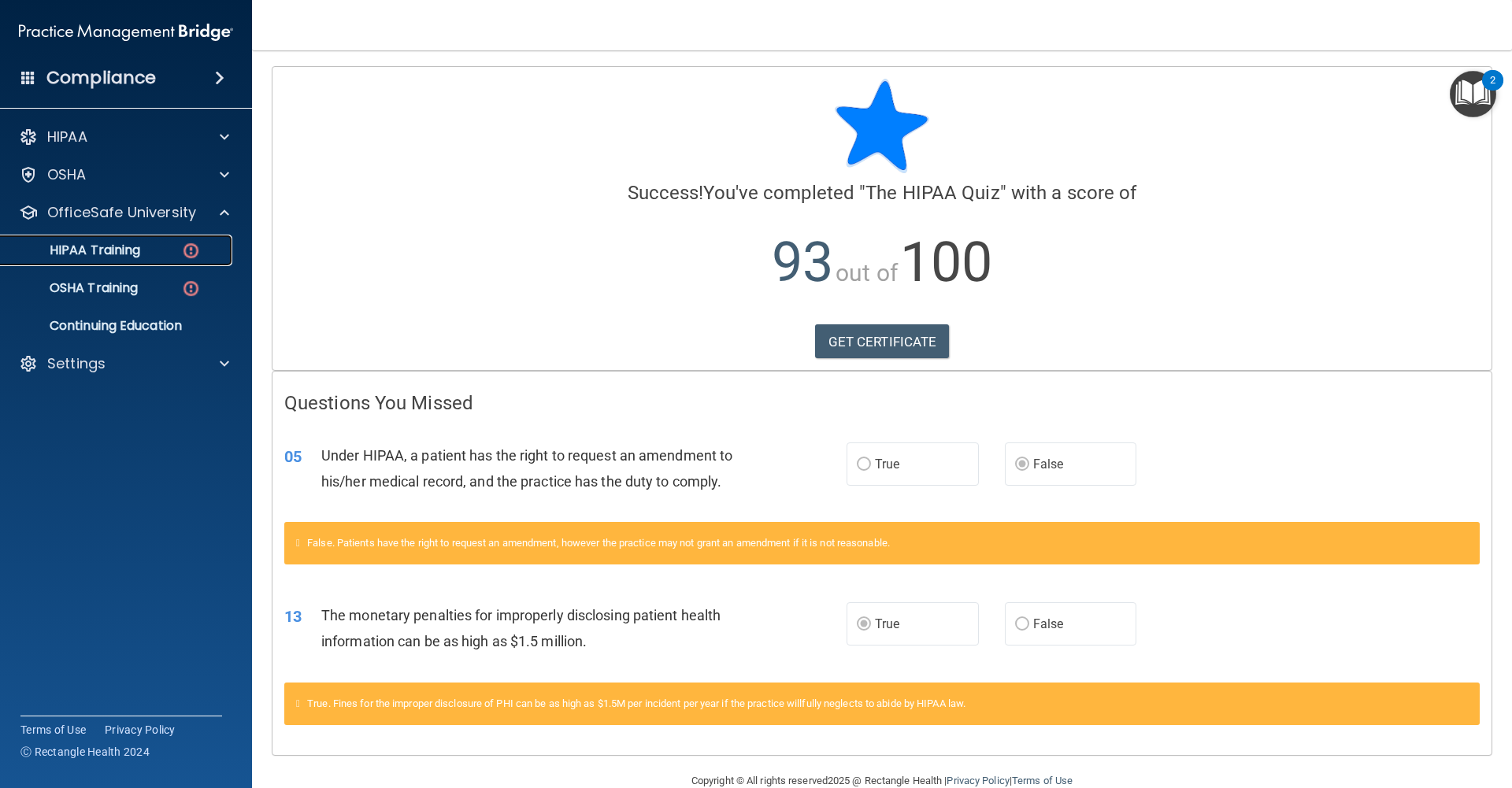
click at [148, 263] on link "HIPAA Training" at bounding box center [108, 250] width 248 height 31
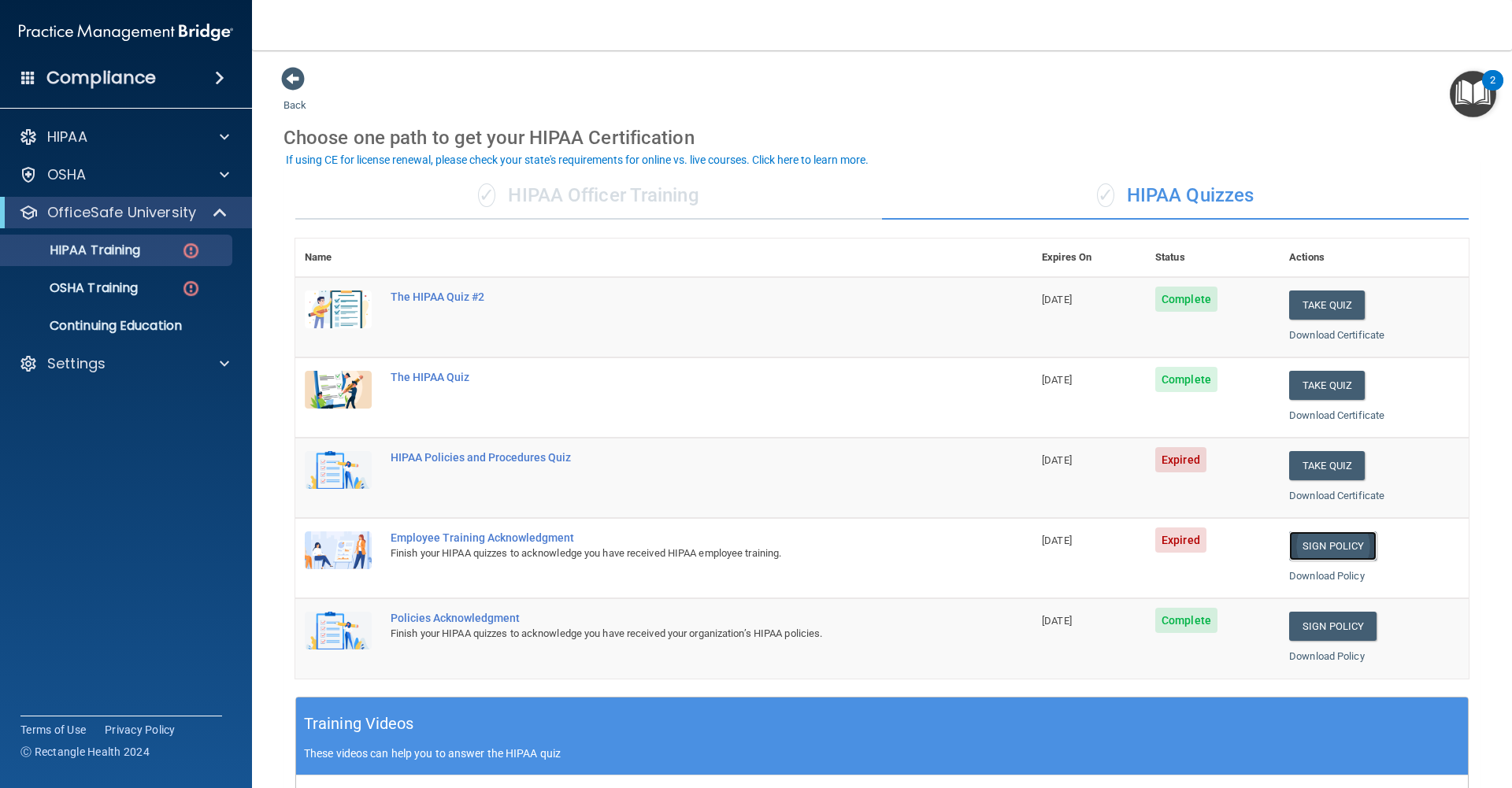
click at [1335, 547] on link "Sign Policy" at bounding box center [1333, 546] width 87 height 29
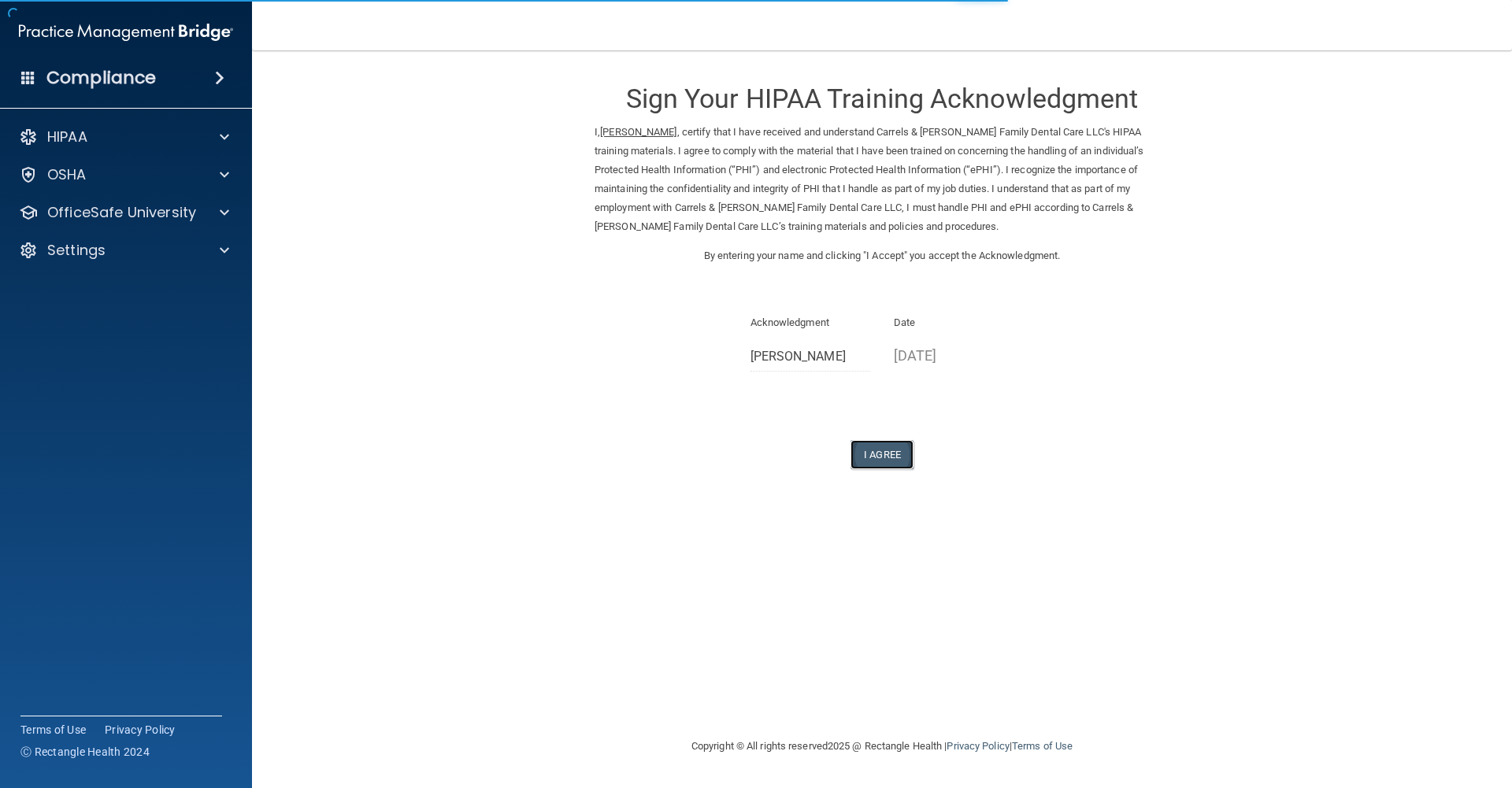
click at [896, 457] on button "I Agree" at bounding box center [882, 455] width 63 height 29
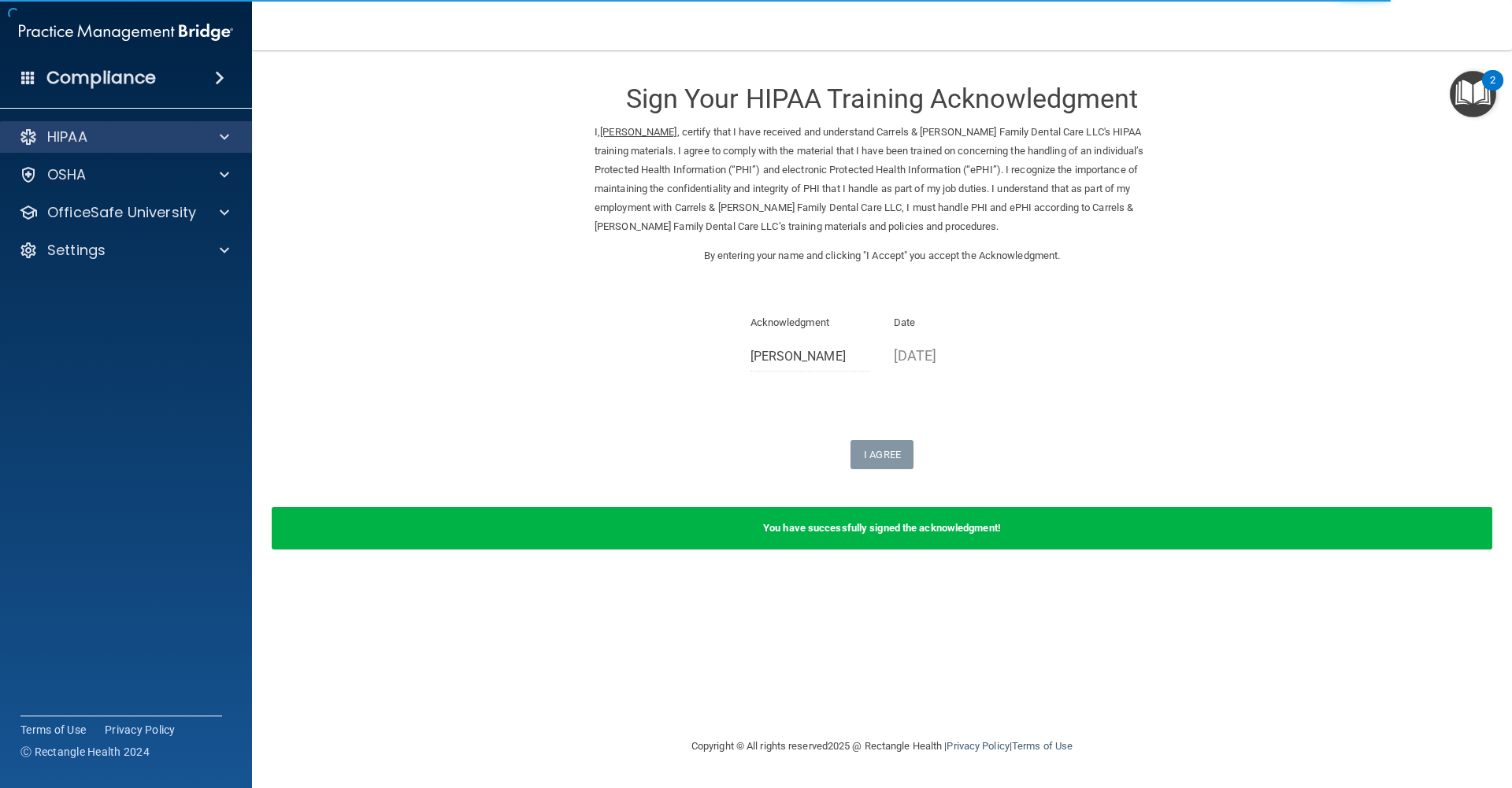
click at [124, 148] on div "HIPAA" at bounding box center [126, 137] width 253 height 31
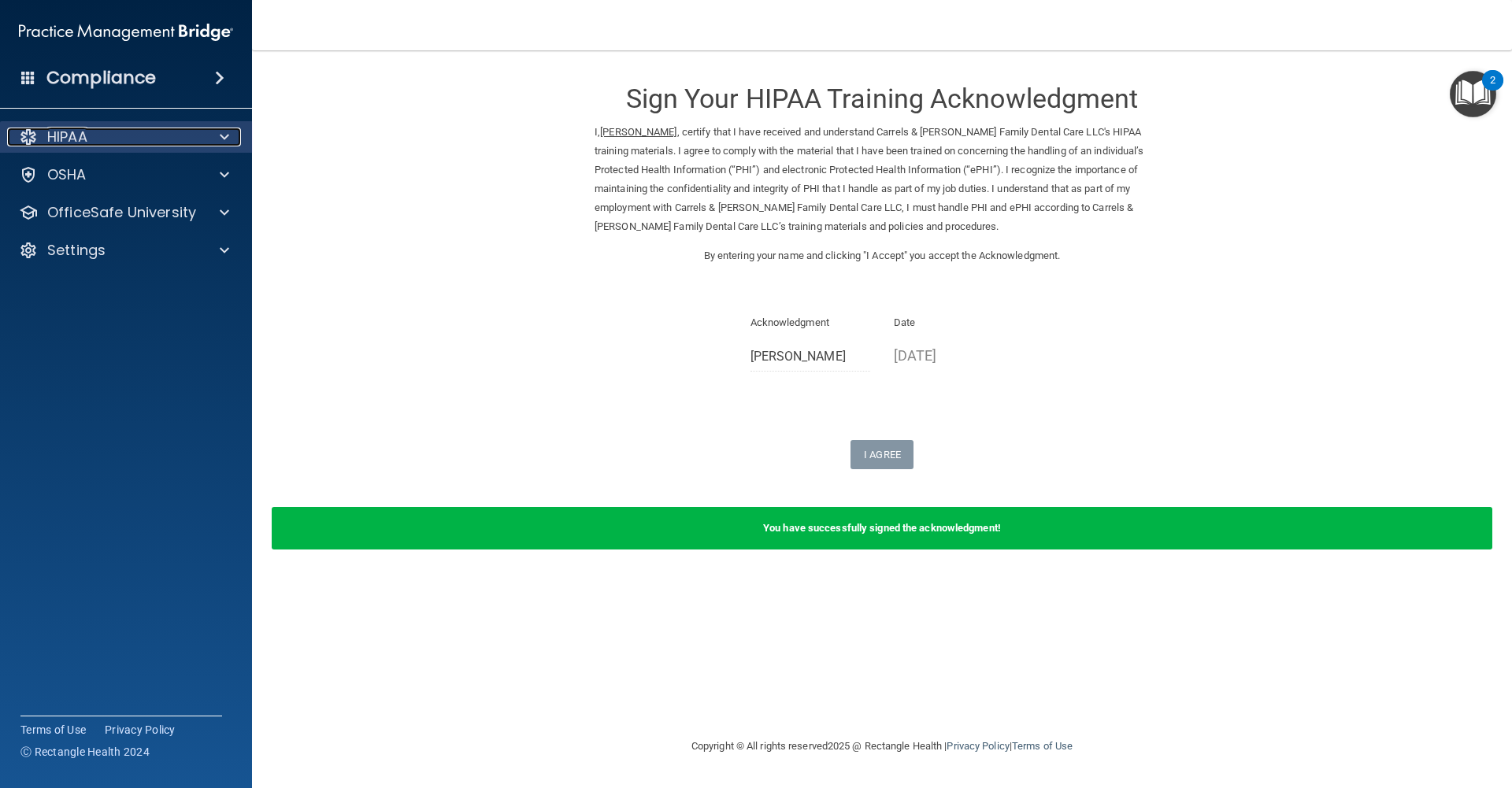
click at [174, 133] on div "HIPAA" at bounding box center [105, 137] width 195 height 19
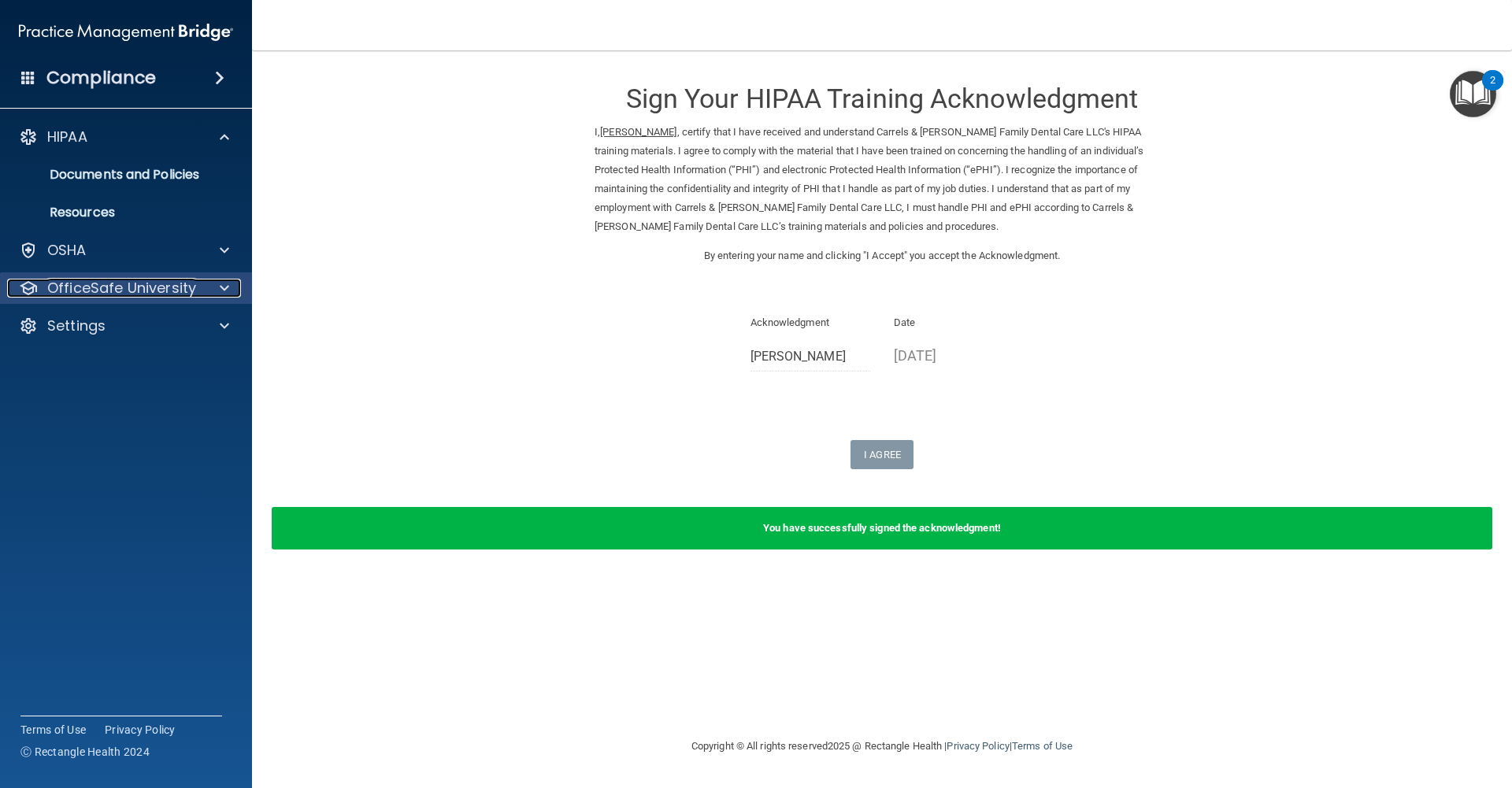
click at [185, 285] on p "OfficeSafe University" at bounding box center [121, 288] width 149 height 19
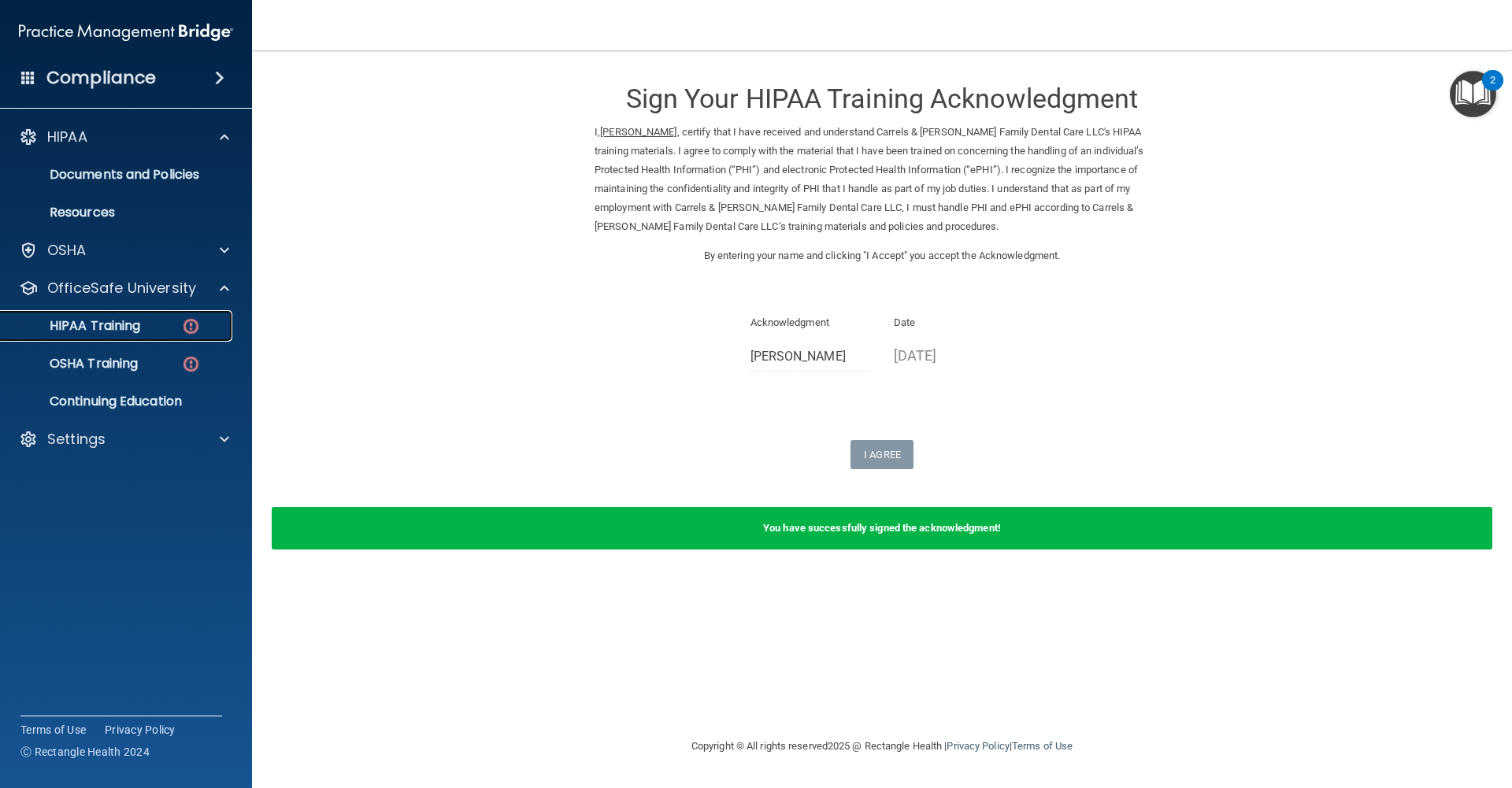
click at [130, 331] on p "HIPAA Training" at bounding box center [75, 325] width 130 height 16
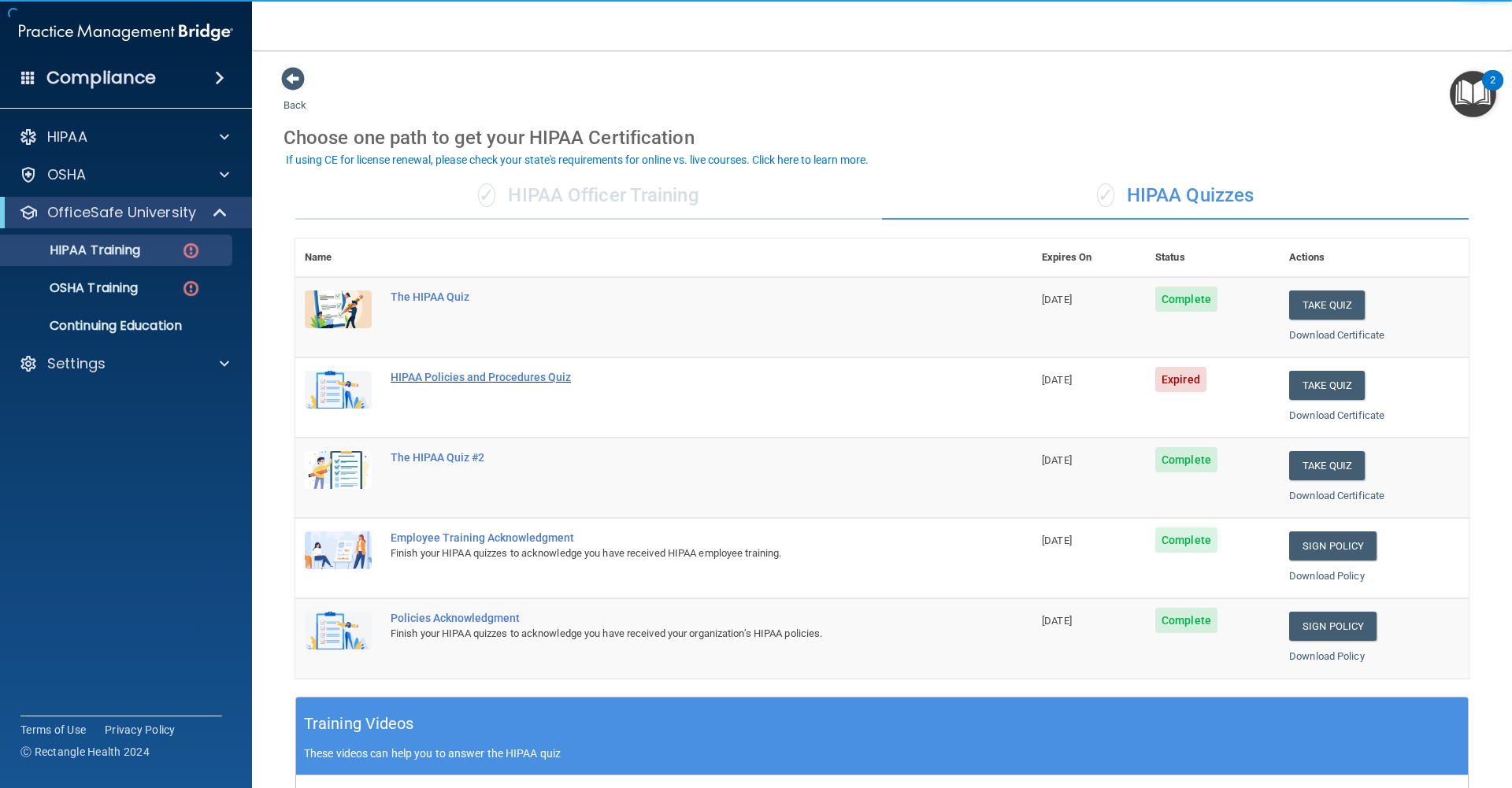
click at [454, 375] on div "HIPAA Policies and Procedures Quiz" at bounding box center [672, 377] width 563 height 12
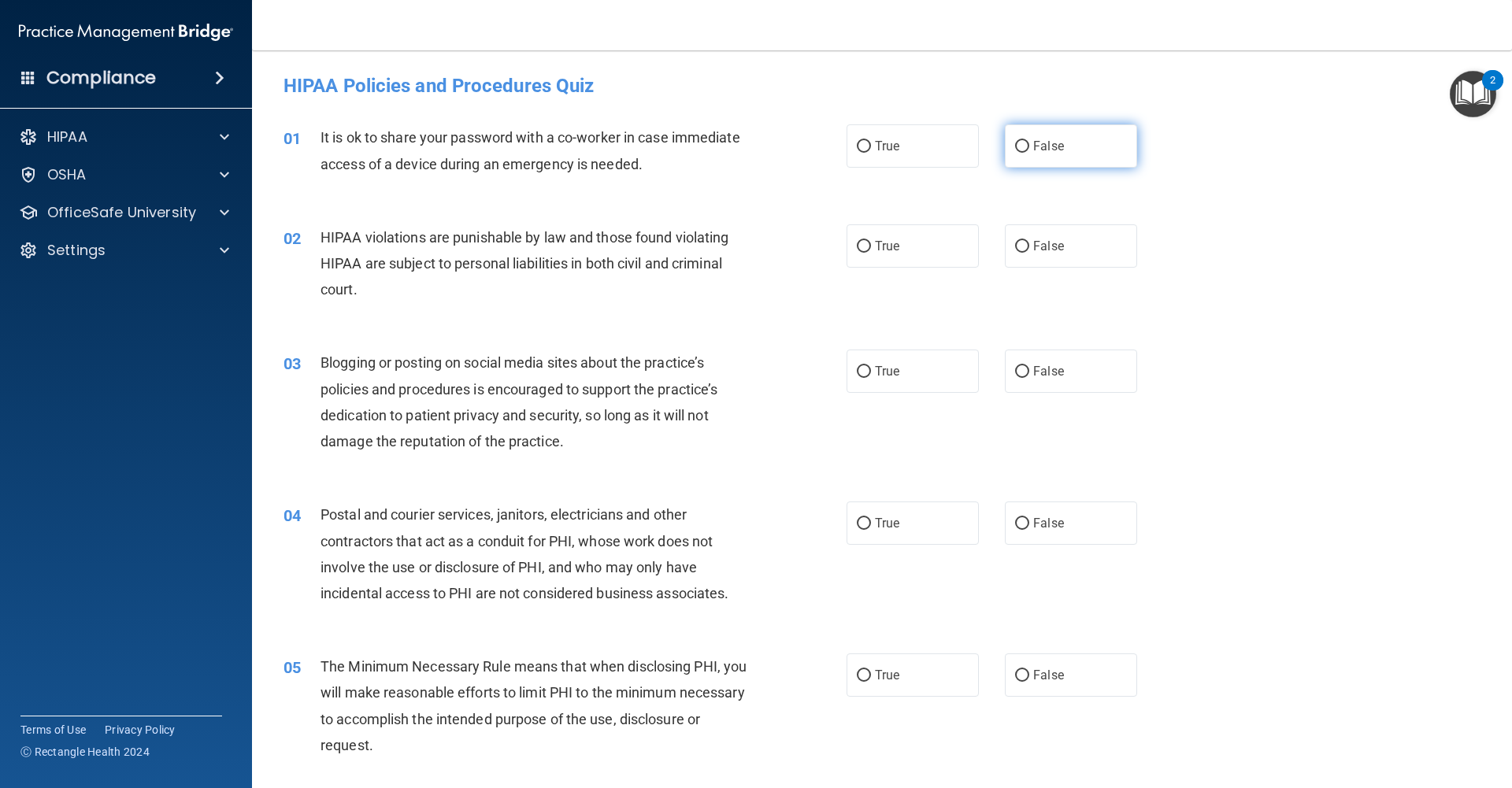
click at [1023, 147] on input "False" at bounding box center [1021, 147] width 14 height 12
radio input "true"
click at [888, 245] on span "True" at bounding box center [887, 246] width 25 height 15
click at [871, 245] on input "True" at bounding box center [863, 247] width 14 height 12
radio input "true"
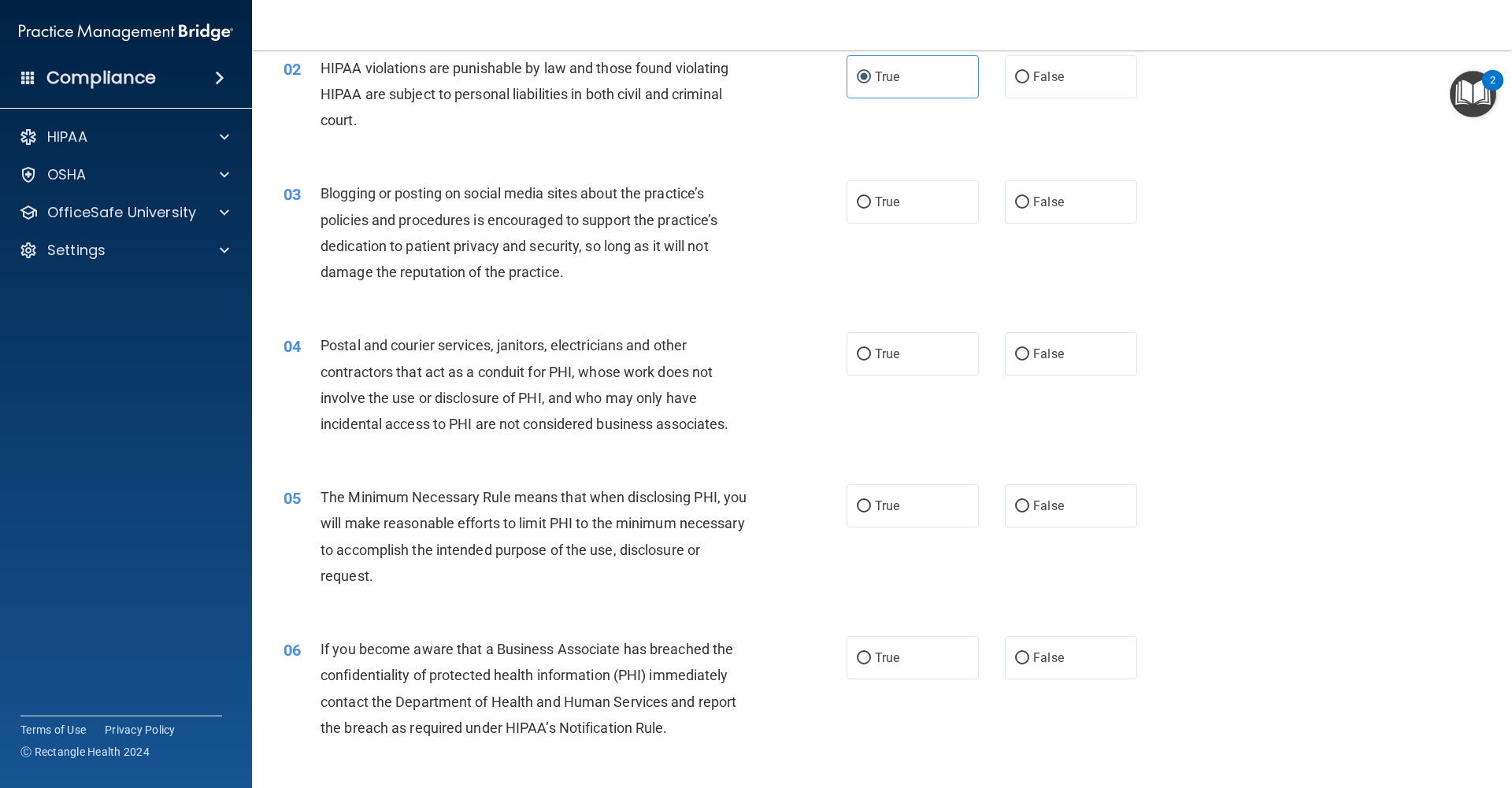
scroll to position [170, 0]
click at [1024, 203] on input "False" at bounding box center [1021, 202] width 14 height 12
radio input "true"
click at [861, 356] on input "True" at bounding box center [863, 354] width 14 height 12
radio input "true"
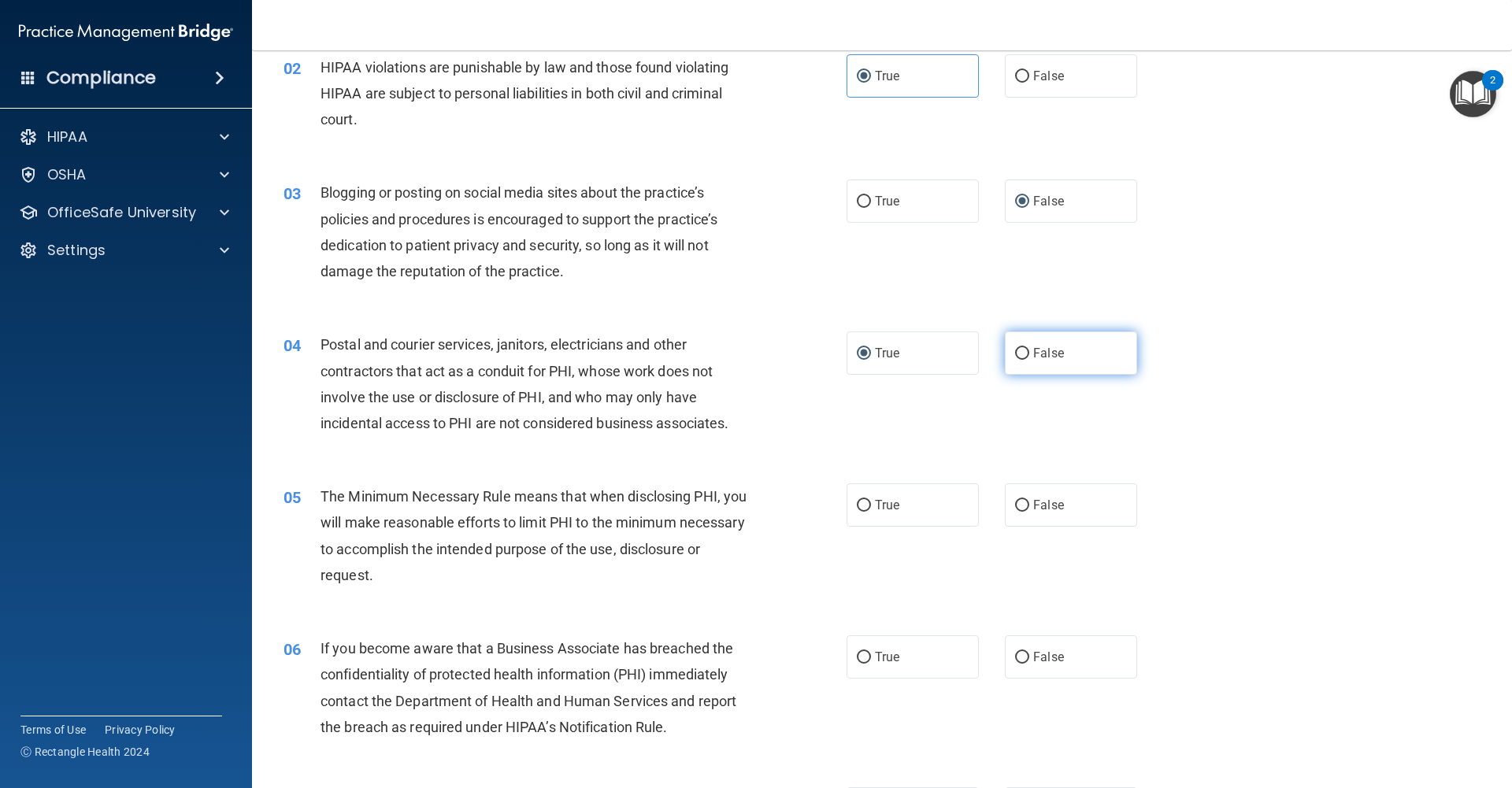
click at [1005, 361] on label "False" at bounding box center [1071, 353] width 133 height 44
click at [1015, 360] on input "False" at bounding box center [1021, 354] width 14 height 12
radio input "true"
radio input "false"
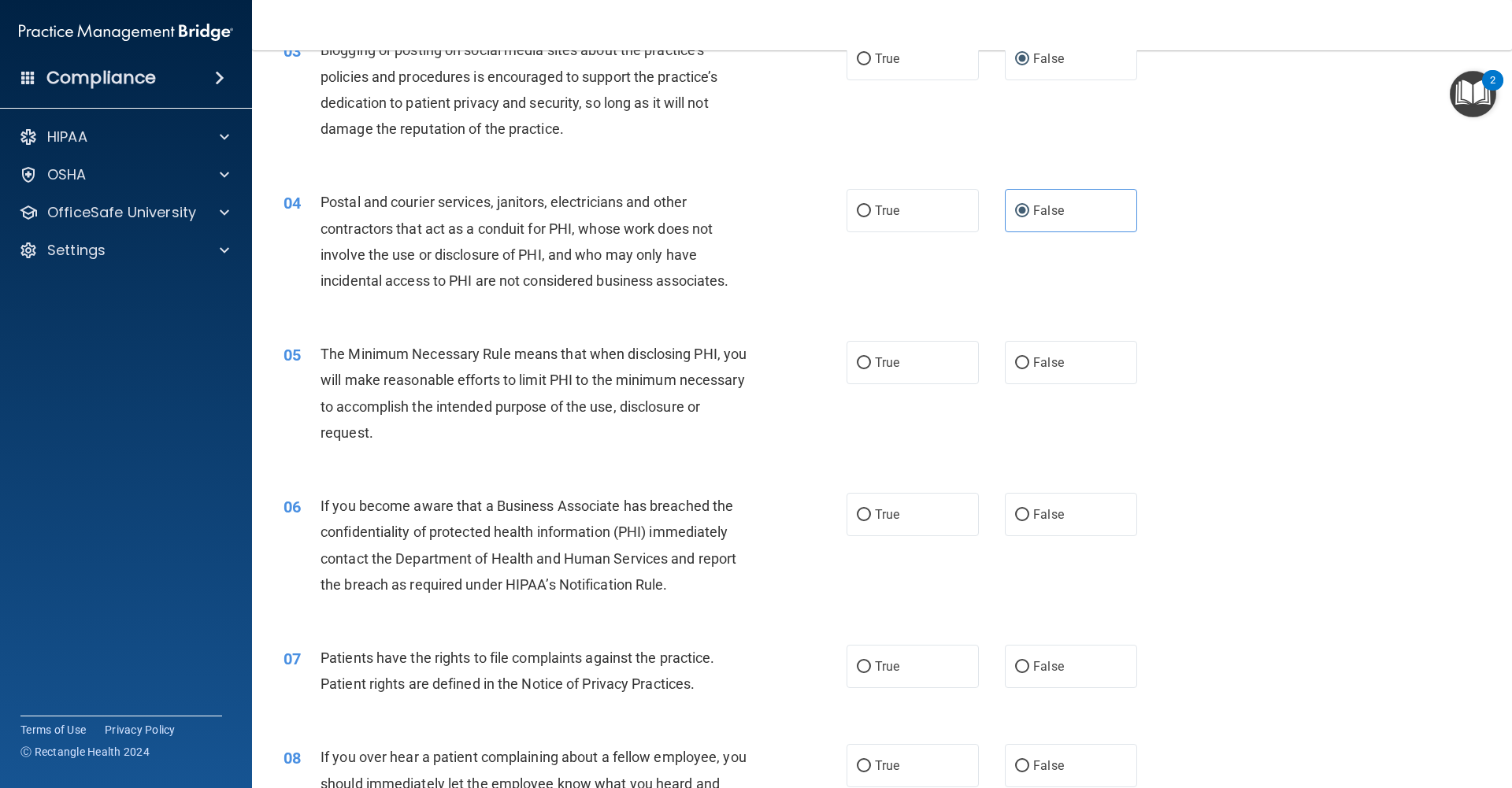
scroll to position [316, 0]
click at [857, 361] on input "True" at bounding box center [863, 360] width 14 height 12
radio input "true"
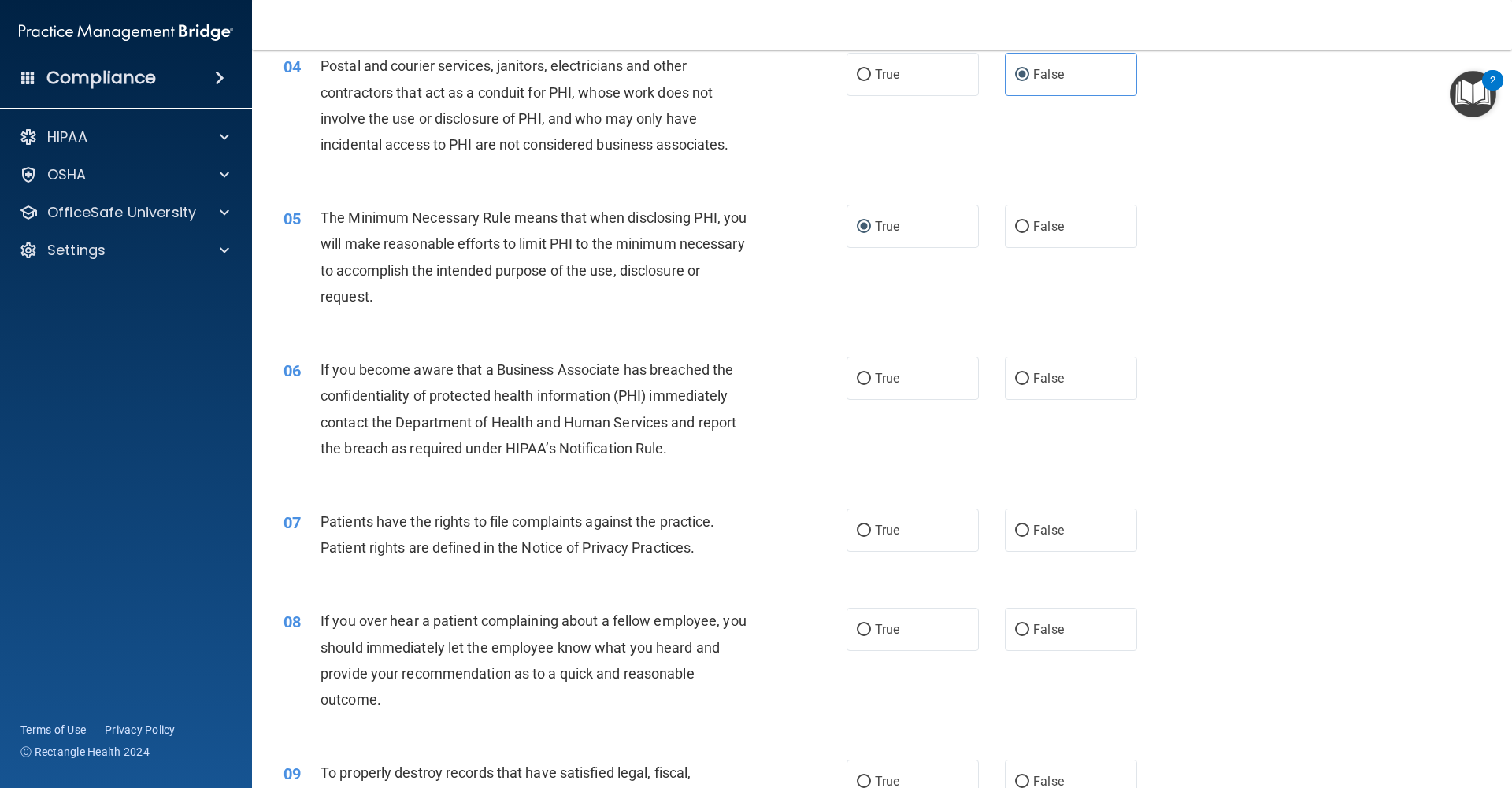
scroll to position [454, 0]
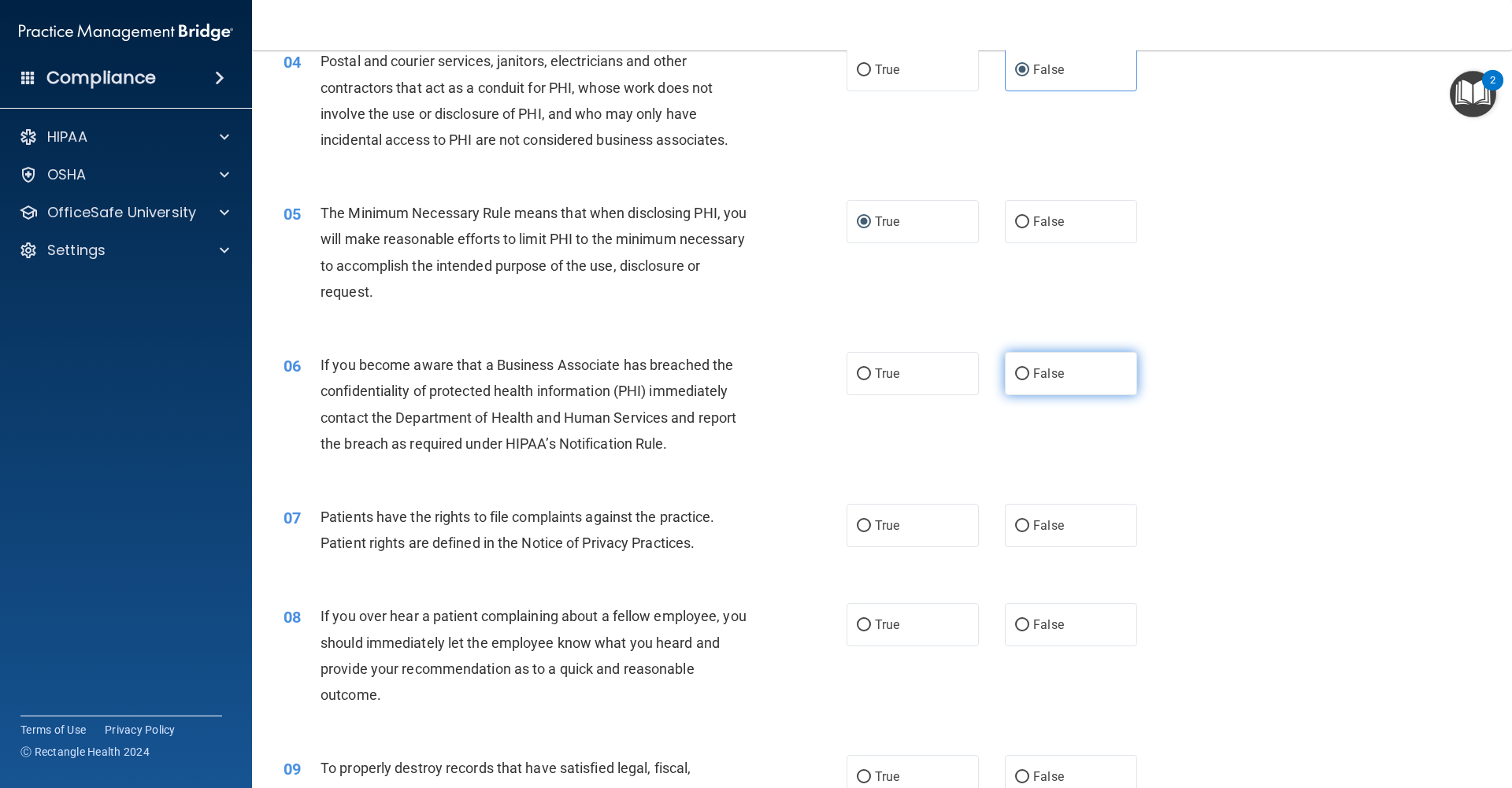
click at [1018, 379] on input "False" at bounding box center [1021, 375] width 14 height 12
radio input "true"
click at [860, 522] on input "True" at bounding box center [863, 526] width 14 height 12
radio input "true"
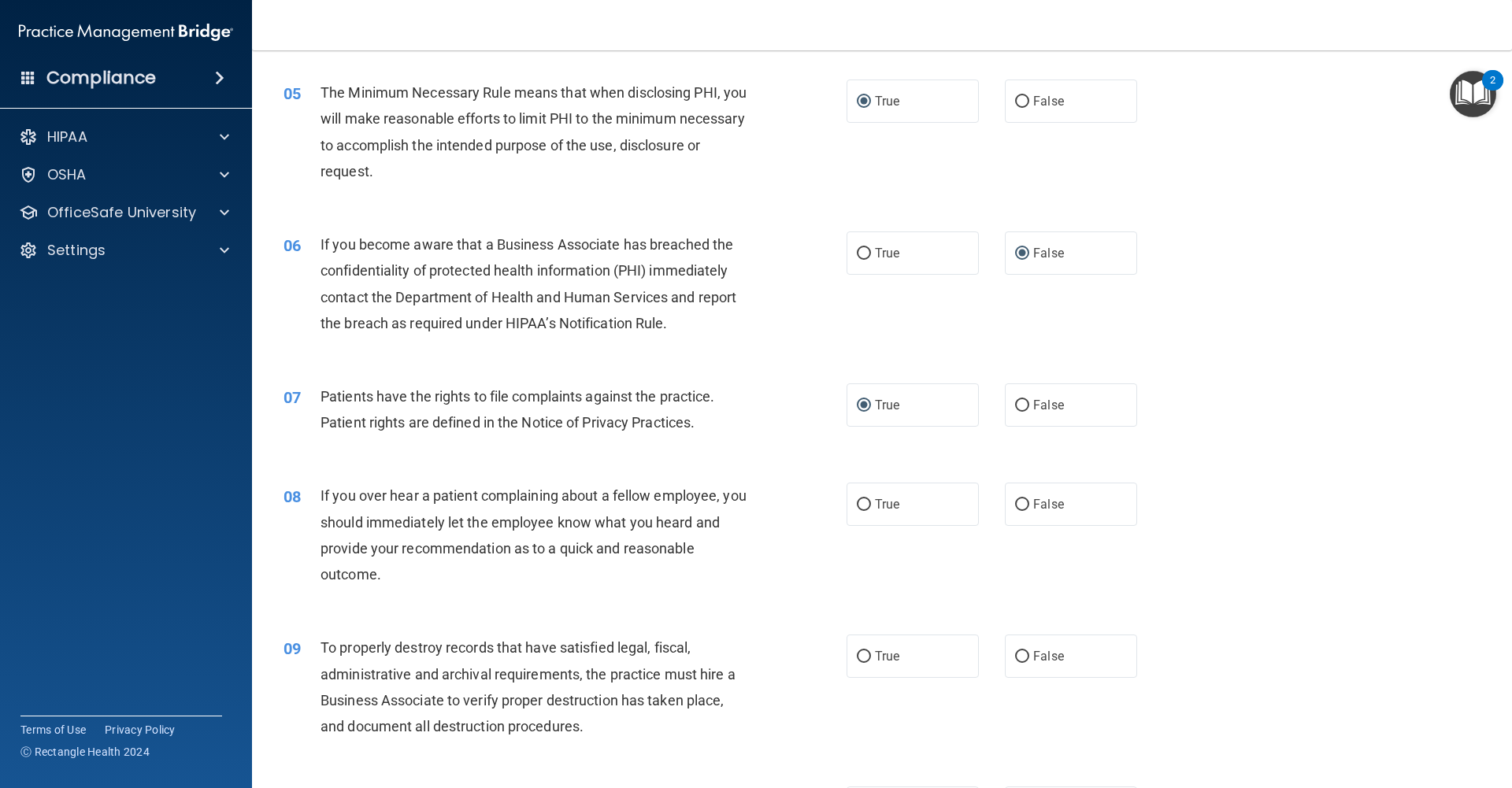
scroll to position [579, 0]
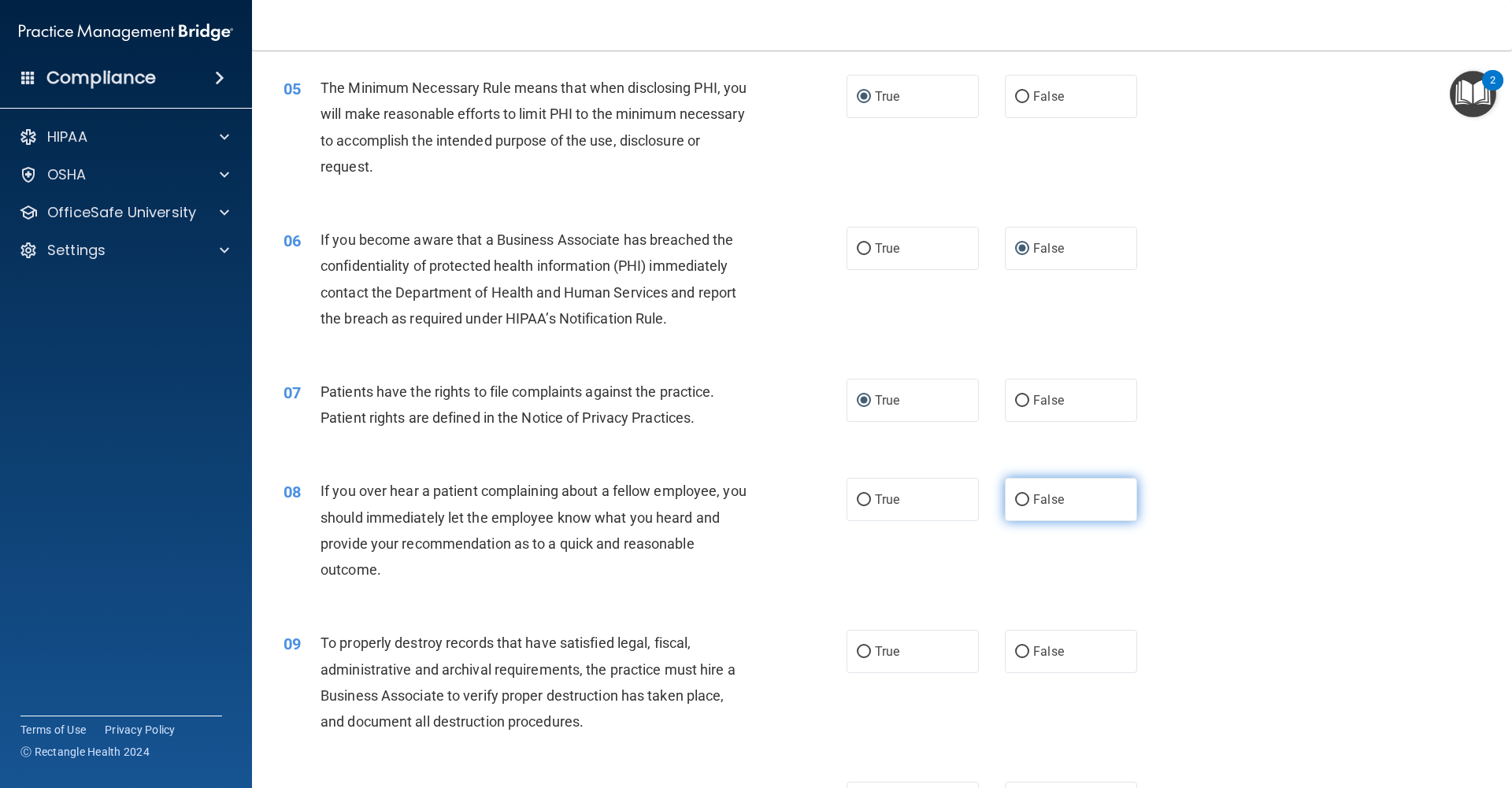
click at [1017, 504] on input "False" at bounding box center [1021, 501] width 14 height 12
radio input "true"
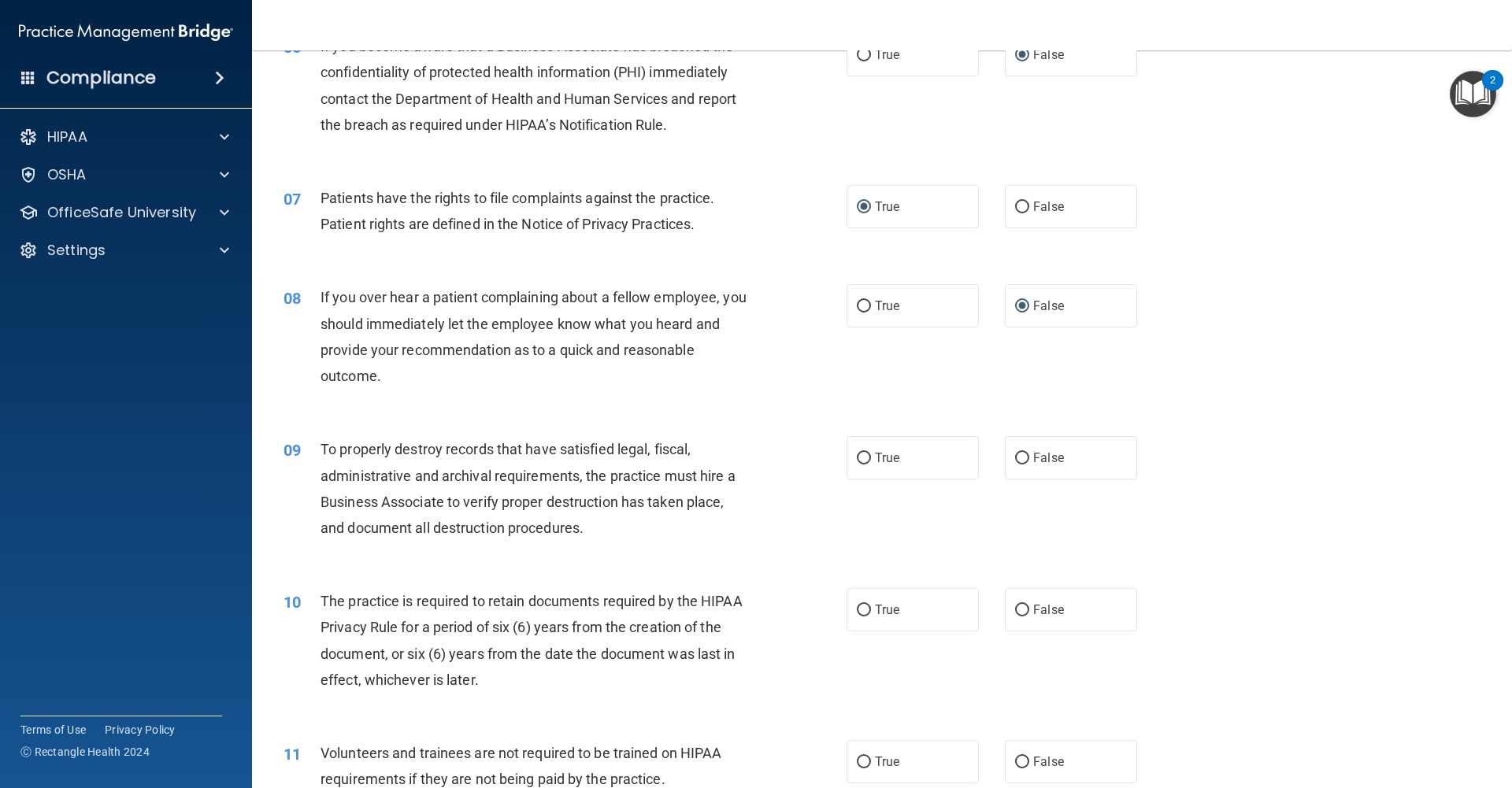
scroll to position [772, 0]
click at [1023, 462] on input "False" at bounding box center [1021, 459] width 14 height 12
radio input "true"
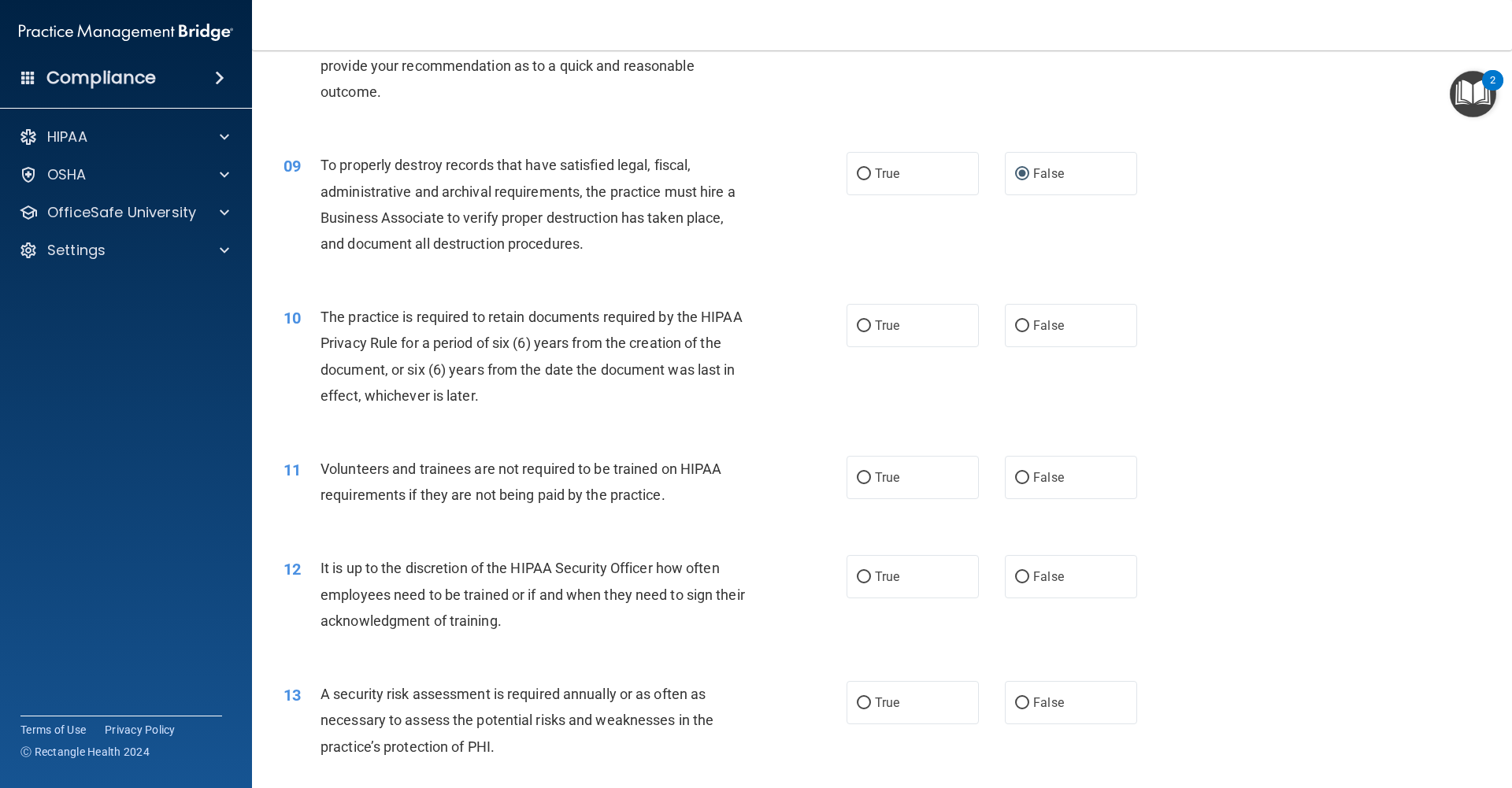
scroll to position [1061, 0]
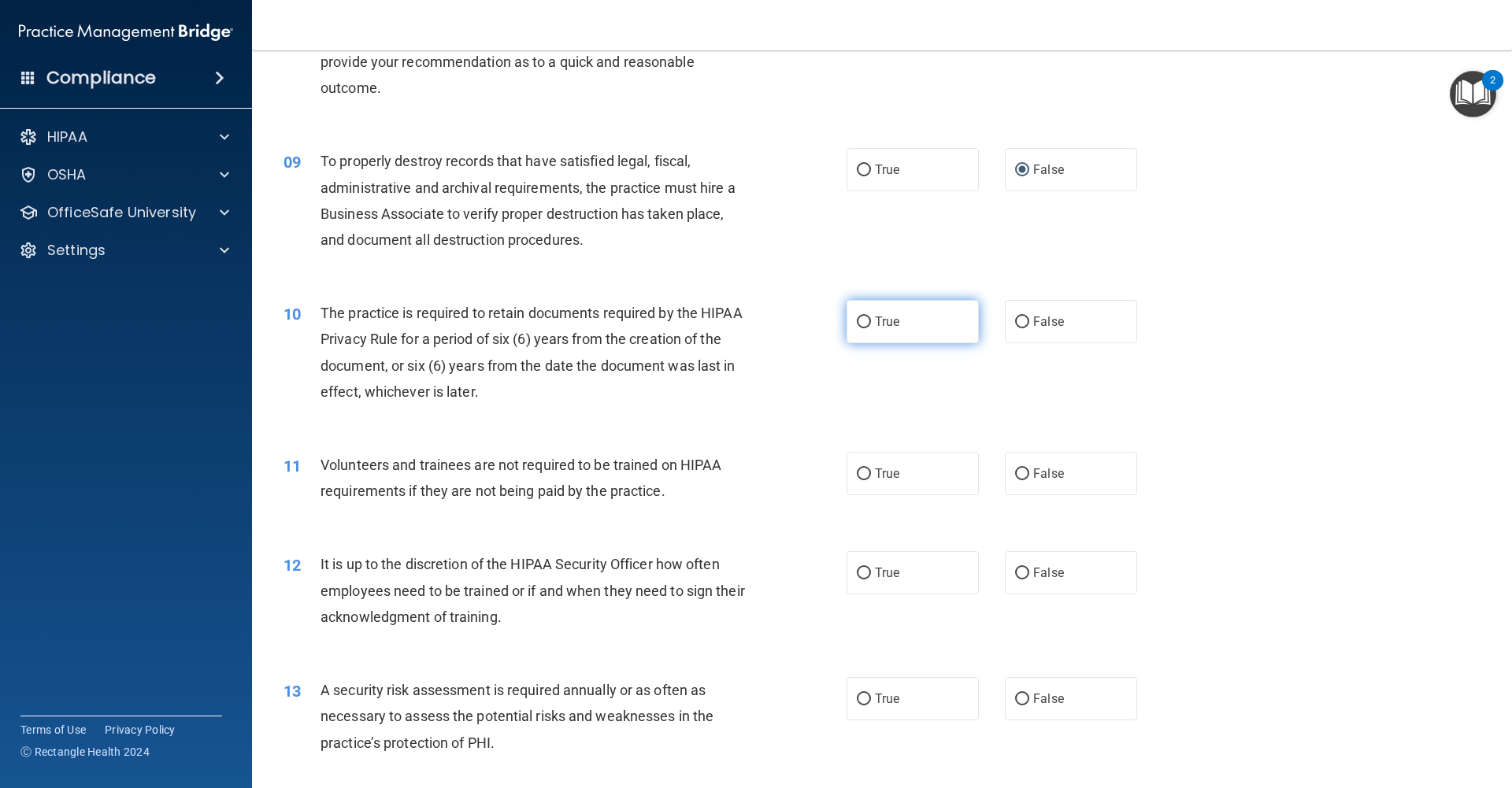
click at [857, 325] on input "True" at bounding box center [863, 323] width 14 height 12
radio input "true"
click at [1019, 469] on input "False" at bounding box center [1021, 474] width 14 height 12
radio input "true"
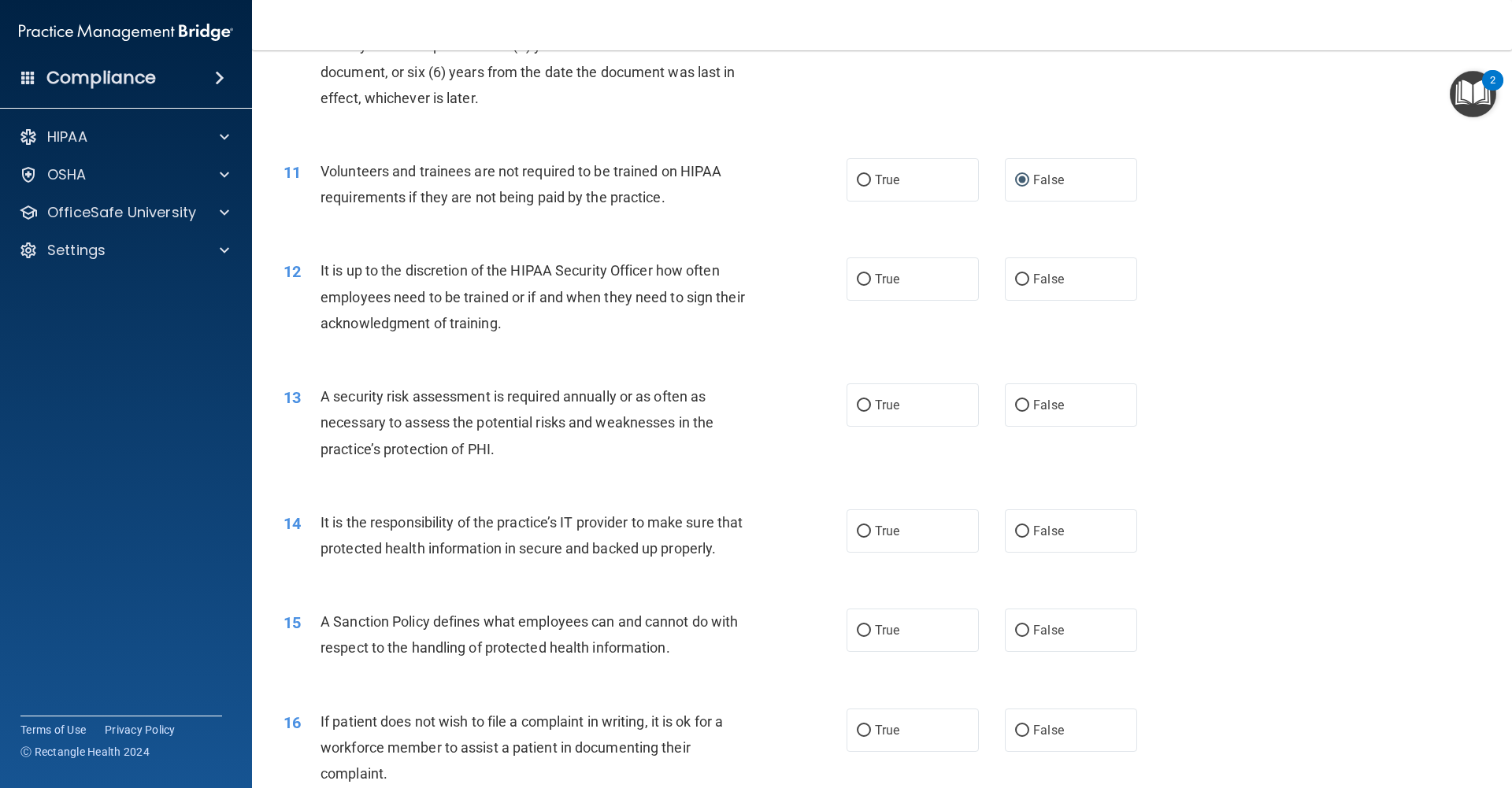
scroll to position [1355, 0]
click at [1033, 291] on label "False" at bounding box center [1071, 278] width 133 height 44
click at [1029, 285] on input "False" at bounding box center [1021, 279] width 14 height 12
radio input "true"
click at [859, 409] on input "True" at bounding box center [863, 405] width 14 height 12
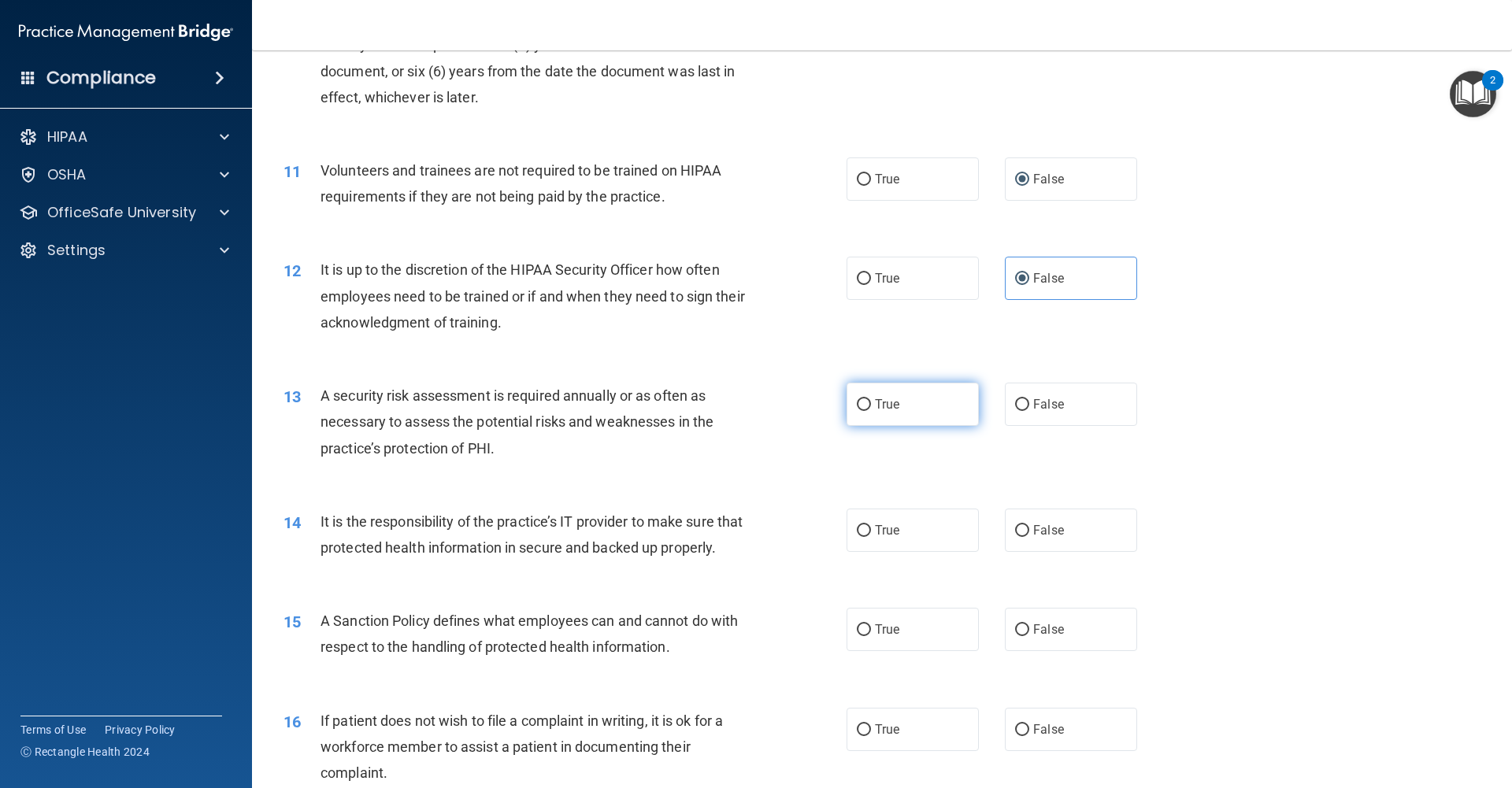
radio input "true"
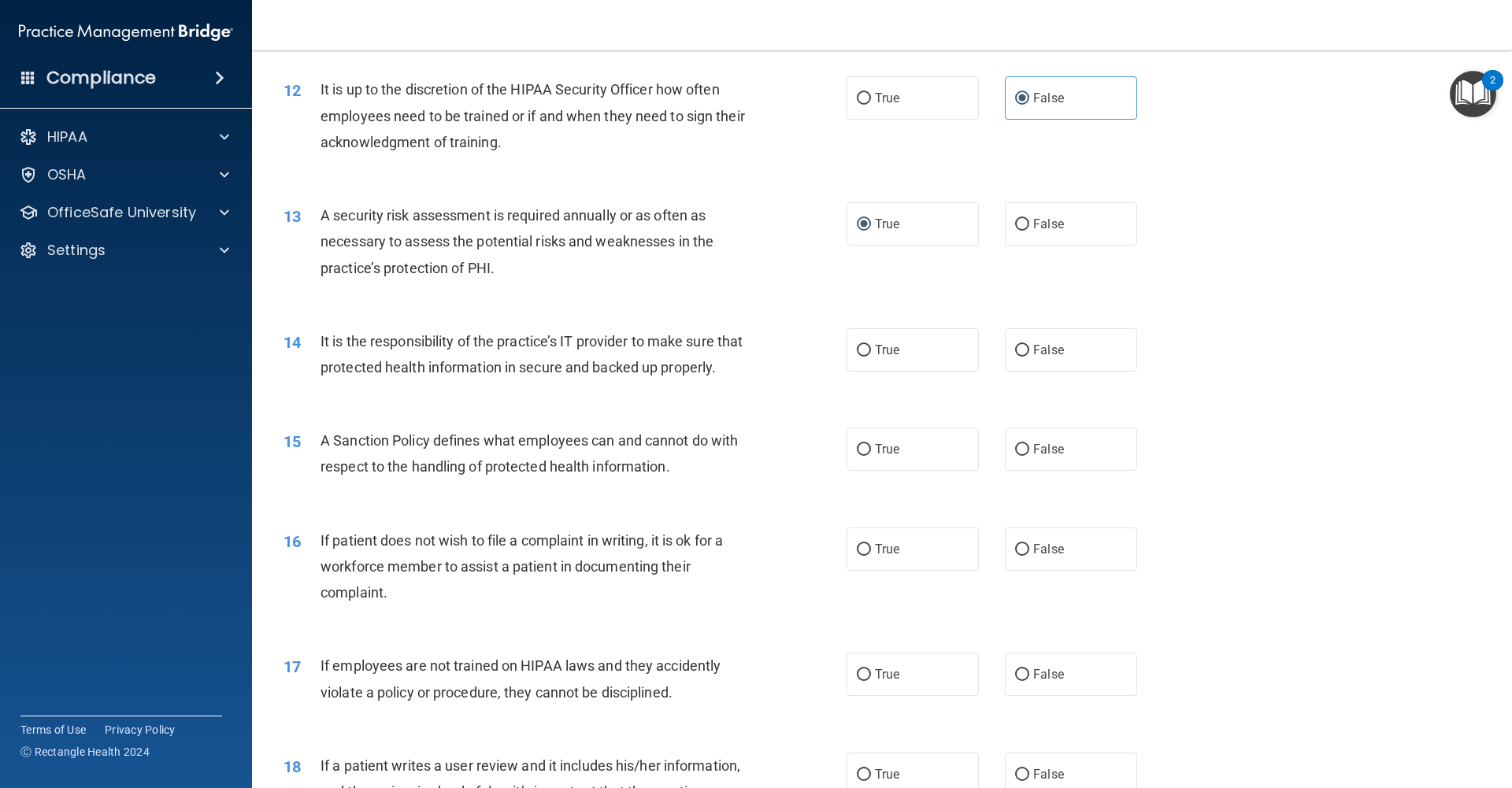
scroll to position [1539, 0]
click at [864, 358] on label "True" at bounding box center [912, 347] width 133 height 44
click at [864, 353] on input "True" at bounding box center [863, 347] width 14 height 12
radio input "true"
click at [859, 450] on input "True" at bounding box center [863, 447] width 14 height 12
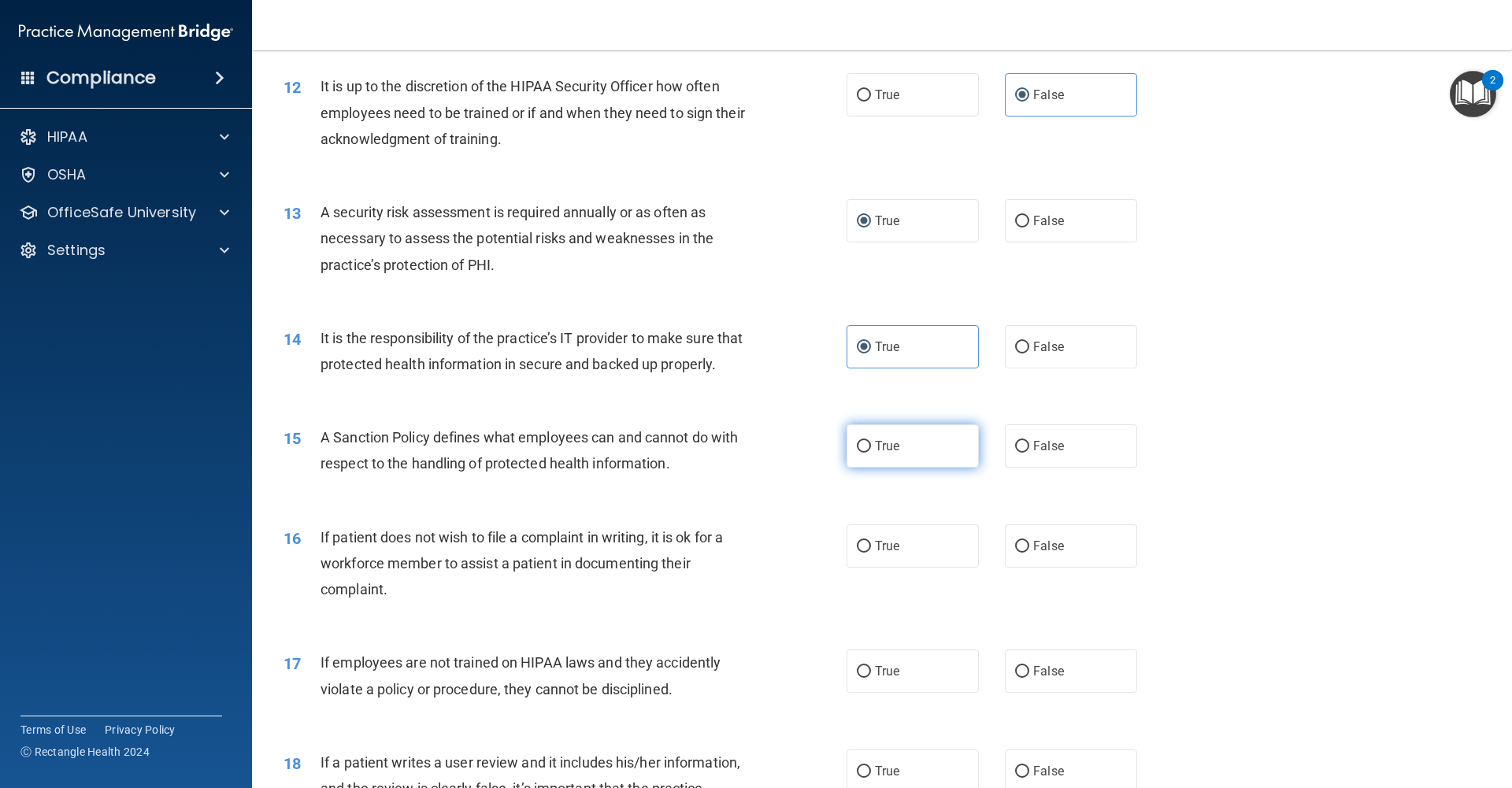
radio input "true"
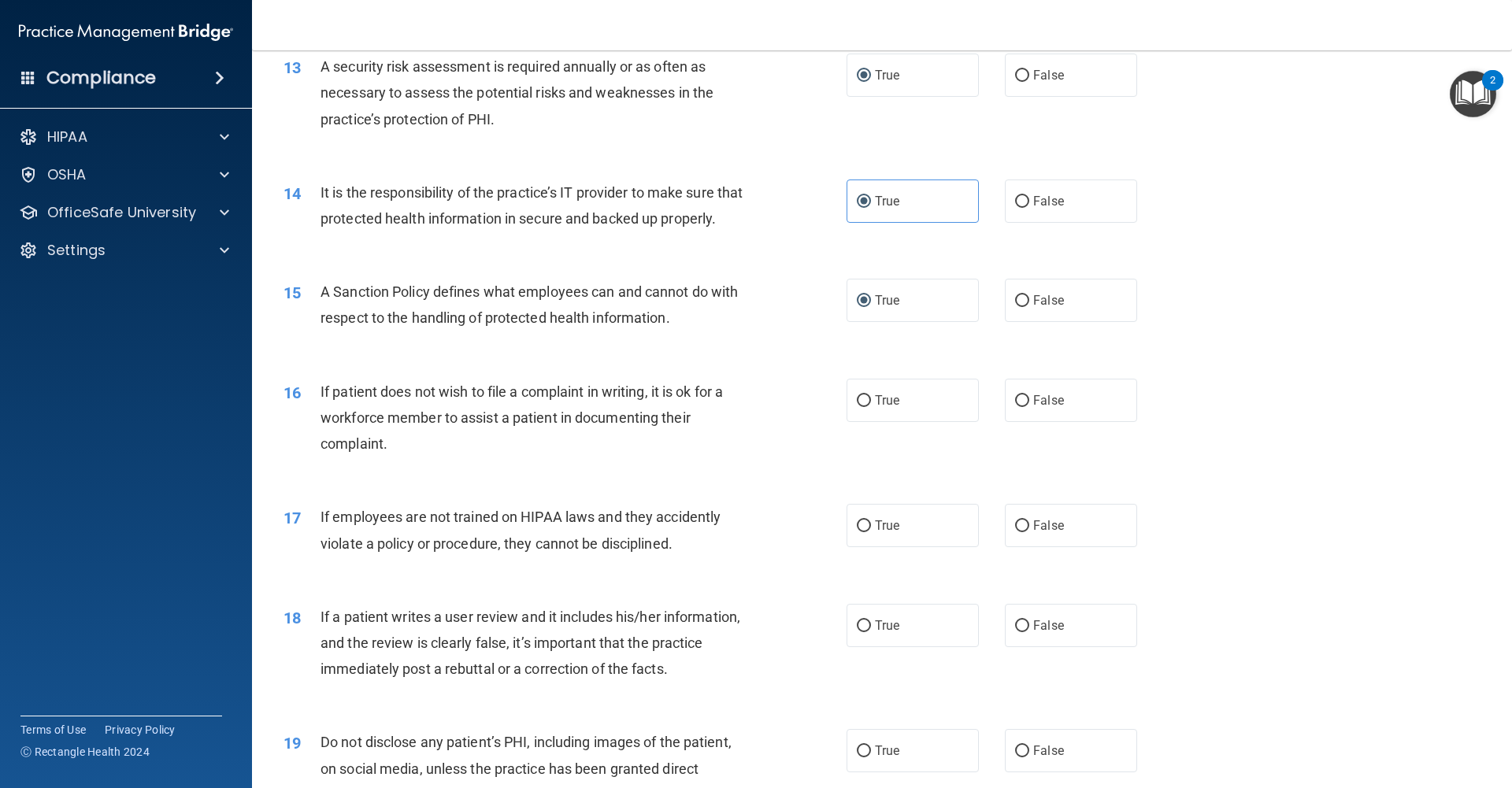
scroll to position [1690, 0]
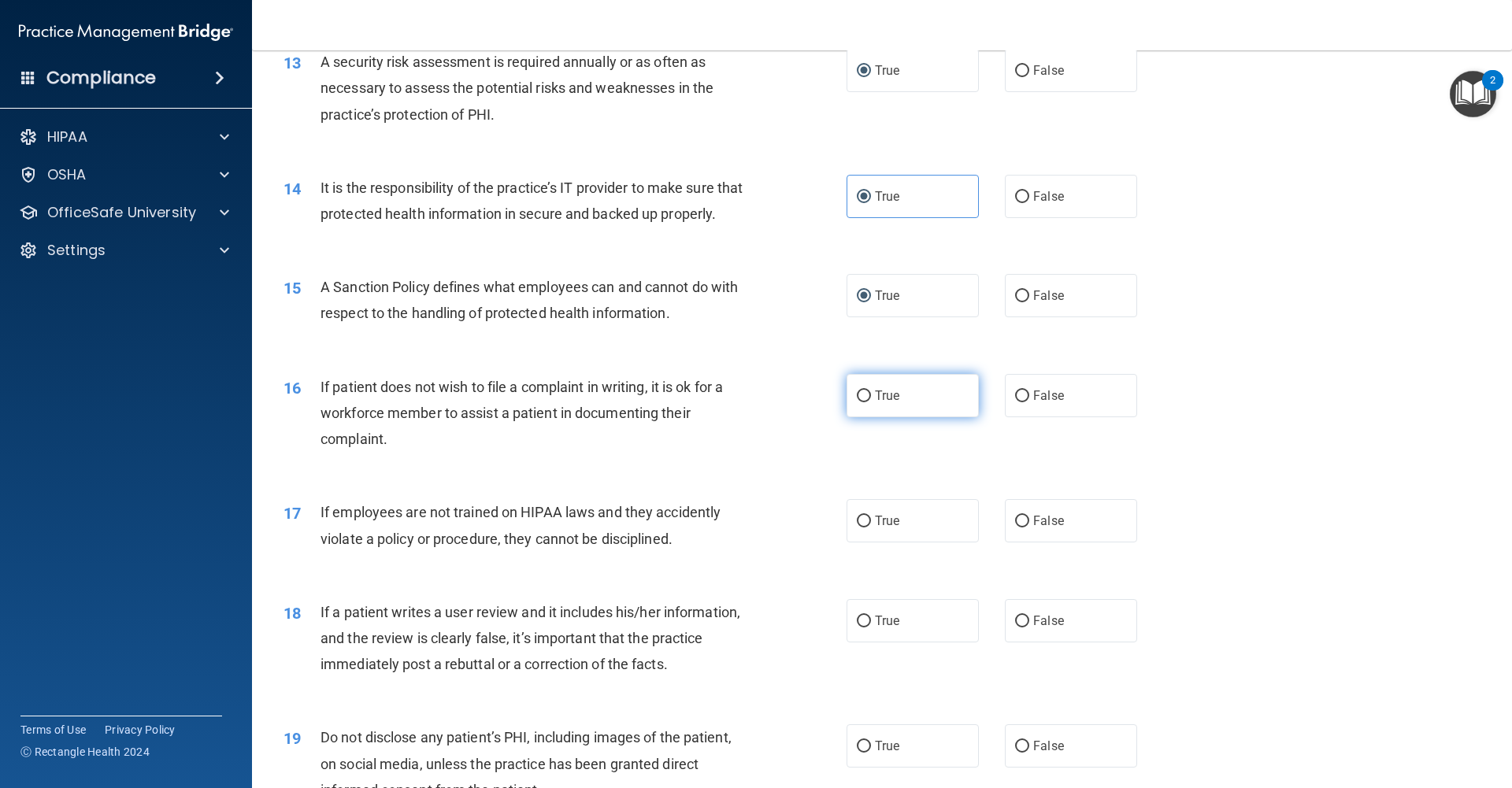
click at [860, 401] on input "True" at bounding box center [863, 396] width 14 height 12
radio input "true"
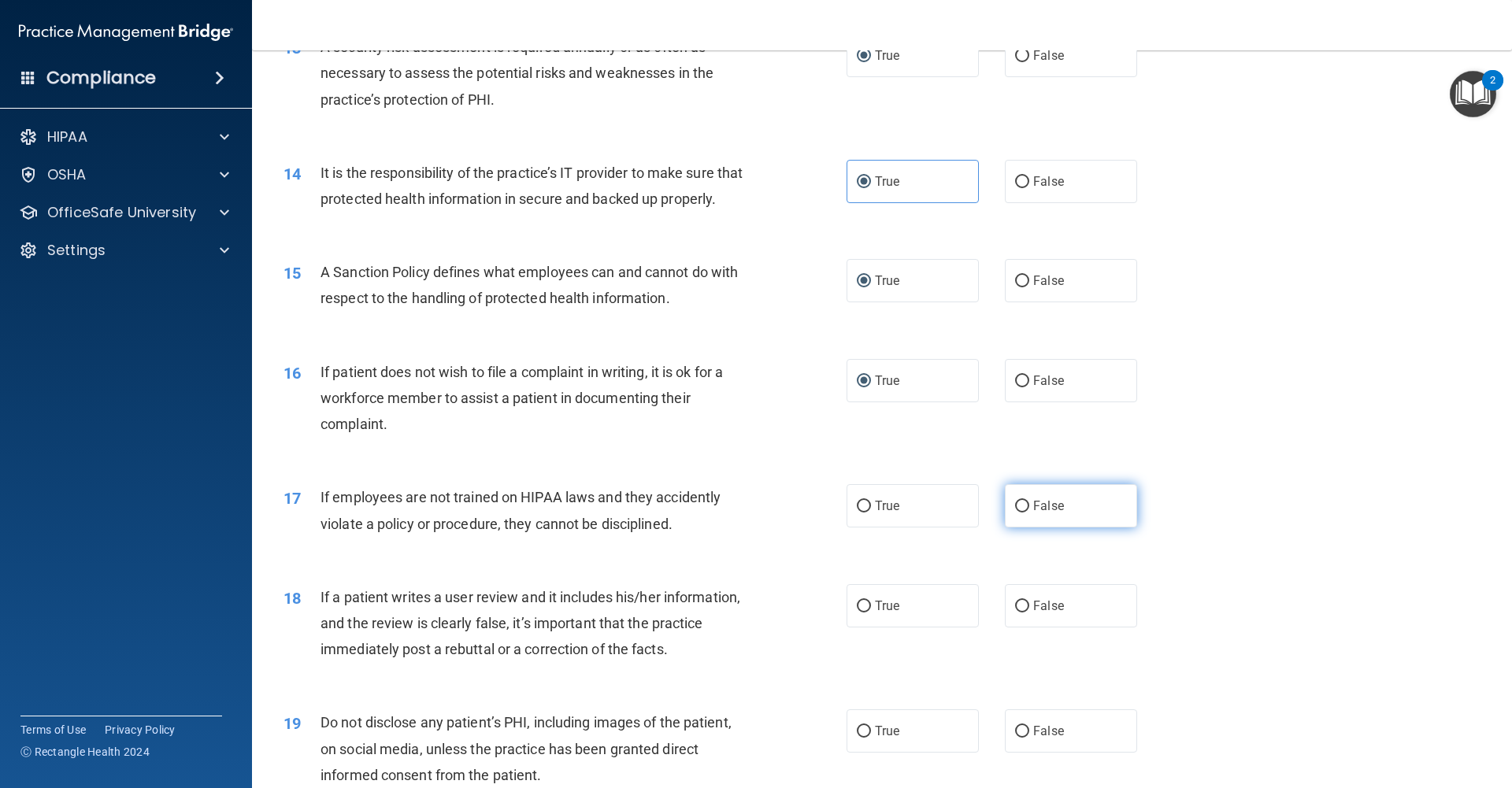
click at [1030, 508] on label "False" at bounding box center [1071, 506] width 133 height 44
click at [1029, 508] on input "False" at bounding box center [1021, 506] width 14 height 12
radio input "true"
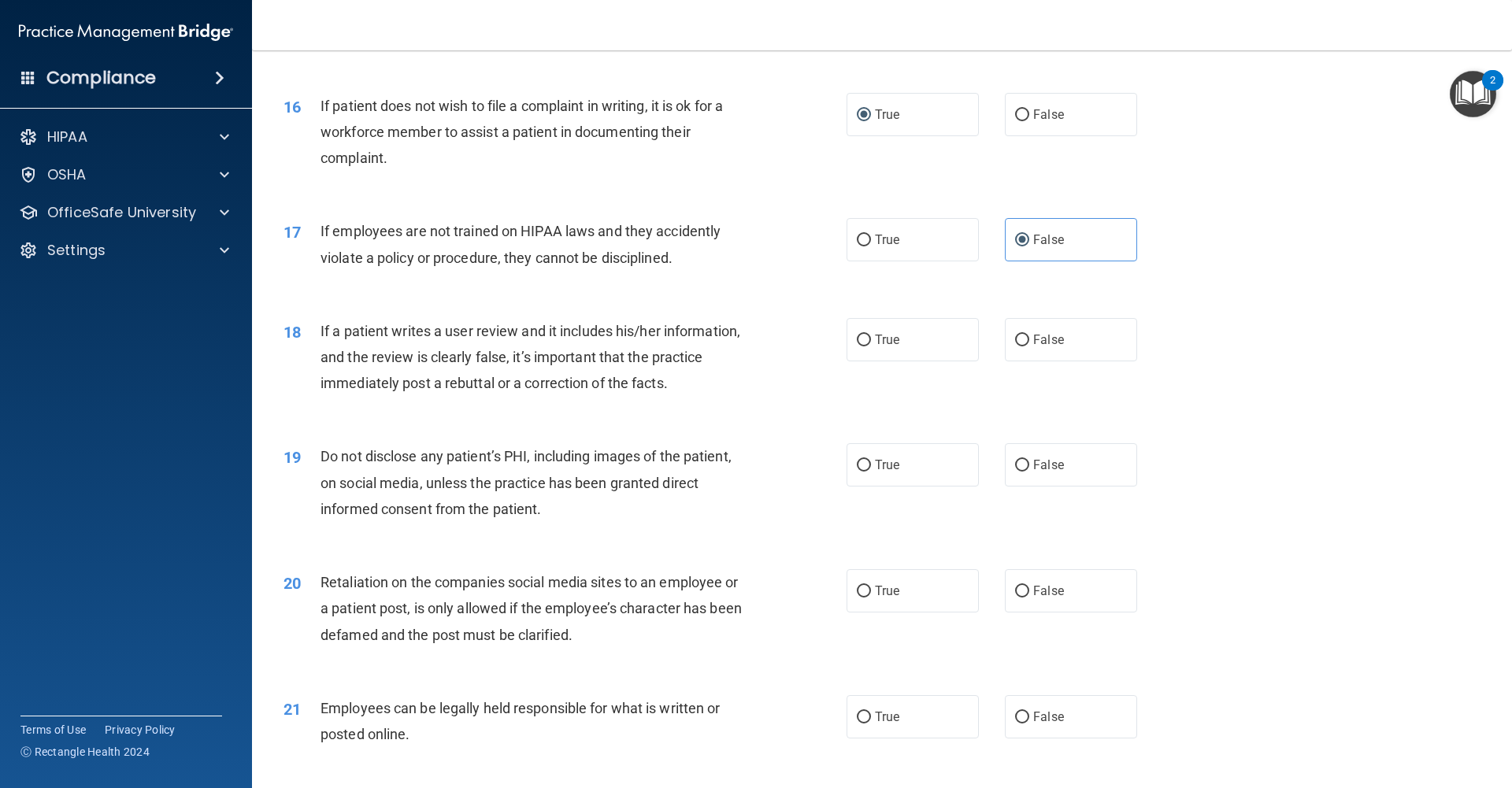
scroll to position [1978, 0]
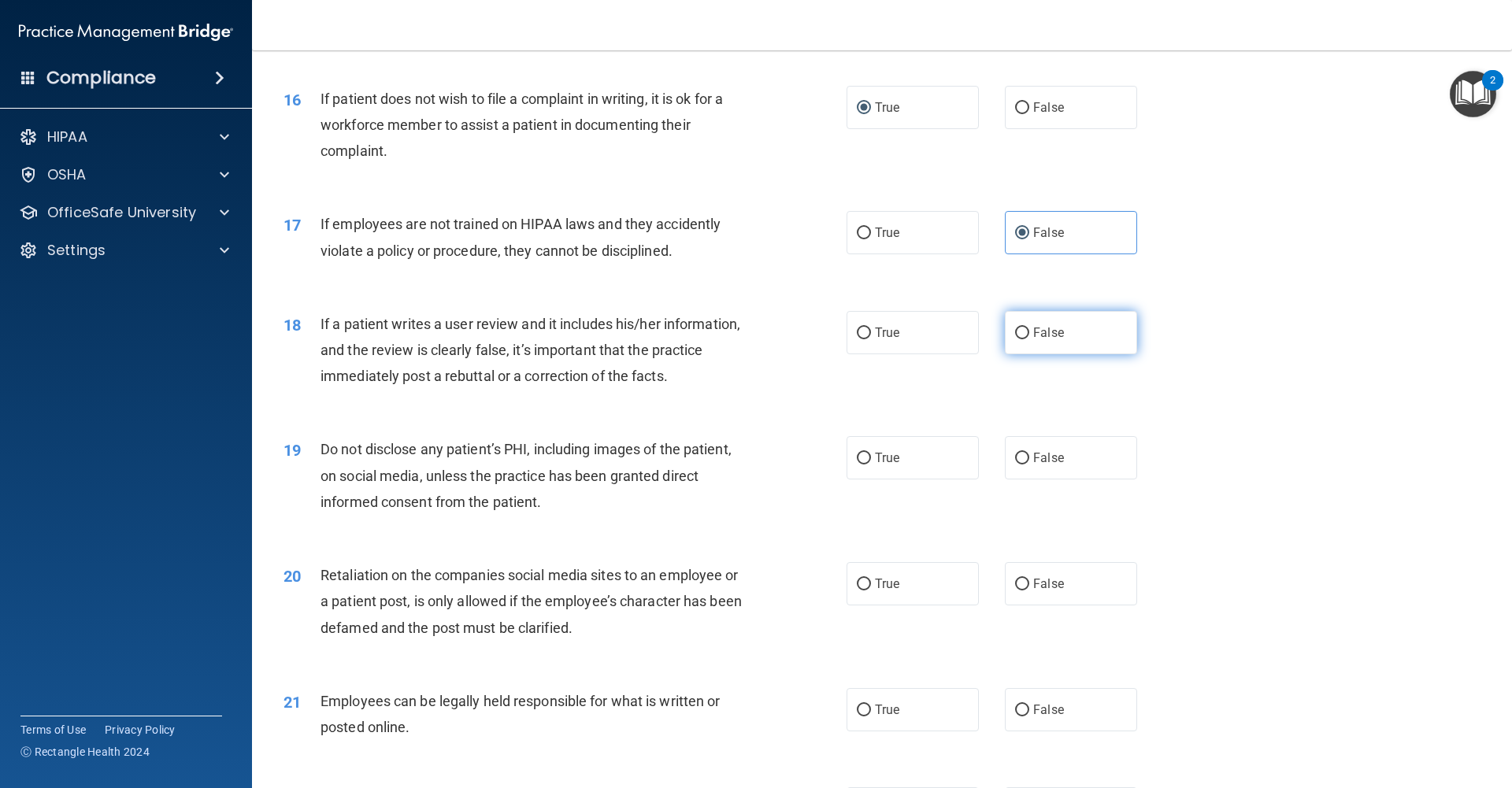
click at [1040, 343] on label "False" at bounding box center [1071, 333] width 133 height 44
click at [1029, 339] on input "False" at bounding box center [1021, 333] width 14 height 12
radio input "true"
click at [881, 464] on span "True" at bounding box center [887, 458] width 25 height 15
click at [871, 464] on input "True" at bounding box center [863, 459] width 14 height 12
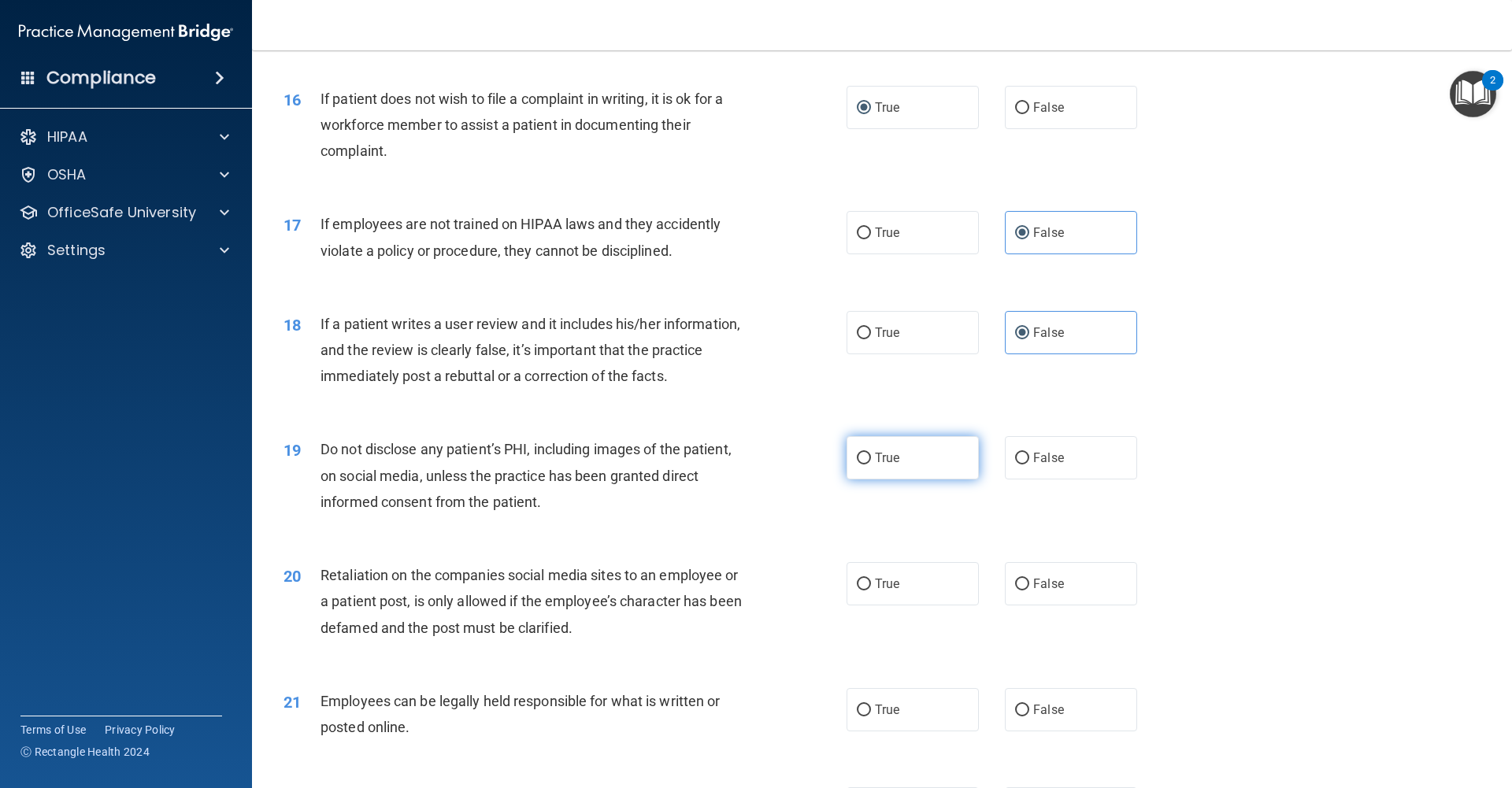
radio input "true"
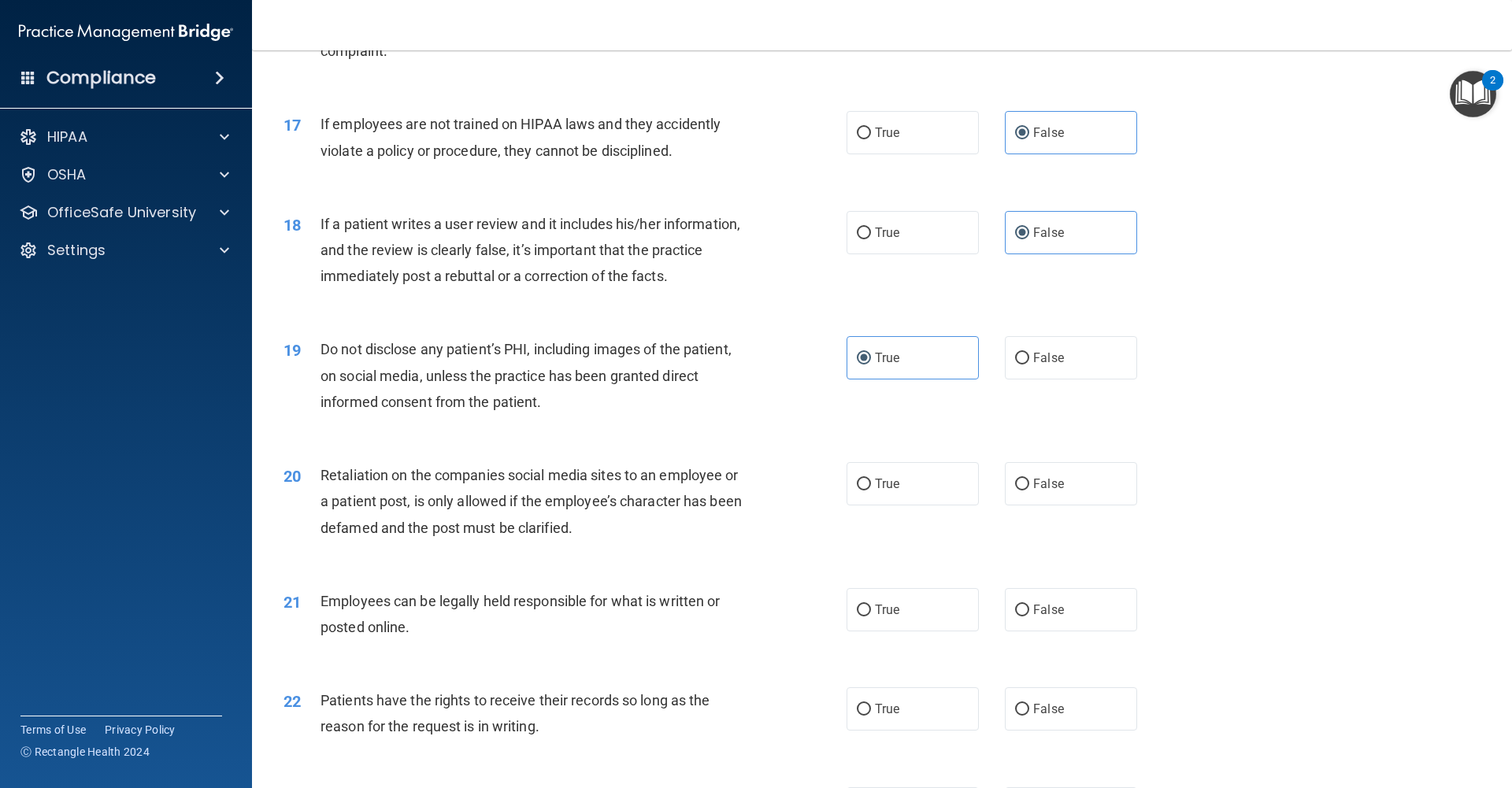
scroll to position [2081, 0]
click at [1029, 480] on label "False" at bounding box center [1071, 481] width 133 height 44
click at [1029, 480] on input "False" at bounding box center [1021, 482] width 14 height 12
radio input "true"
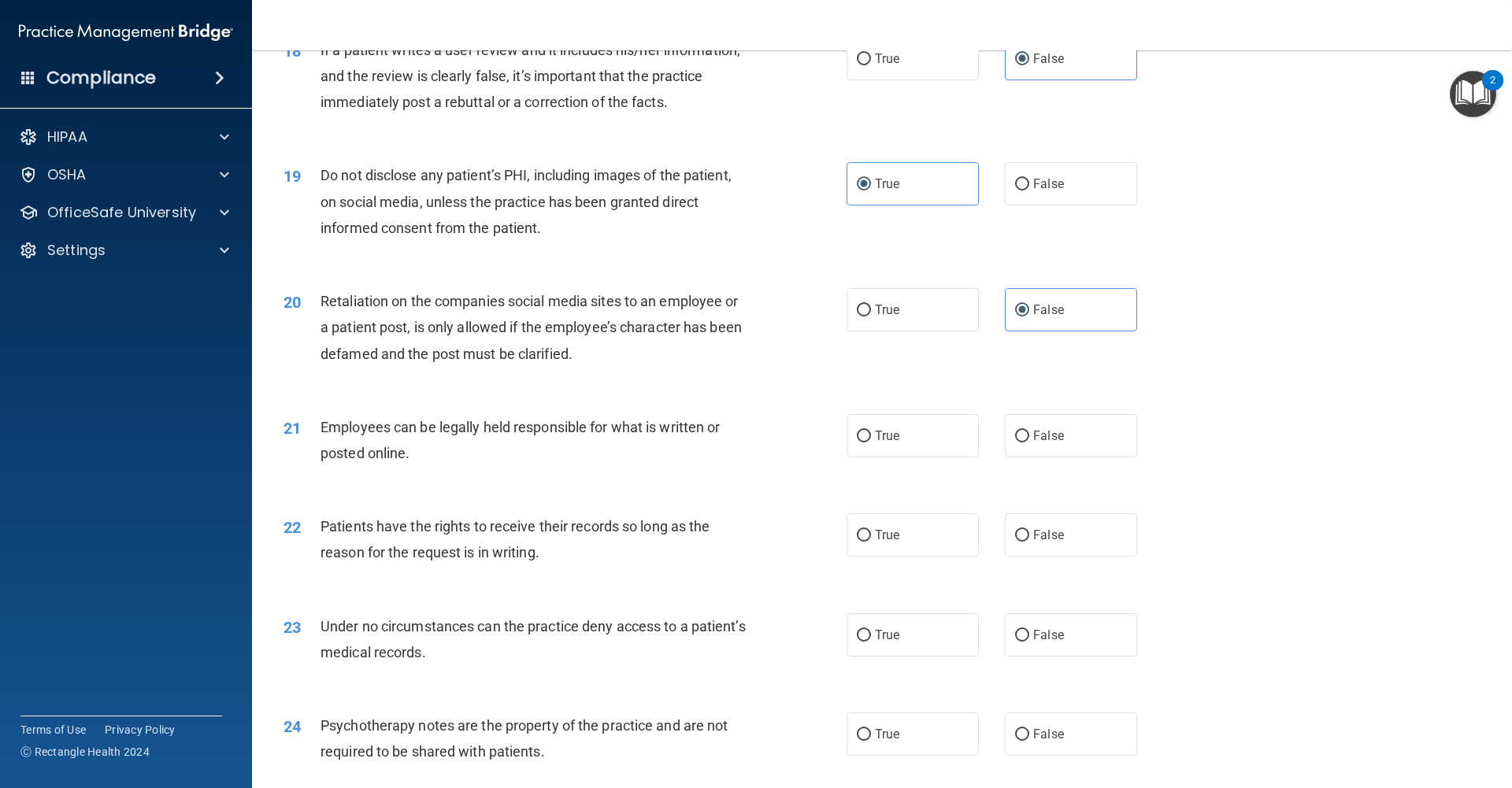
scroll to position [2256, 0]
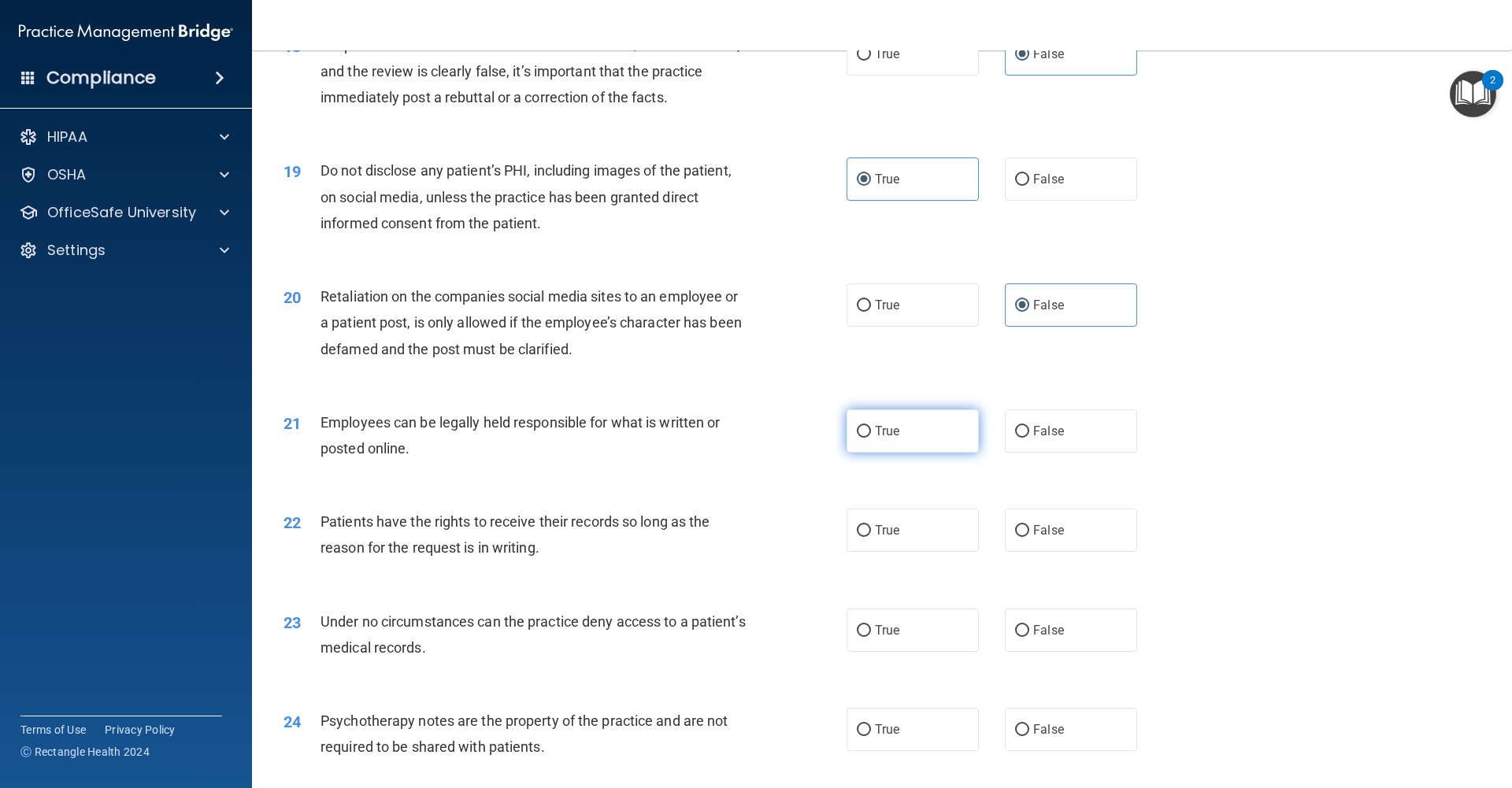
click at [858, 442] on label "True" at bounding box center [912, 431] width 133 height 44
click at [858, 438] on input "True" at bounding box center [863, 431] width 14 height 12
radio input "true"
click at [1030, 534] on label "False" at bounding box center [1071, 530] width 133 height 44
click at [1029, 534] on input "False" at bounding box center [1021, 531] width 14 height 12
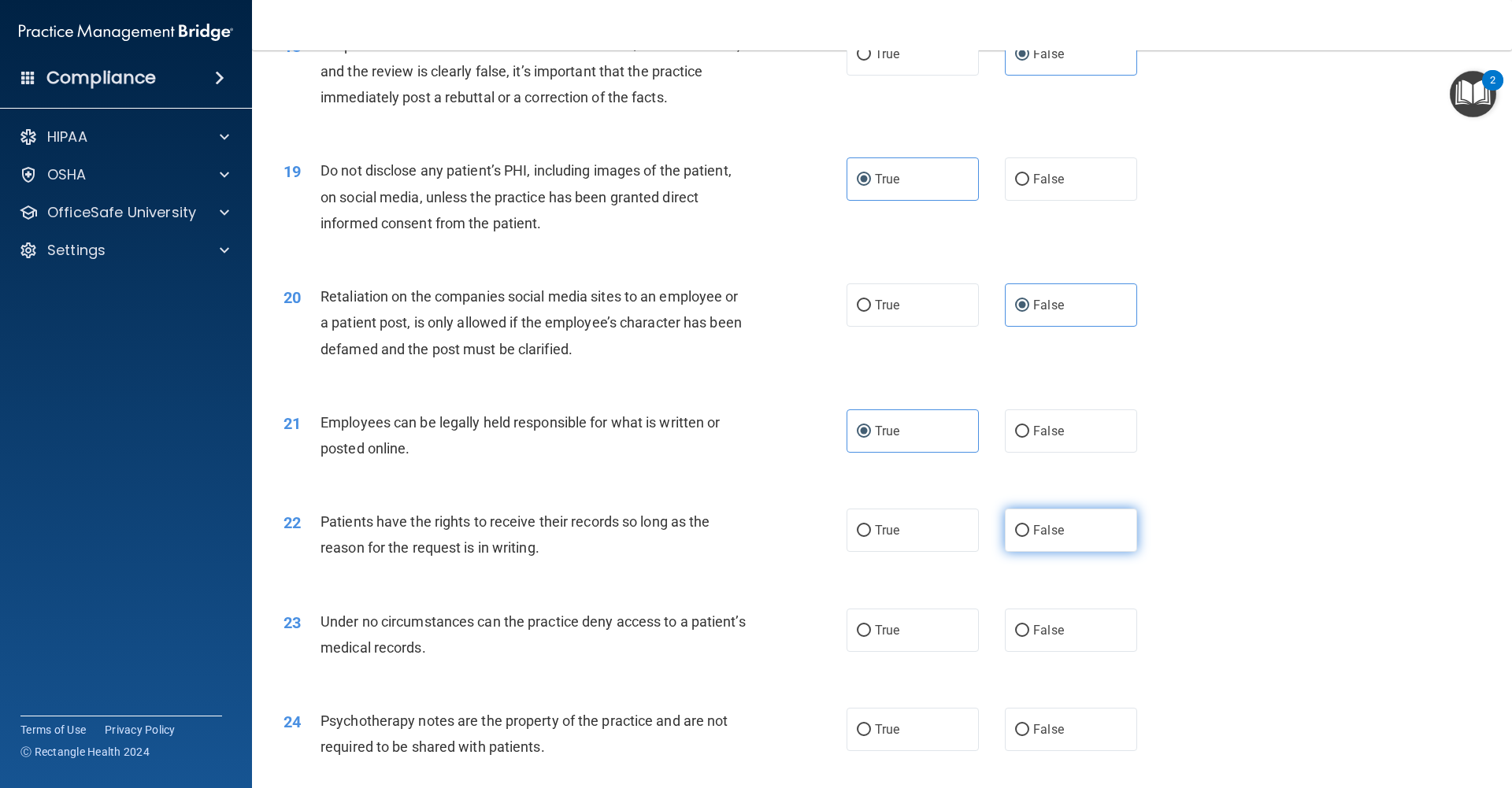
radio input "true"
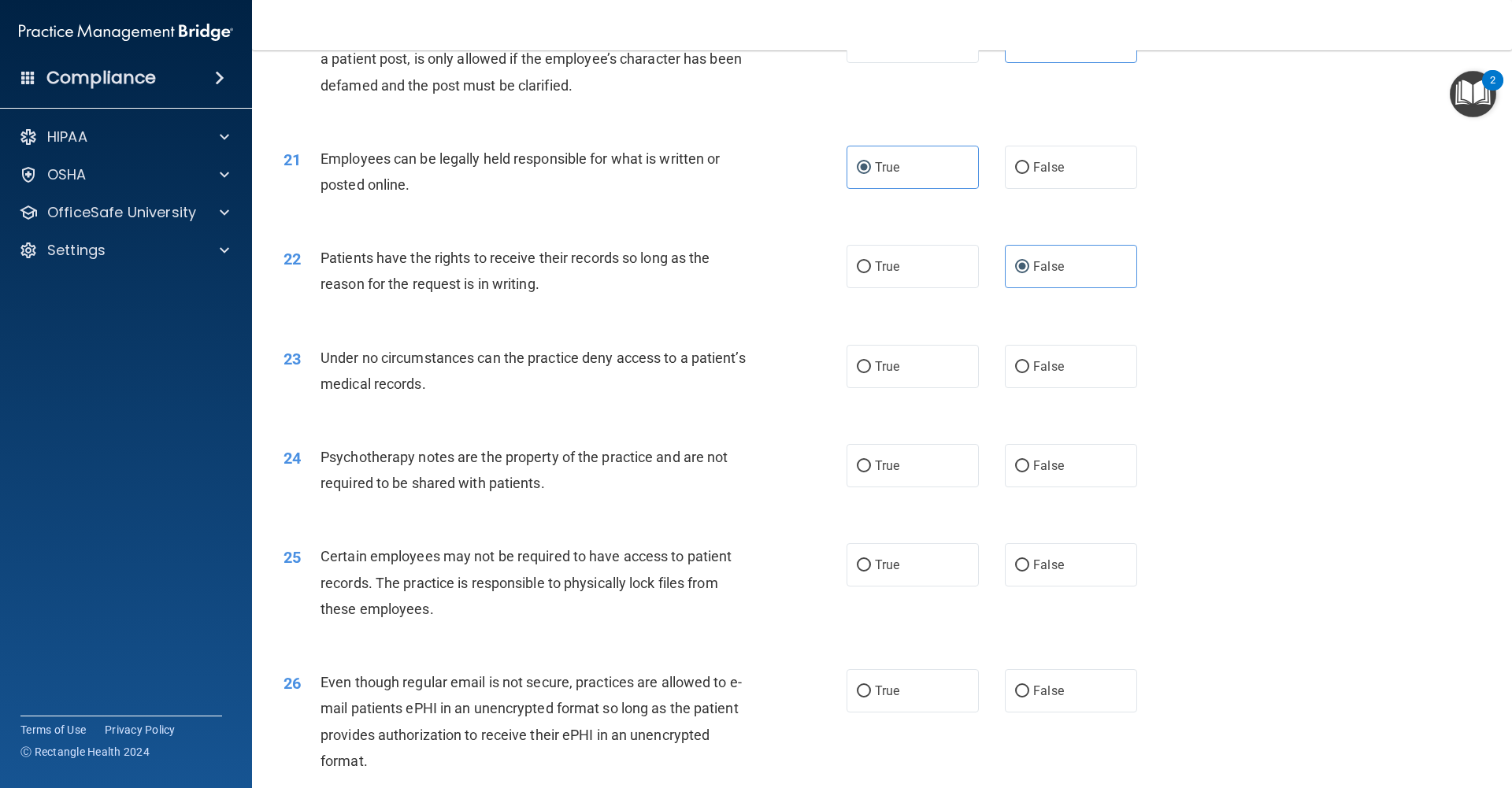
scroll to position [2523, 0]
click at [875, 361] on span "True" at bounding box center [887, 364] width 25 height 15
click at [871, 361] on input "True" at bounding box center [863, 365] width 14 height 12
radio input "true"
click at [1018, 473] on label "False" at bounding box center [1071, 464] width 133 height 44
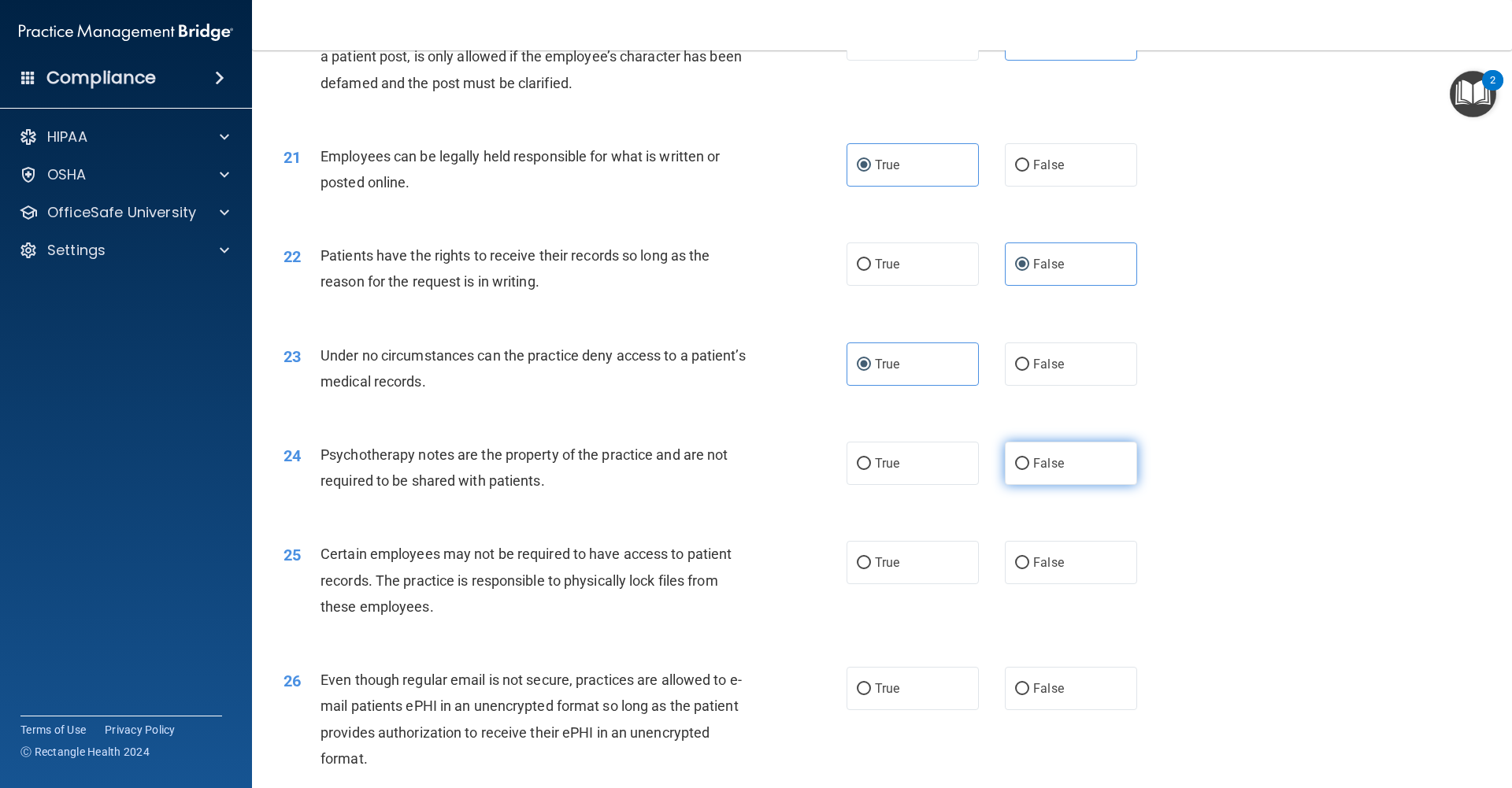
click at [1018, 470] on input "False" at bounding box center [1021, 464] width 14 height 12
radio input "true"
click at [943, 472] on label "True" at bounding box center [912, 464] width 133 height 44
click at [871, 470] on input "True" at bounding box center [863, 464] width 14 height 12
radio input "true"
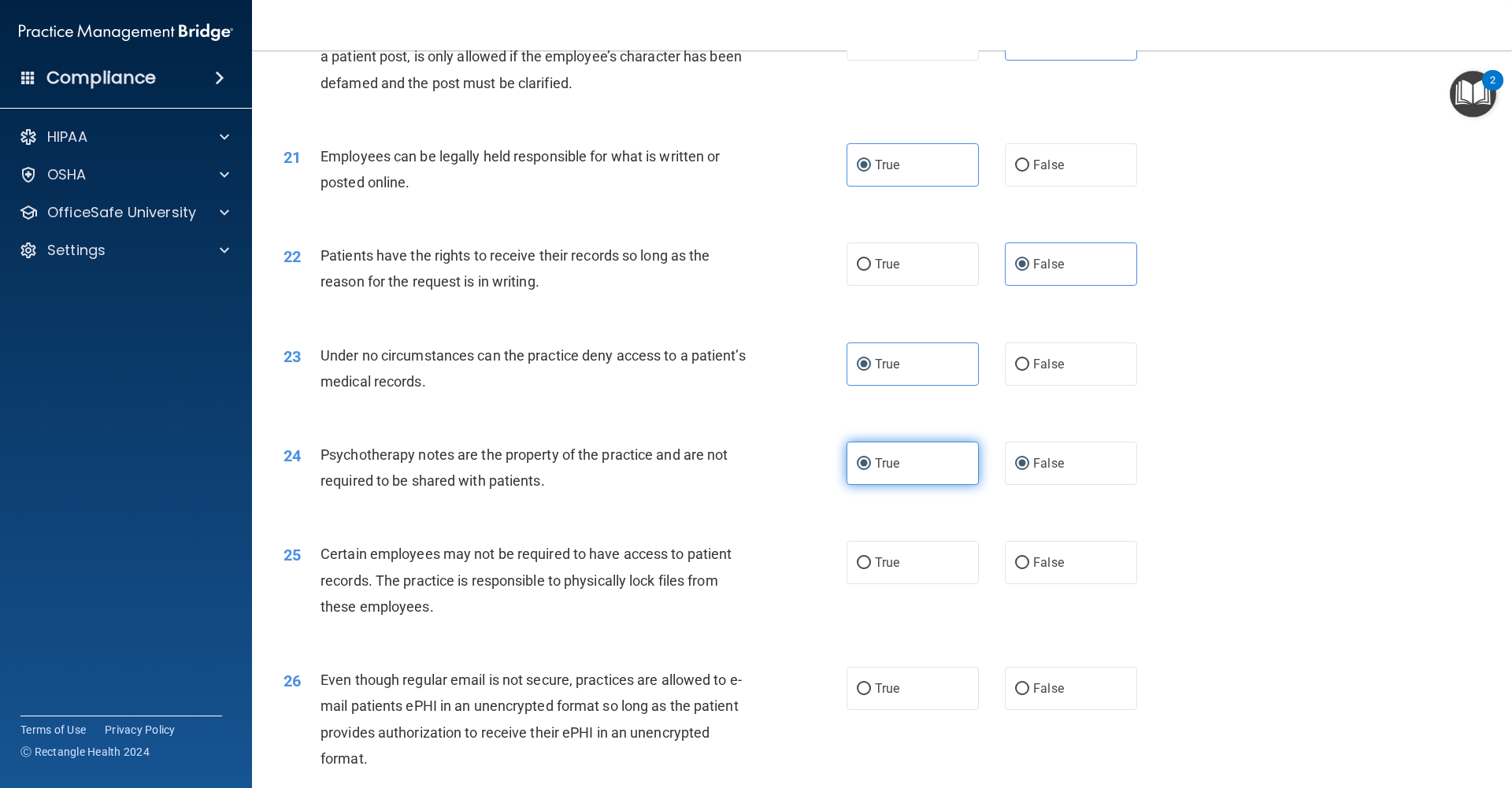
radio input "false"
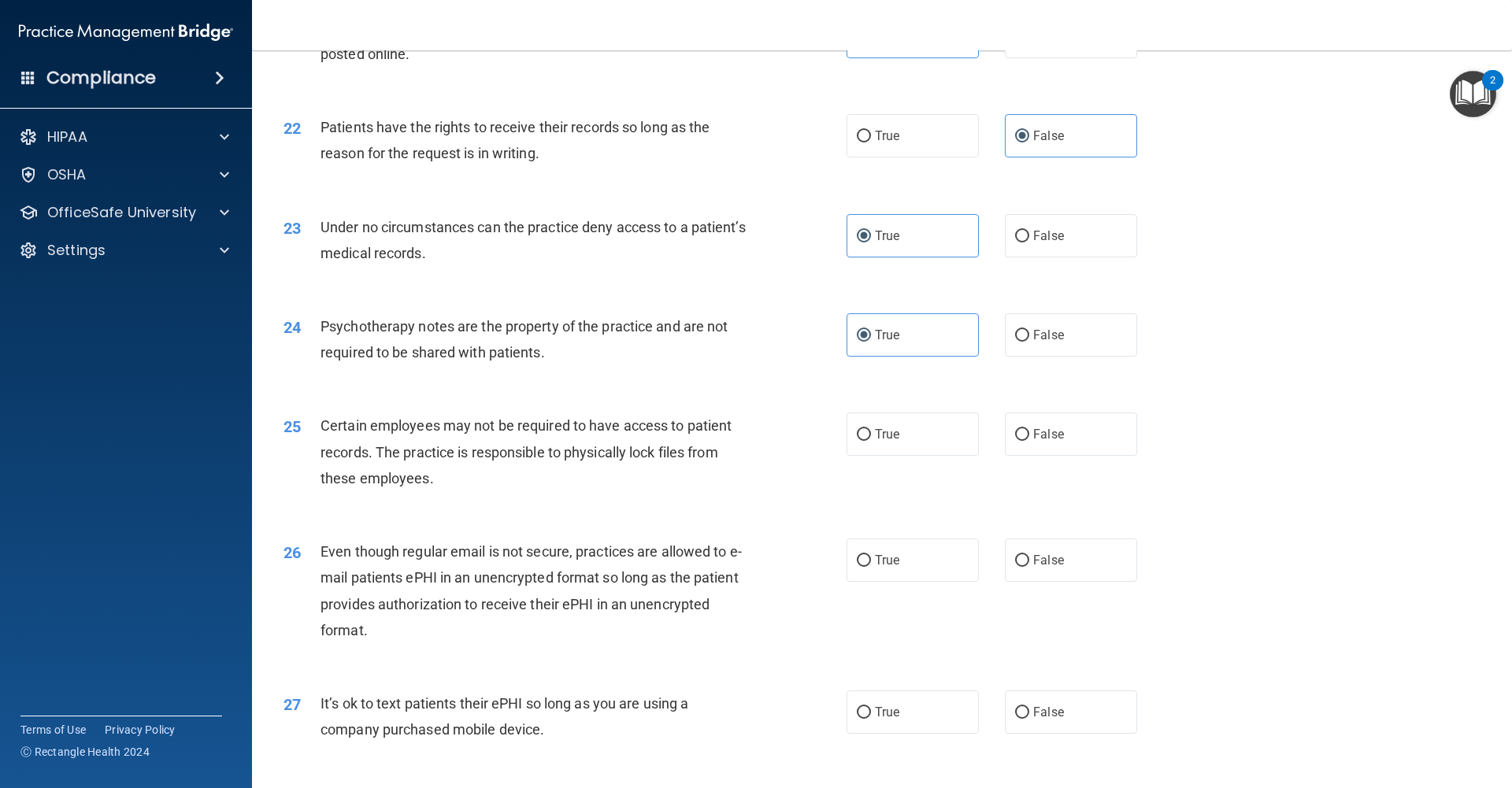
scroll to position [2661, 0]
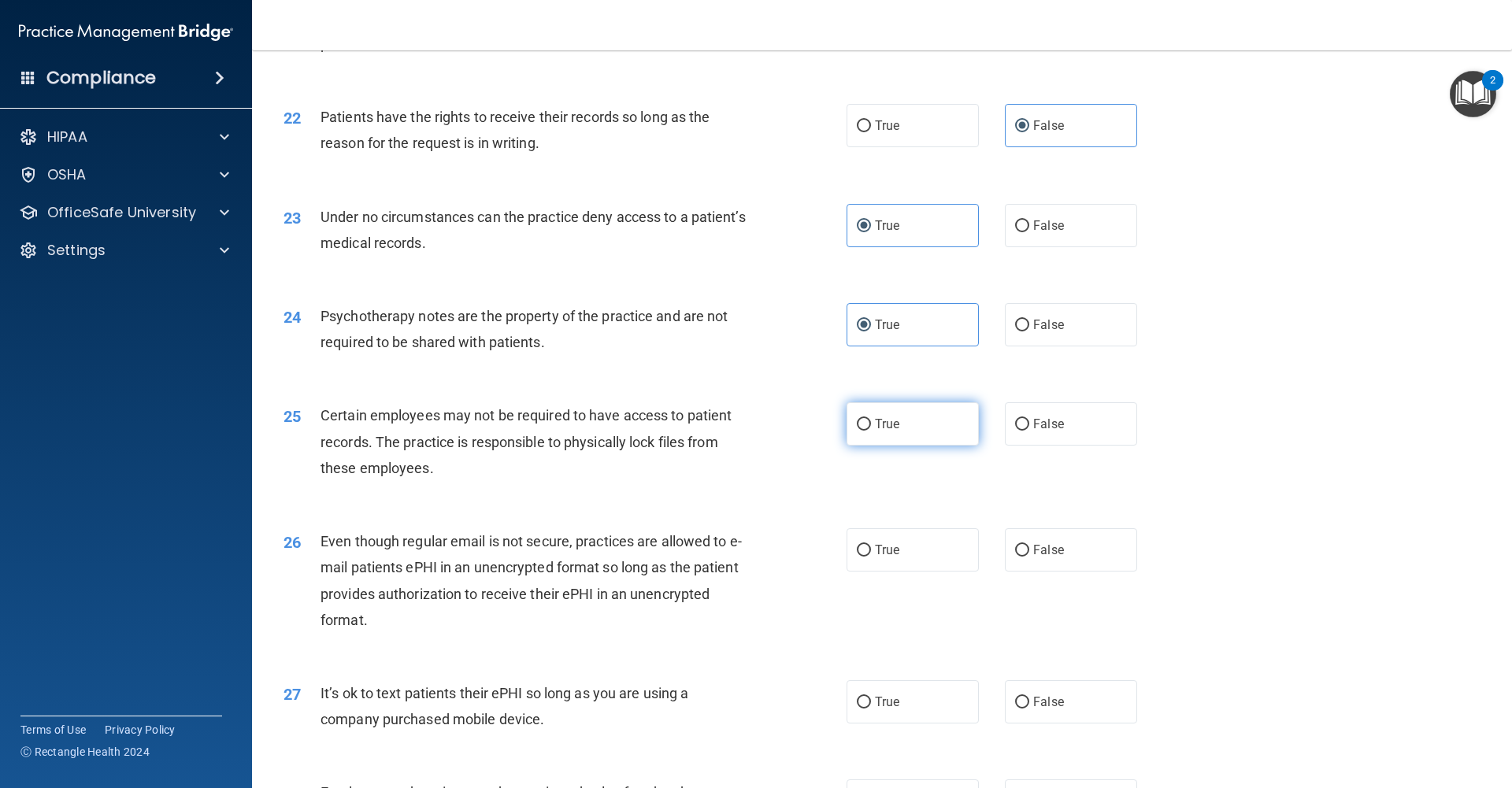
click at [887, 431] on label "True" at bounding box center [912, 424] width 133 height 44
click at [871, 431] on input "True" at bounding box center [863, 425] width 14 height 12
radio input "true"
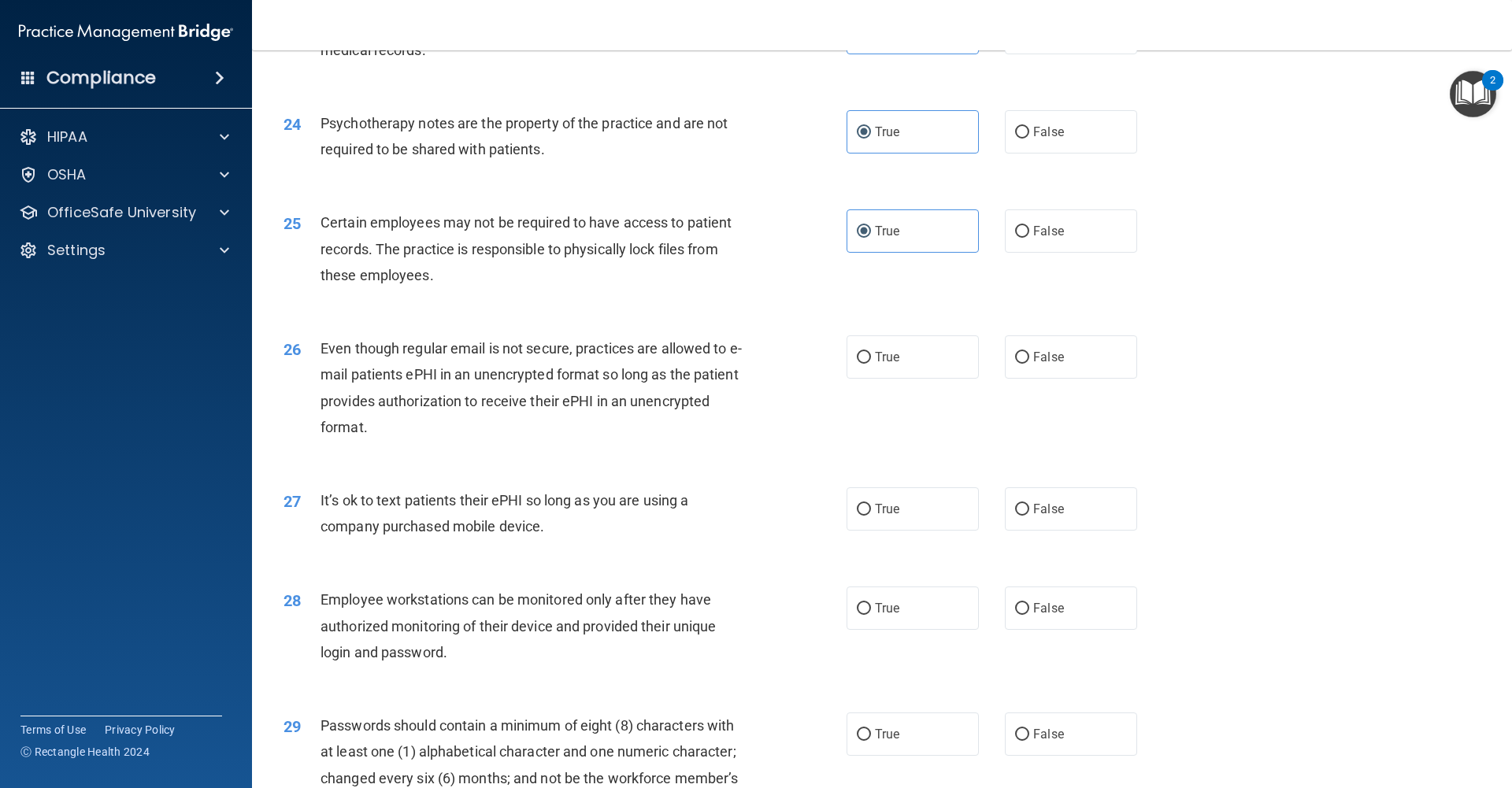
scroll to position [2866, 0]
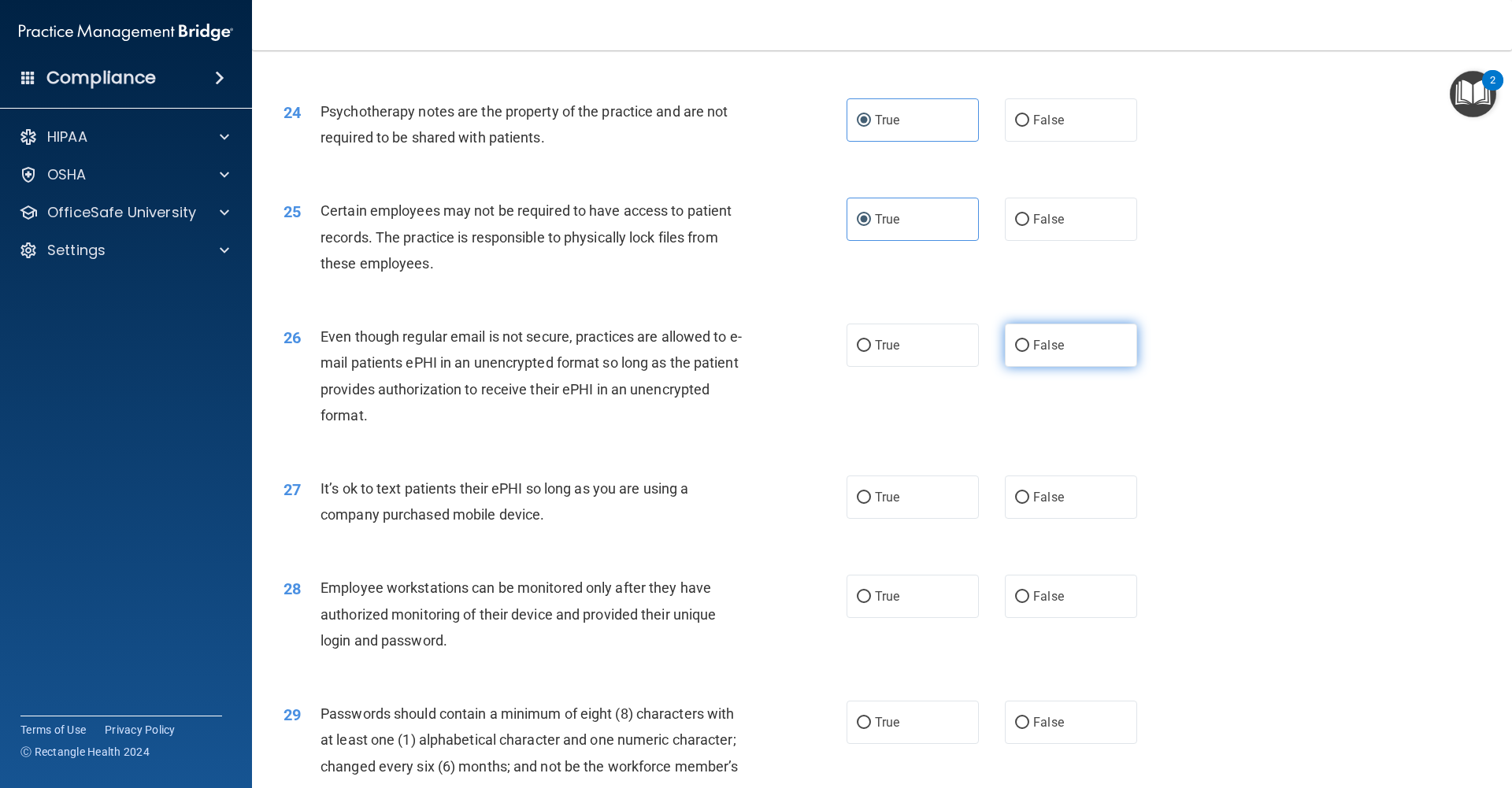
click at [1028, 353] on label "False" at bounding box center [1071, 345] width 133 height 44
click at [1028, 352] on input "False" at bounding box center [1021, 346] width 14 height 12
radio input "true"
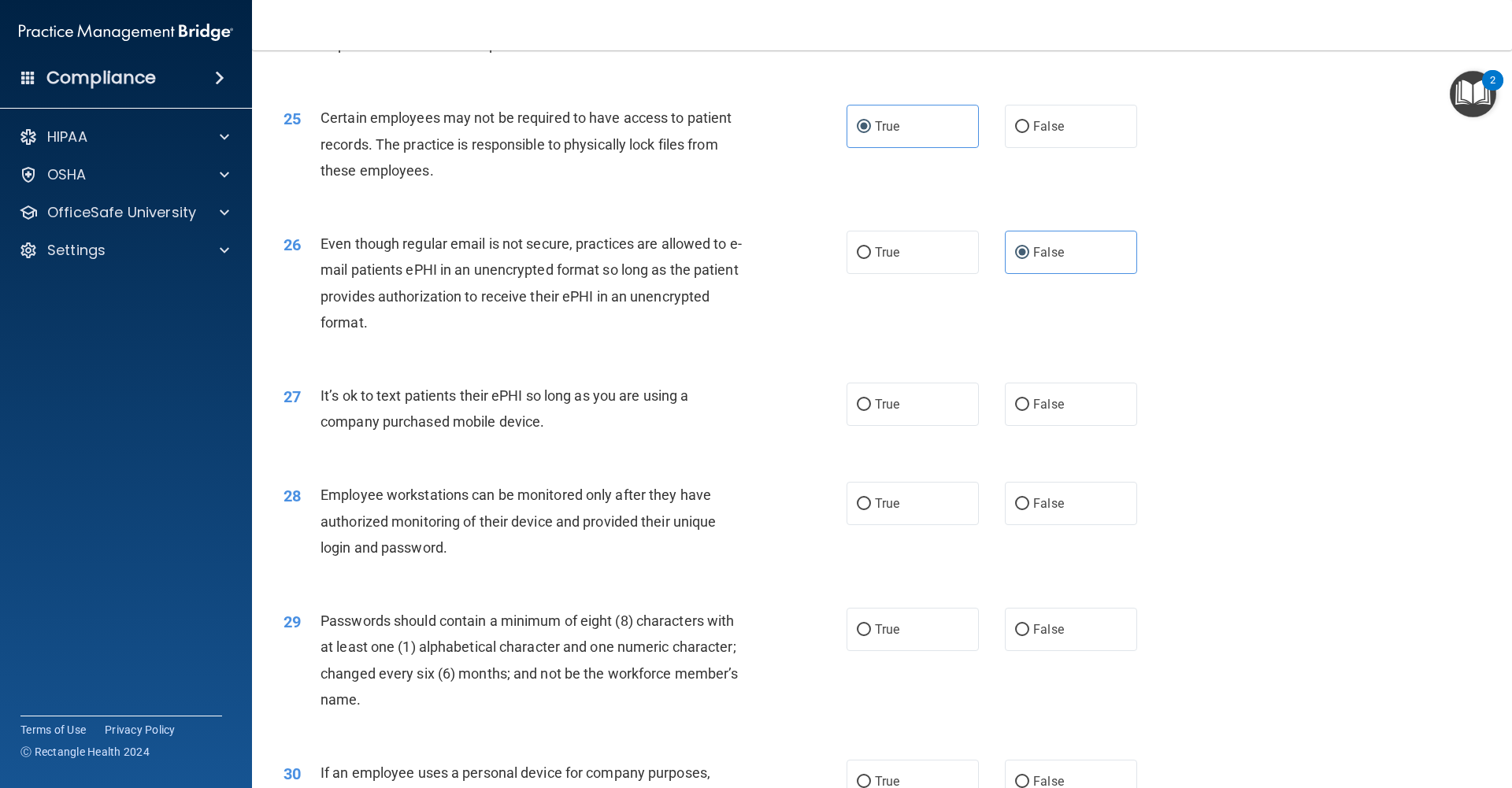
scroll to position [2966, 0]
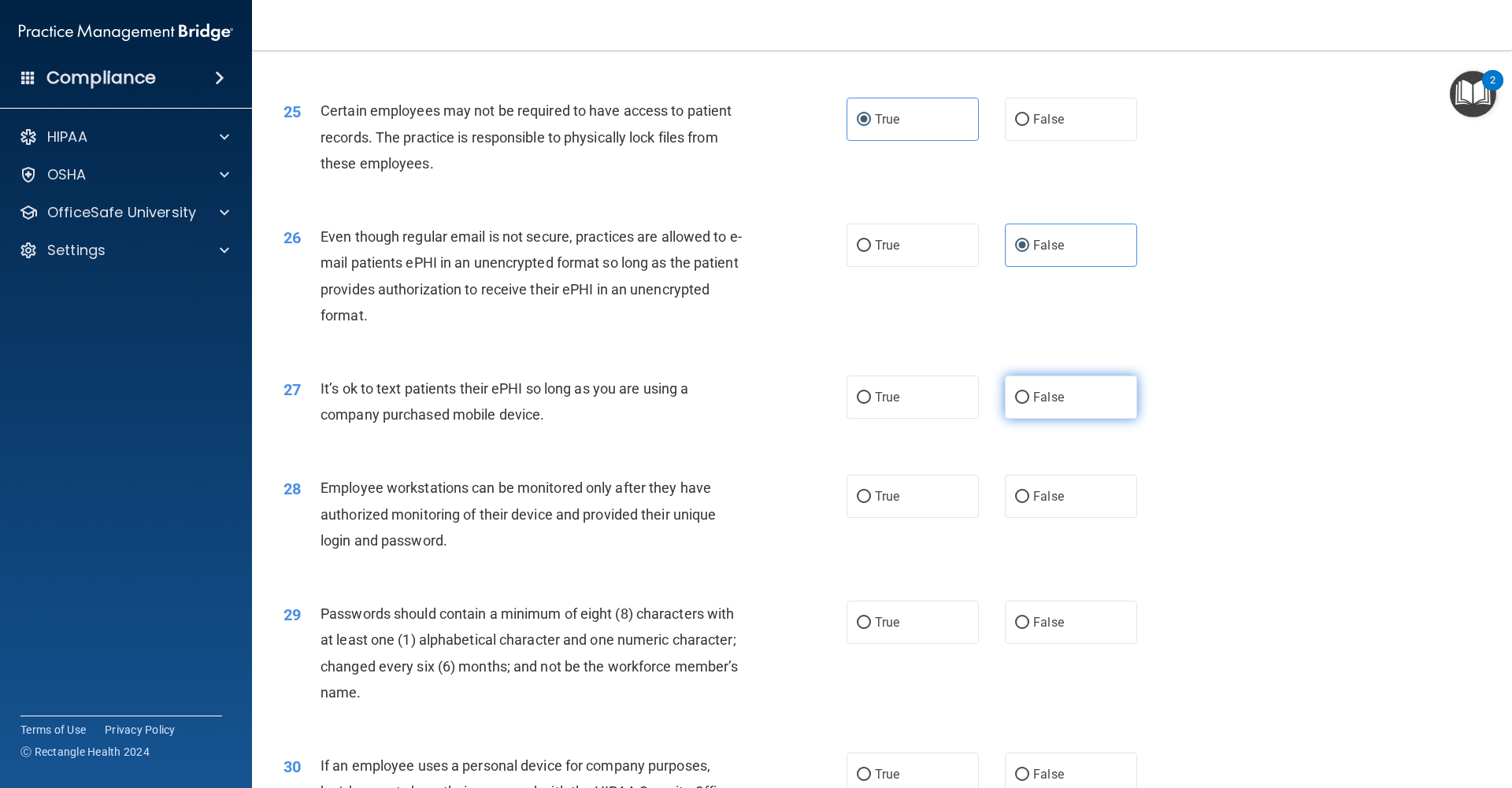
click at [1012, 408] on label "False" at bounding box center [1071, 397] width 133 height 44
click at [1015, 404] on input "False" at bounding box center [1021, 398] width 14 height 12
radio input "true"
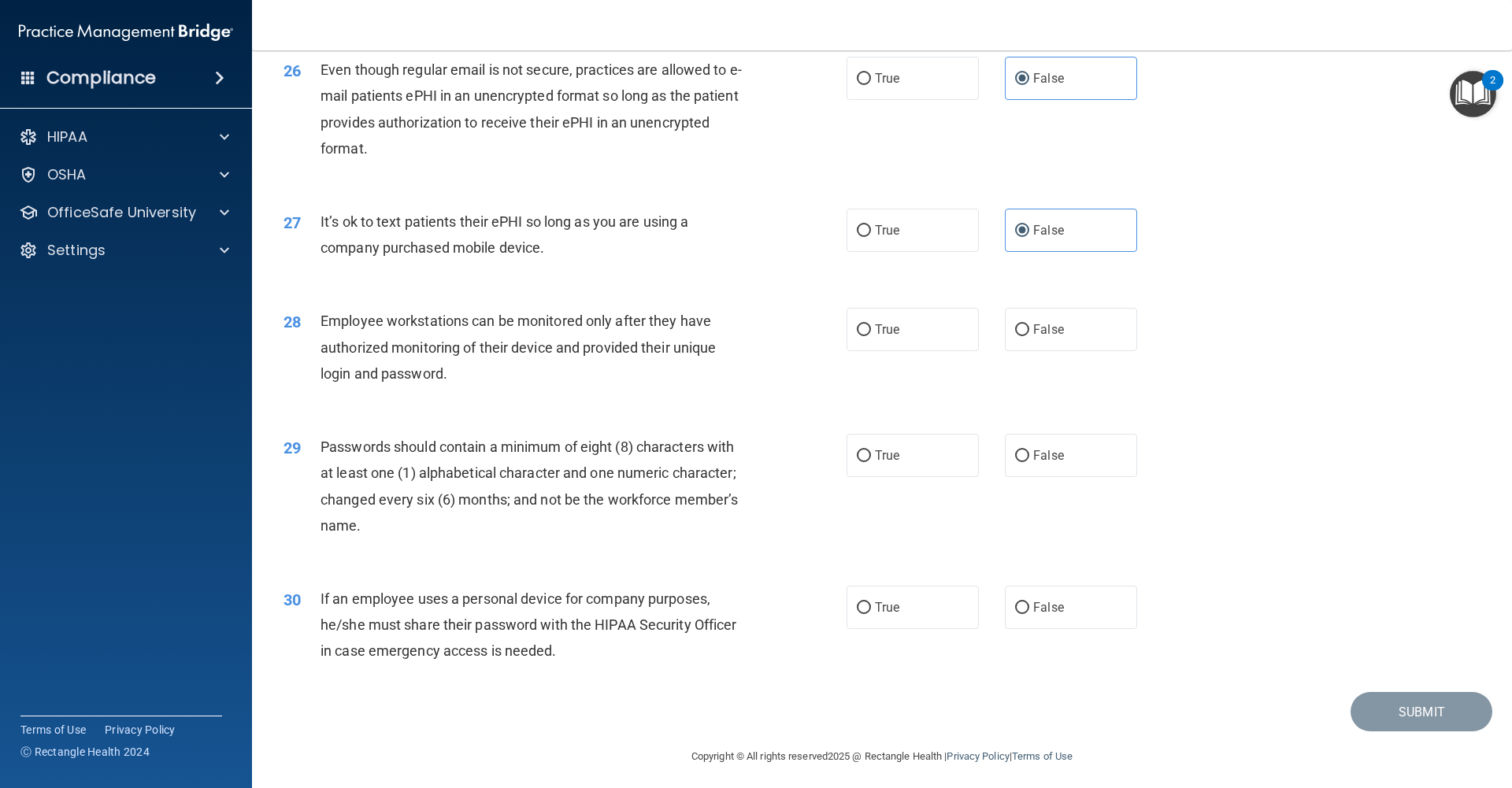
scroll to position [3140, 0]
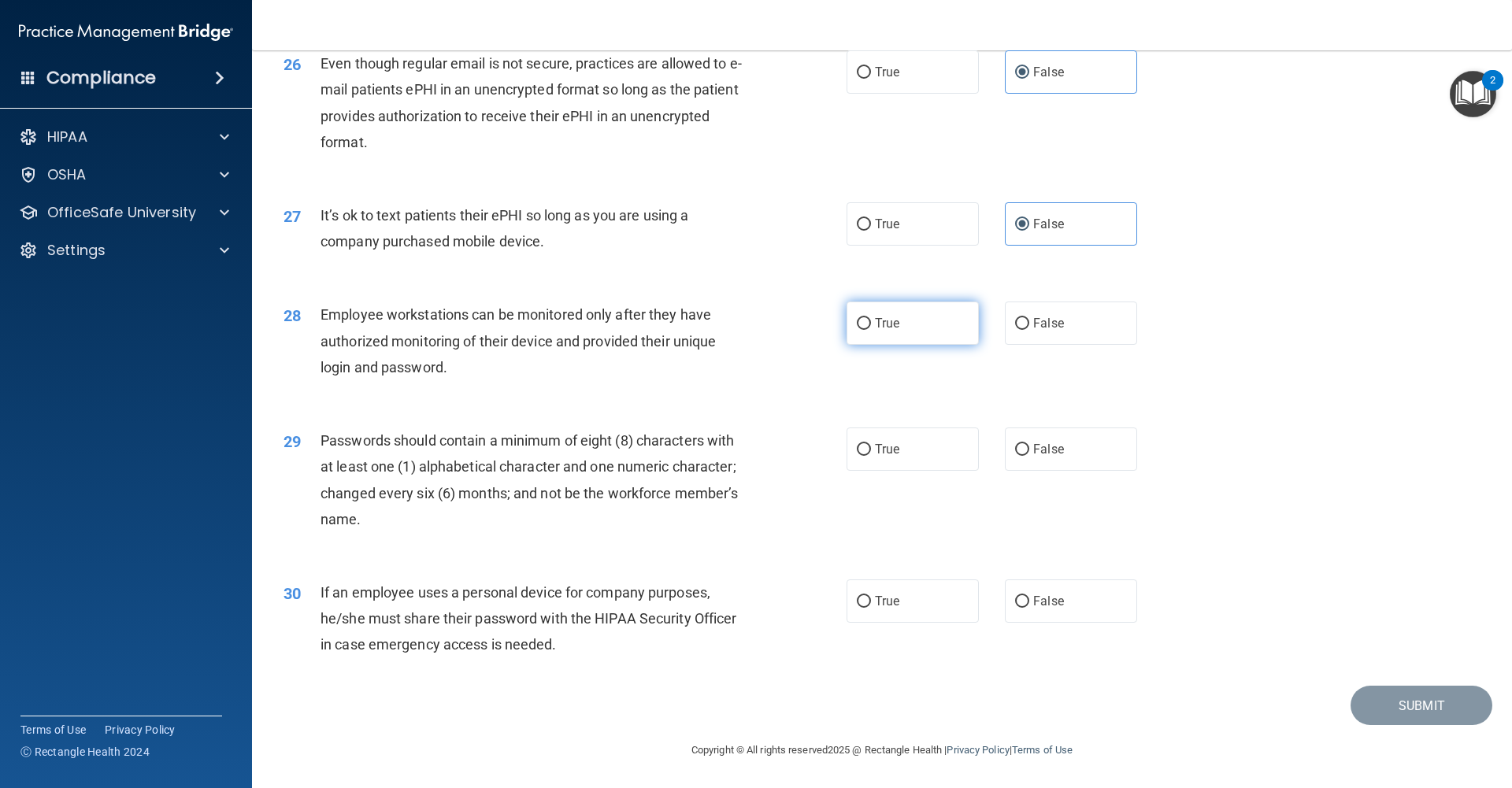
click at [892, 339] on label "True" at bounding box center [912, 323] width 133 height 44
click at [871, 330] on input "True" at bounding box center [863, 324] width 14 height 12
radio input "true"
click at [860, 458] on label "True" at bounding box center [912, 449] width 133 height 44
click at [860, 456] on input "True" at bounding box center [863, 450] width 14 height 12
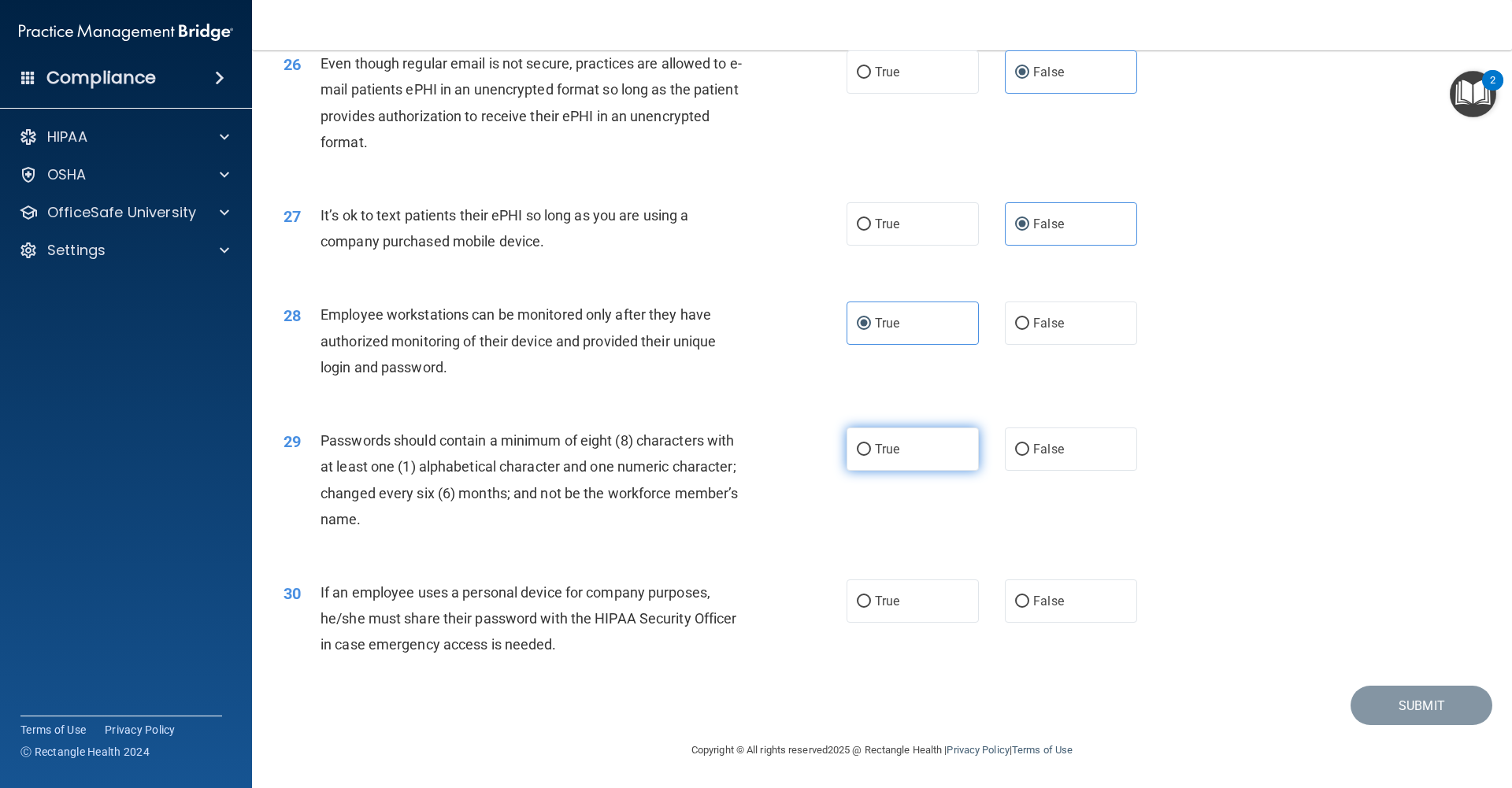
radio input "true"
click at [1040, 459] on label "False" at bounding box center [1071, 449] width 133 height 44
click at [1029, 456] on input "False" at bounding box center [1021, 450] width 14 height 12
radio input "true"
radio input "false"
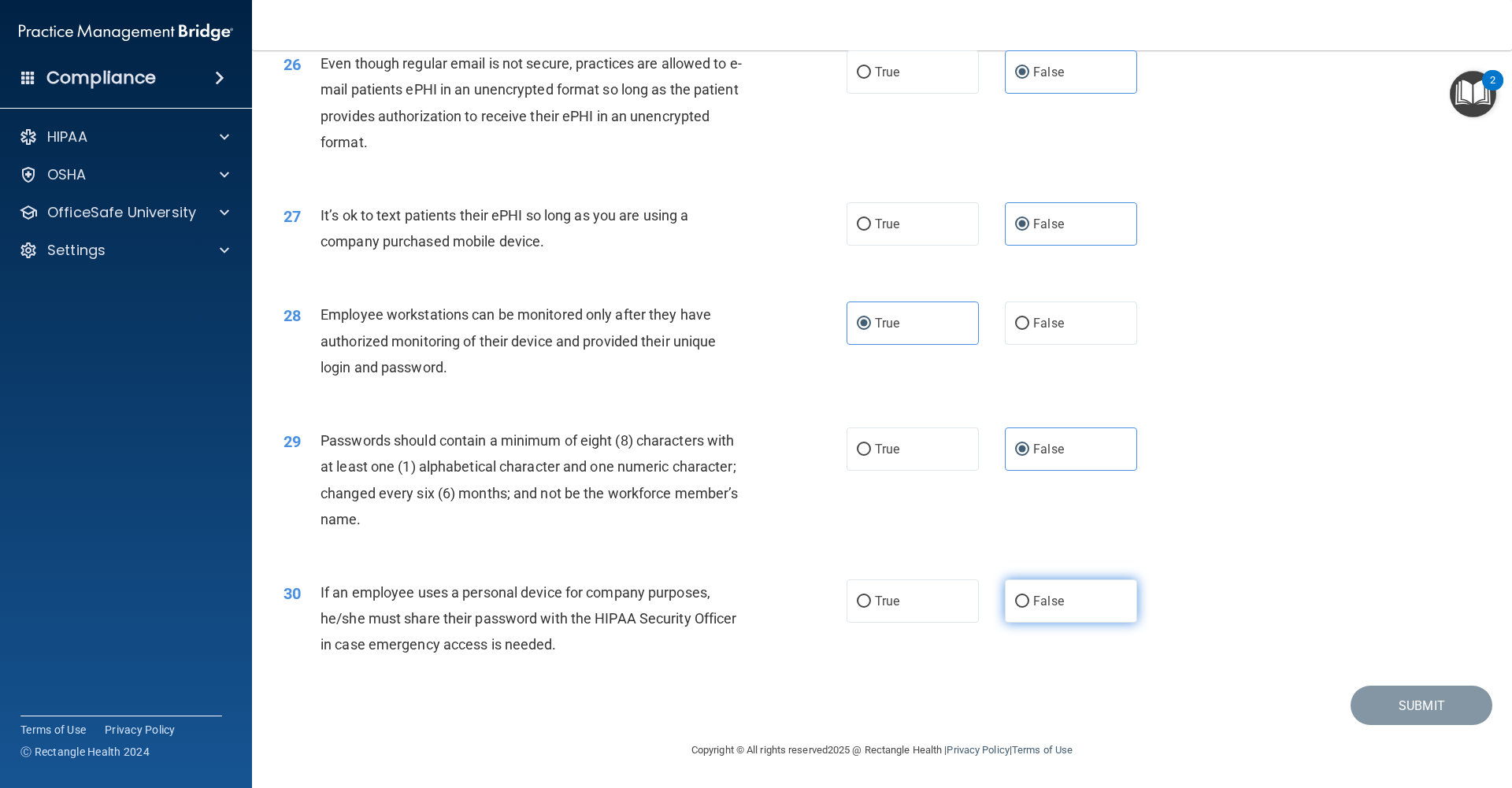
click at [1024, 612] on label "False" at bounding box center [1071, 601] width 133 height 44
click at [1024, 608] on input "False" at bounding box center [1021, 602] width 14 height 12
radio input "true"
click at [1426, 702] on button "Submit" at bounding box center [1421, 706] width 142 height 40
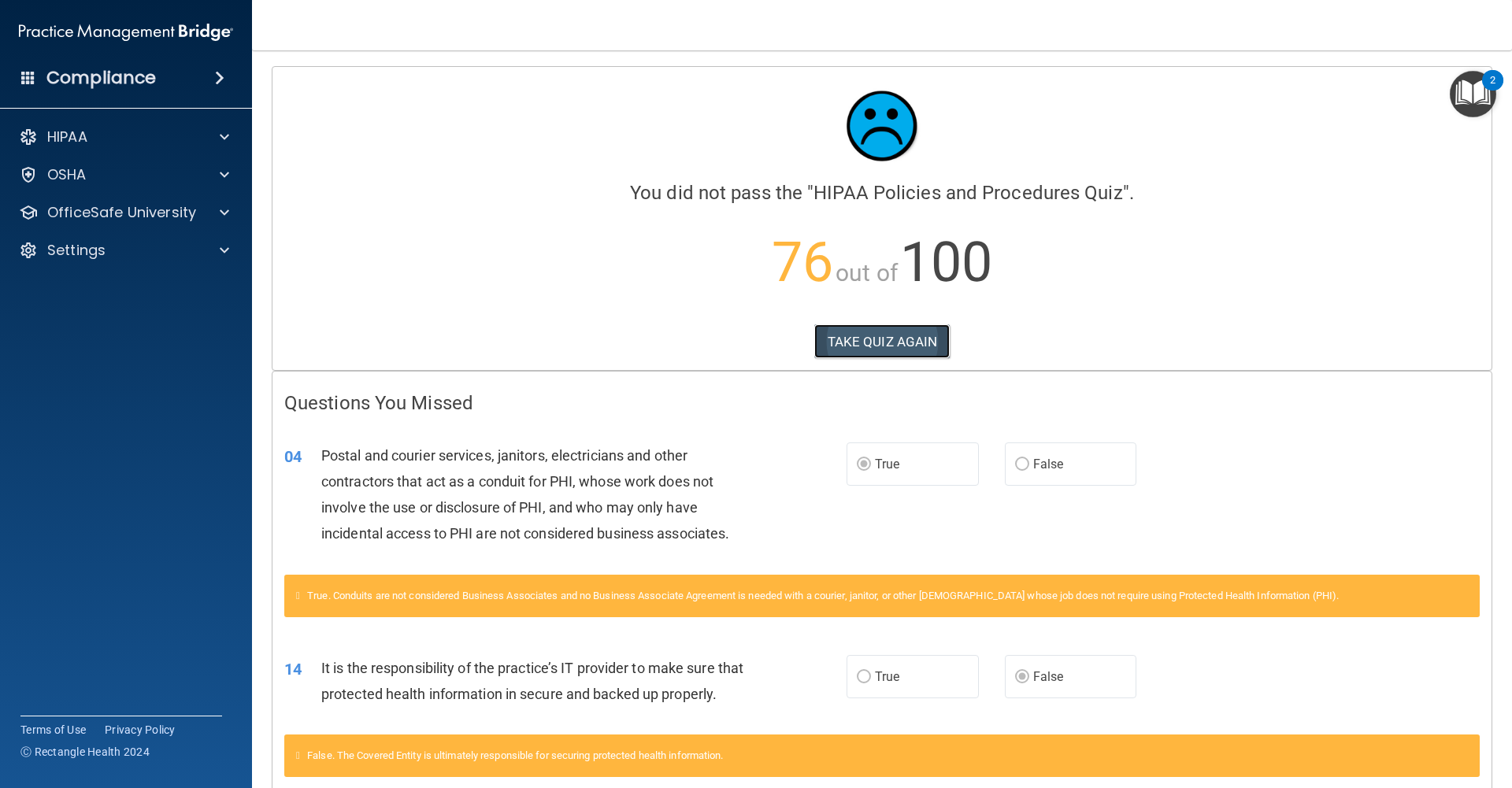
click at [859, 338] on button "TAKE QUIZ AGAIN" at bounding box center [882, 342] width 136 height 35
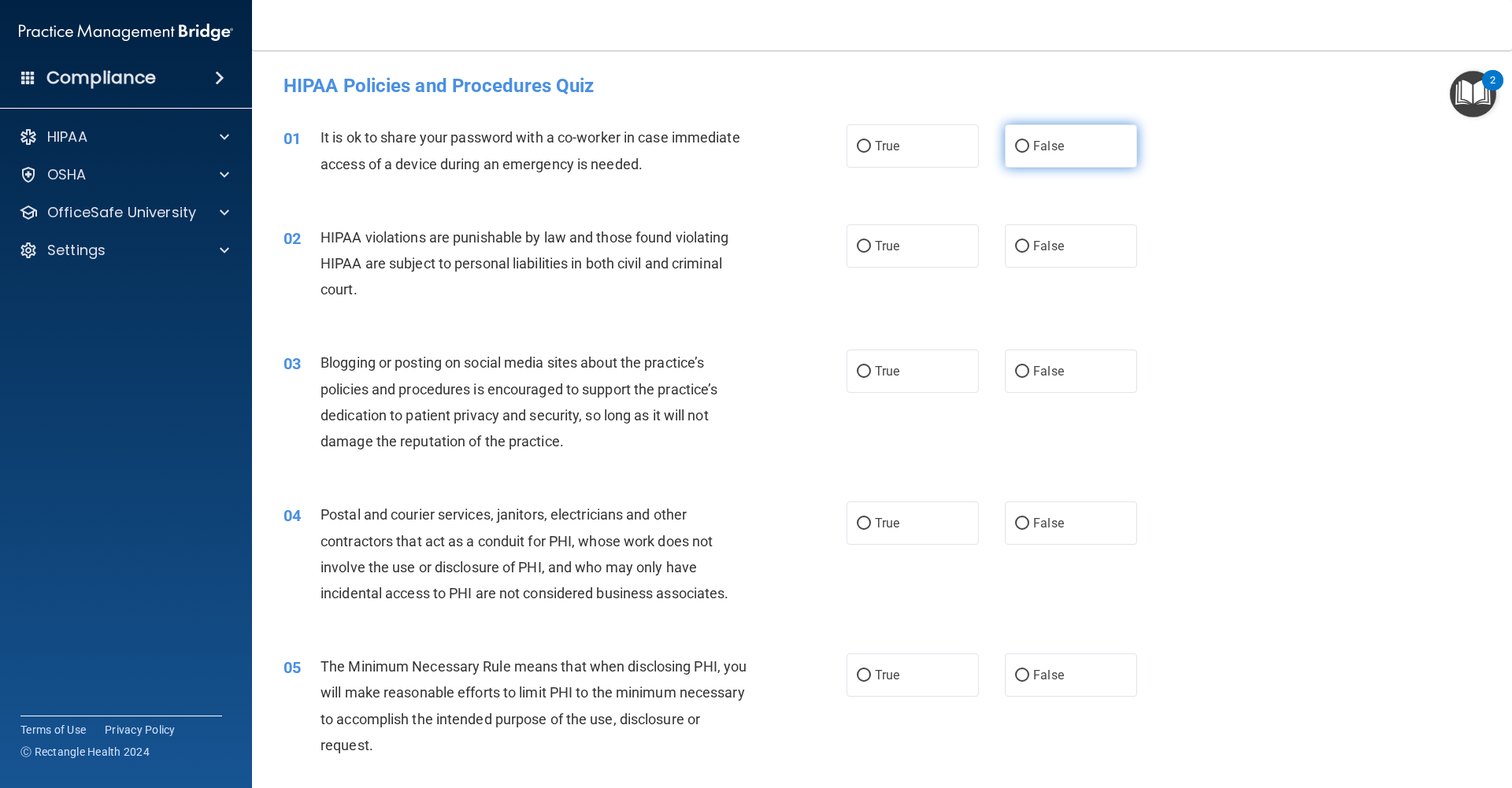
click at [1026, 146] on input "False" at bounding box center [1021, 147] width 14 height 12
radio input "true"
click at [869, 249] on input "True" at bounding box center [863, 247] width 14 height 12
radio input "true"
click at [1033, 380] on label "False" at bounding box center [1071, 371] width 133 height 44
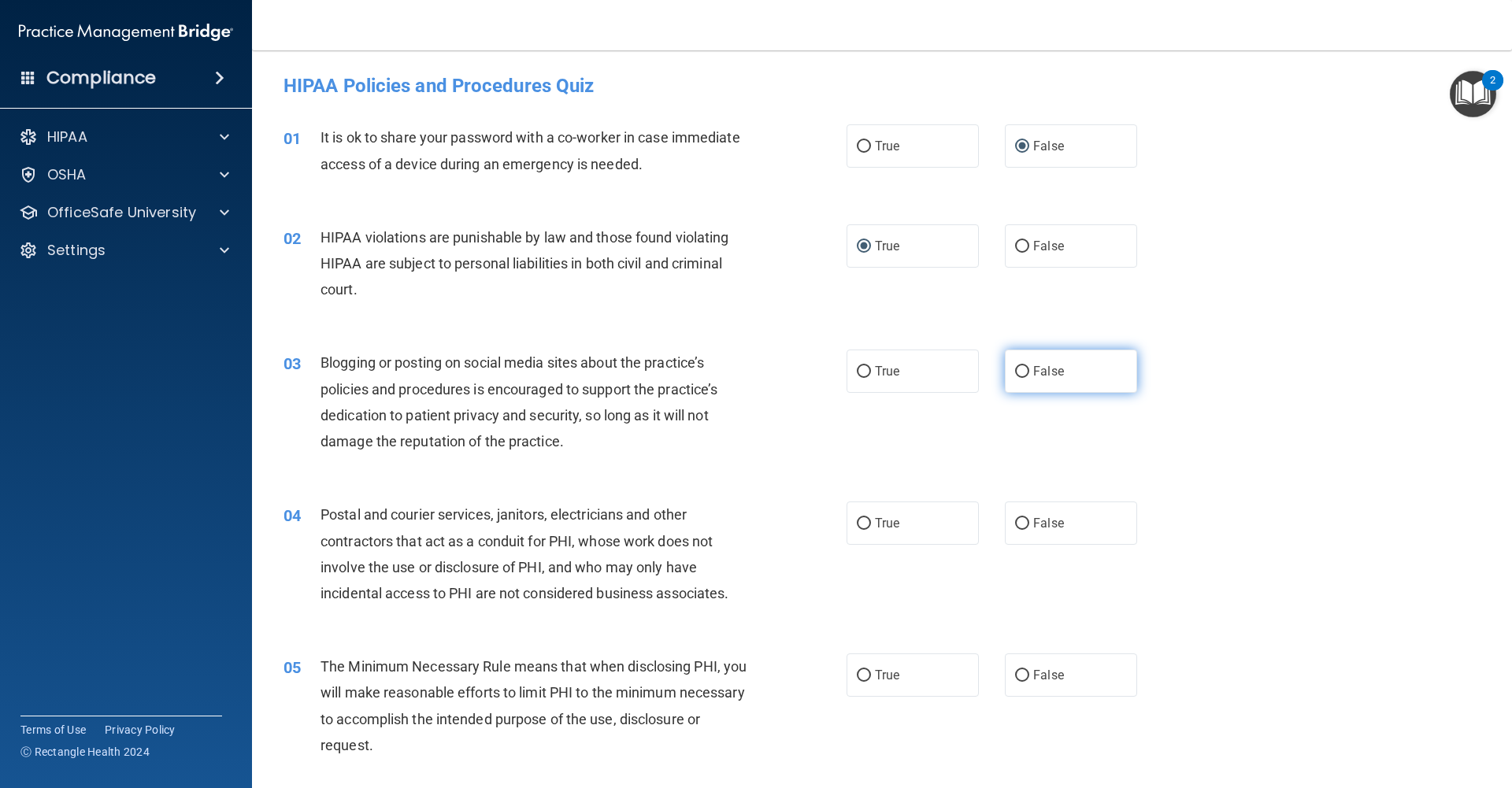
click at [1029, 378] on input "False" at bounding box center [1021, 372] width 14 height 12
radio input "true"
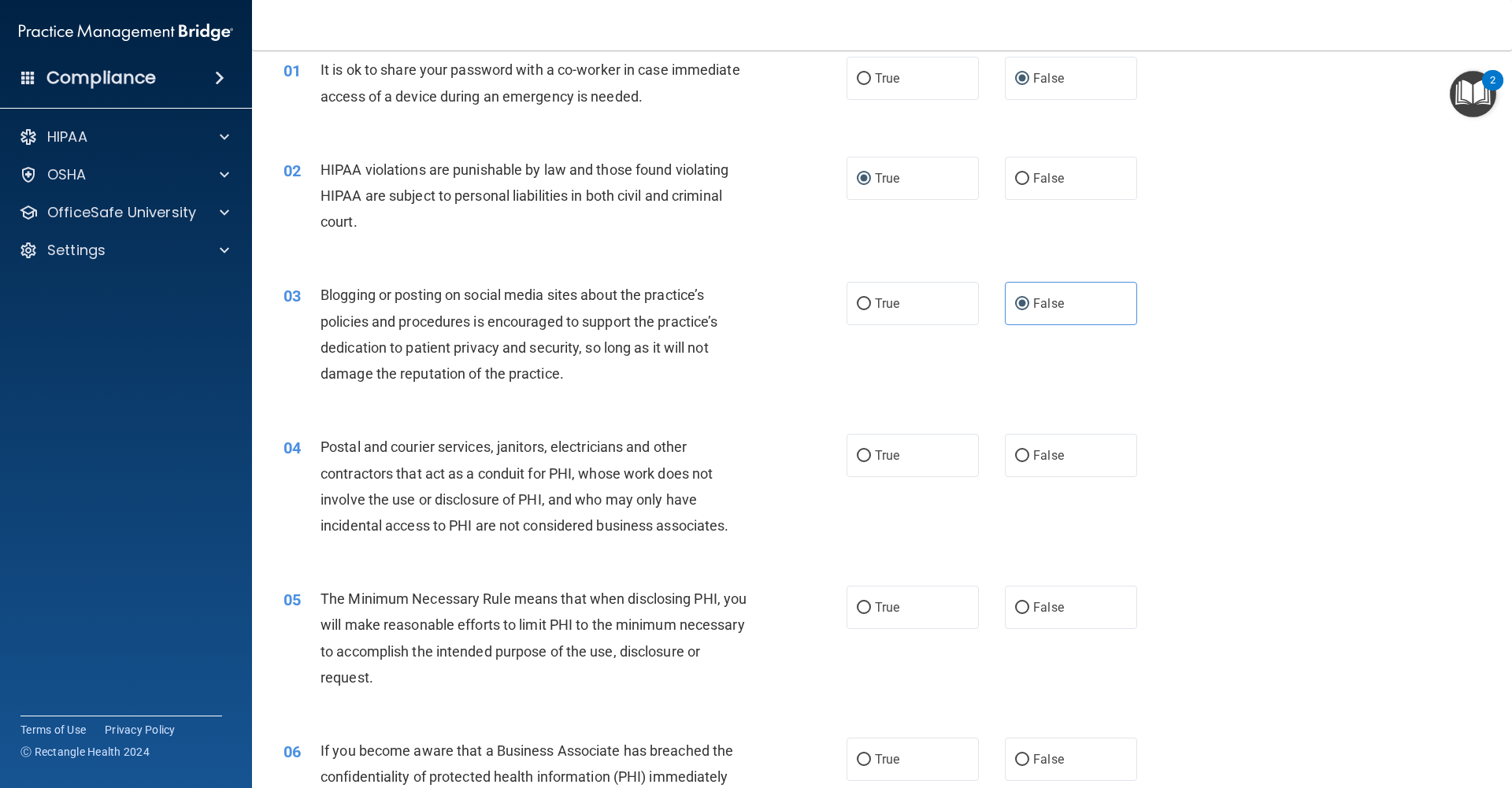
scroll to position [68, 0]
click at [864, 459] on input "True" at bounding box center [863, 455] width 14 height 12
radio input "true"
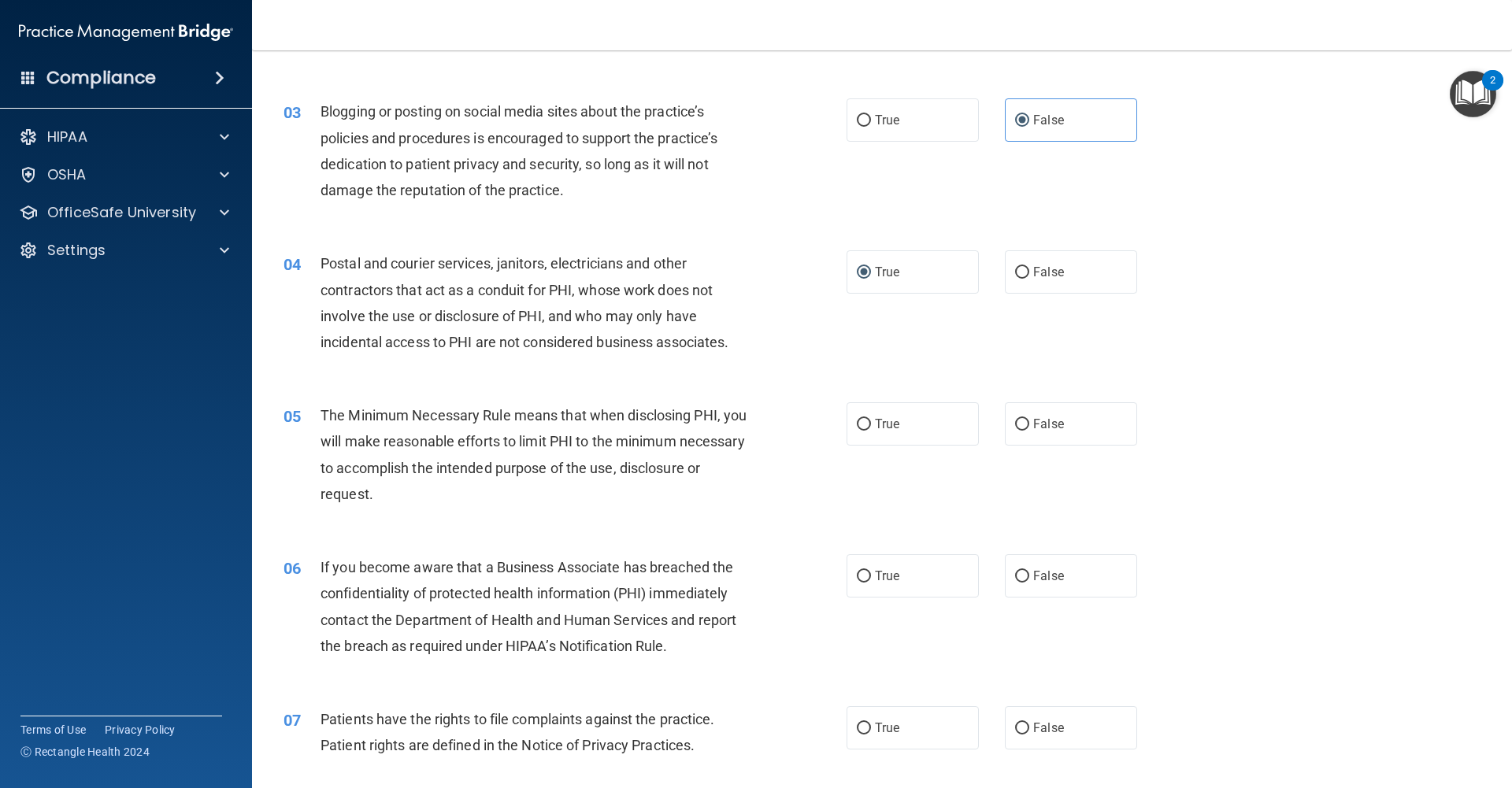
scroll to position [255, 0]
click at [868, 430] on label "True" at bounding box center [912, 420] width 133 height 44
click at [868, 427] on input "True" at bounding box center [863, 421] width 14 height 12
radio input "true"
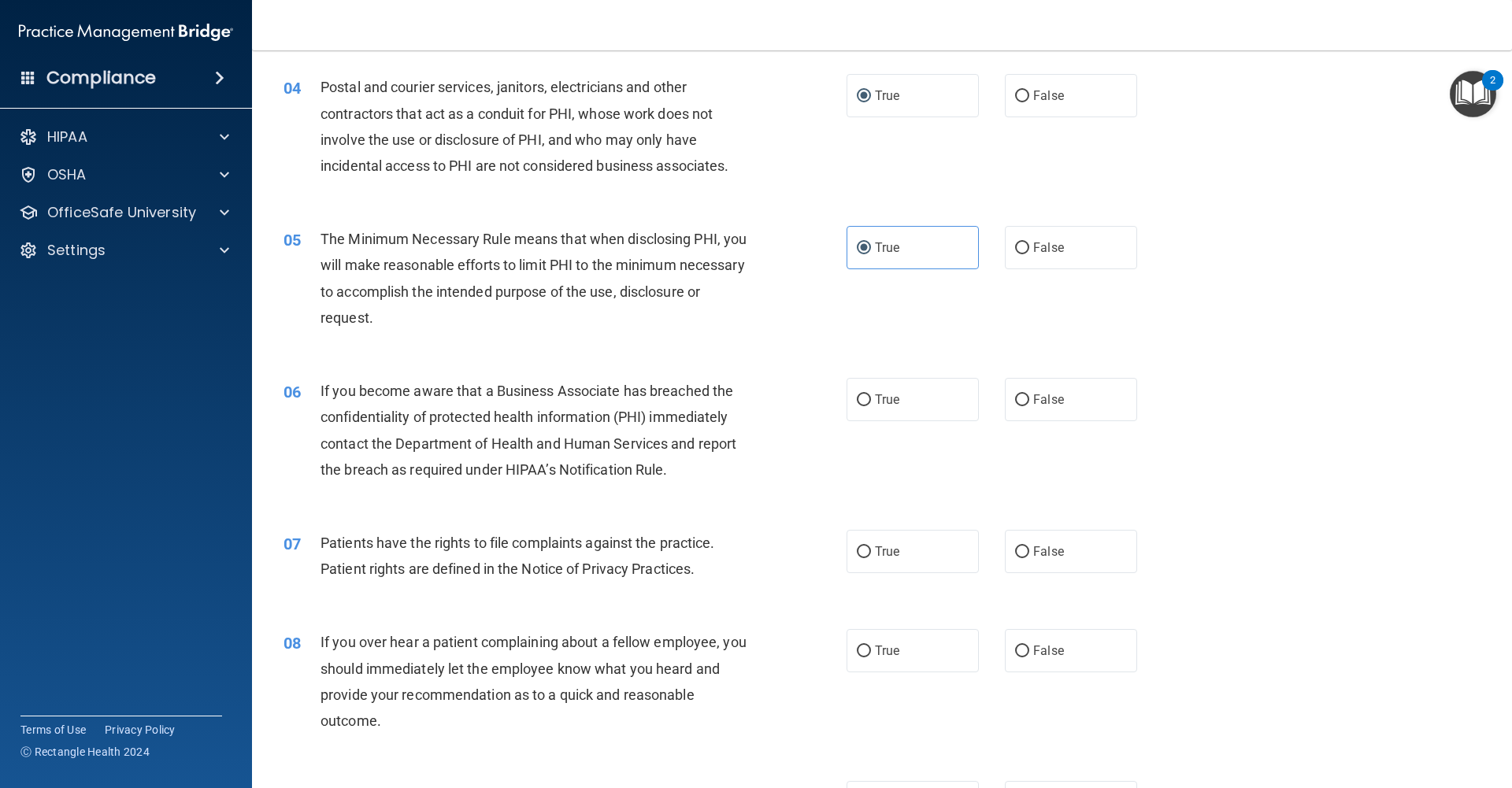
scroll to position [430, 0]
click at [1015, 402] on input "False" at bounding box center [1021, 398] width 14 height 12
radio input "true"
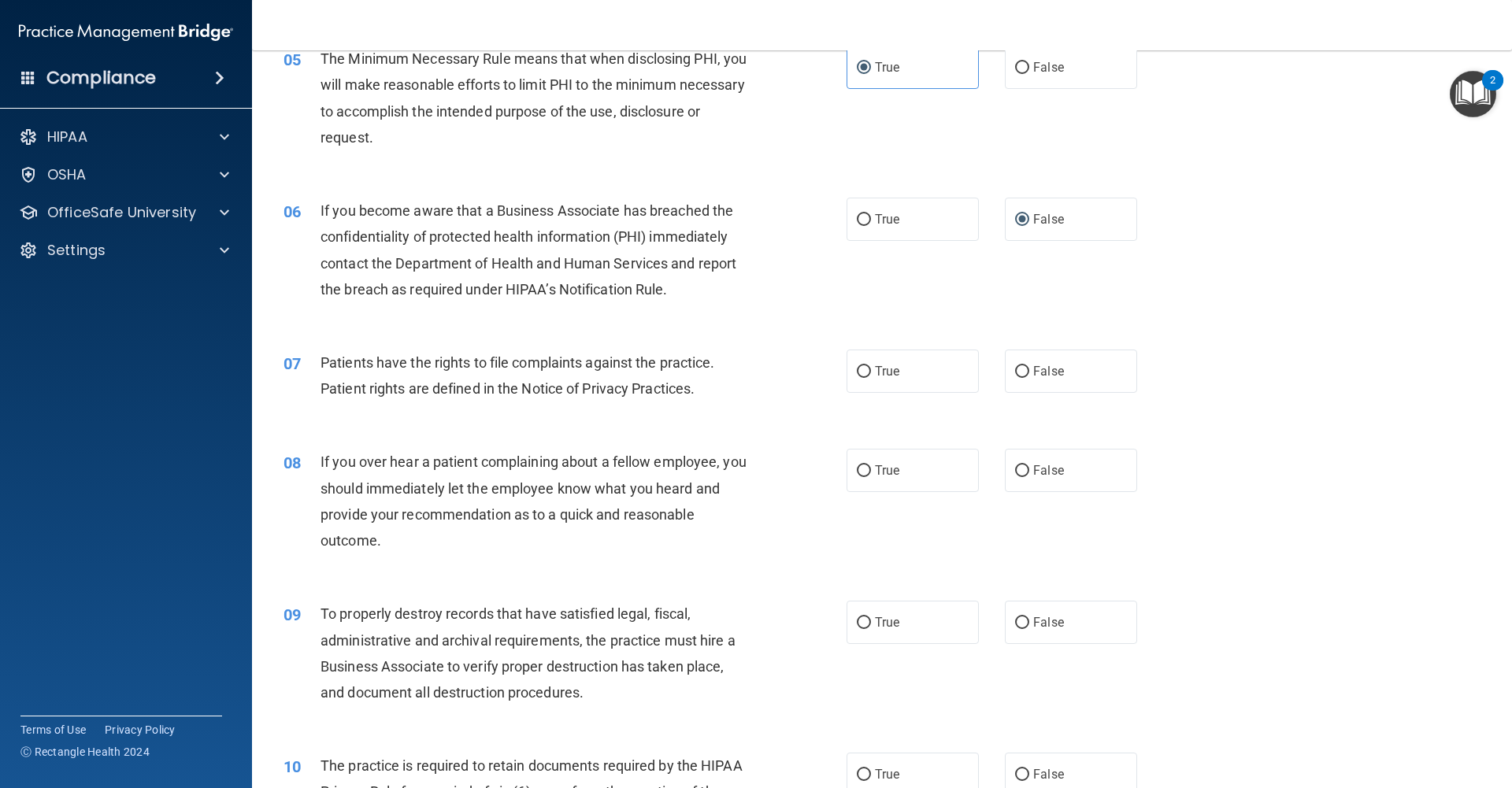
scroll to position [610, 0]
click at [879, 374] on span "True" at bounding box center [887, 369] width 25 height 15
click at [871, 374] on input "True" at bounding box center [863, 370] width 14 height 12
radio input "true"
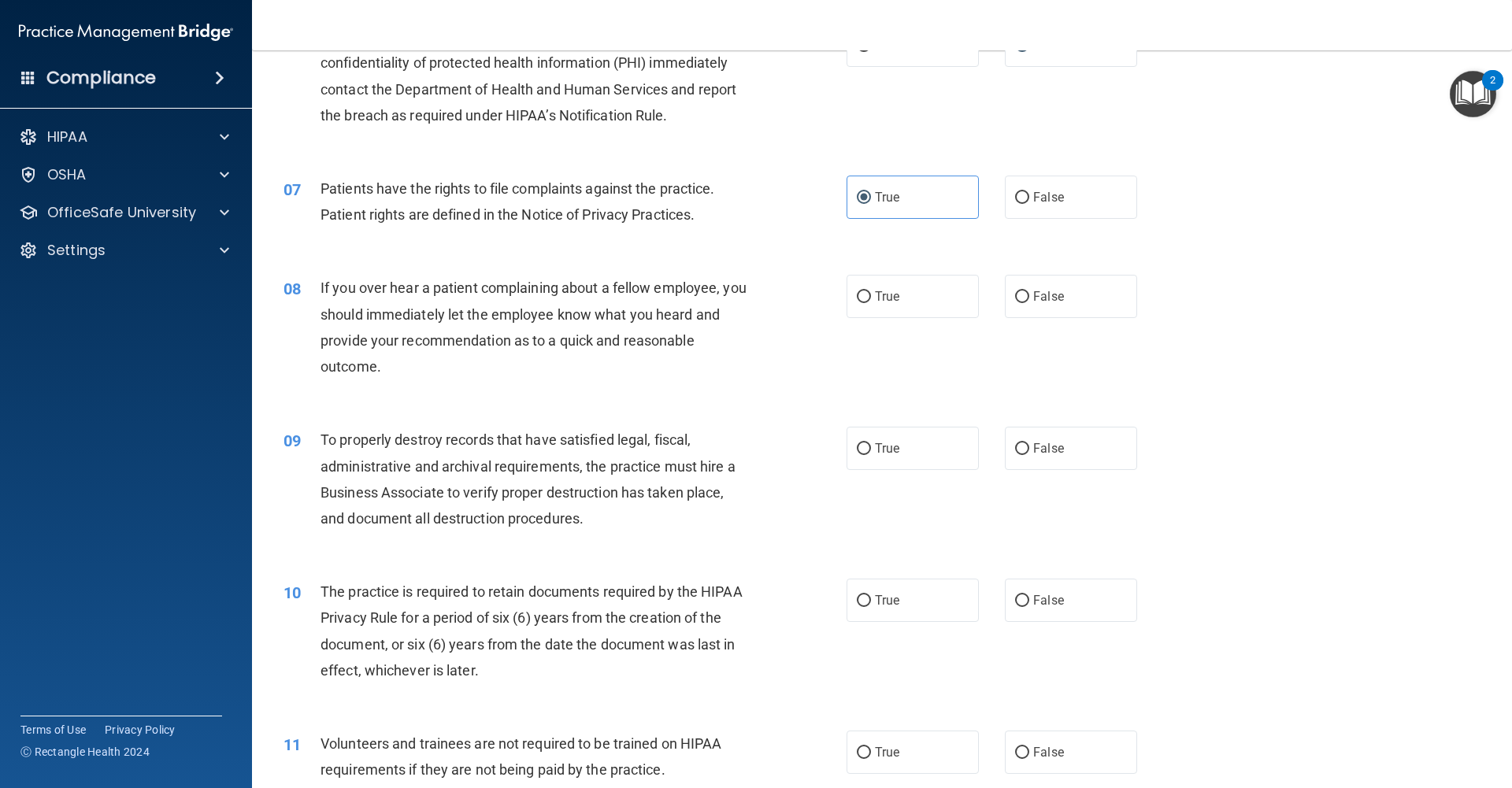
scroll to position [793, 0]
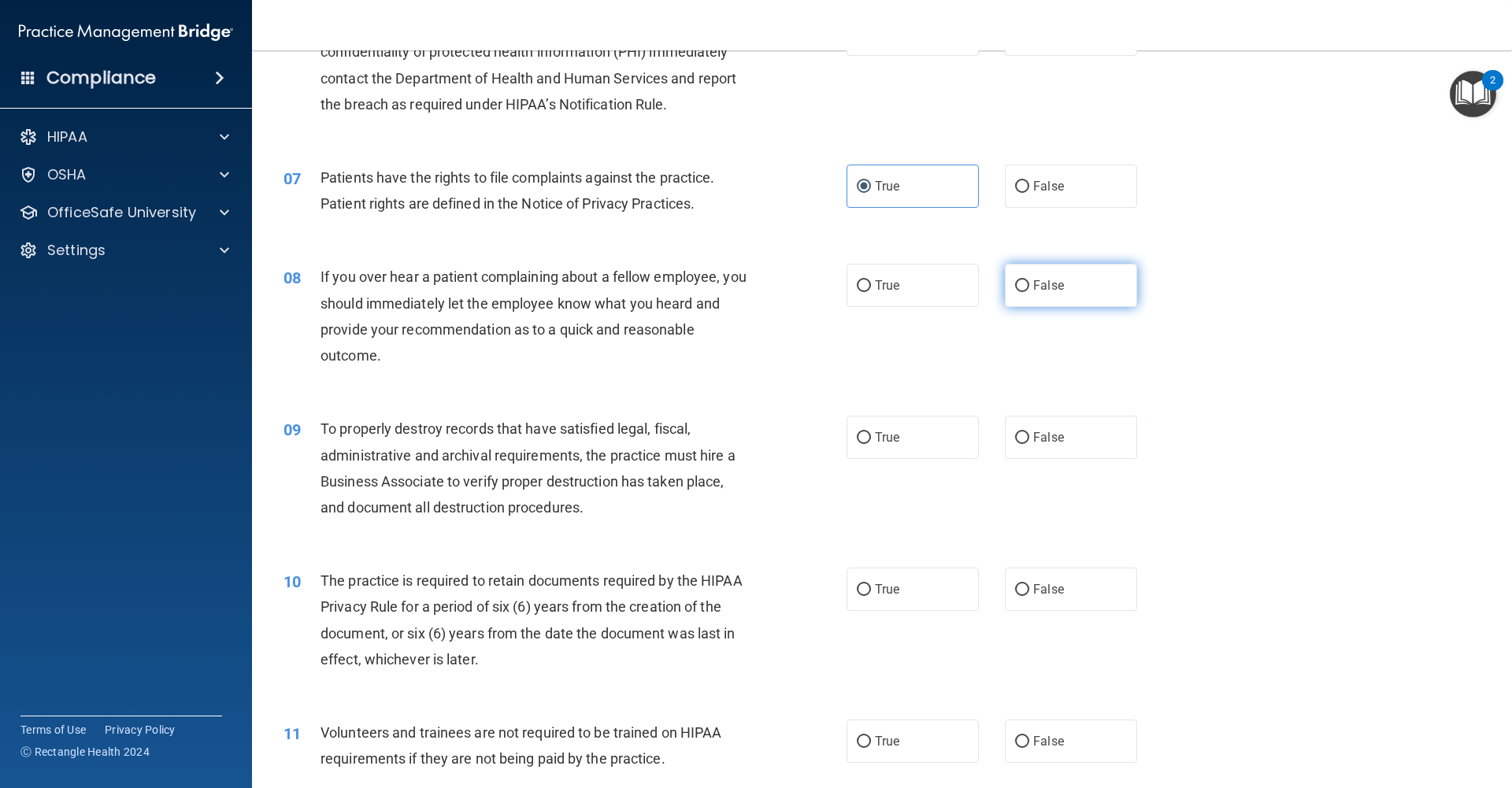
click at [1026, 286] on input "False" at bounding box center [1021, 287] width 14 height 12
radio input "true"
click at [1028, 441] on input "False" at bounding box center [1021, 438] width 14 height 12
radio input "true"
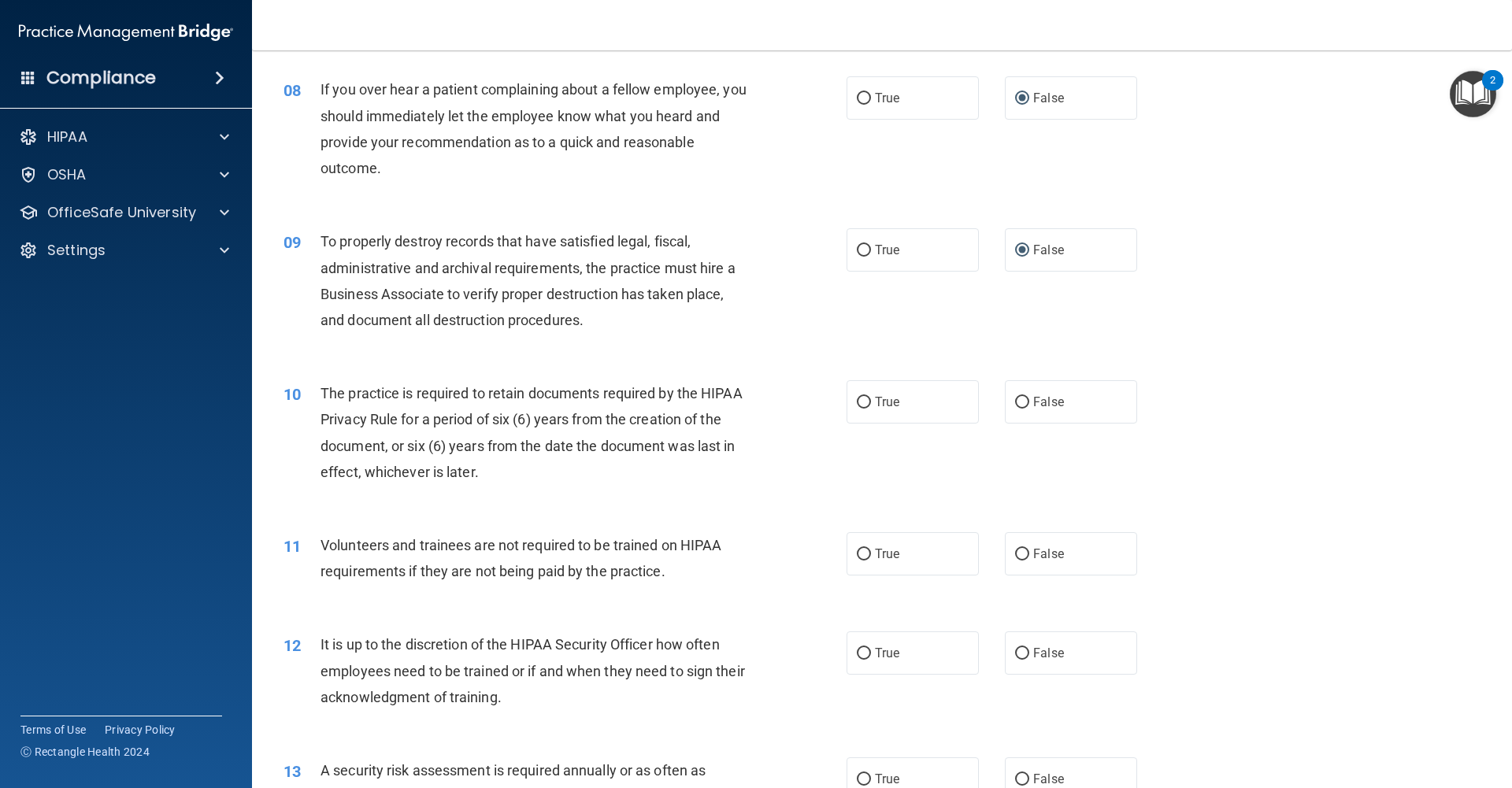
scroll to position [983, 0]
click at [909, 408] on label "True" at bounding box center [912, 399] width 133 height 44
click at [871, 407] on input "True" at bounding box center [863, 400] width 14 height 12
radio input "true"
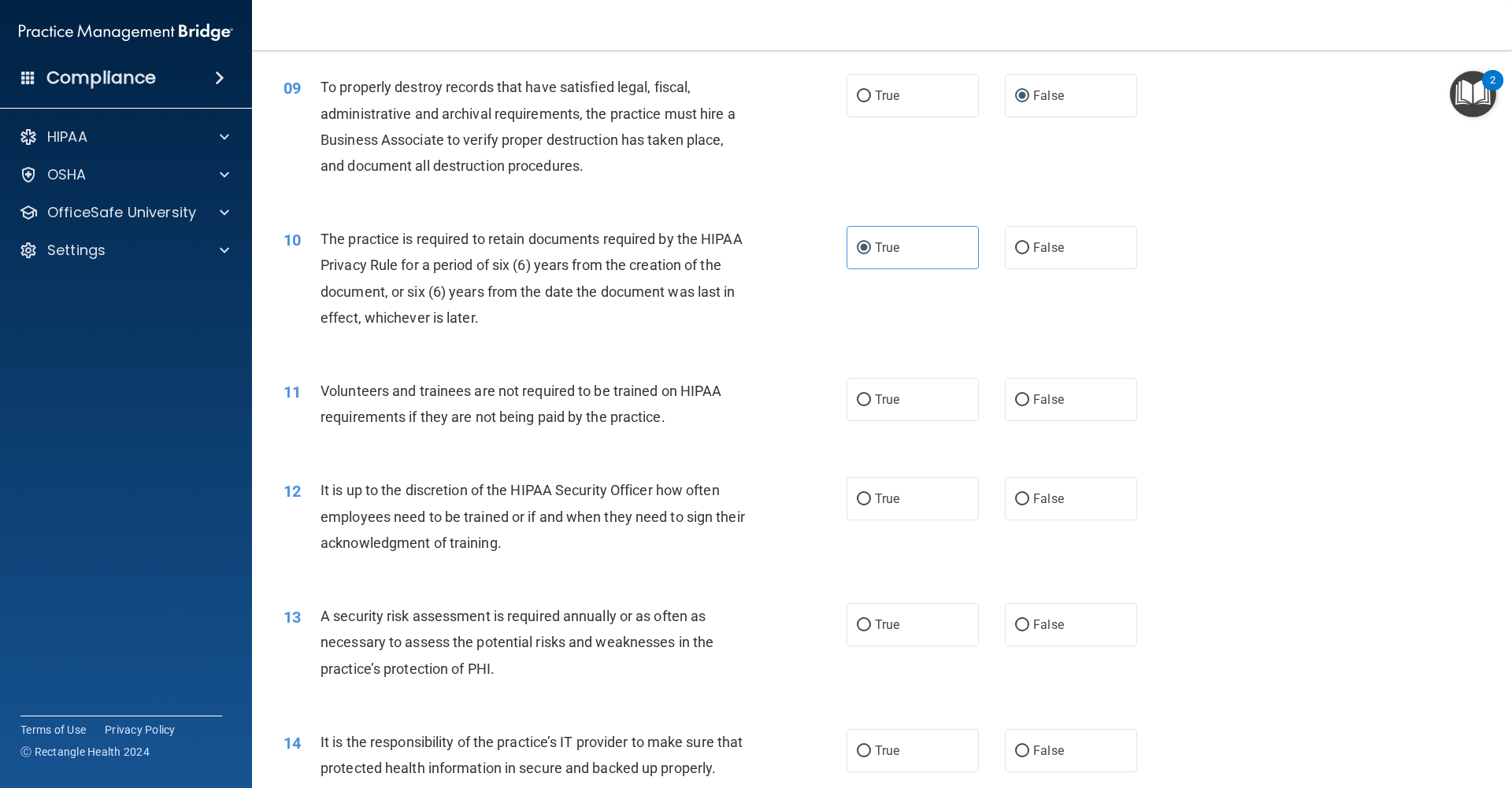
scroll to position [1149, 0]
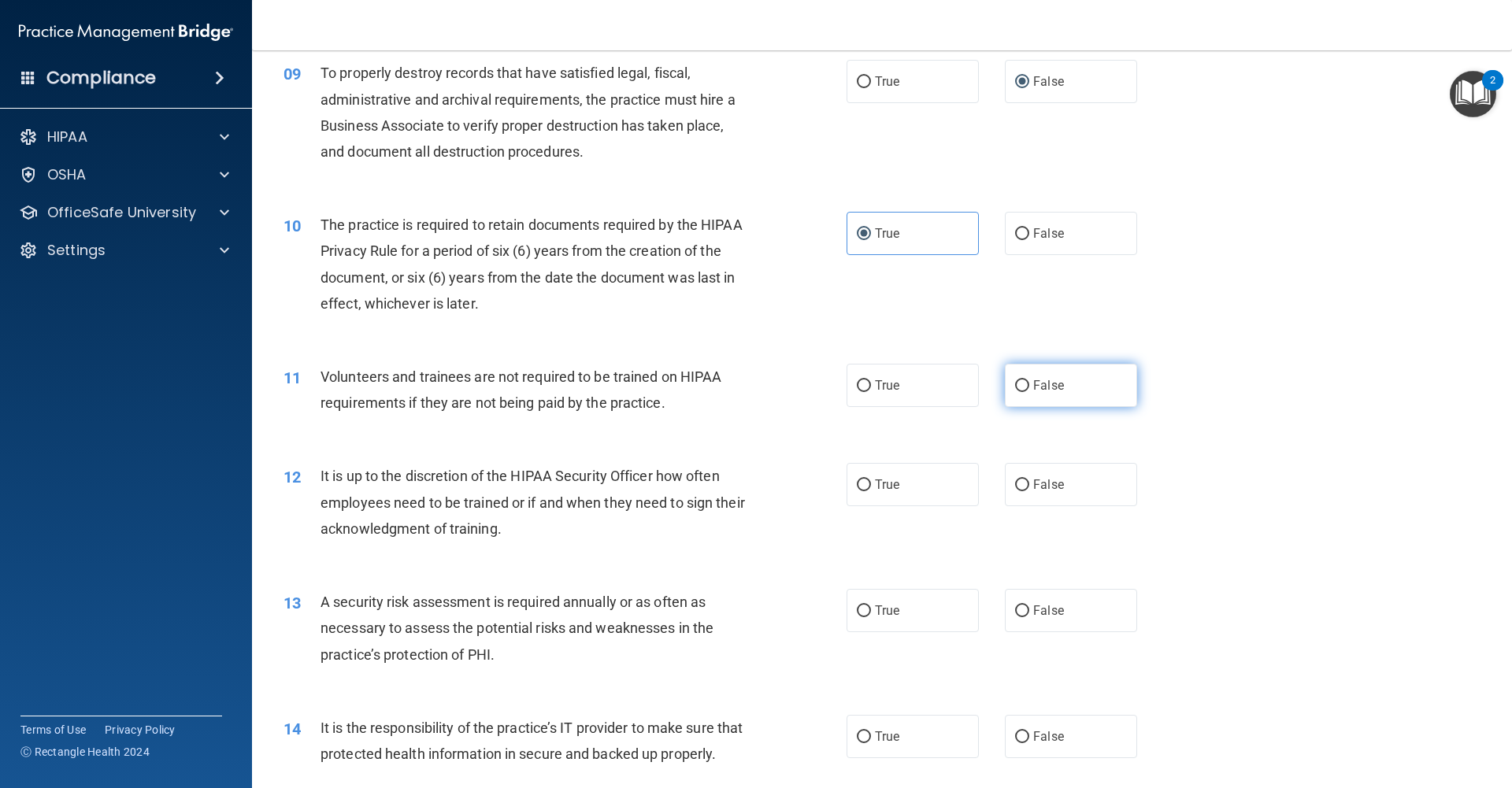
click at [1051, 400] on label "False" at bounding box center [1071, 385] width 133 height 44
click at [1029, 392] on input "False" at bounding box center [1021, 386] width 14 height 12
radio input "true"
click at [1073, 488] on label "False" at bounding box center [1071, 484] width 133 height 44
click at [1029, 488] on input "False" at bounding box center [1021, 486] width 14 height 12
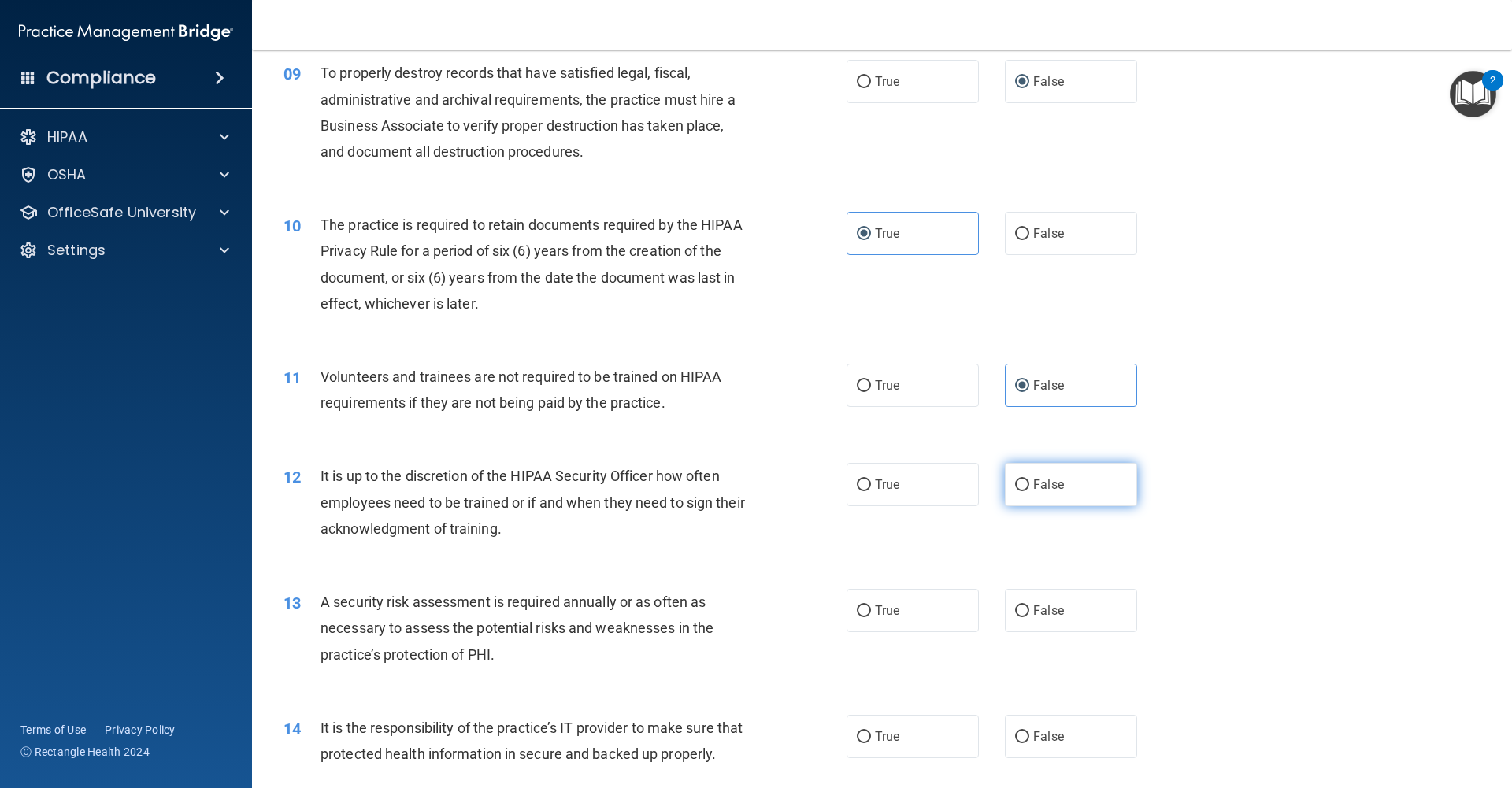
radio input "true"
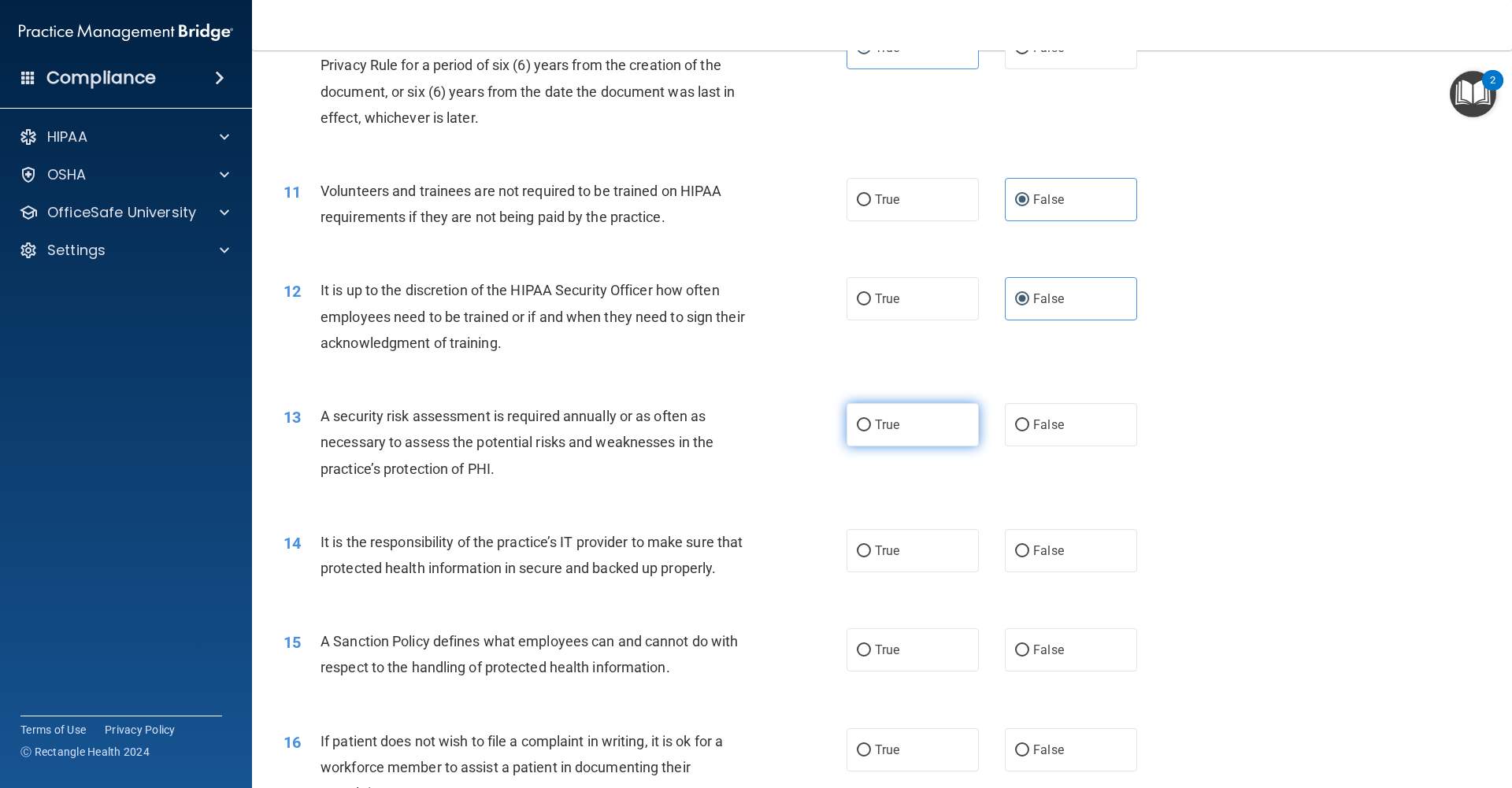
scroll to position [1336, 0]
click at [905, 439] on label "True" at bounding box center [912, 424] width 133 height 44
click at [871, 431] on input "True" at bounding box center [863, 425] width 14 height 12
radio input "true"
click at [1028, 561] on label "False" at bounding box center [1071, 550] width 133 height 44
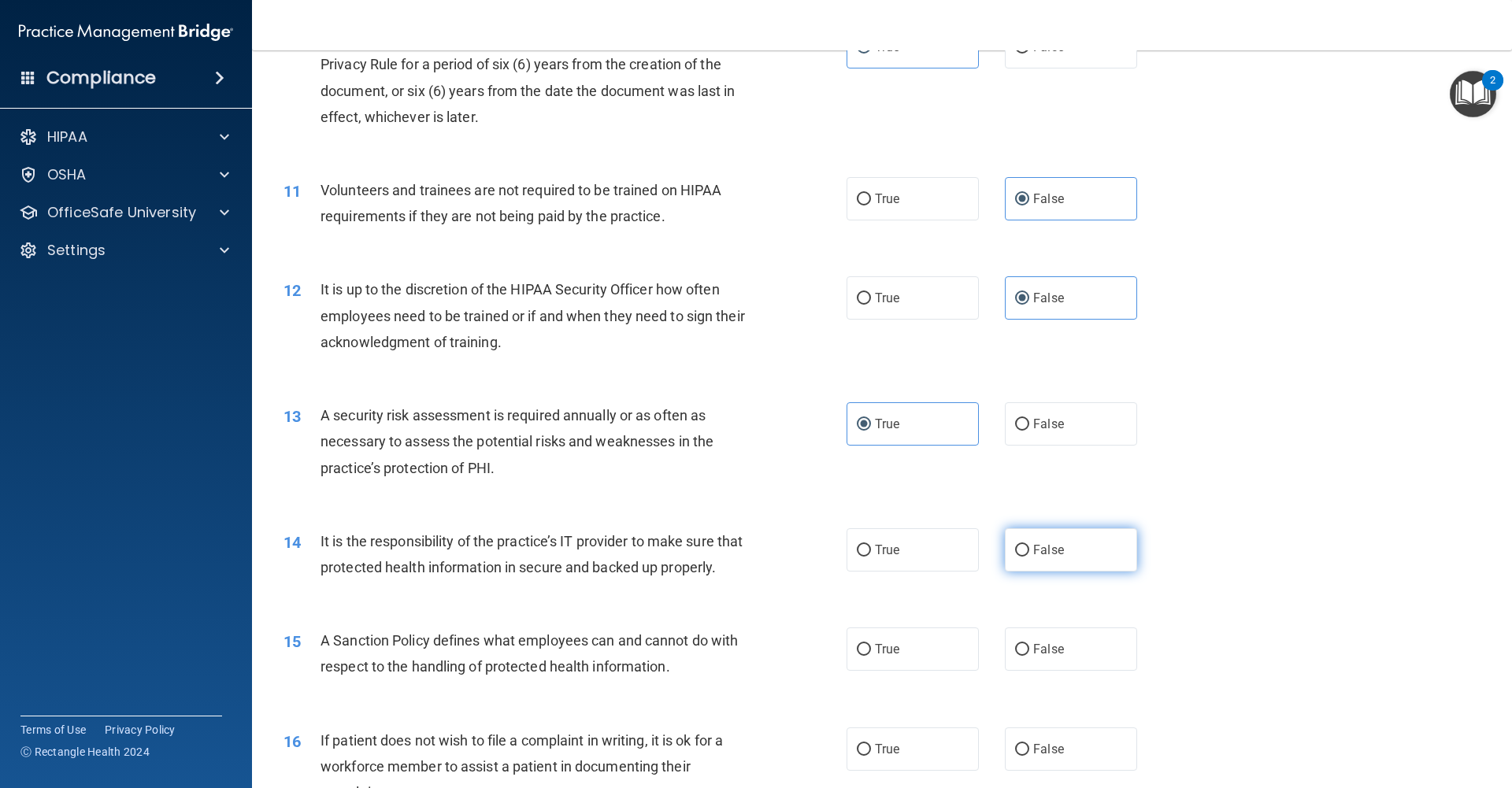
click at [1028, 557] on input "False" at bounding box center [1021, 551] width 14 height 12
radio input "true"
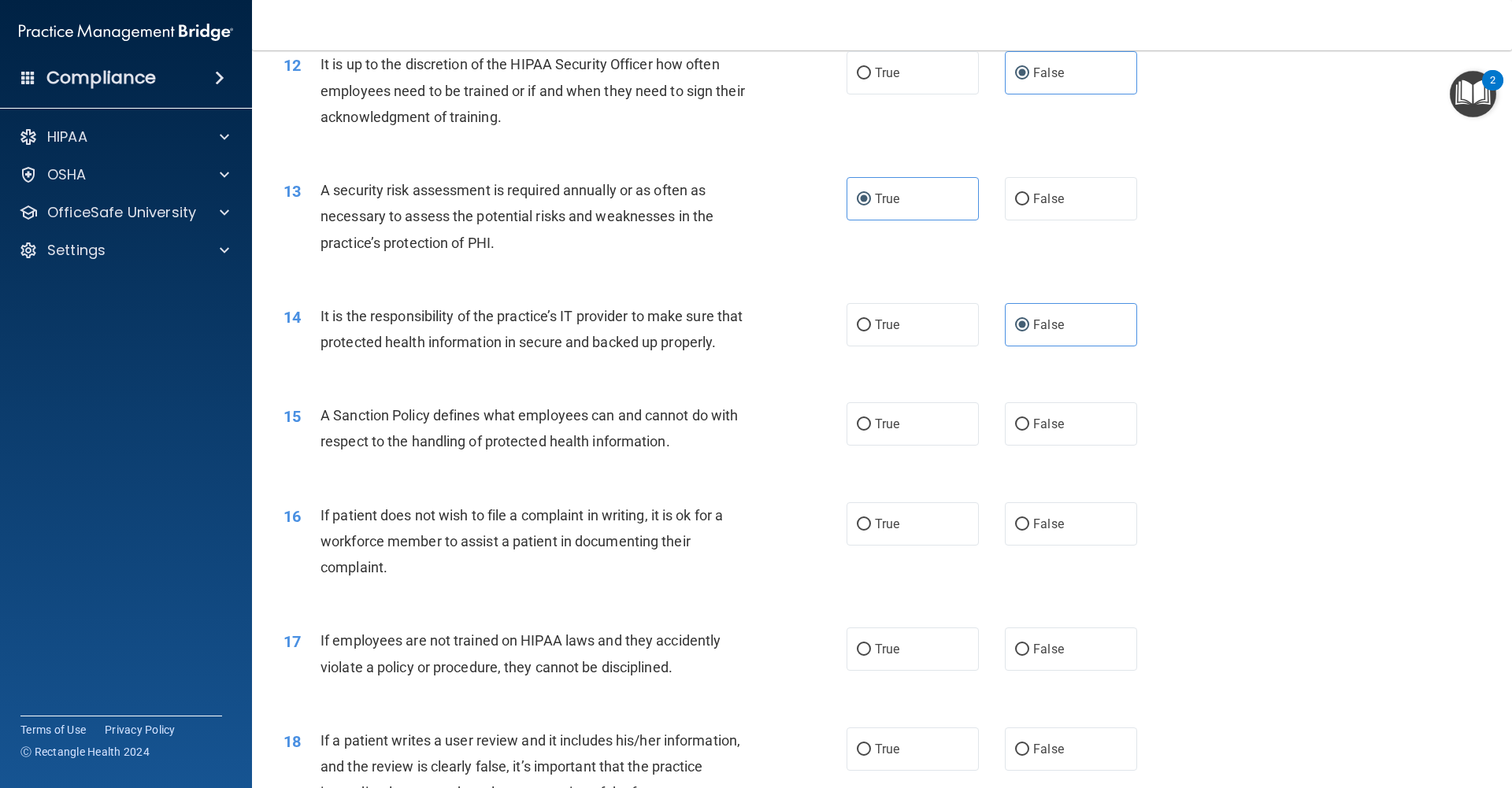
scroll to position [1566, 0]
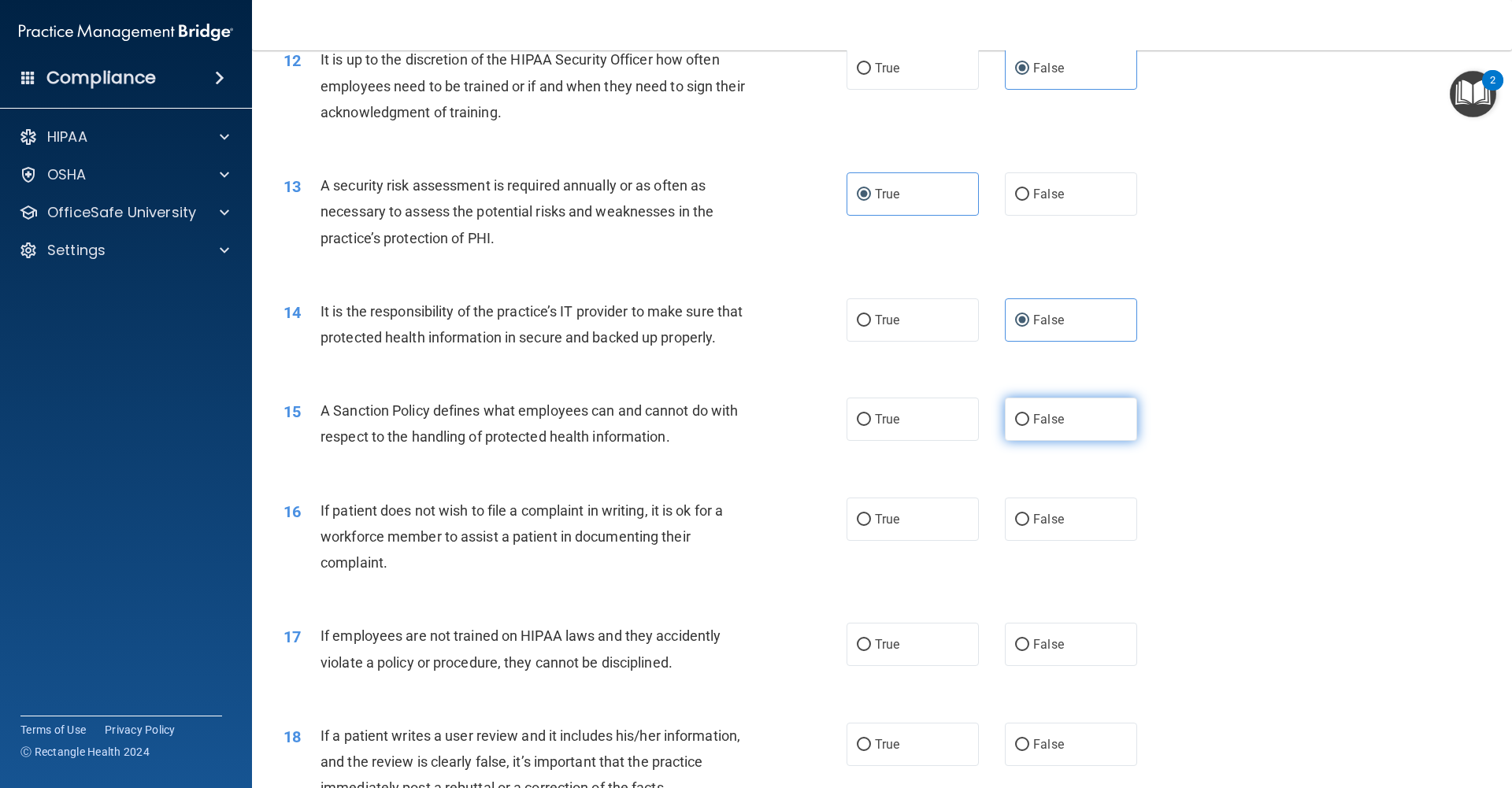
click at [1054, 427] on label "False" at bounding box center [1071, 419] width 133 height 44
click at [1029, 426] on input "False" at bounding box center [1021, 420] width 14 height 12
radio input "true"
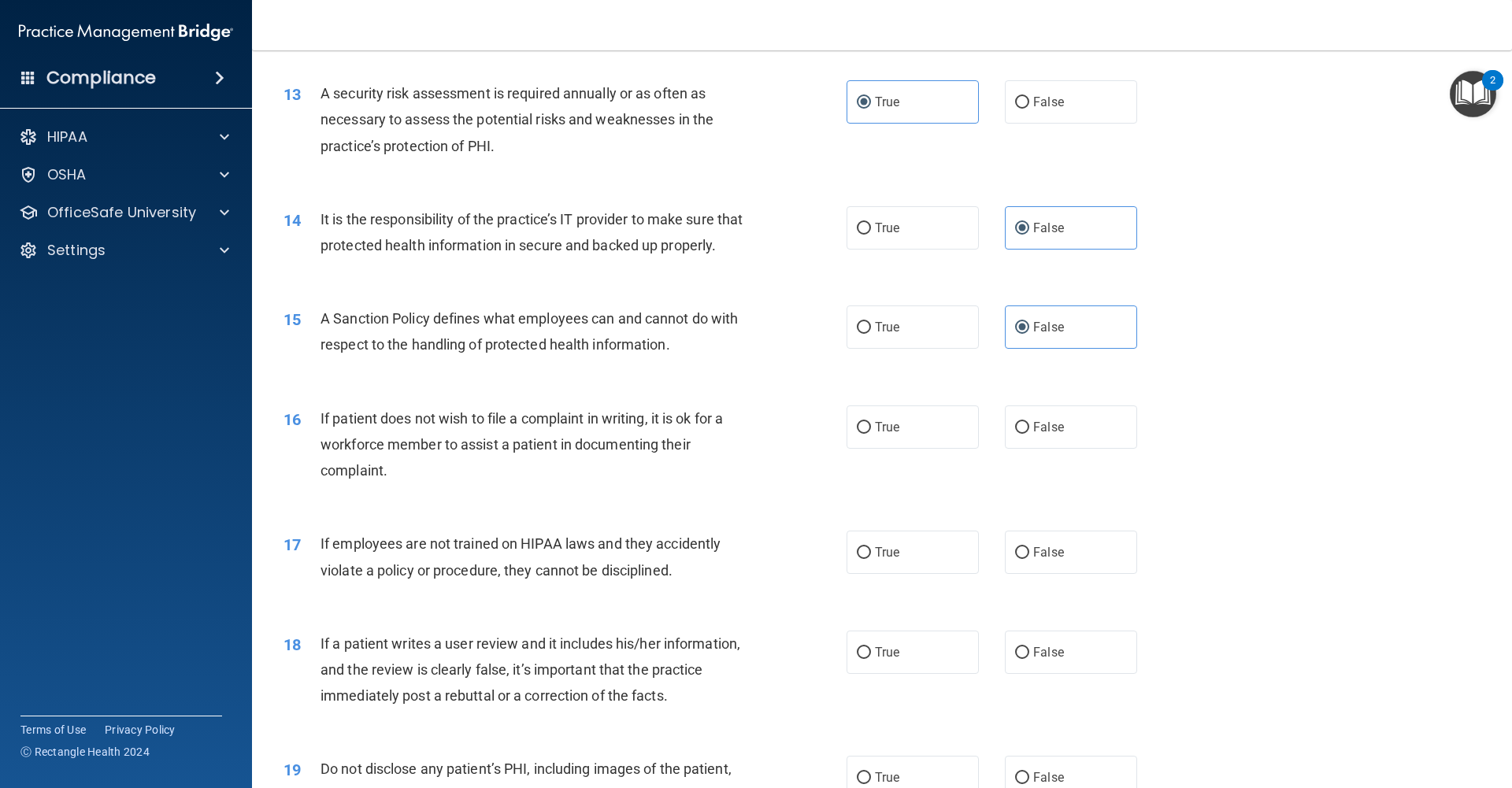
scroll to position [1664, 0]
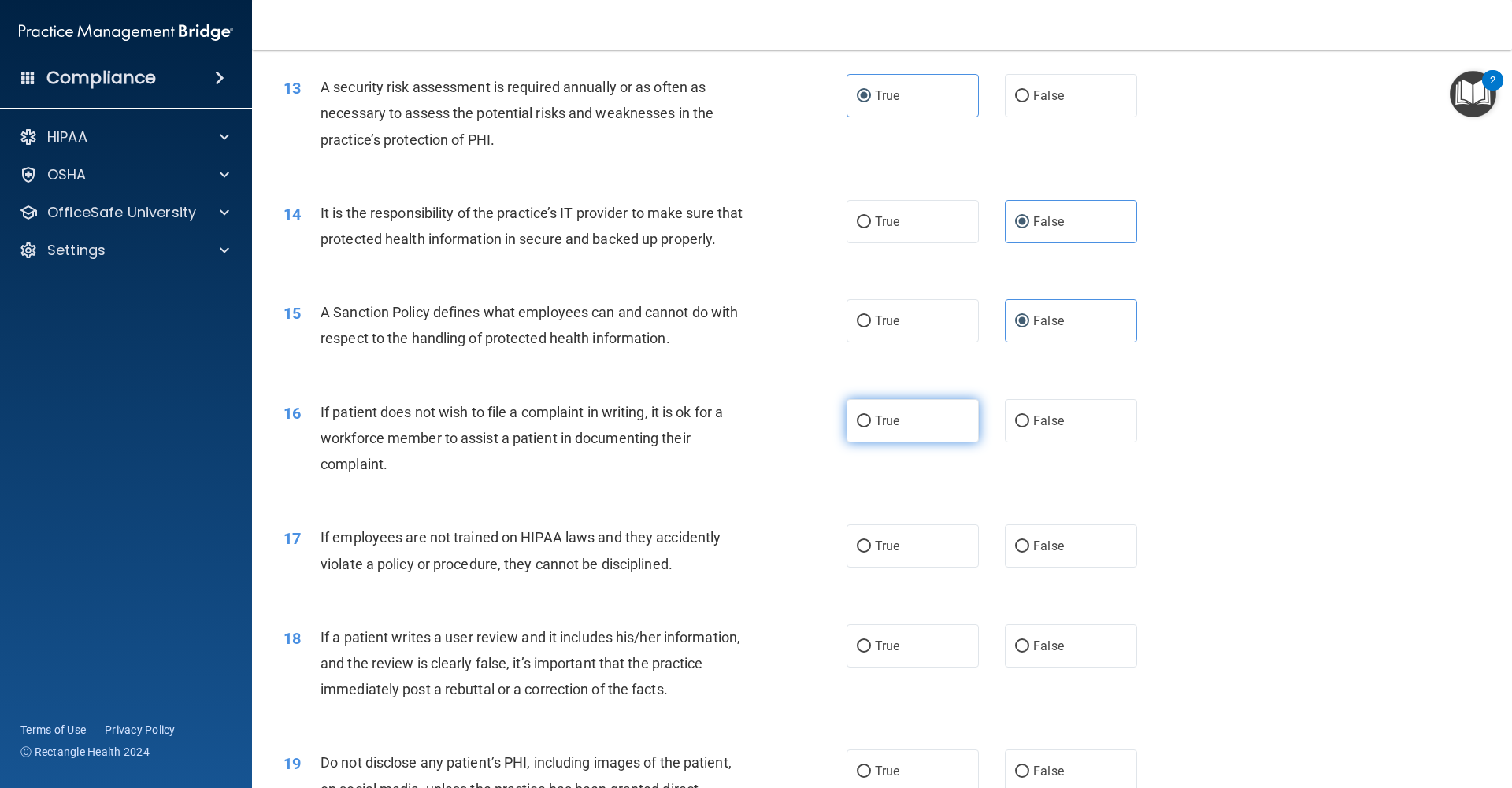
click at [907, 433] on label "True" at bounding box center [912, 421] width 133 height 44
click at [871, 427] on input "True" at bounding box center [863, 422] width 14 height 12
radio input "true"
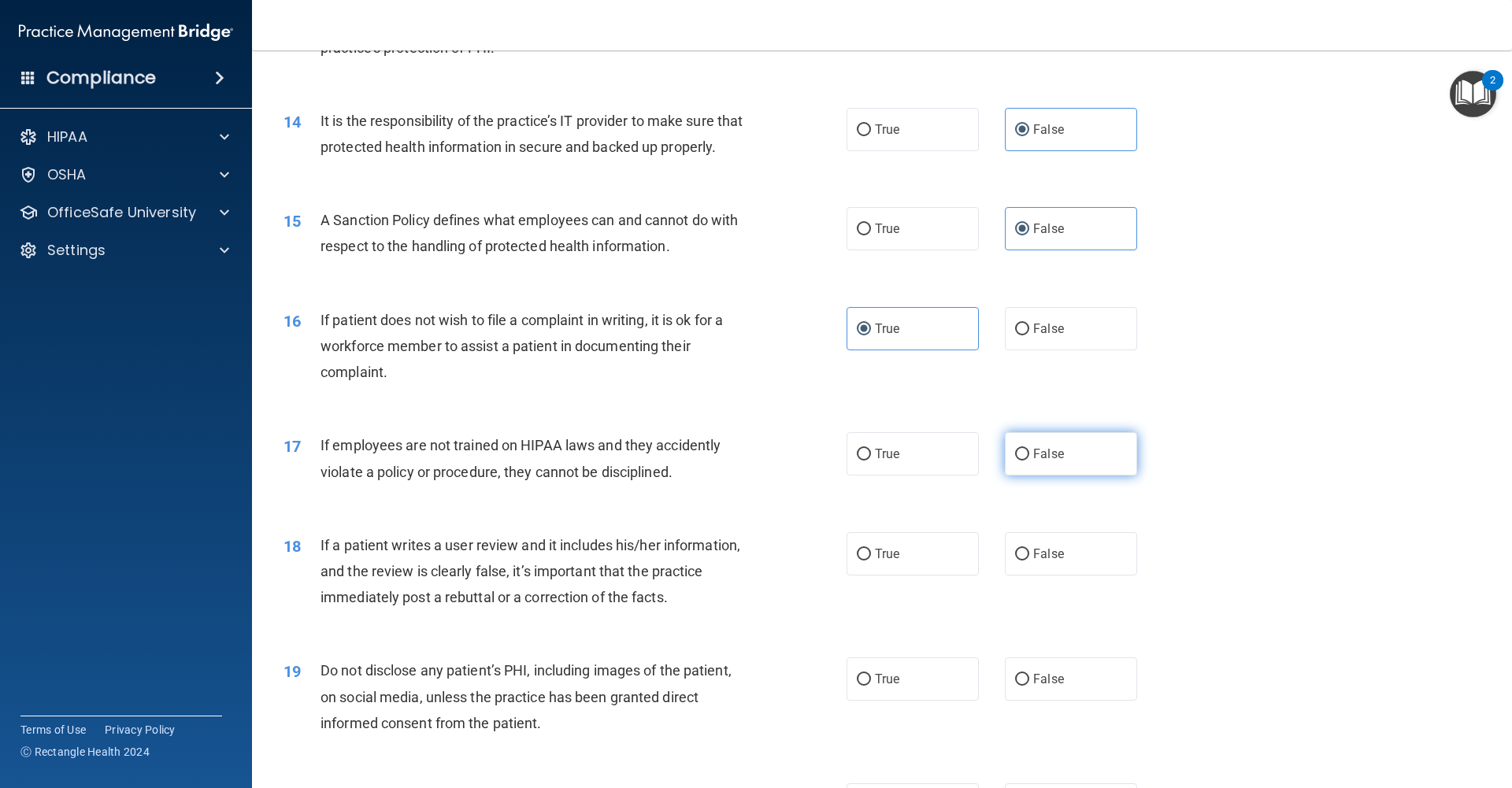
click at [1025, 462] on label "False" at bounding box center [1071, 454] width 133 height 44
click at [1025, 461] on input "False" at bounding box center [1021, 455] width 14 height 12
radio input "true"
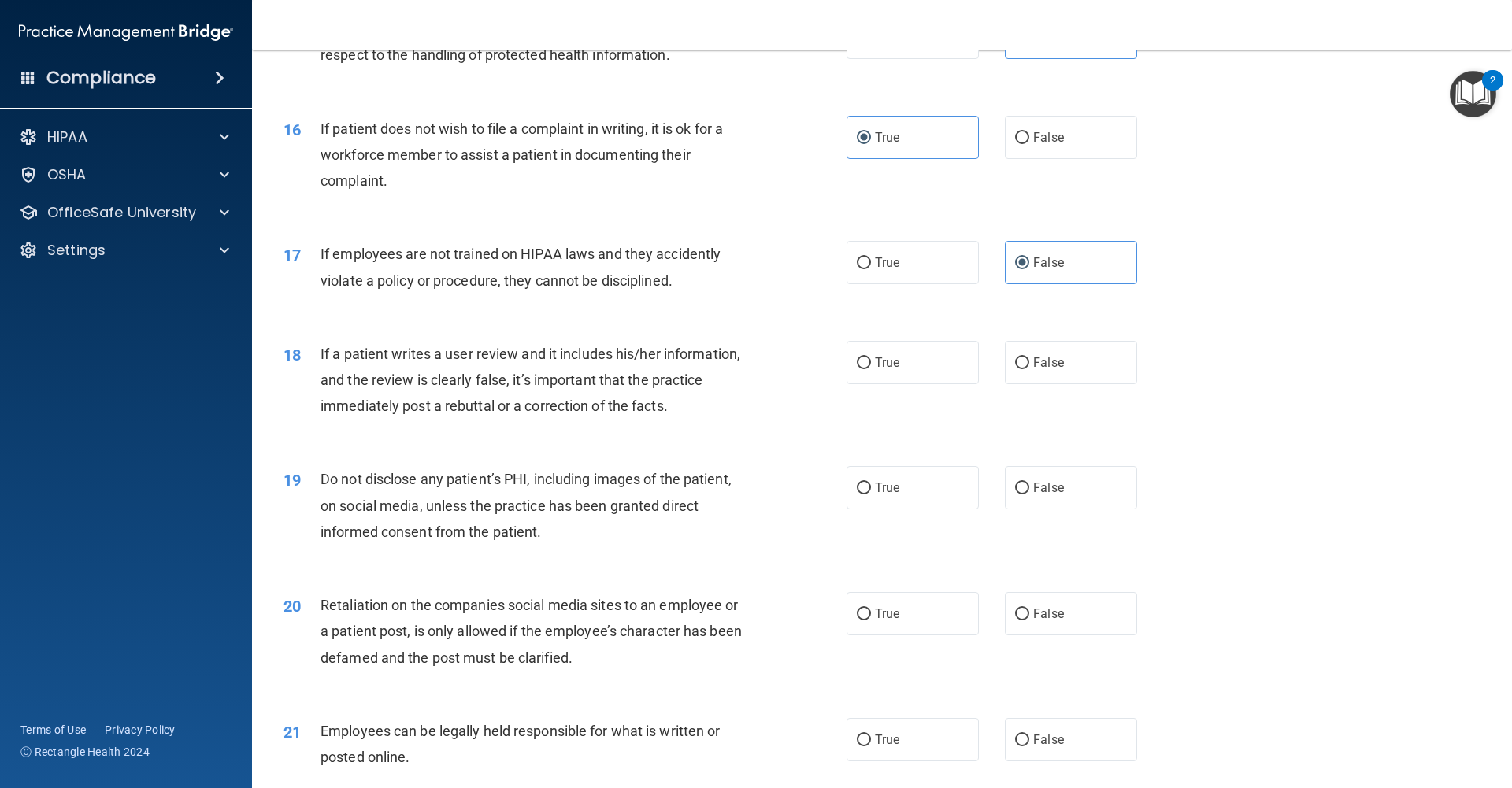
scroll to position [1948, 0]
click at [1040, 370] on label "False" at bounding box center [1071, 361] width 133 height 44
click at [1029, 369] on input "False" at bounding box center [1021, 362] width 14 height 12
radio input "true"
click at [942, 491] on label "True" at bounding box center [912, 487] width 133 height 44
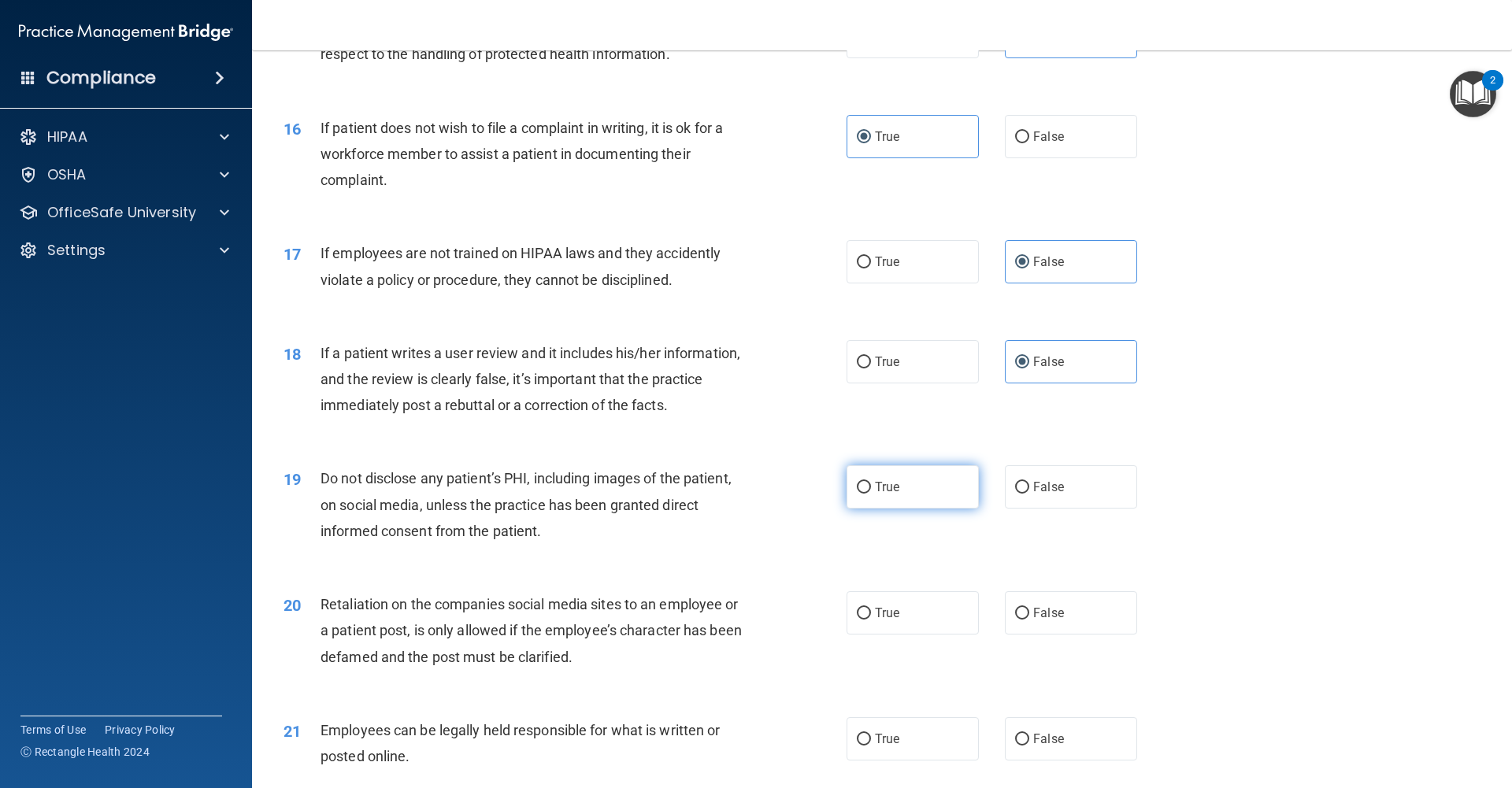
click at [871, 491] on input "True" at bounding box center [863, 487] width 14 height 12
radio input "true"
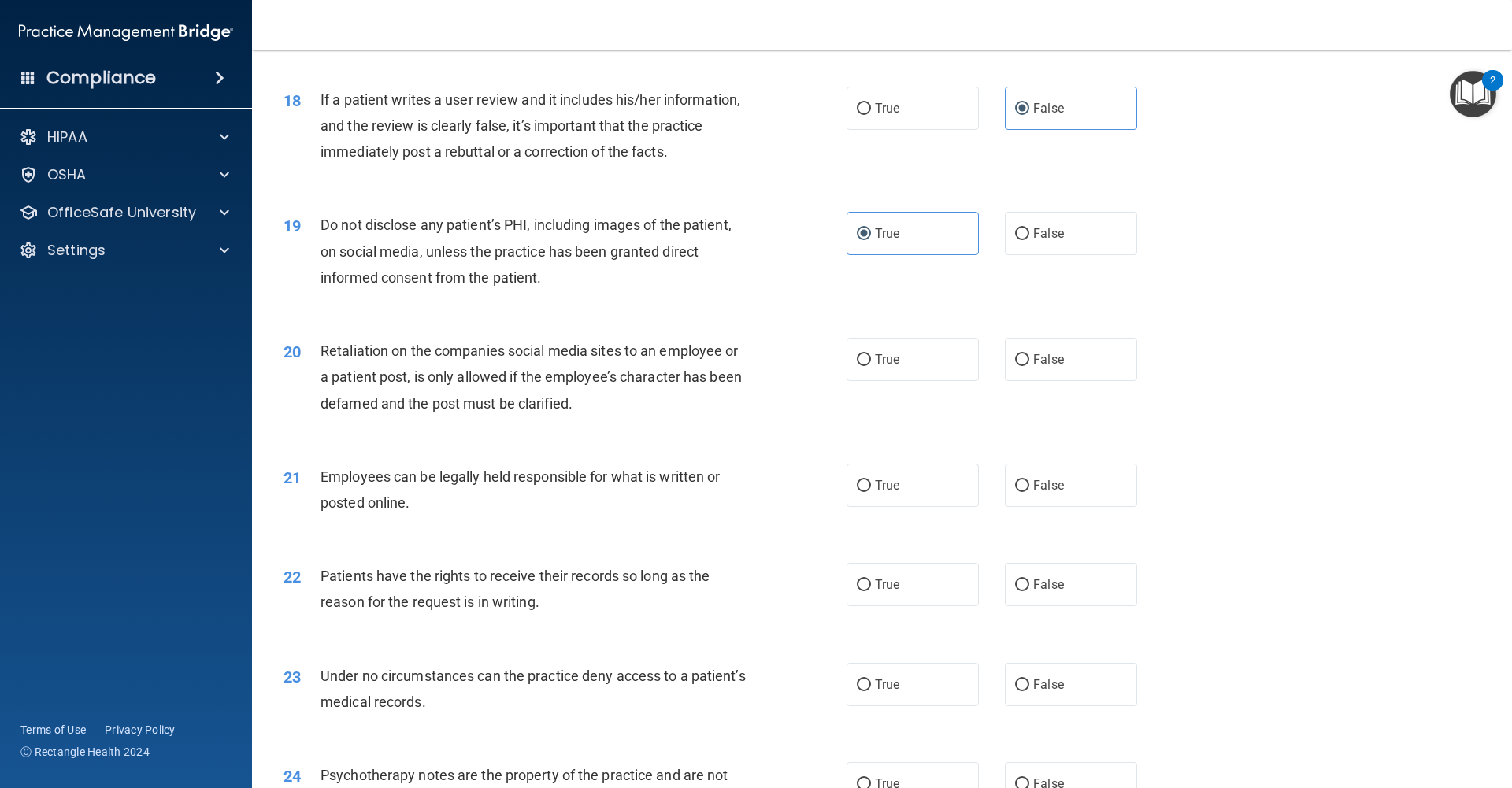
scroll to position [2204, 0]
click at [1052, 361] on span "False" at bounding box center [1048, 357] width 30 height 15
click at [1029, 361] on input "False" at bounding box center [1021, 358] width 14 height 12
radio input "true"
click at [940, 499] on label "True" at bounding box center [912, 483] width 133 height 44
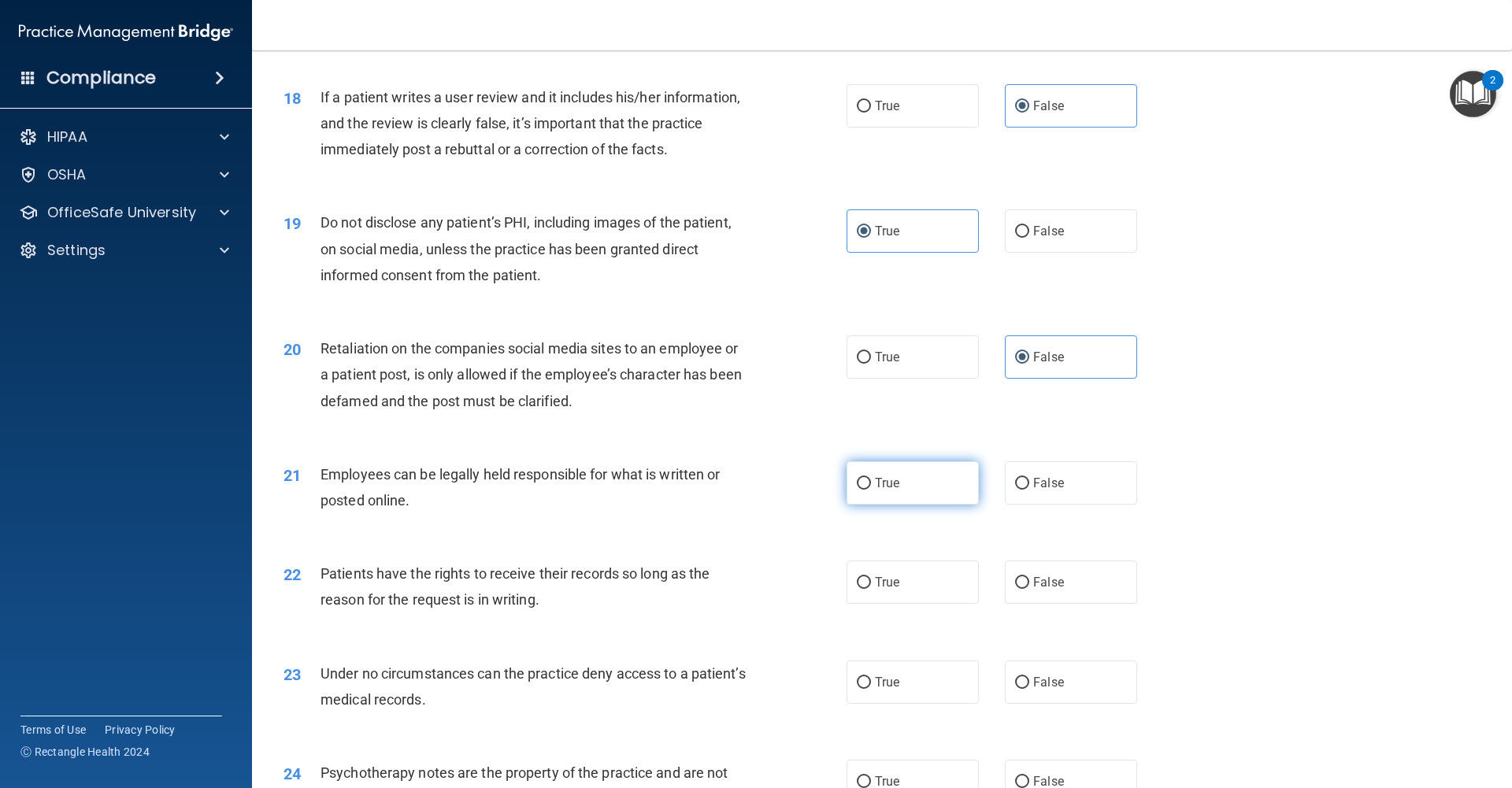
click at [871, 490] on input "True" at bounding box center [863, 484] width 14 height 12
radio input "true"
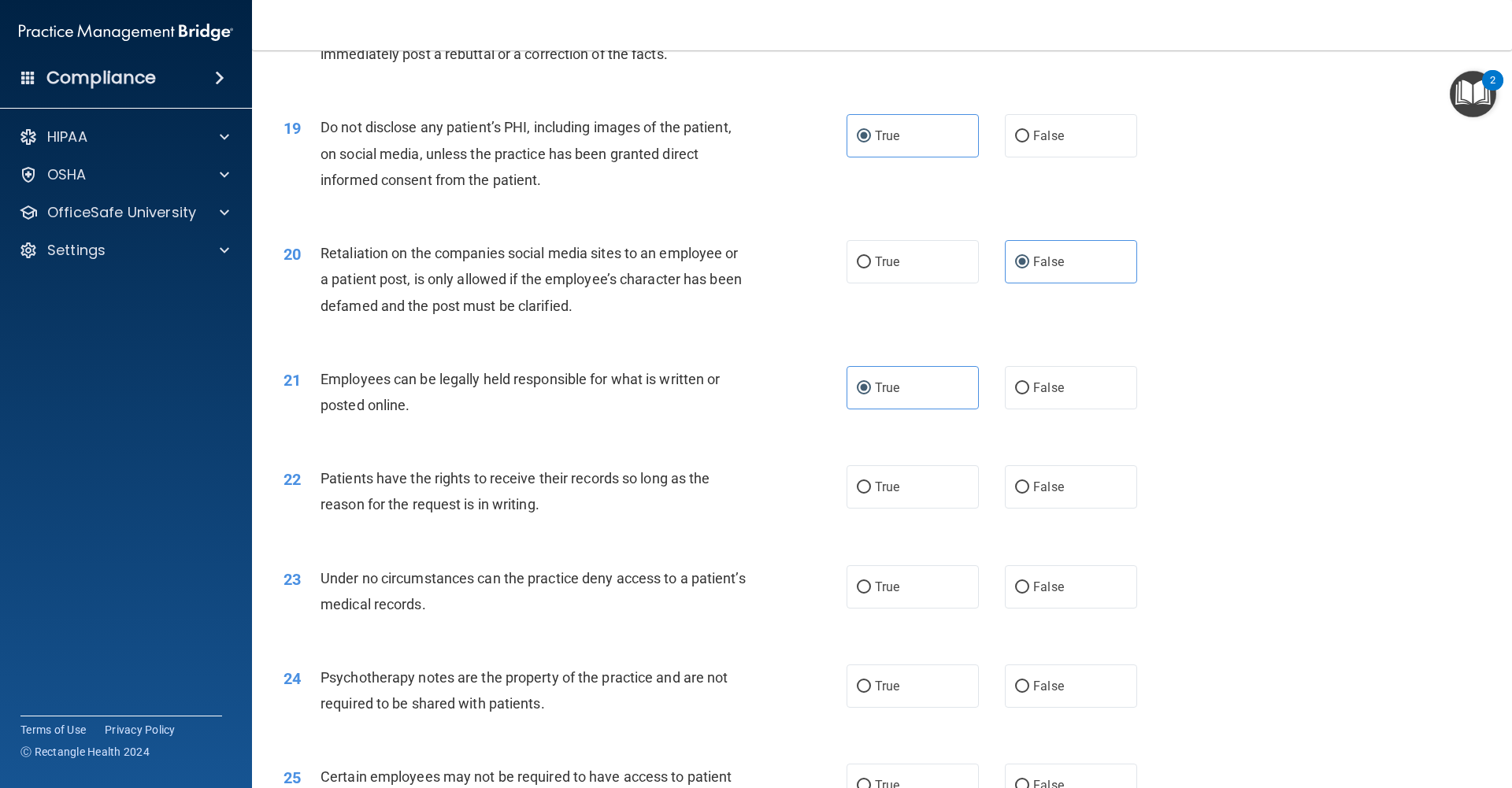
scroll to position [2337, 0]
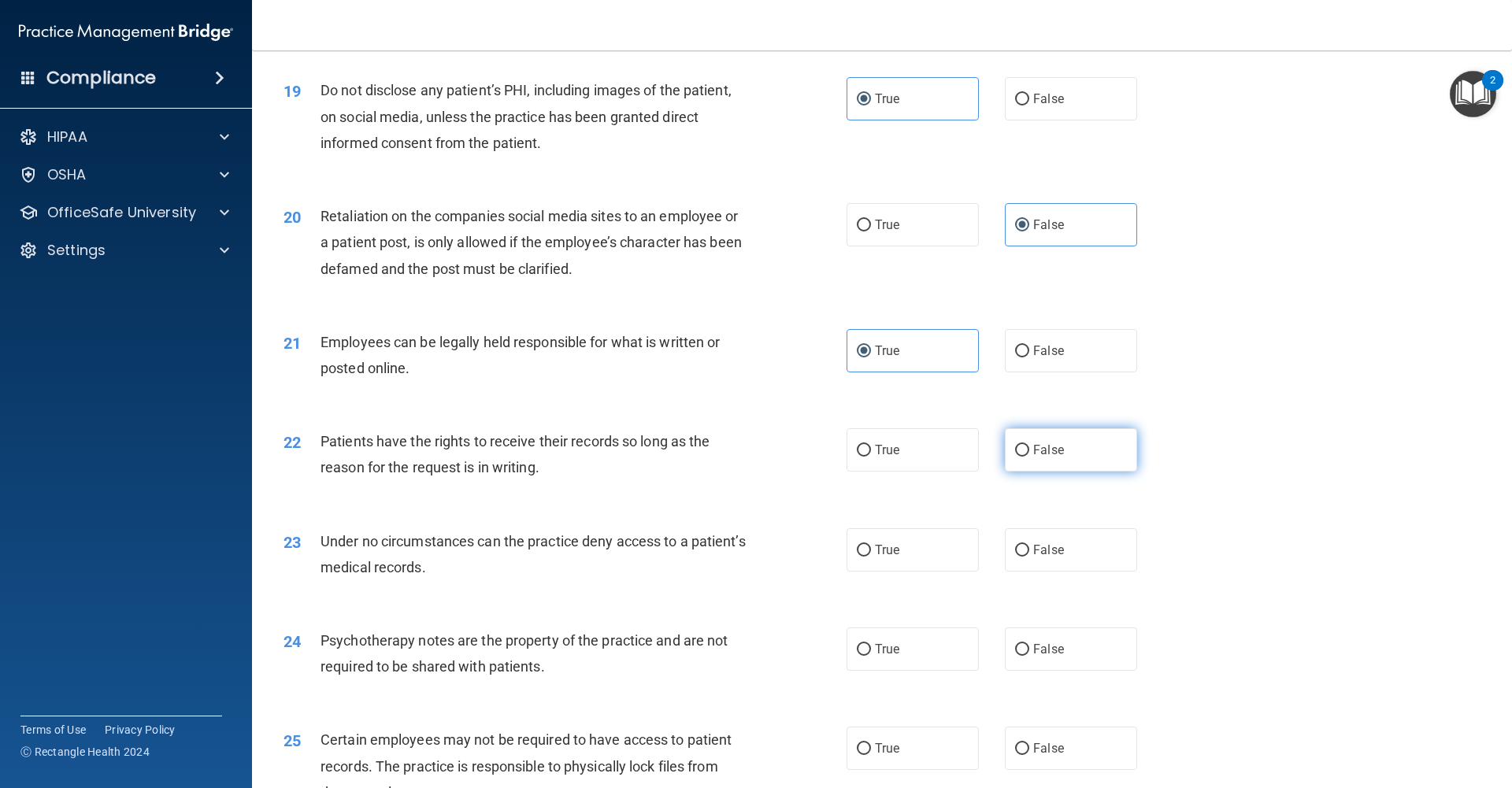
click at [1045, 455] on span "False" at bounding box center [1048, 450] width 30 height 15
click at [1029, 455] on input "False" at bounding box center [1021, 450] width 14 height 12
radio input "true"
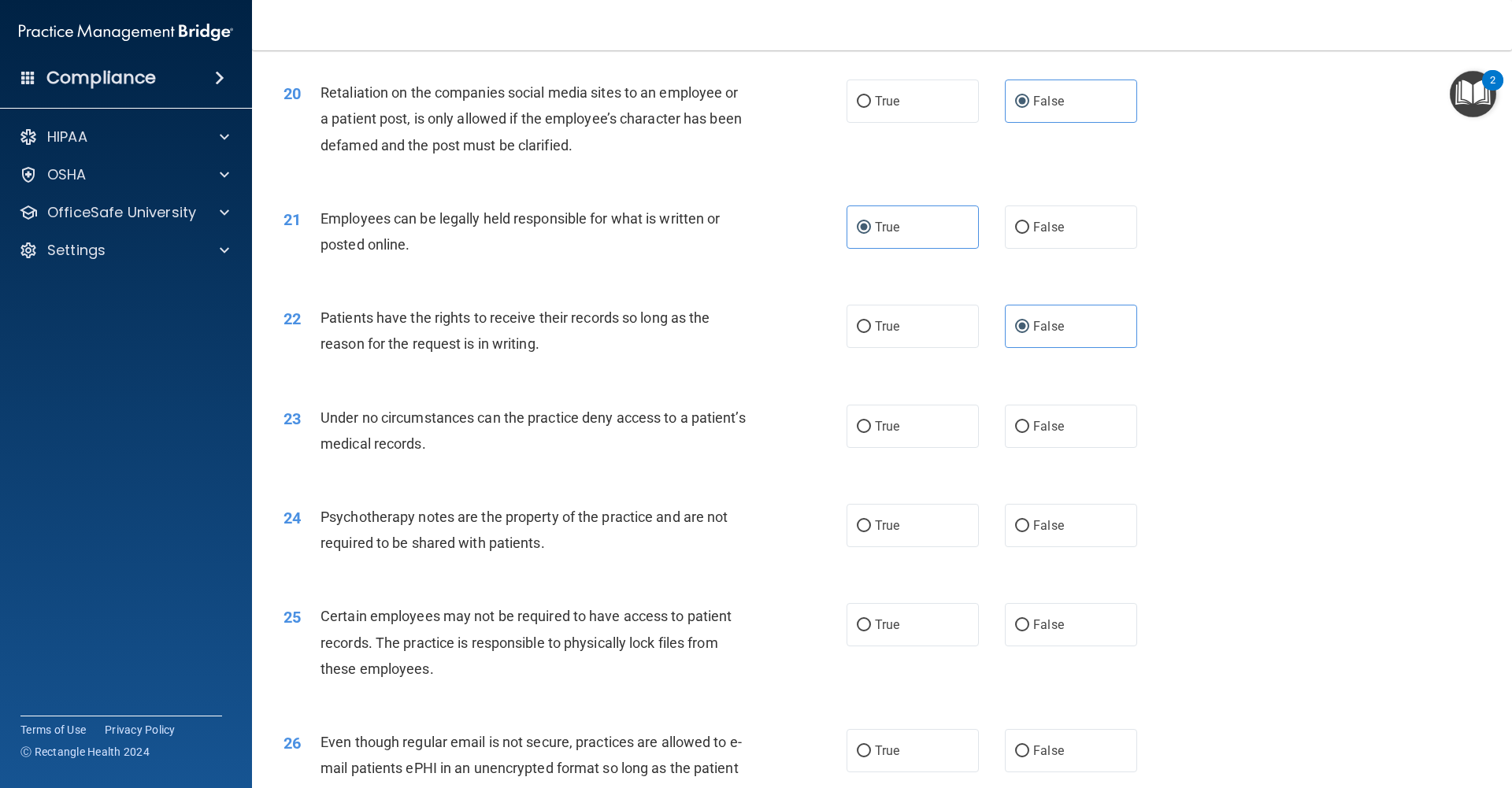
scroll to position [2471, 0]
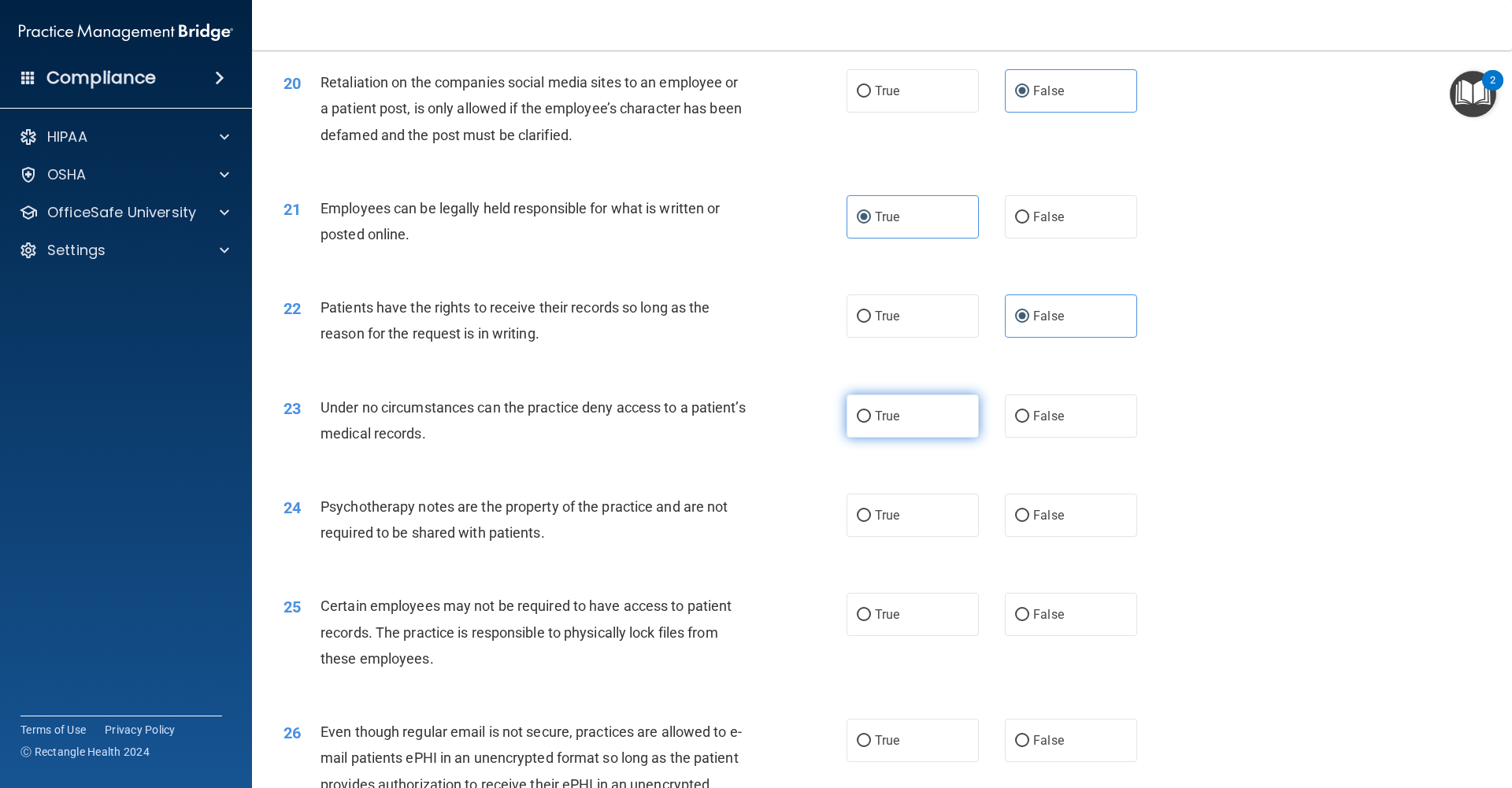
click at [894, 426] on label "True" at bounding box center [912, 416] width 133 height 44
click at [871, 423] on input "True" at bounding box center [863, 417] width 14 height 12
radio input "true"
click at [924, 520] on label "True" at bounding box center [912, 515] width 133 height 44
click at [871, 520] on input "True" at bounding box center [863, 516] width 14 height 12
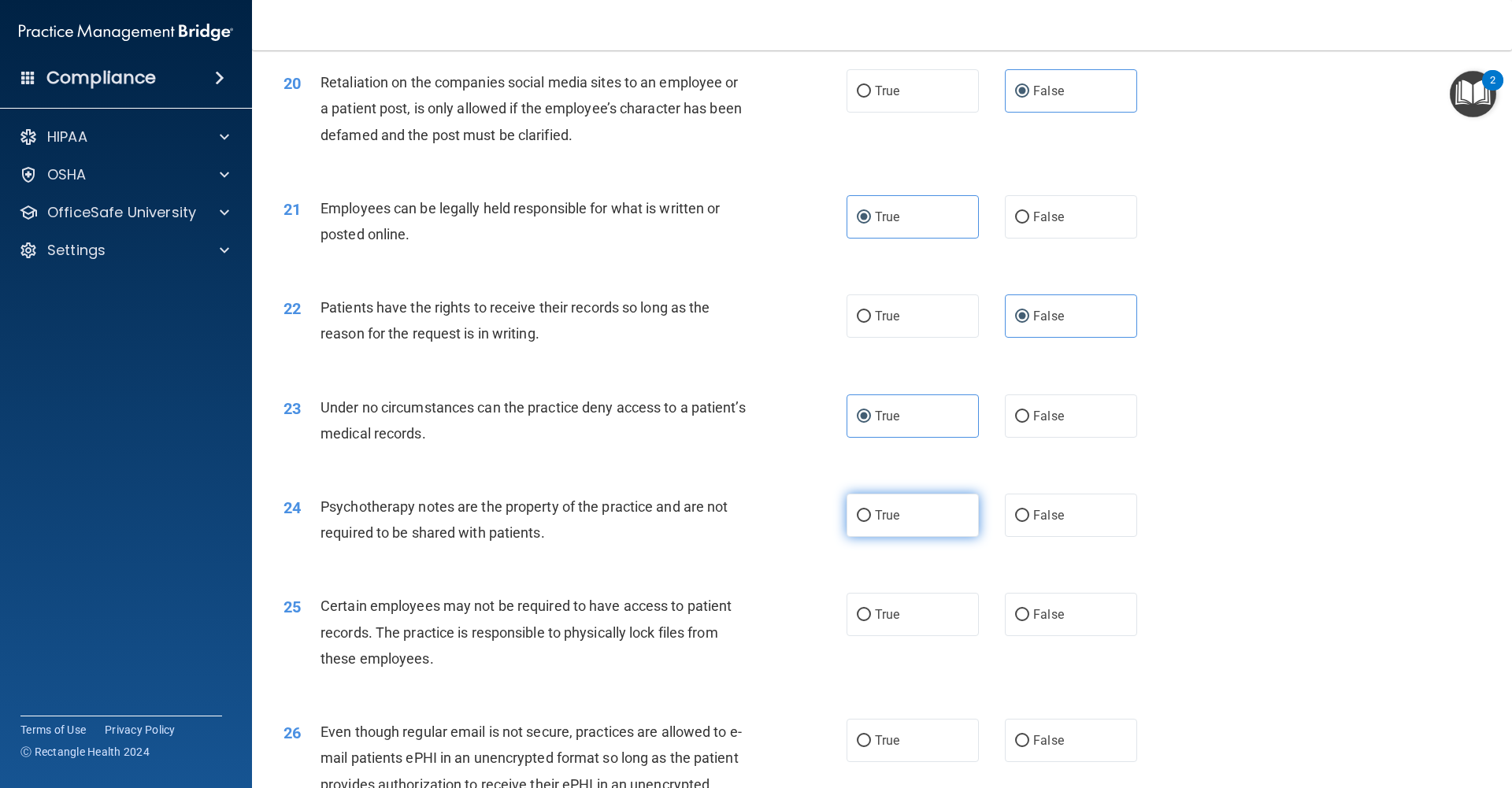
radio input "true"
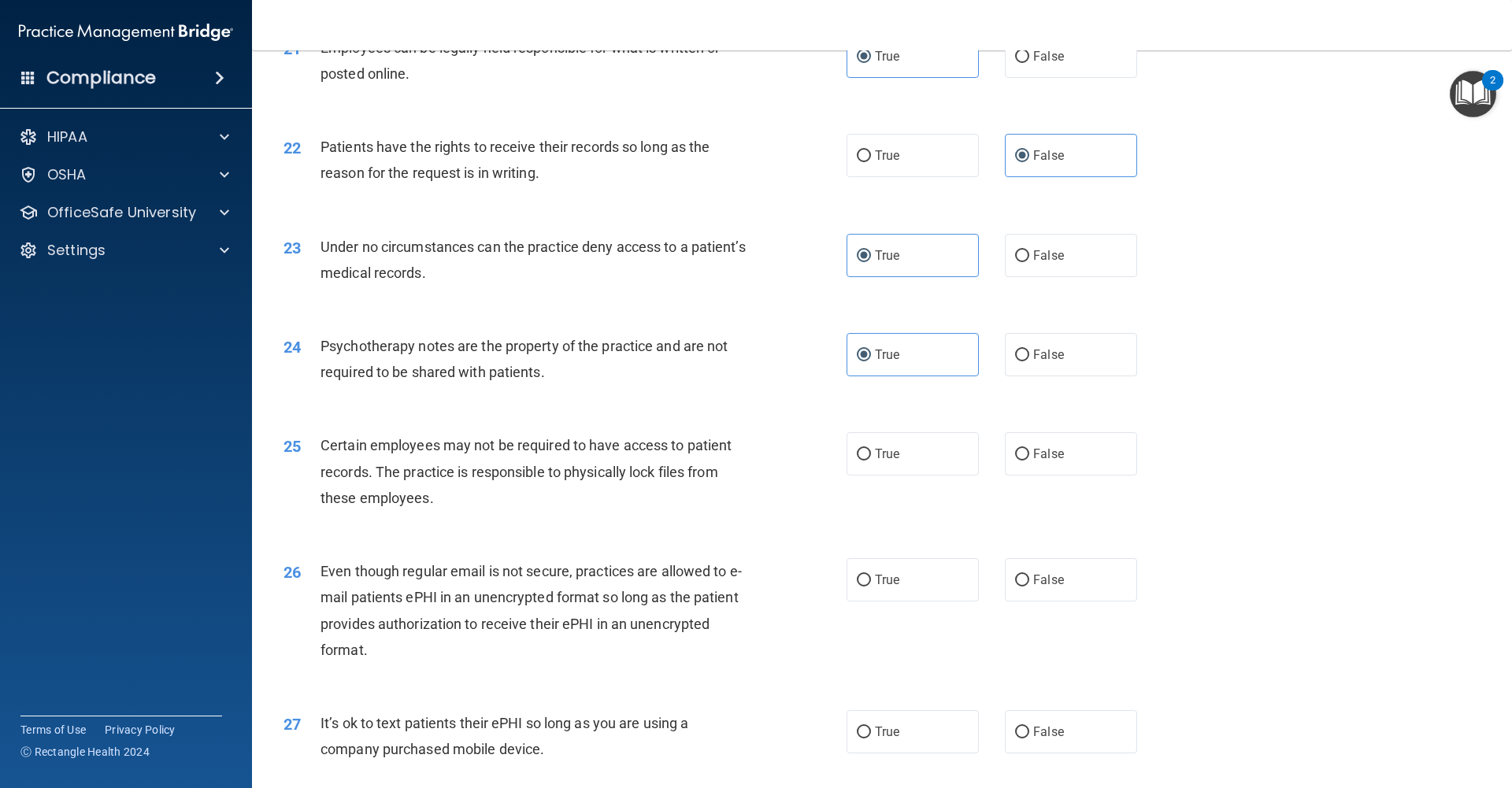
scroll to position [2635, 0]
click at [903, 460] on label "True" at bounding box center [912, 450] width 133 height 44
click at [871, 458] on input "True" at bounding box center [863, 451] width 14 height 12
radio input "true"
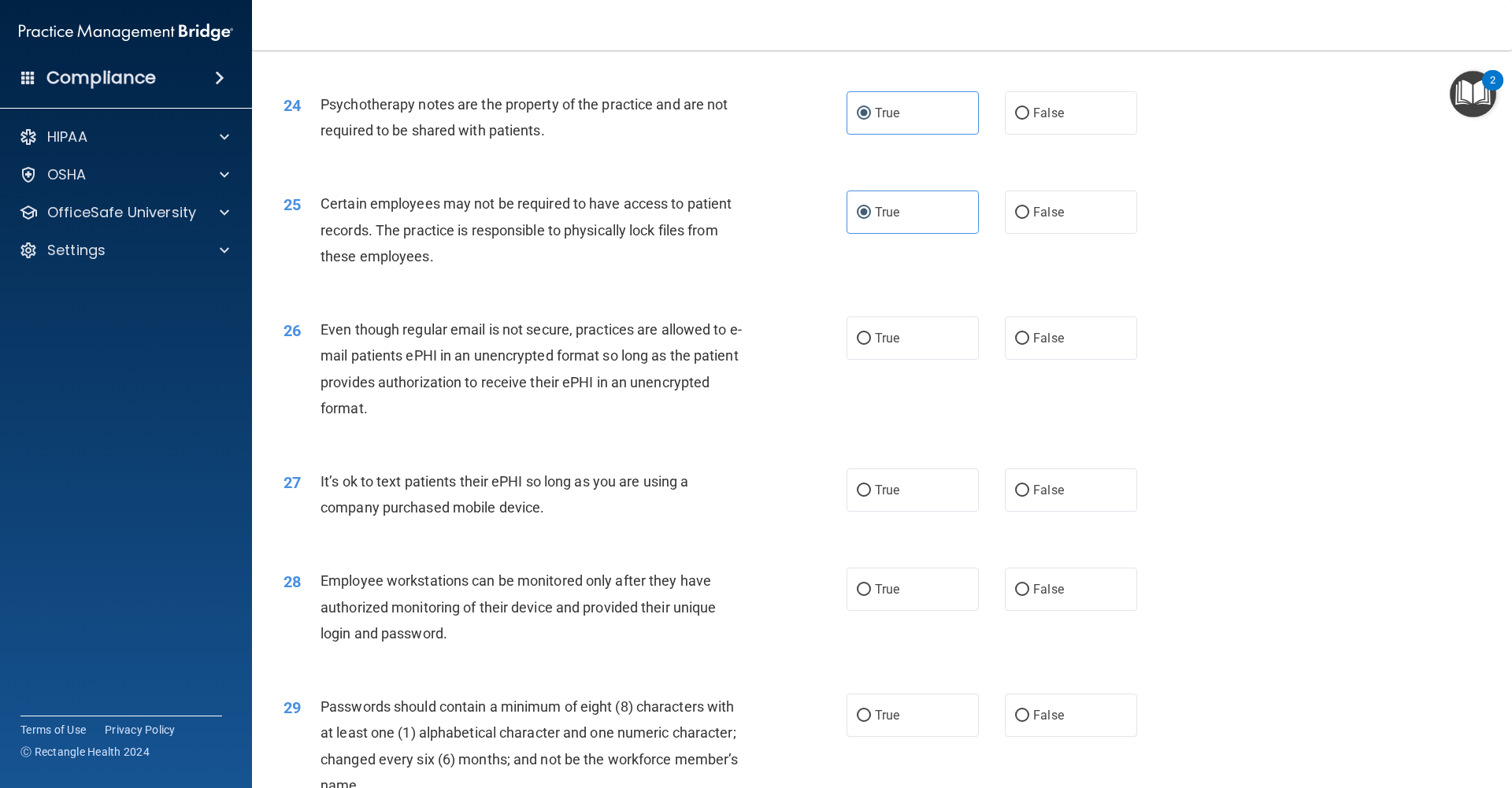
scroll to position [2875, 0]
click at [895, 352] on label "True" at bounding box center [912, 336] width 133 height 44
click at [871, 343] on input "True" at bounding box center [863, 337] width 14 height 12
radio input "true"
click at [1041, 503] on label "False" at bounding box center [1071, 487] width 133 height 44
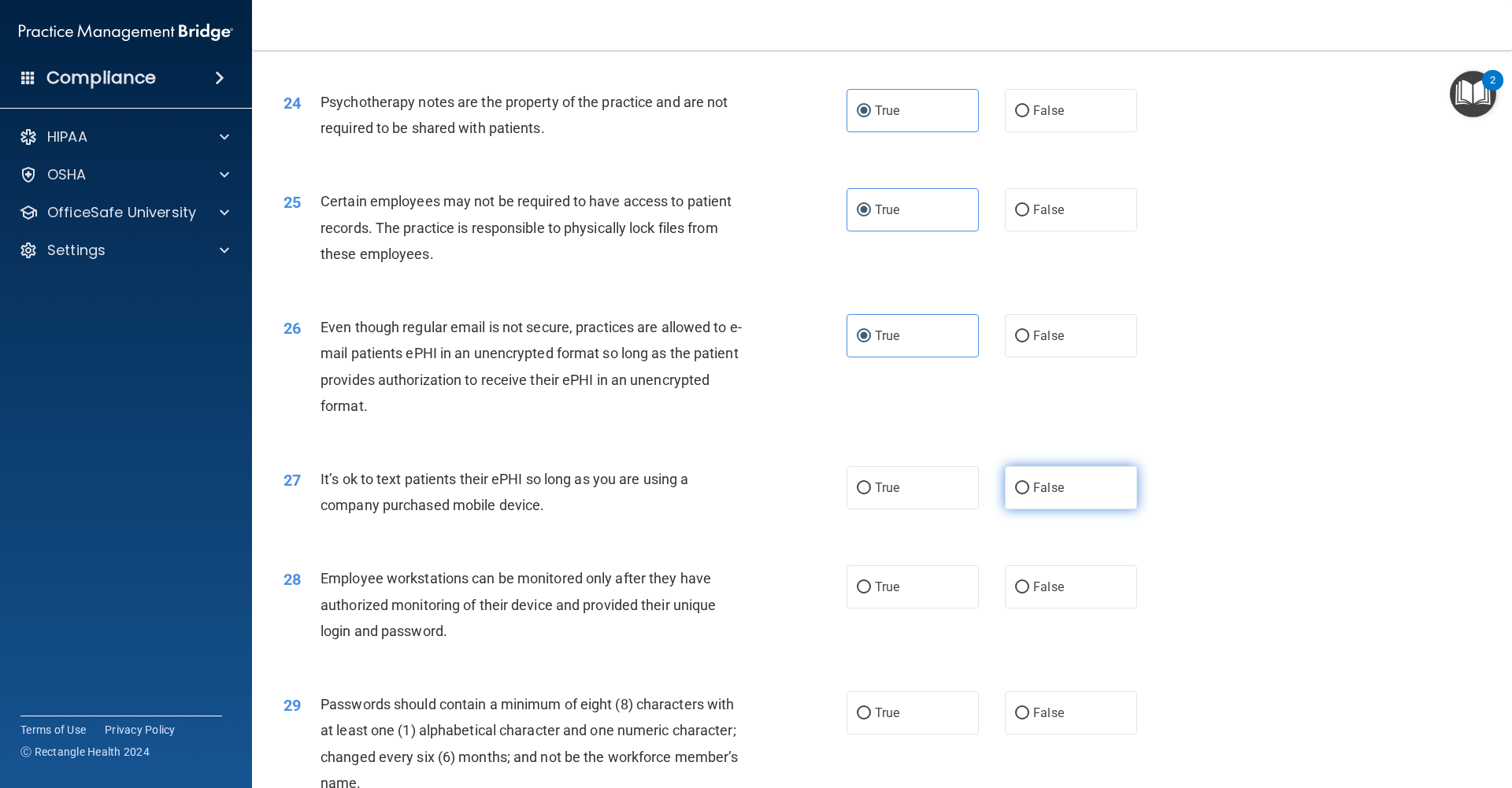
click at [1029, 495] on input "False" at bounding box center [1021, 488] width 14 height 12
radio input "true"
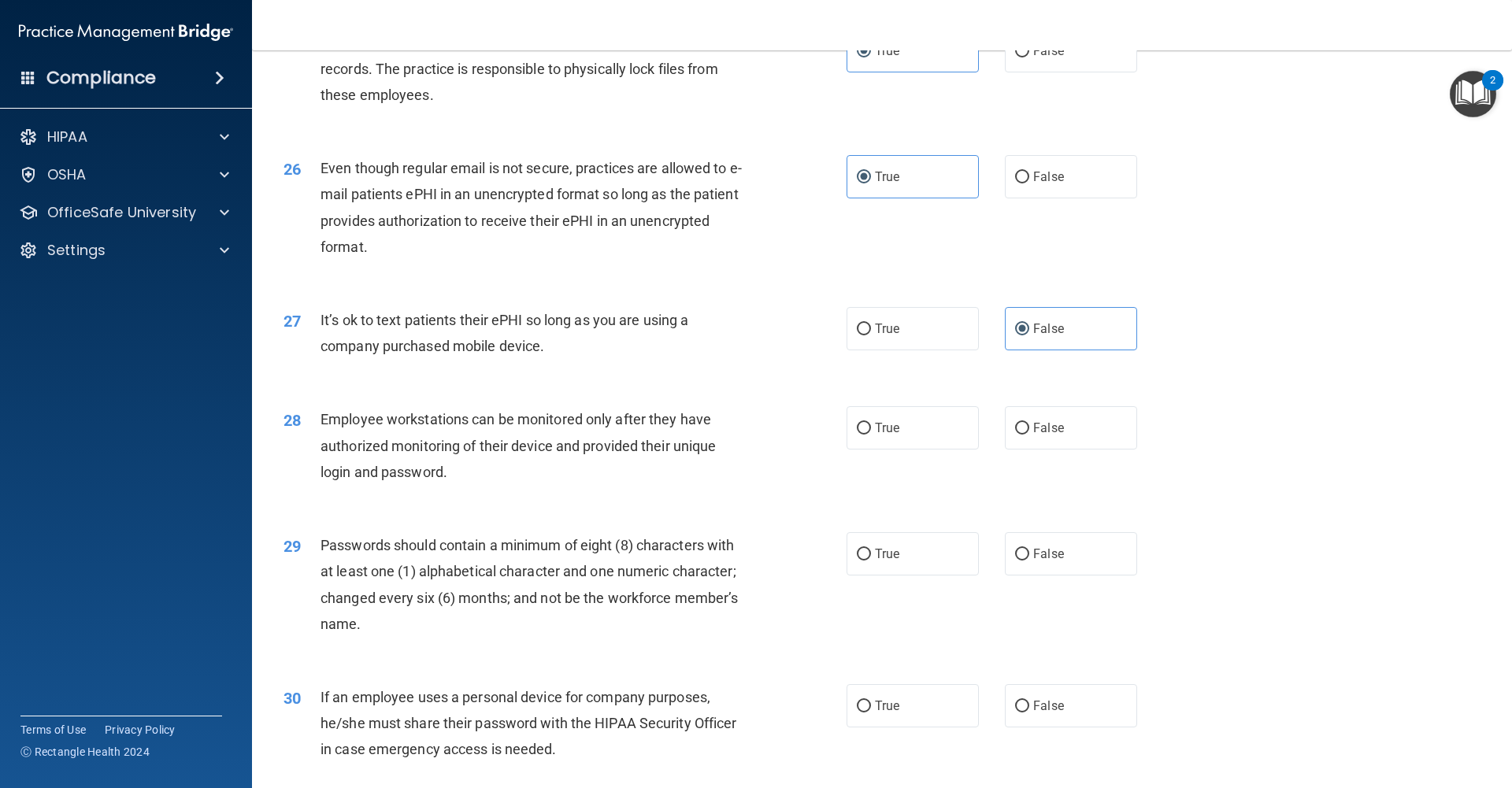
scroll to position [3037, 0]
click at [1076, 425] on label "False" at bounding box center [1071, 426] width 133 height 44
click at [1029, 425] on input "False" at bounding box center [1021, 427] width 14 height 12
radio input "true"
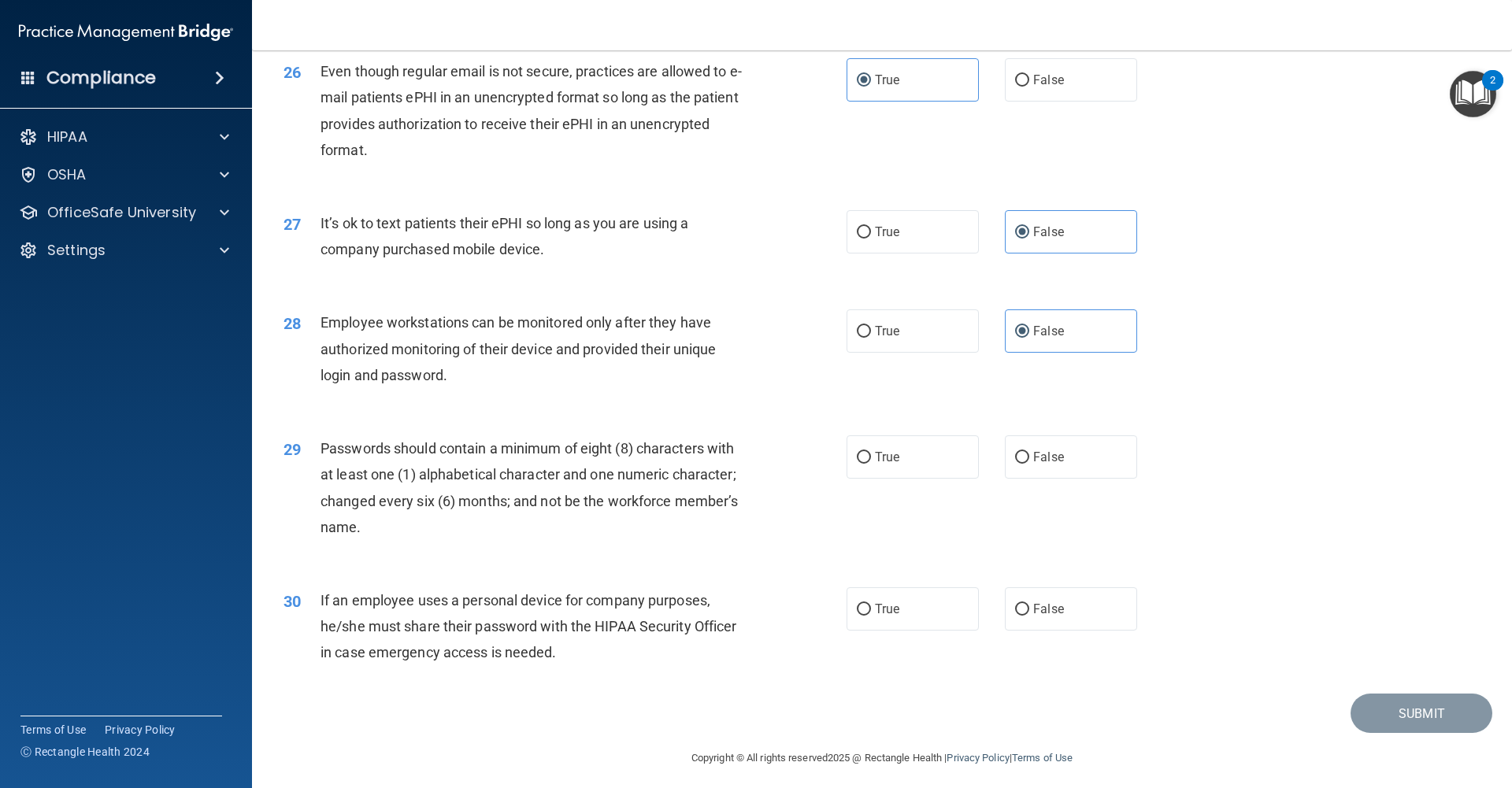
scroll to position [3138, 0]
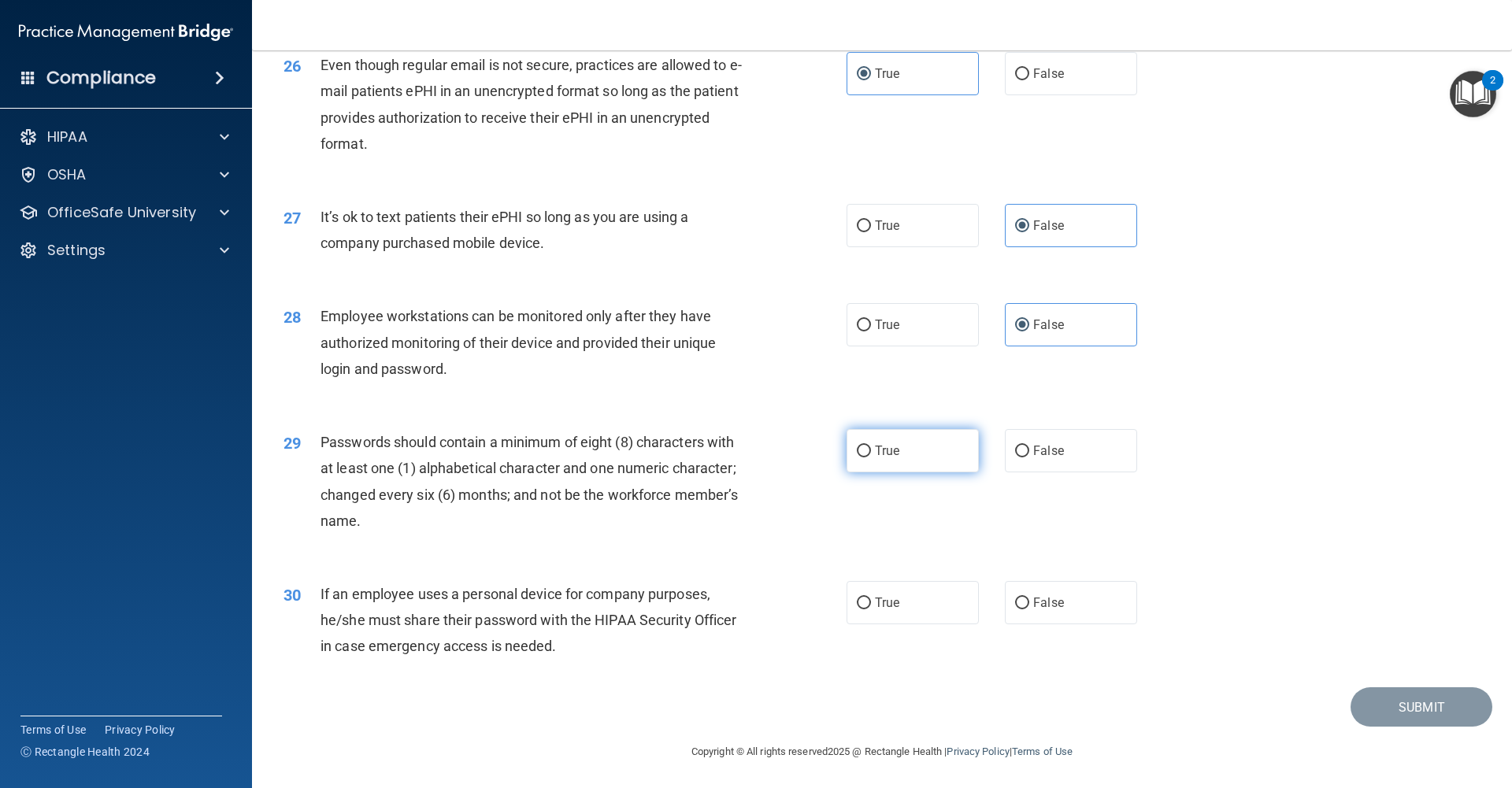
click at [878, 460] on label "True" at bounding box center [912, 450] width 133 height 44
click at [871, 458] on input "True" at bounding box center [863, 451] width 14 height 12
radio input "true"
click at [926, 619] on label "True" at bounding box center [912, 603] width 133 height 44
click at [871, 609] on input "True" at bounding box center [863, 604] width 14 height 12
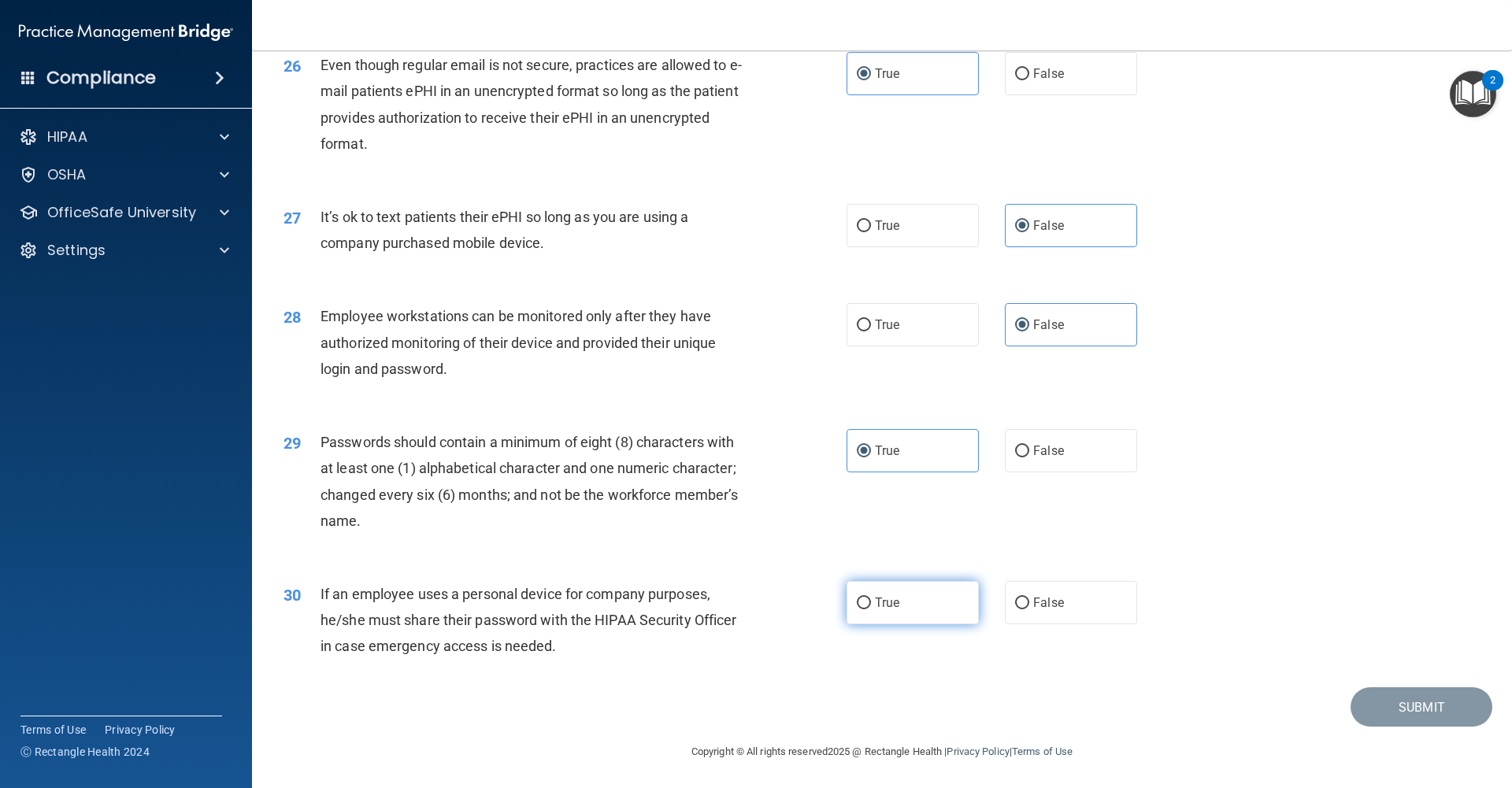
radio input "true"
click at [1385, 710] on button "Submit" at bounding box center [1421, 707] width 142 height 40
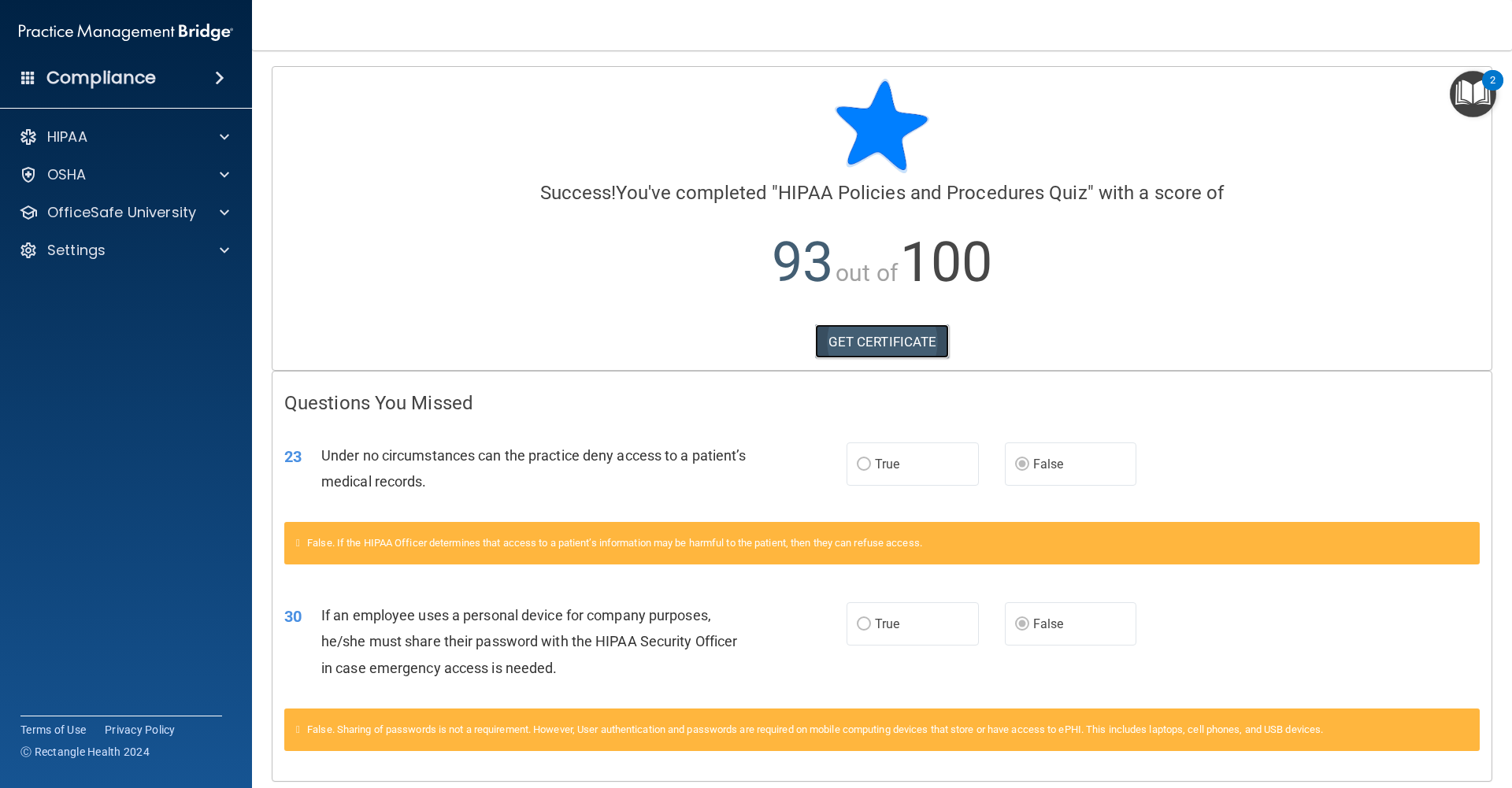
click at [909, 352] on link "GET CERTIFICATE" at bounding box center [882, 342] width 135 height 35
click at [125, 208] on p "OfficeSafe University" at bounding box center [121, 212] width 149 height 19
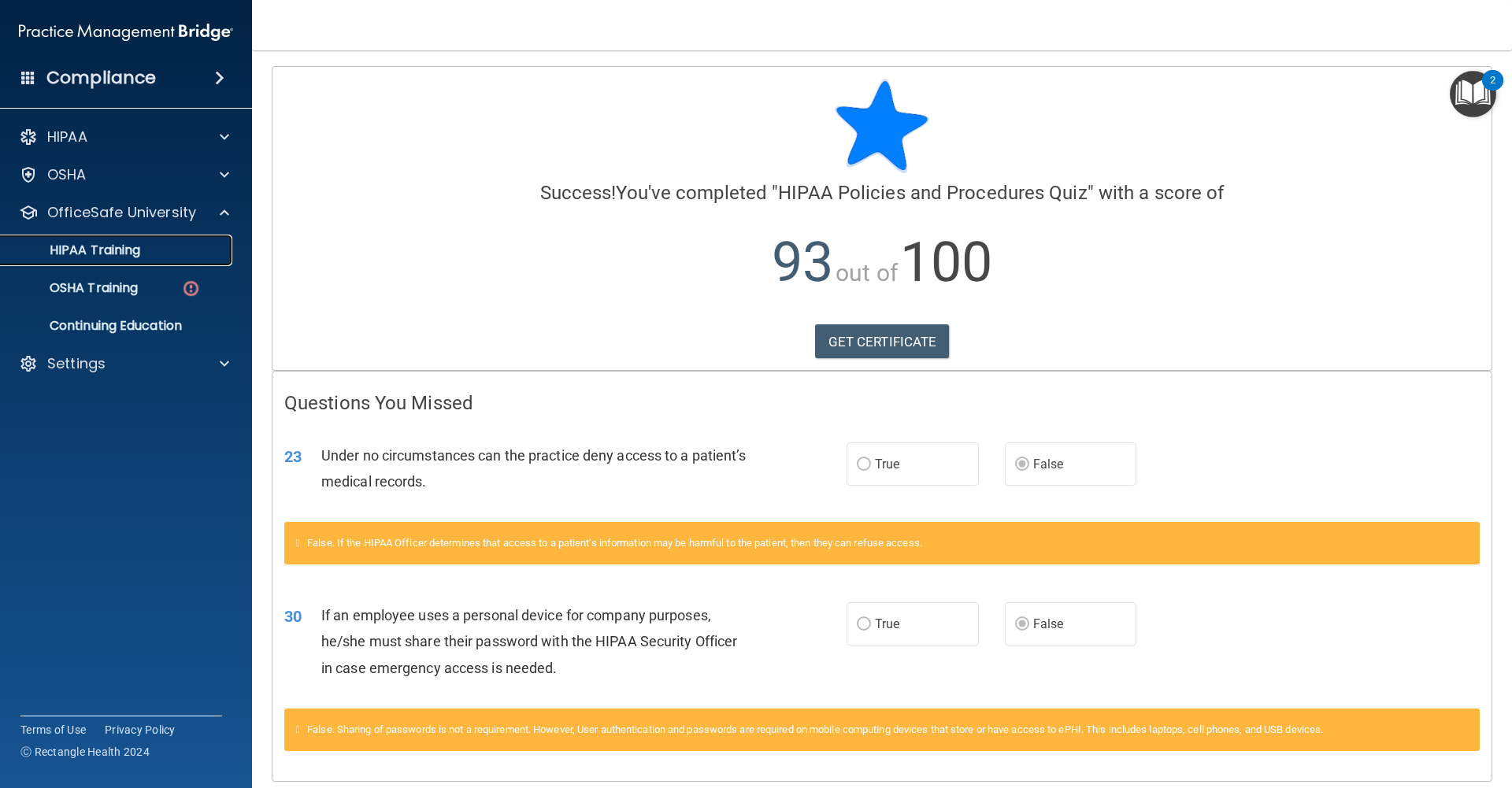
click at [139, 259] on link "HIPAA Training" at bounding box center [108, 250] width 248 height 31
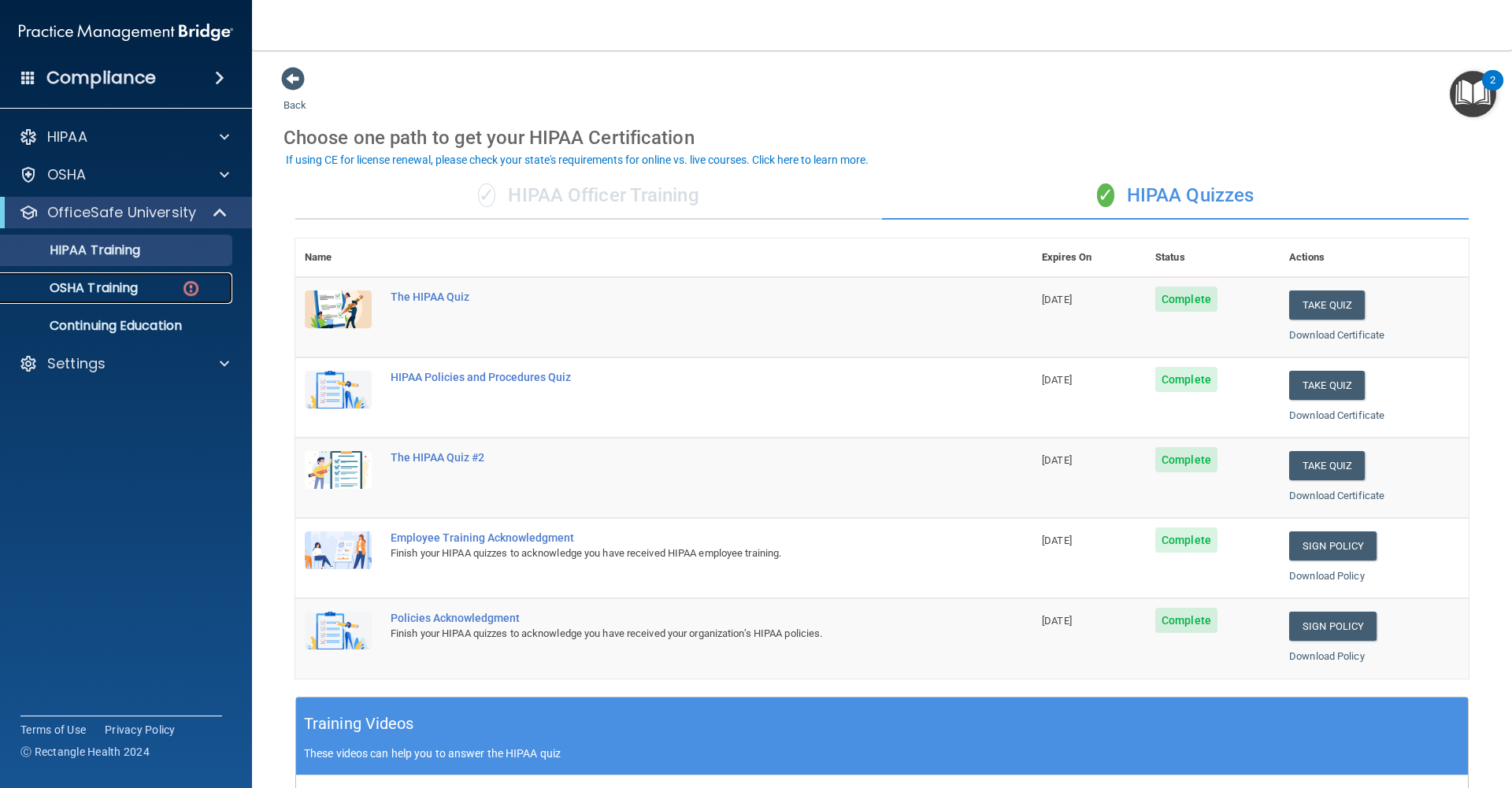
click at [143, 287] on div "OSHA Training" at bounding box center [117, 288] width 215 height 16
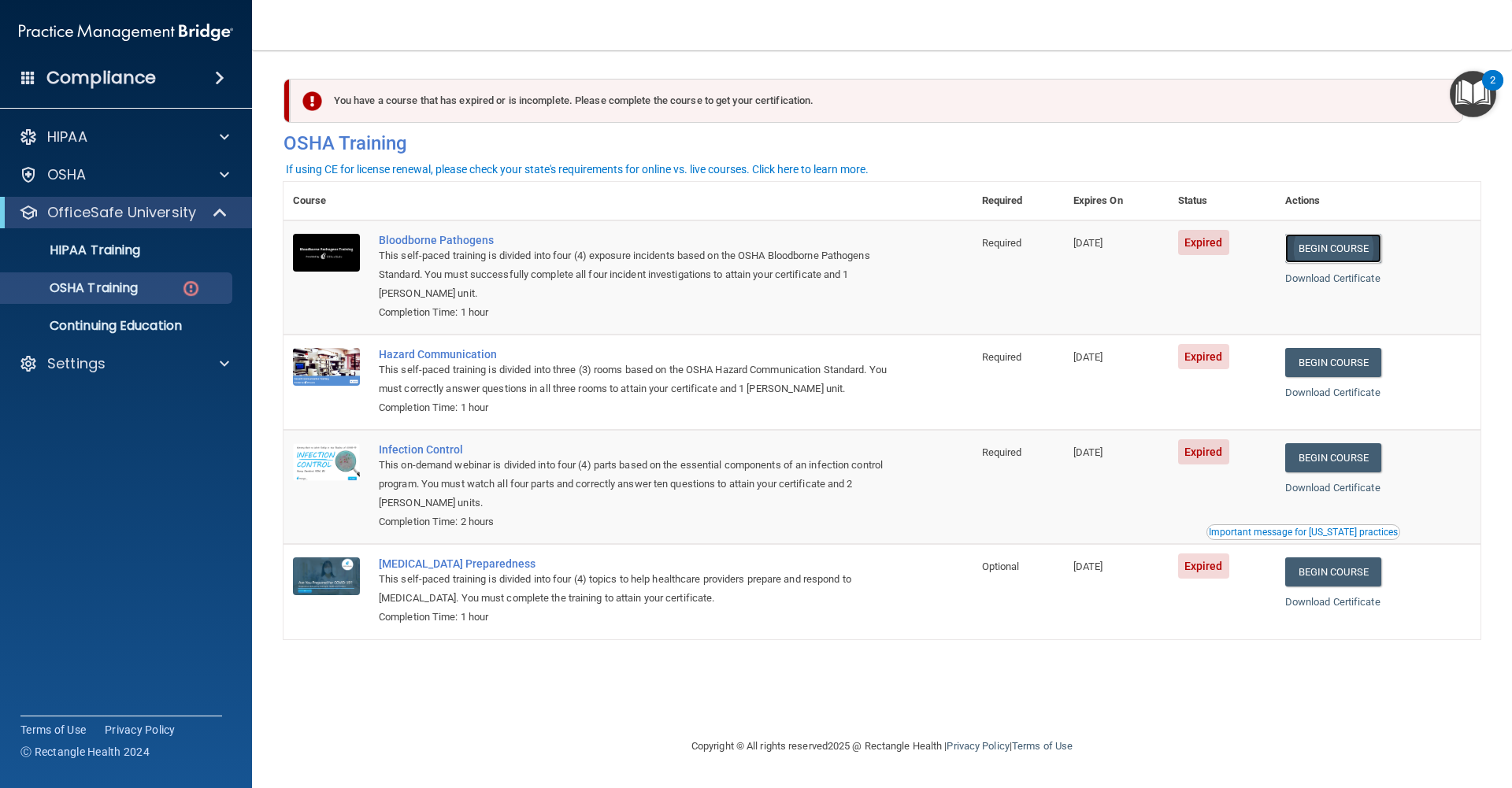
click at [1338, 256] on link "Begin Course" at bounding box center [1333, 248] width 96 height 29
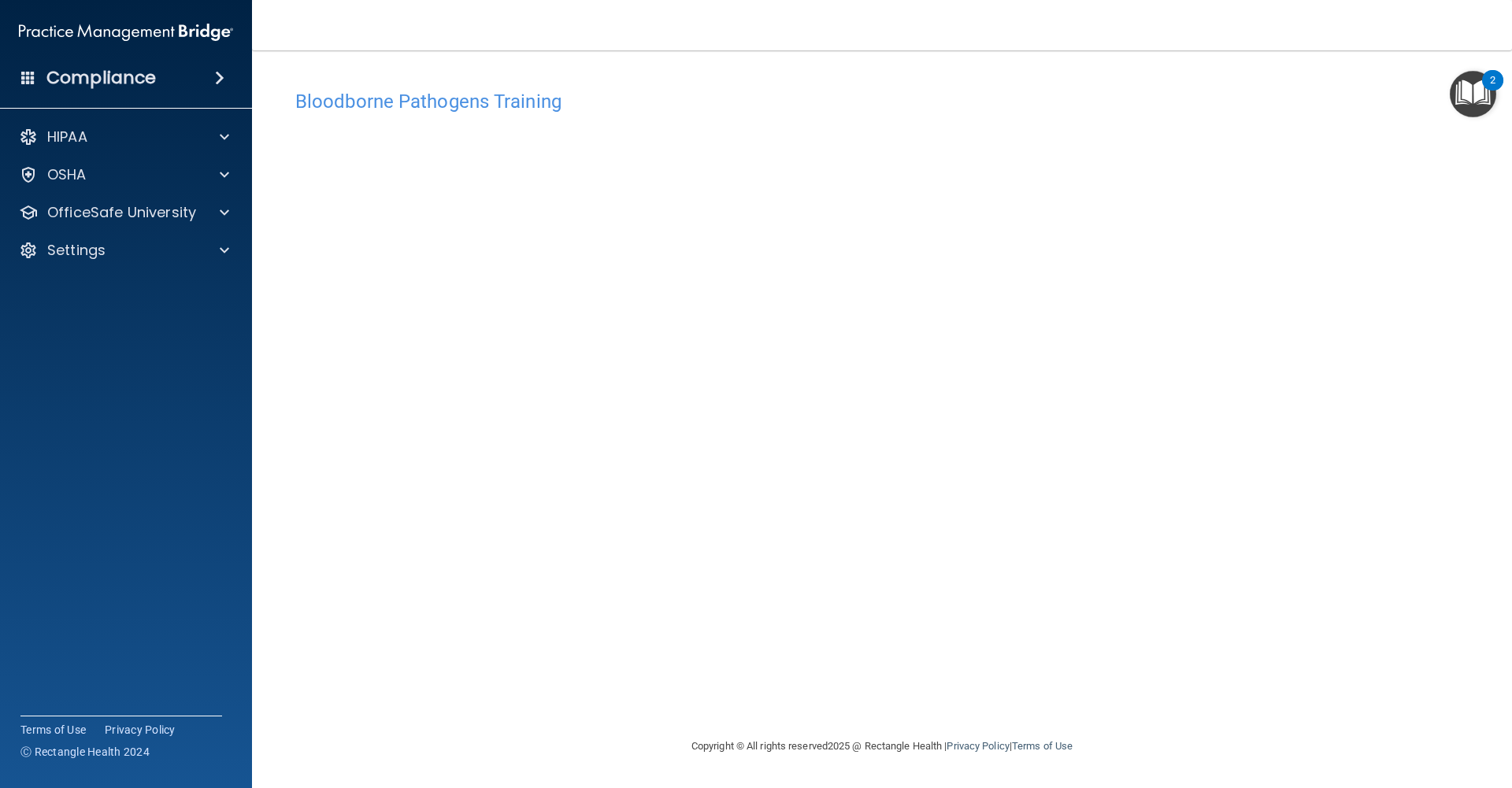
click at [1468, 92] on img "Open Resource Center, 2 new notifications" at bounding box center [1472, 94] width 46 height 46
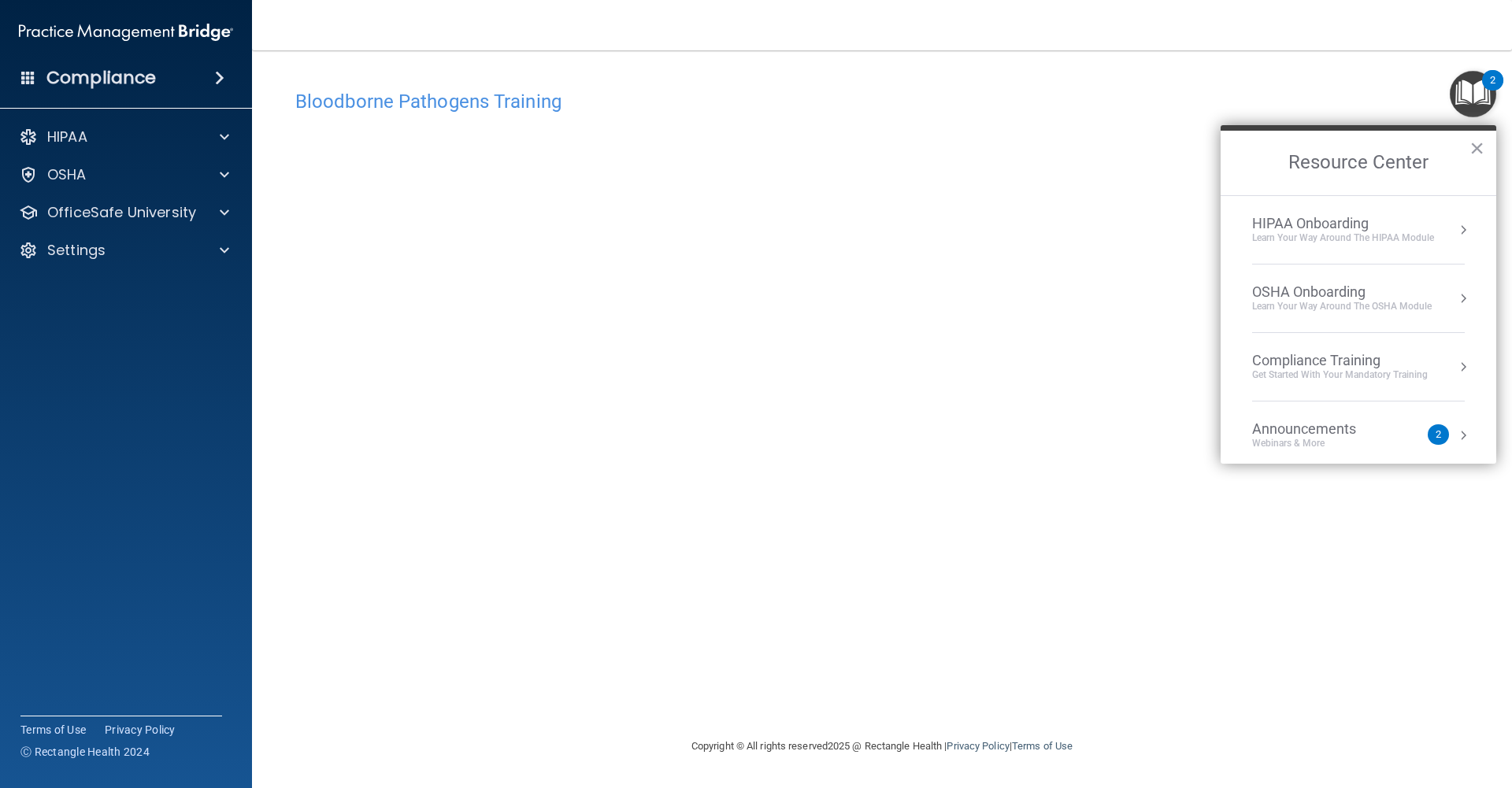
click at [1471, 150] on button "×" at bounding box center [1477, 148] width 15 height 26
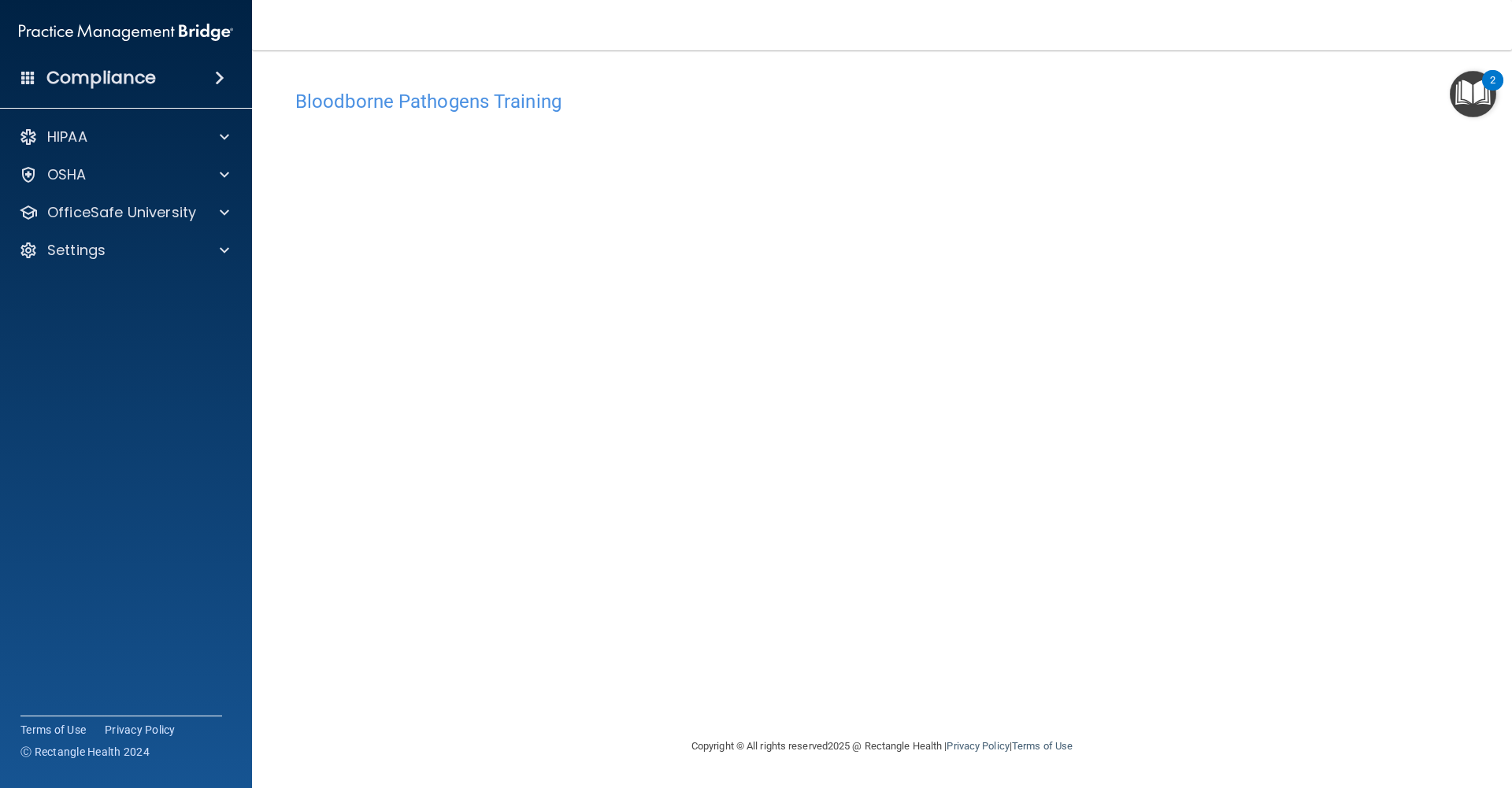
click at [554, 114] on div "Bloodborne Pathogens Training" at bounding box center [882, 100] width 1197 height 39
click at [192, 208] on p "OfficeSafe University" at bounding box center [121, 212] width 149 height 19
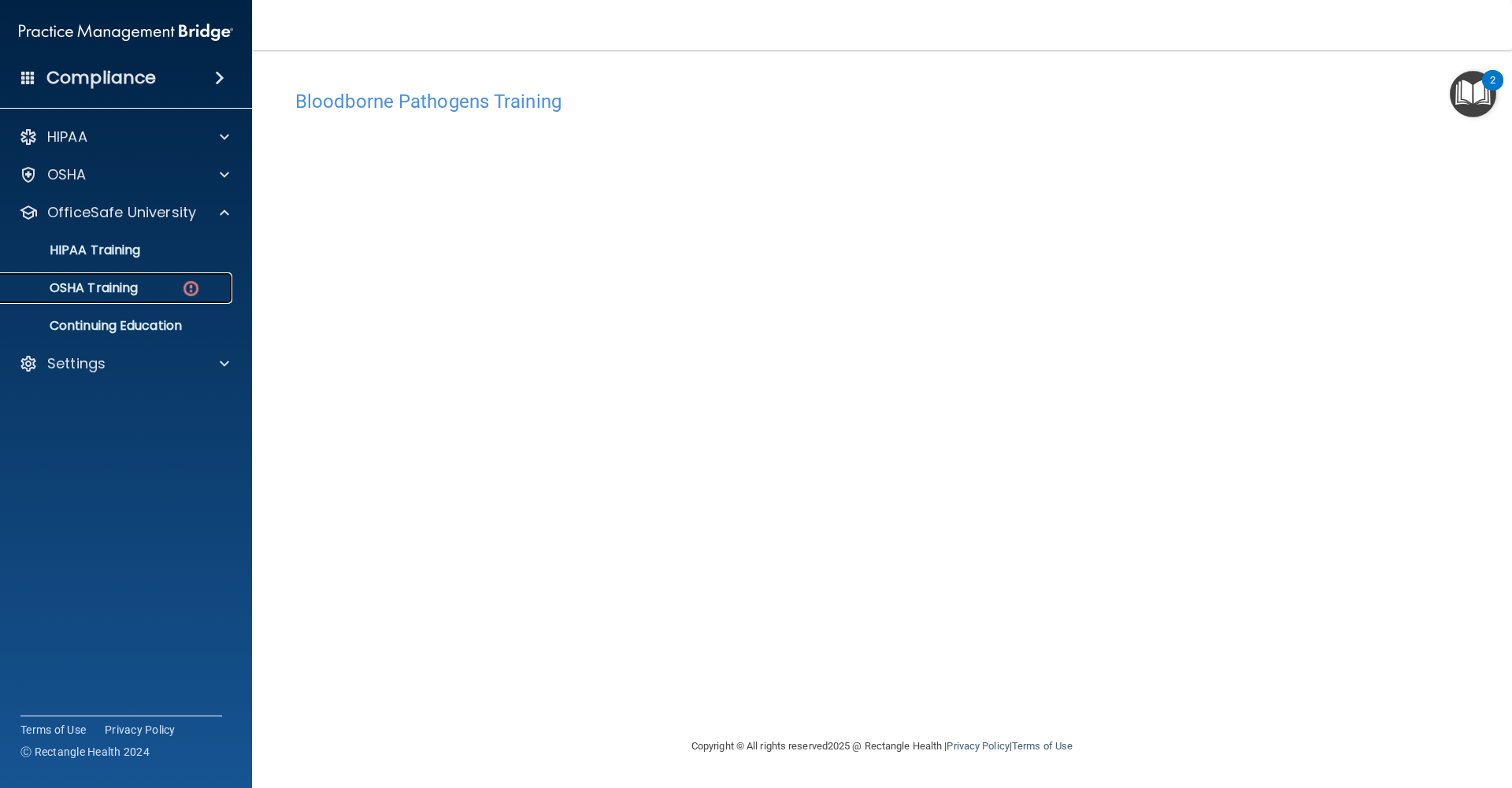
click at [165, 298] on link "OSHA Training" at bounding box center [108, 288] width 248 height 31
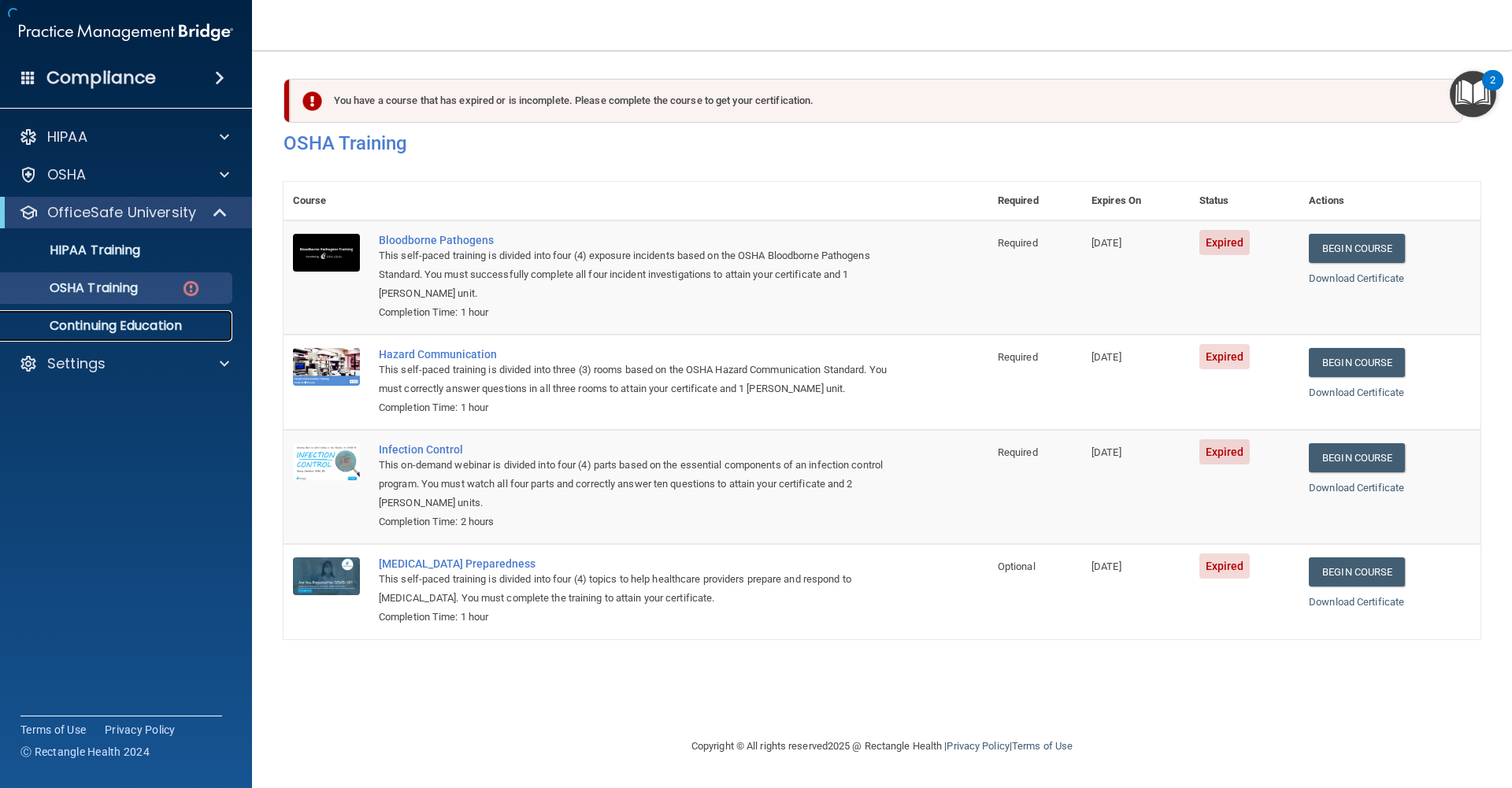
click at [165, 325] on p "Continuing Education" at bounding box center [117, 325] width 215 height 16
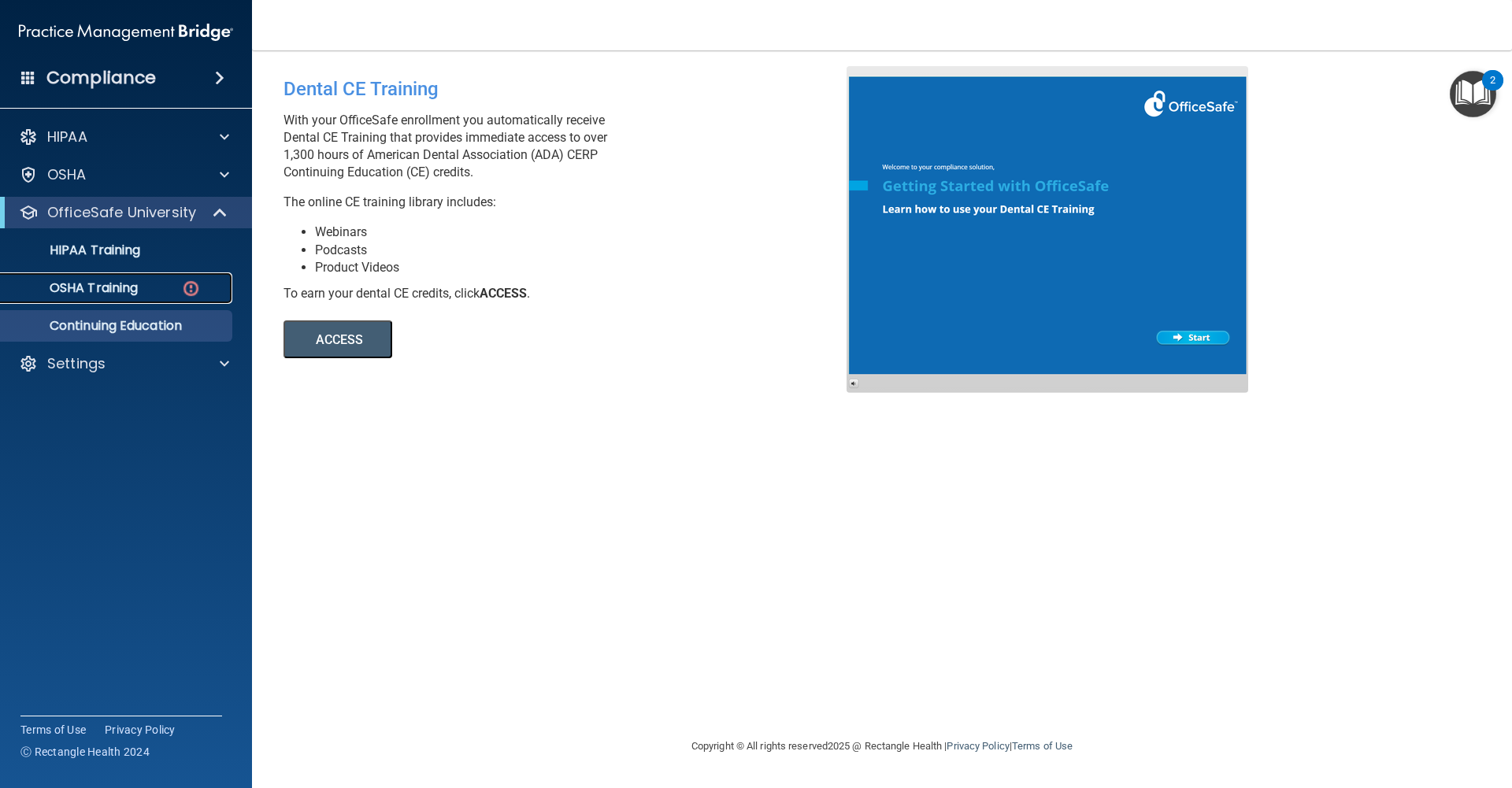
click at [151, 294] on div "OSHA Training" at bounding box center [117, 288] width 215 height 16
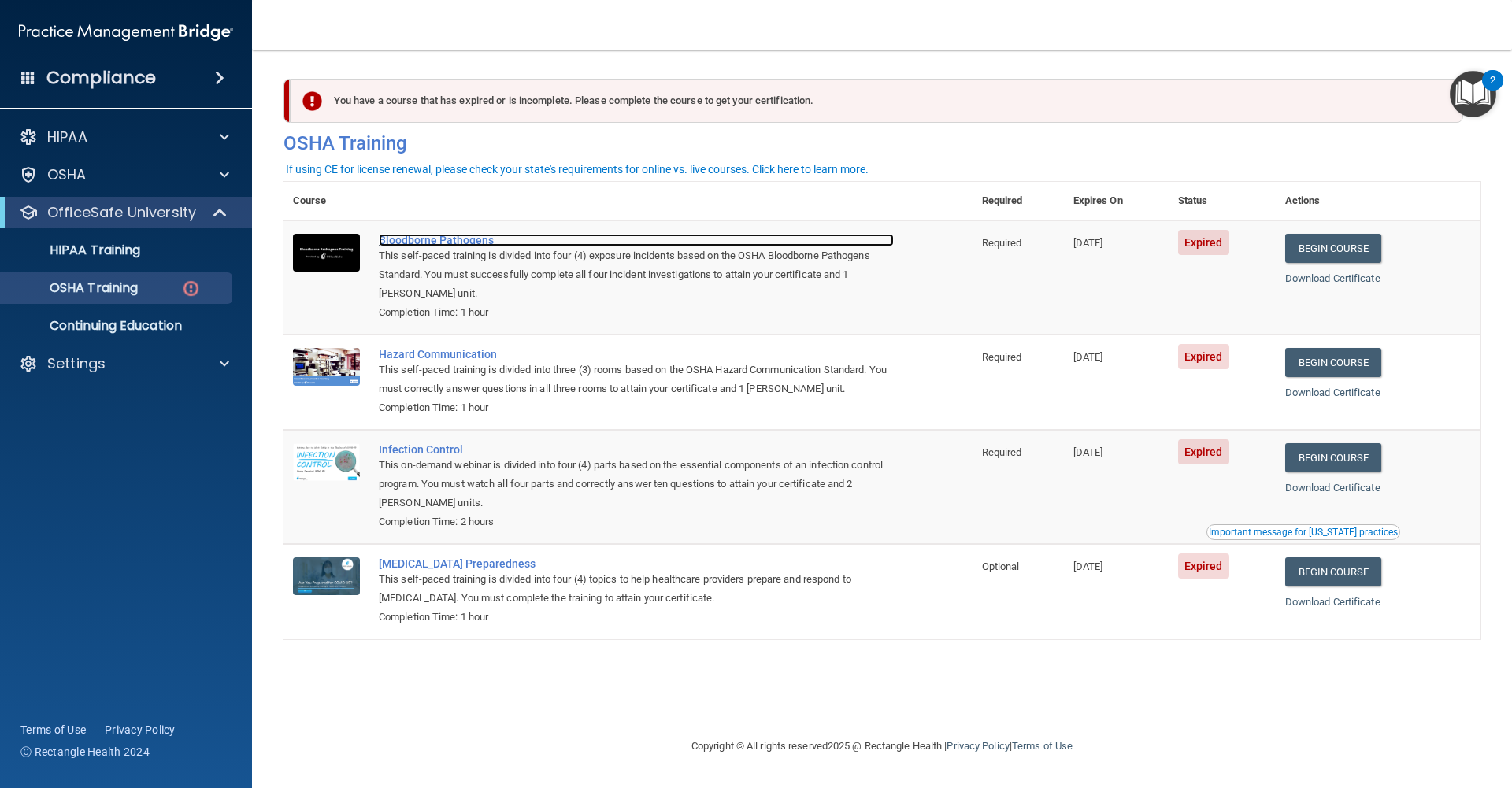
click at [477, 237] on div "Bloodborne Pathogens" at bounding box center [636, 240] width 515 height 12
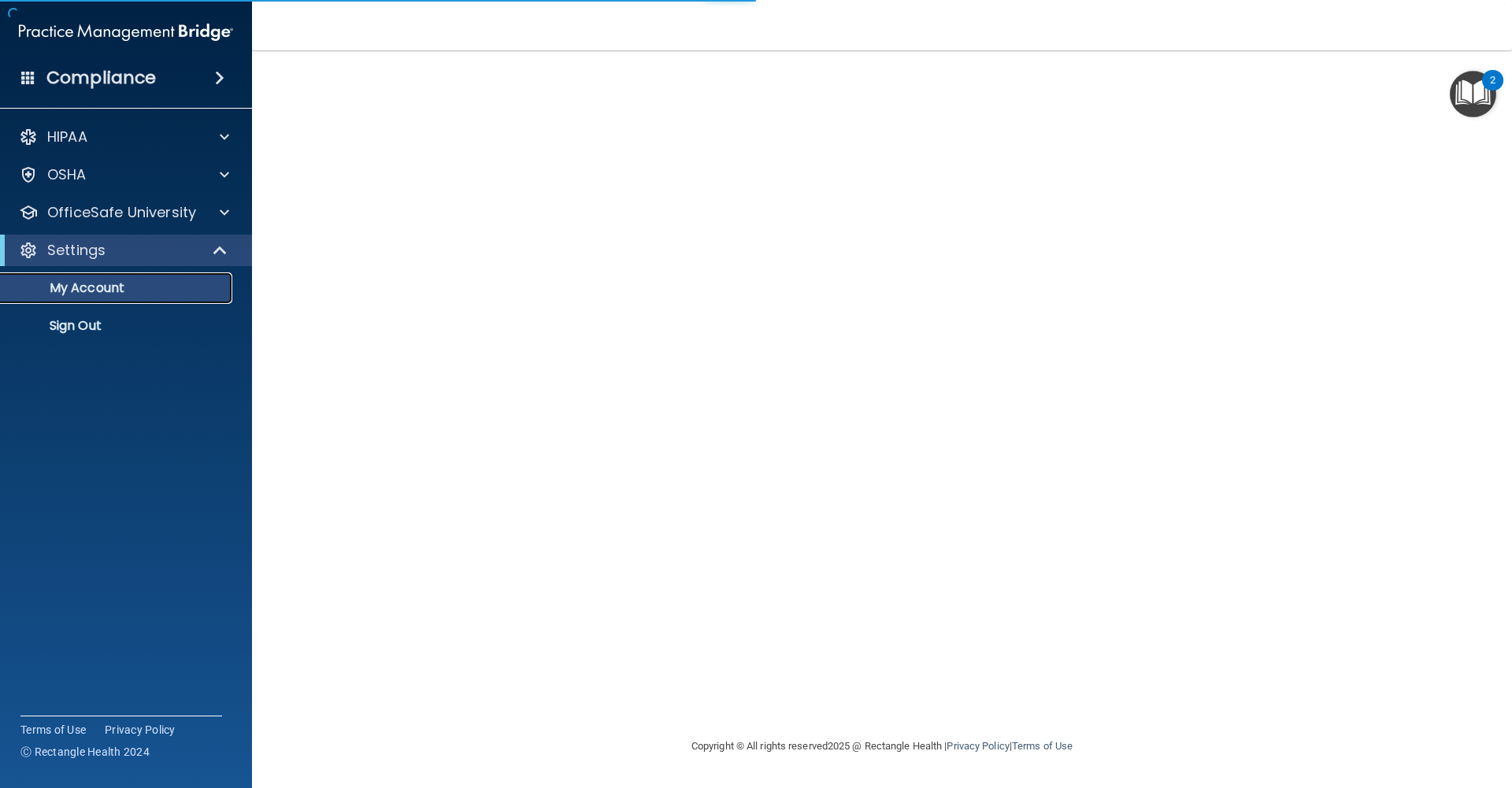
click at [170, 281] on p "My Account" at bounding box center [117, 288] width 215 height 16
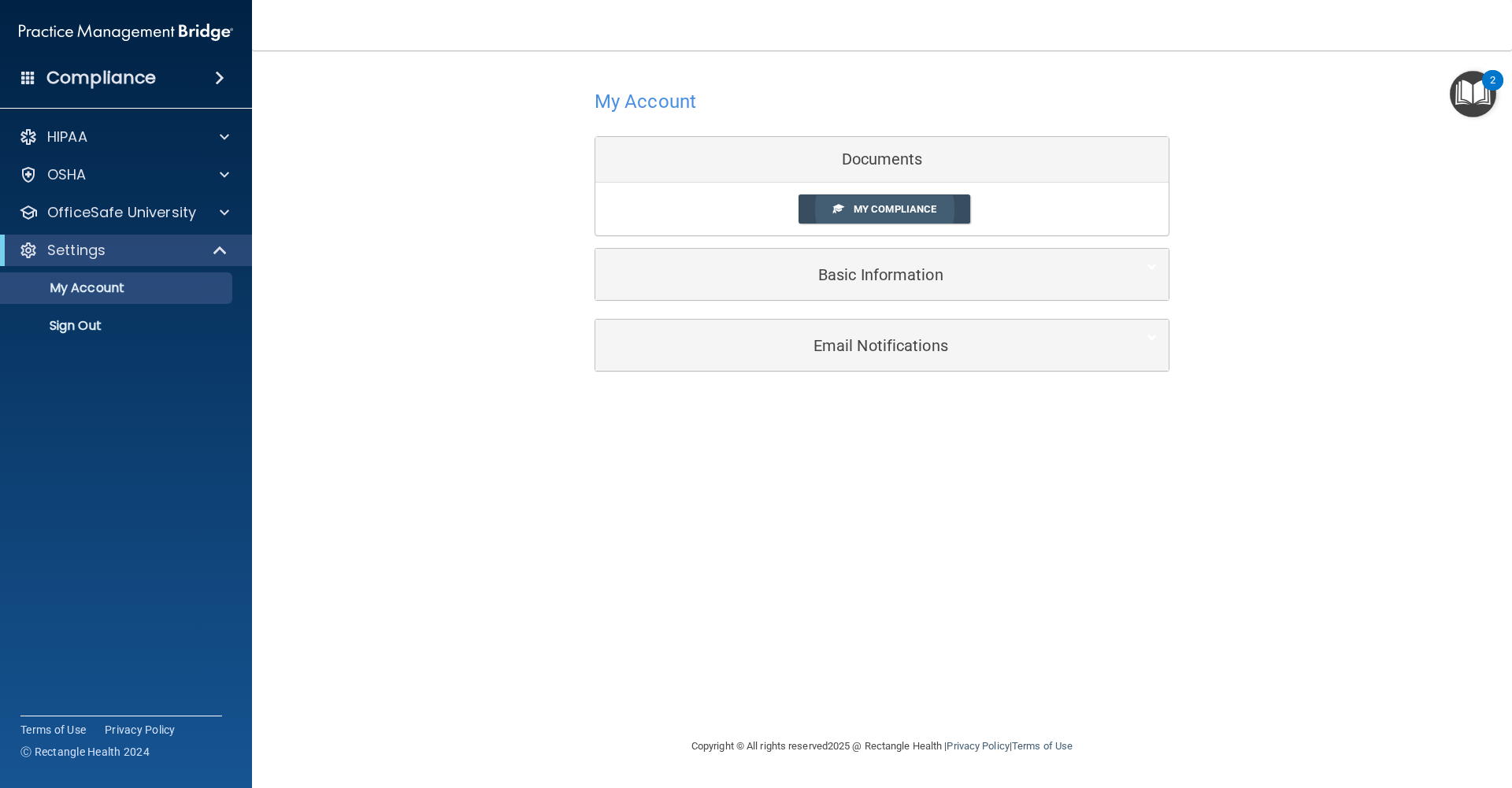
click at [854, 212] on span "My Compliance" at bounding box center [895, 209] width 82 height 12
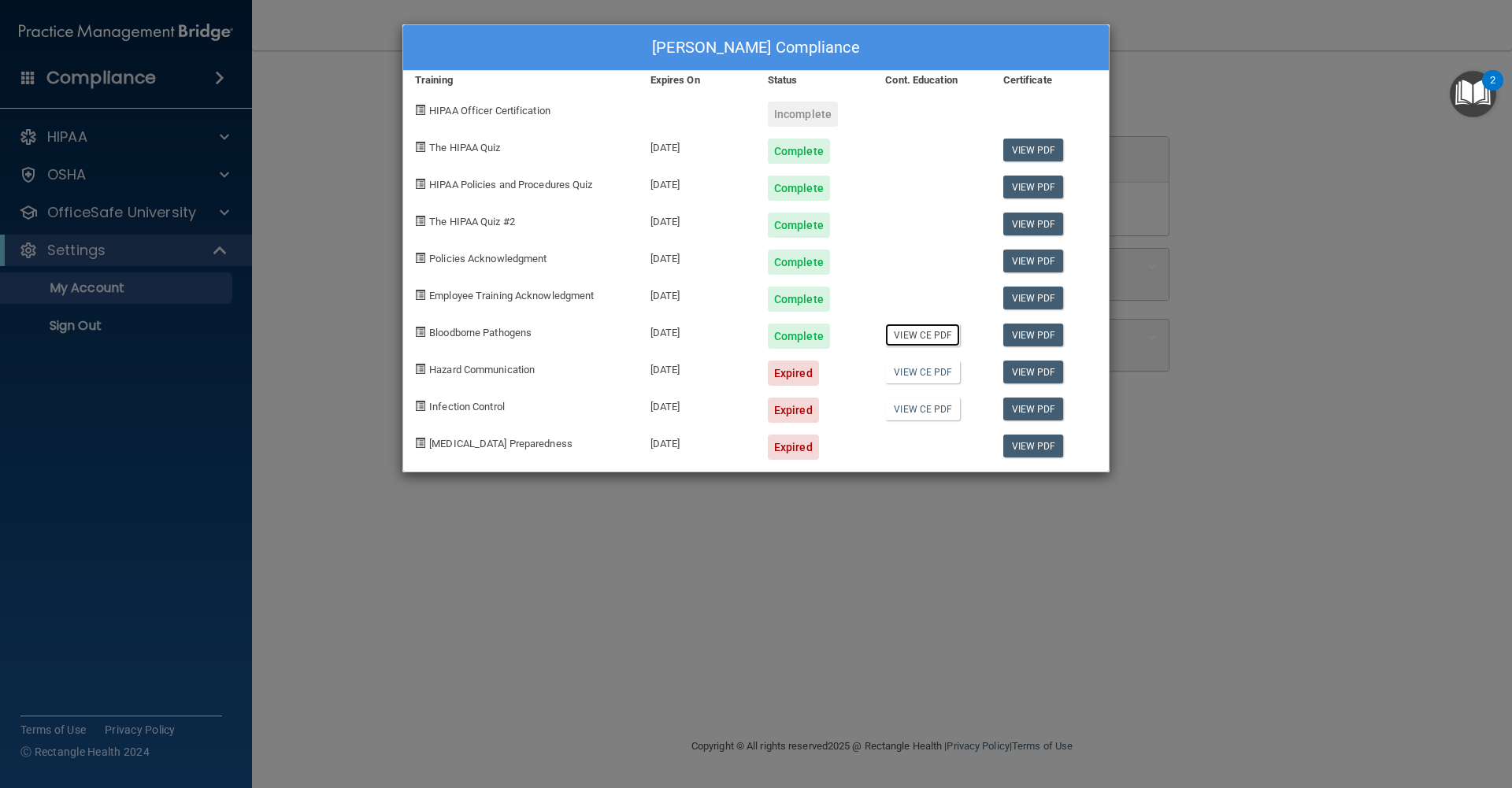
click at [919, 333] on link "View CE PDF" at bounding box center [922, 335] width 75 height 23
click at [1046, 154] on link "View PDF" at bounding box center [1034, 150] width 61 height 23
click at [172, 221] on div "Mark Bain's Compliance Training Expires On Status Cont. Education Certificate H…" at bounding box center [756, 394] width 1512 height 788
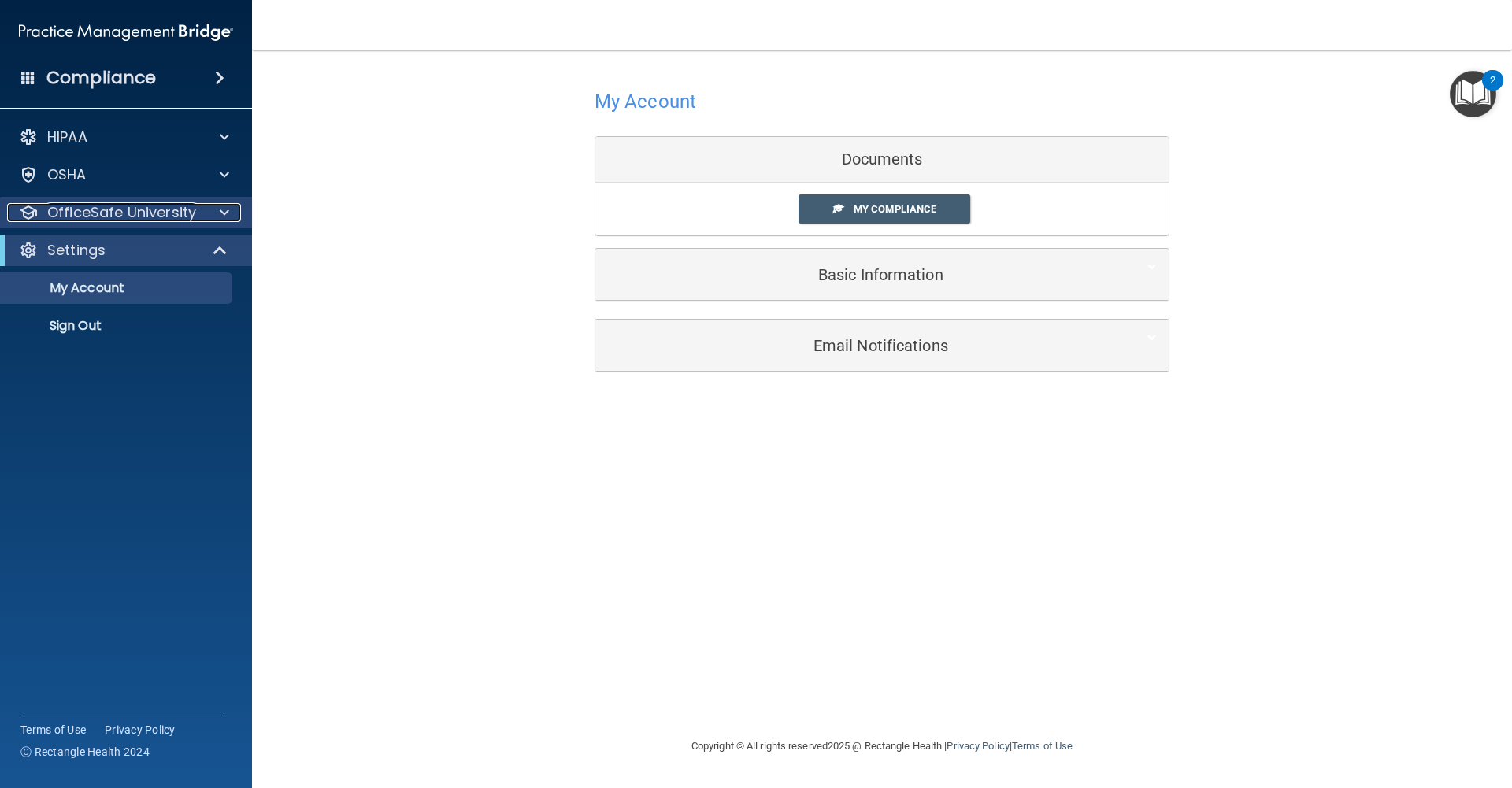
click at [139, 220] on p "OfficeSafe University" at bounding box center [121, 212] width 149 height 19
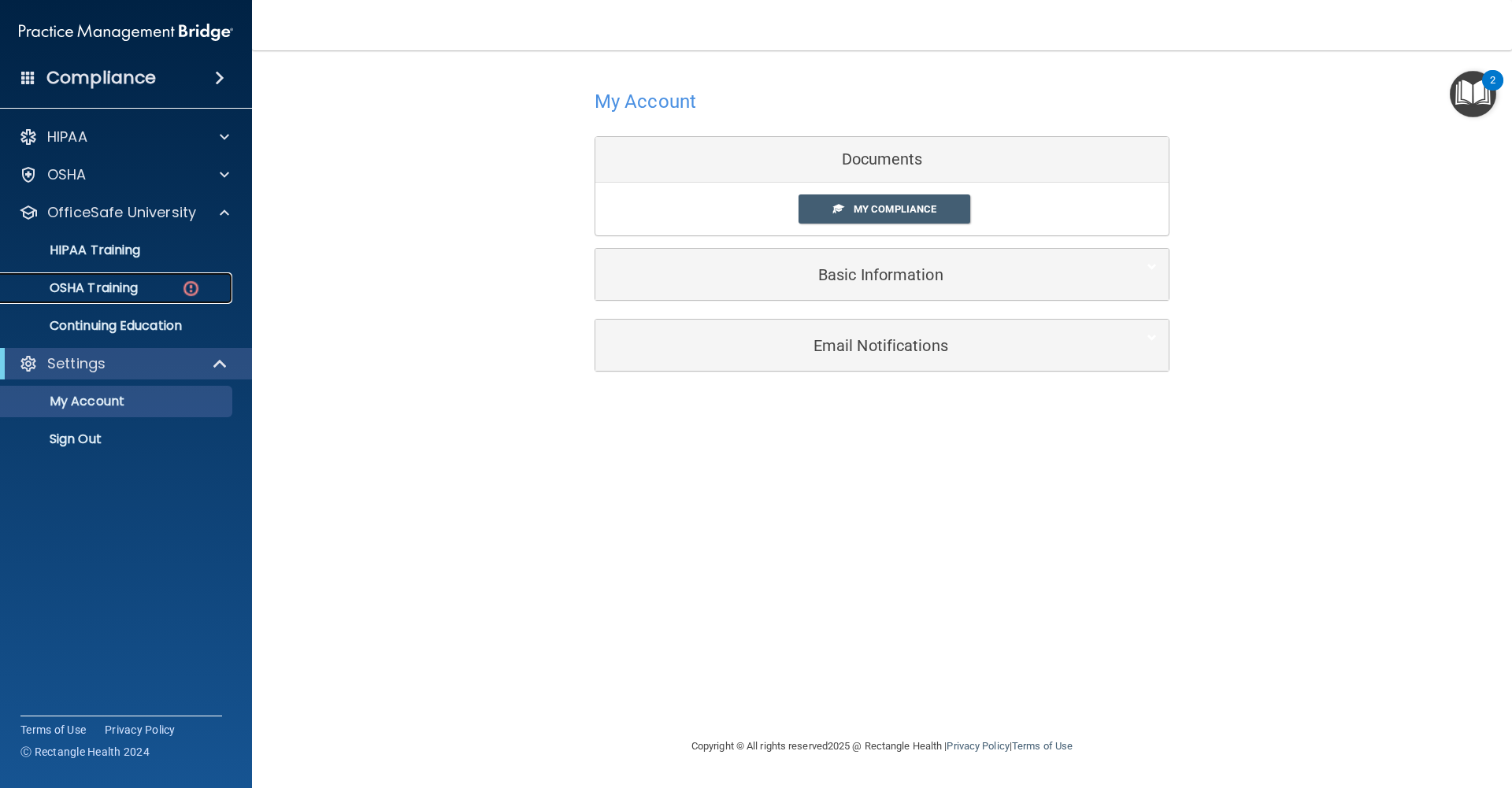
click at [137, 282] on p "OSHA Training" at bounding box center [73, 288] width 128 height 16
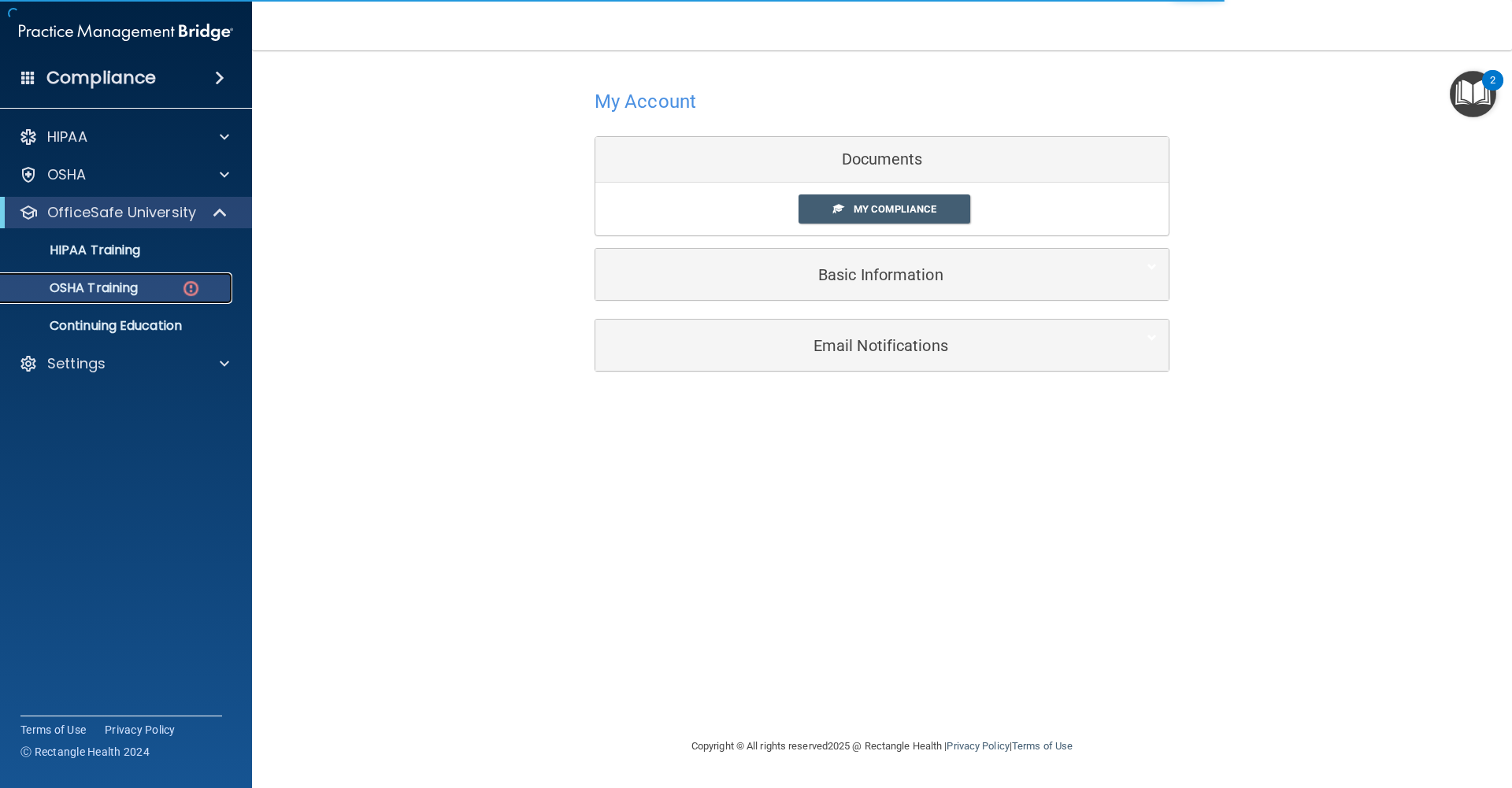
click at [116, 295] on p "OSHA Training" at bounding box center [73, 288] width 128 height 16
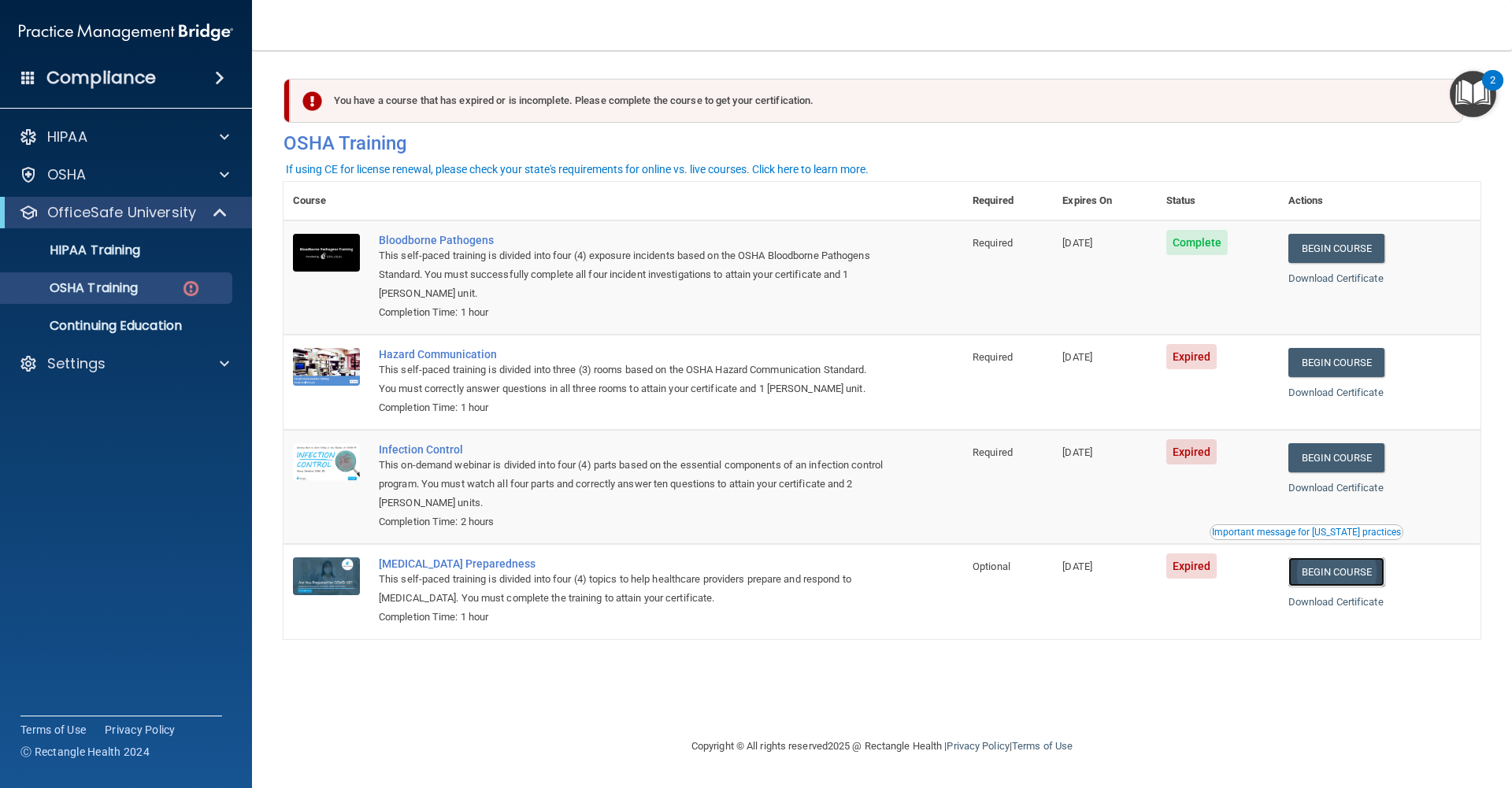
click at [1331, 583] on link "Begin Course" at bounding box center [1336, 571] width 96 height 29
click at [151, 289] on div "OSHA Training" at bounding box center [117, 288] width 215 height 16
click at [1353, 366] on link "Begin Course" at bounding box center [1336, 362] width 96 height 29
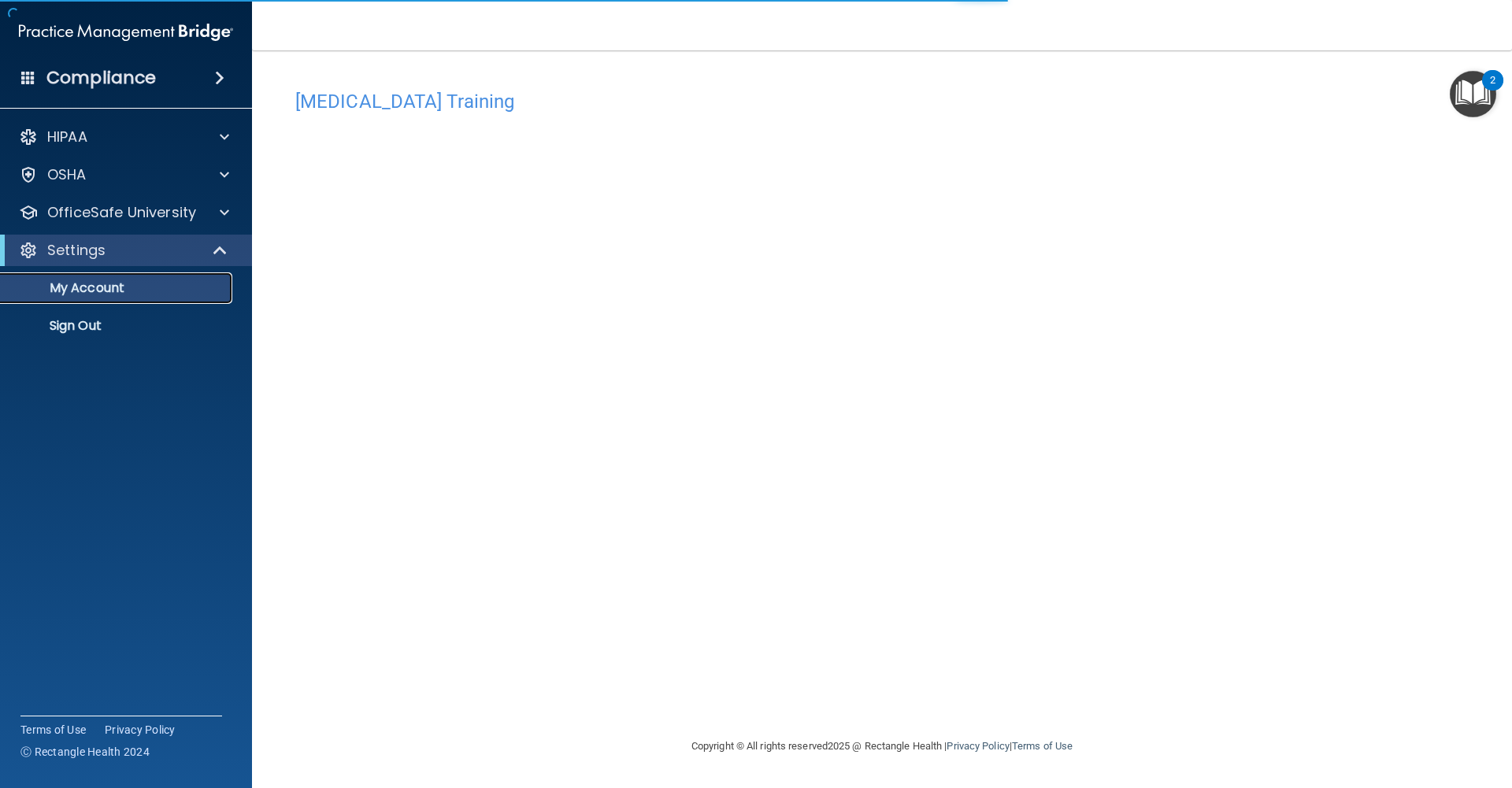
click at [136, 289] on p "My Account" at bounding box center [117, 288] width 215 height 16
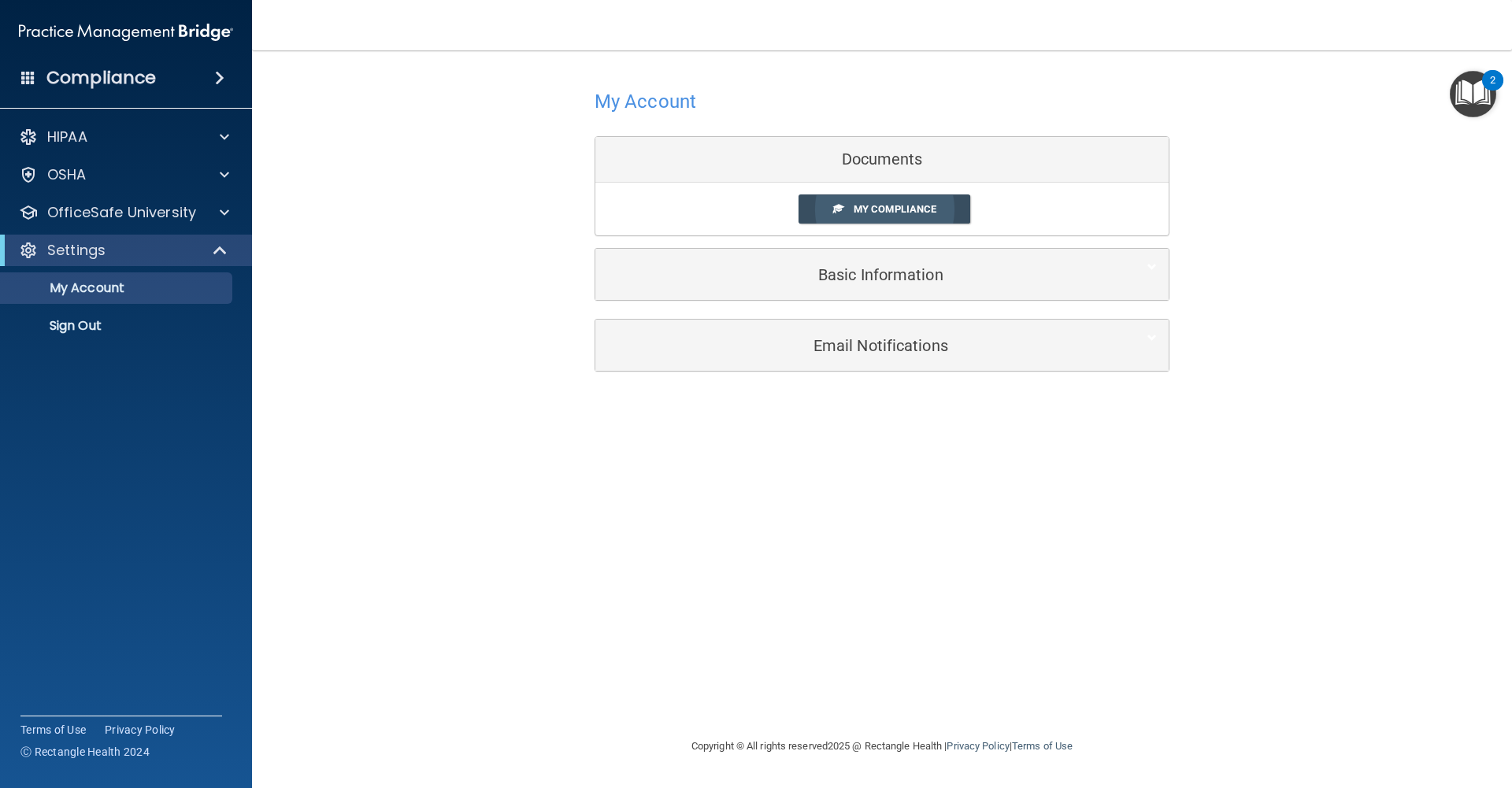
click at [877, 215] on link "My Compliance" at bounding box center [884, 208] width 172 height 29
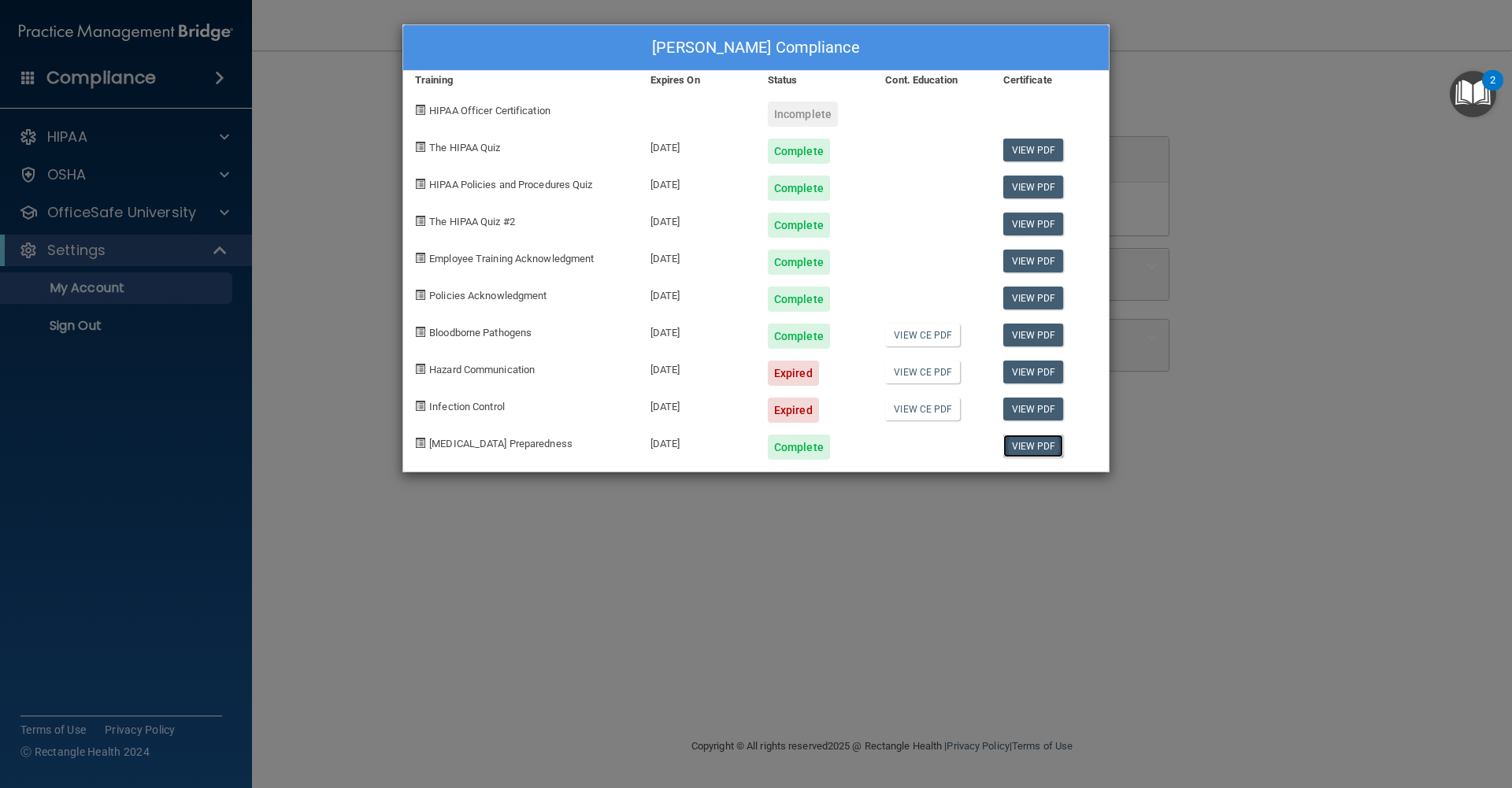
click at [1040, 445] on link "View PDF" at bounding box center [1034, 446] width 61 height 23
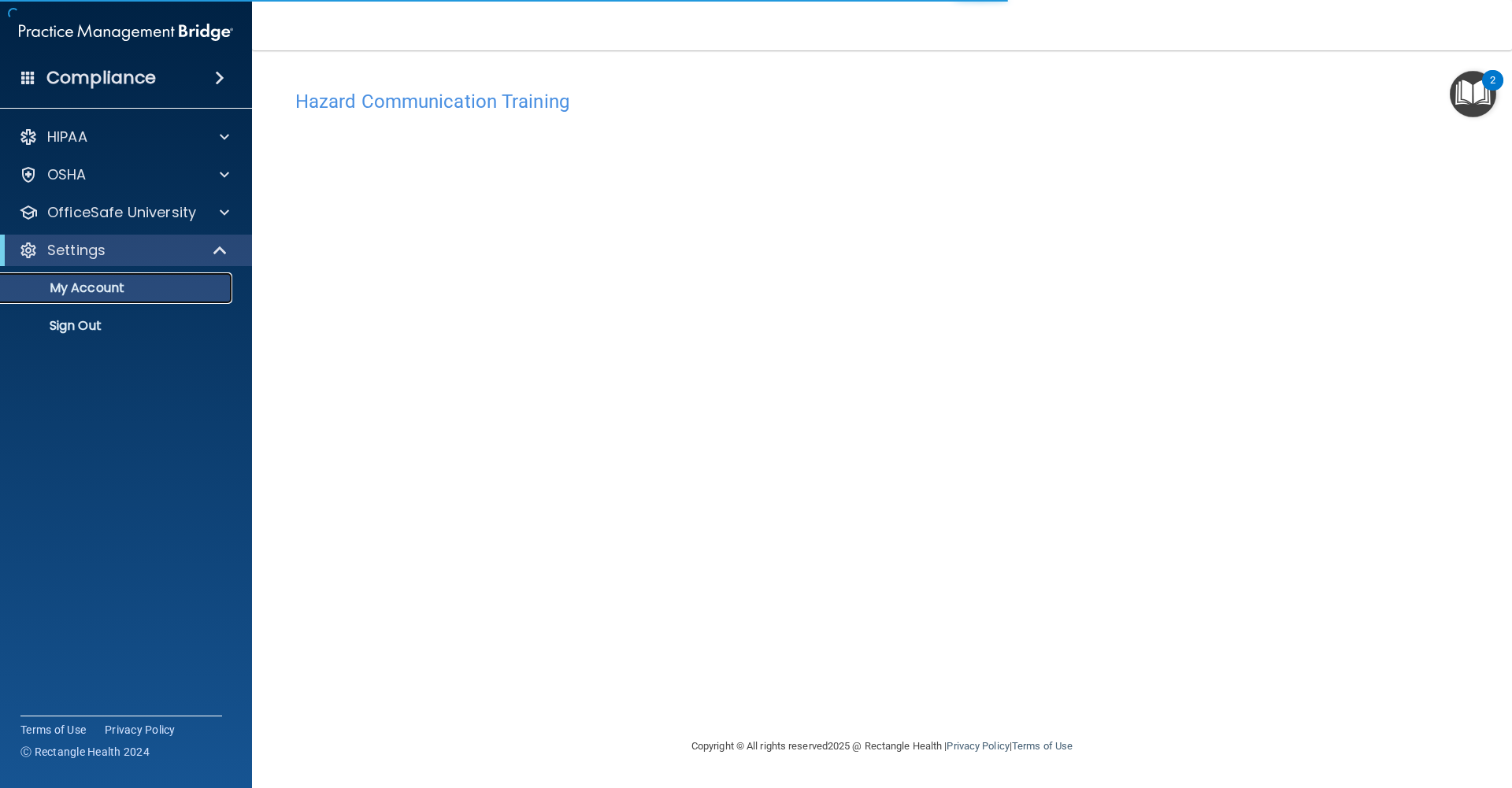
click at [157, 282] on p "My Account" at bounding box center [117, 288] width 215 height 16
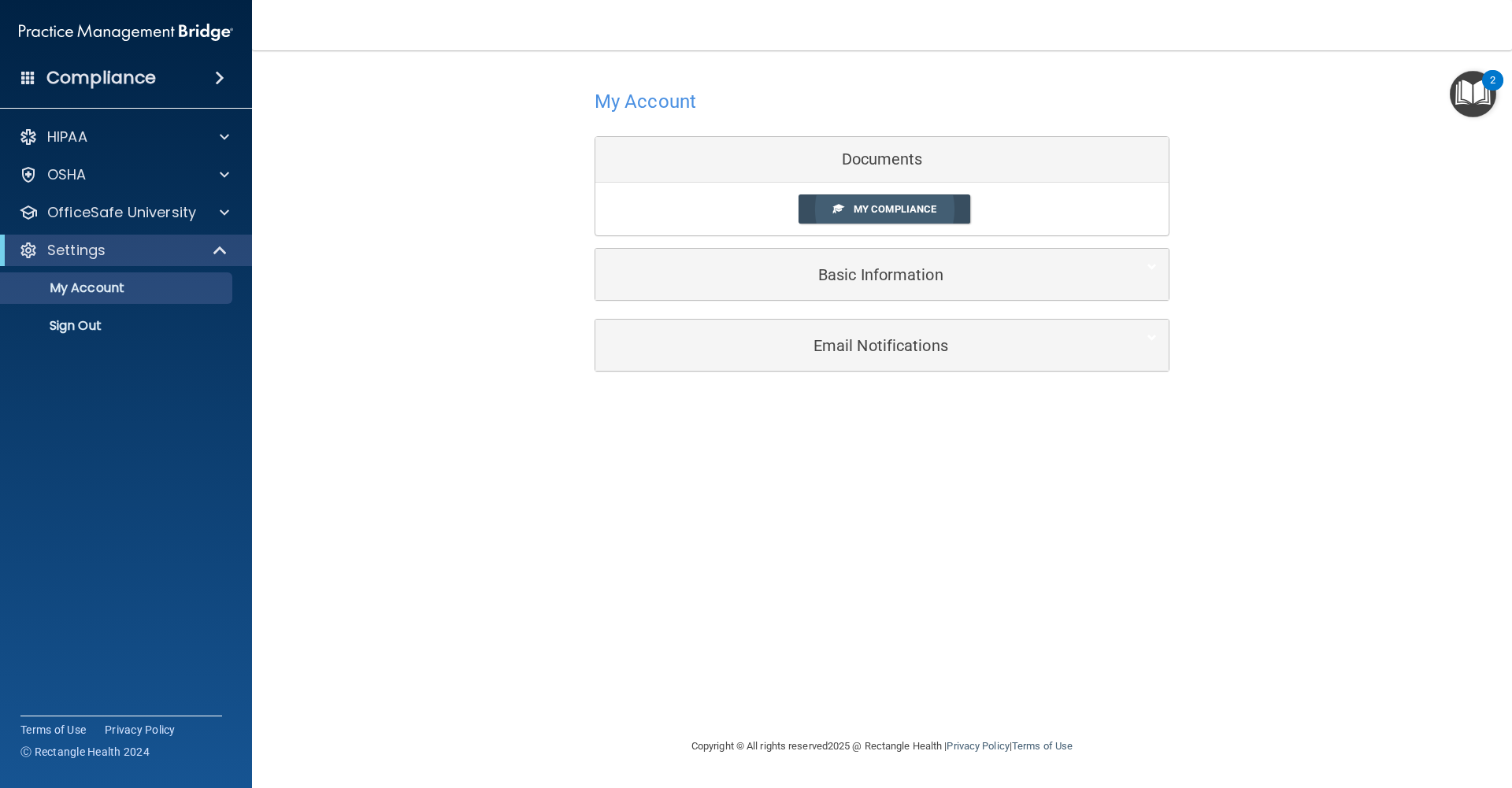
click at [860, 211] on span "My Compliance" at bounding box center [895, 209] width 82 height 12
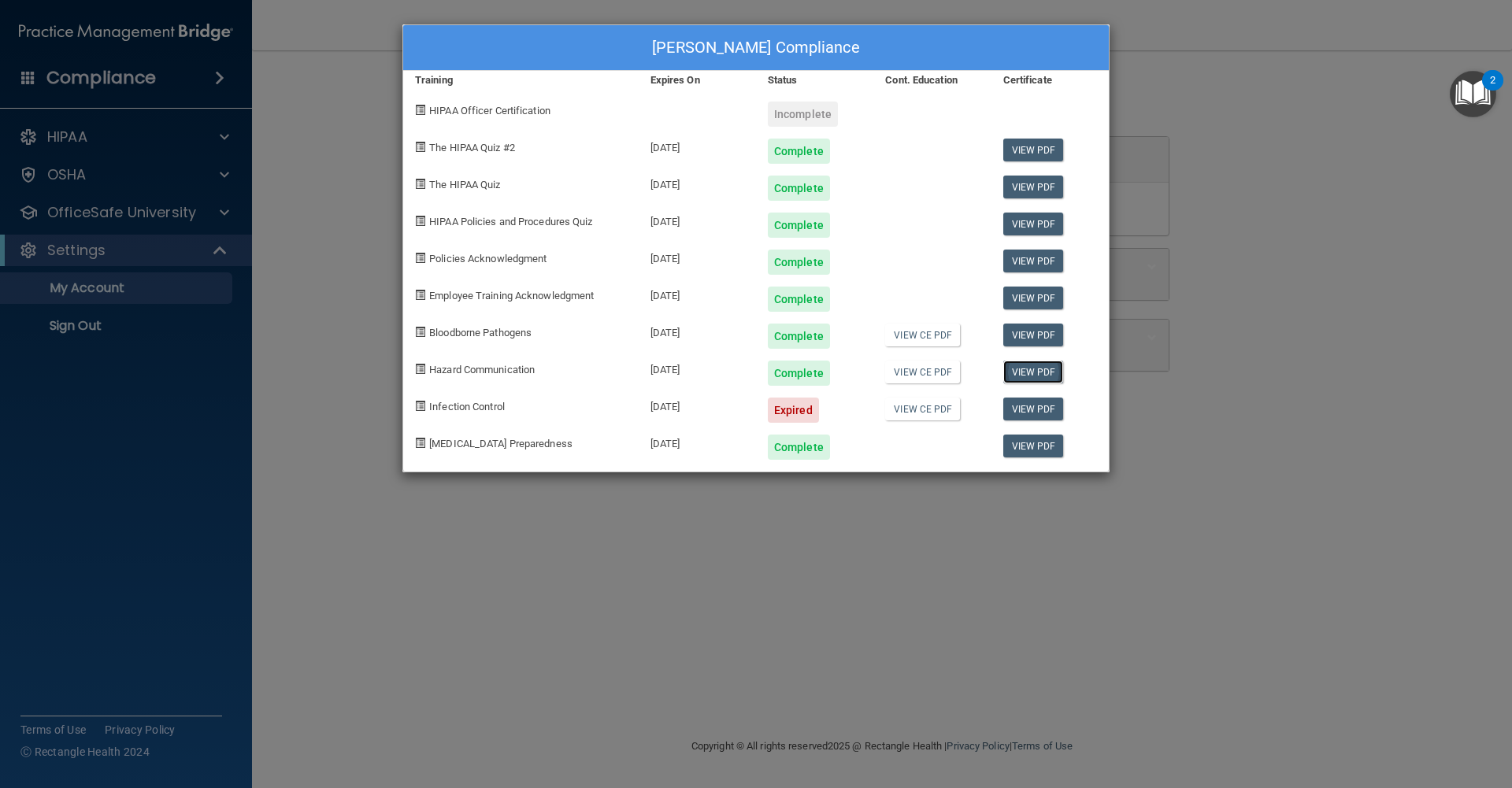
click at [1038, 371] on link "View PDF" at bounding box center [1034, 372] width 61 height 23
click at [915, 375] on link "View CE PDF" at bounding box center [922, 372] width 75 height 23
click at [130, 218] on div "Mark Bain's Compliance Training Expires On Status Cont. Education Certificate H…" at bounding box center [756, 394] width 1512 height 788
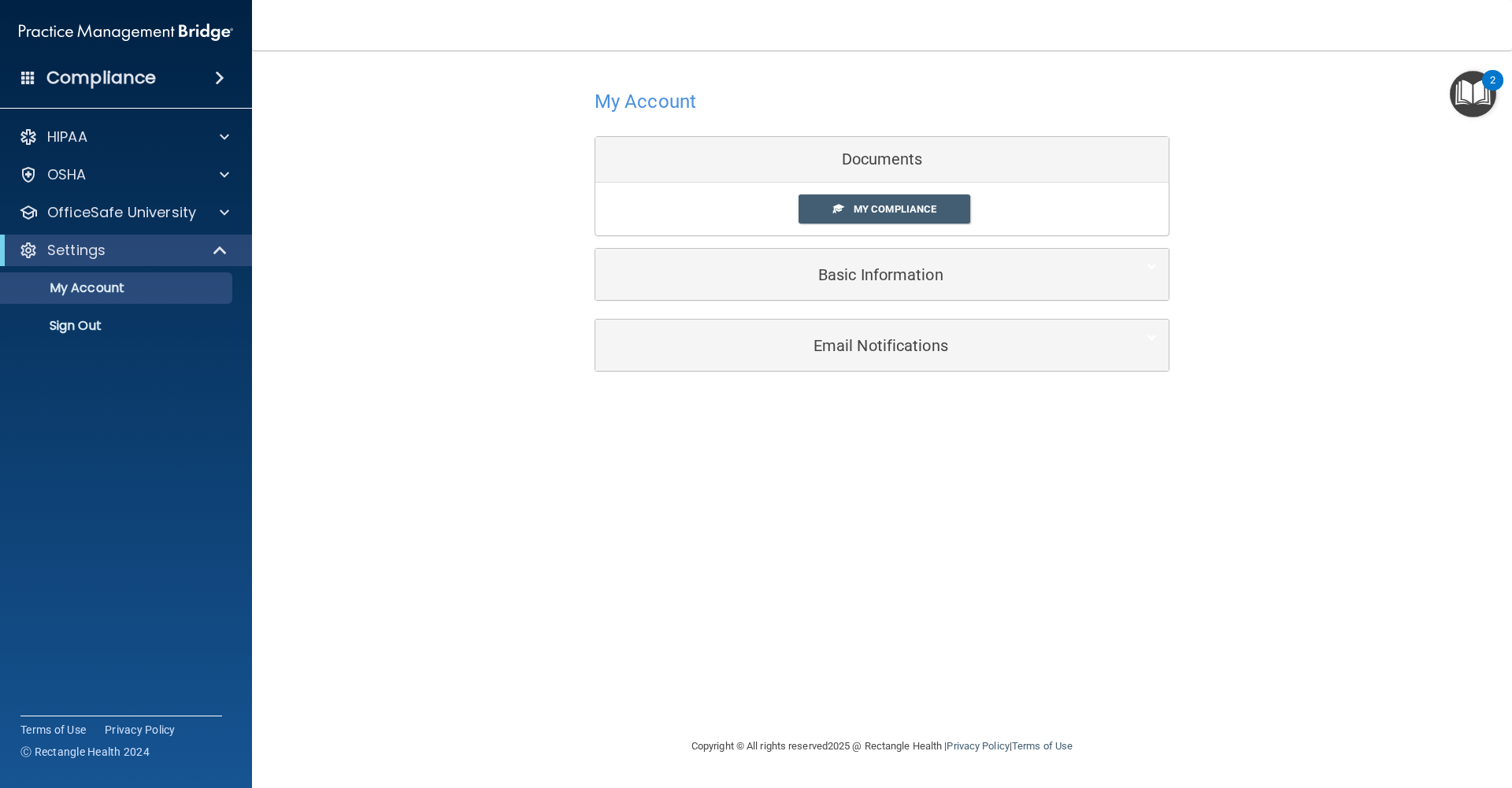
click at [768, 292] on div "Basic Information" at bounding box center [882, 274] width 573 height 51
click at [156, 225] on div "OfficeSafe University" at bounding box center [126, 212] width 253 height 31
click at [154, 215] on p "OfficeSafe University" at bounding box center [121, 212] width 149 height 19
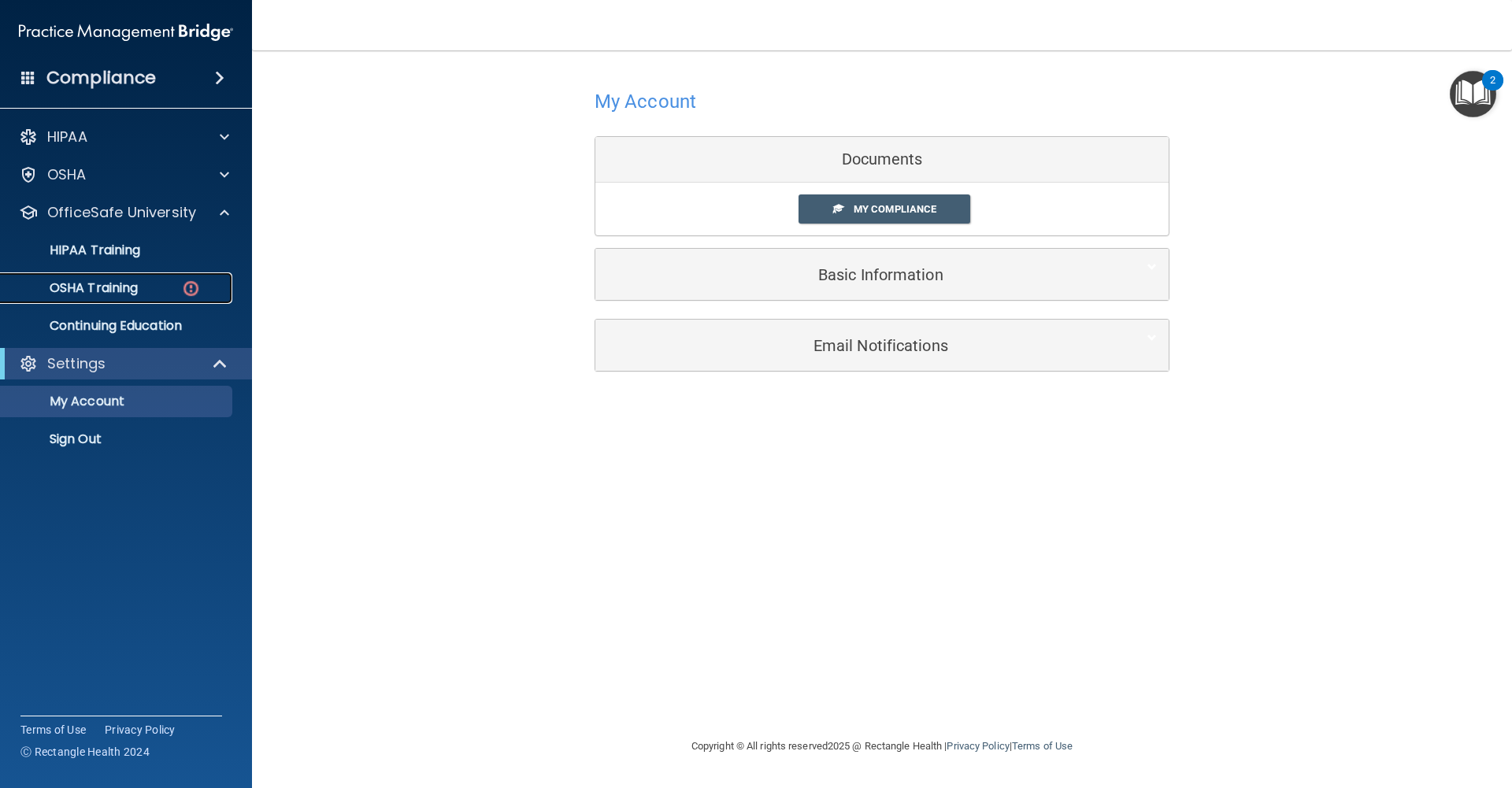
click at [150, 291] on div "OSHA Training" at bounding box center [117, 288] width 215 height 16
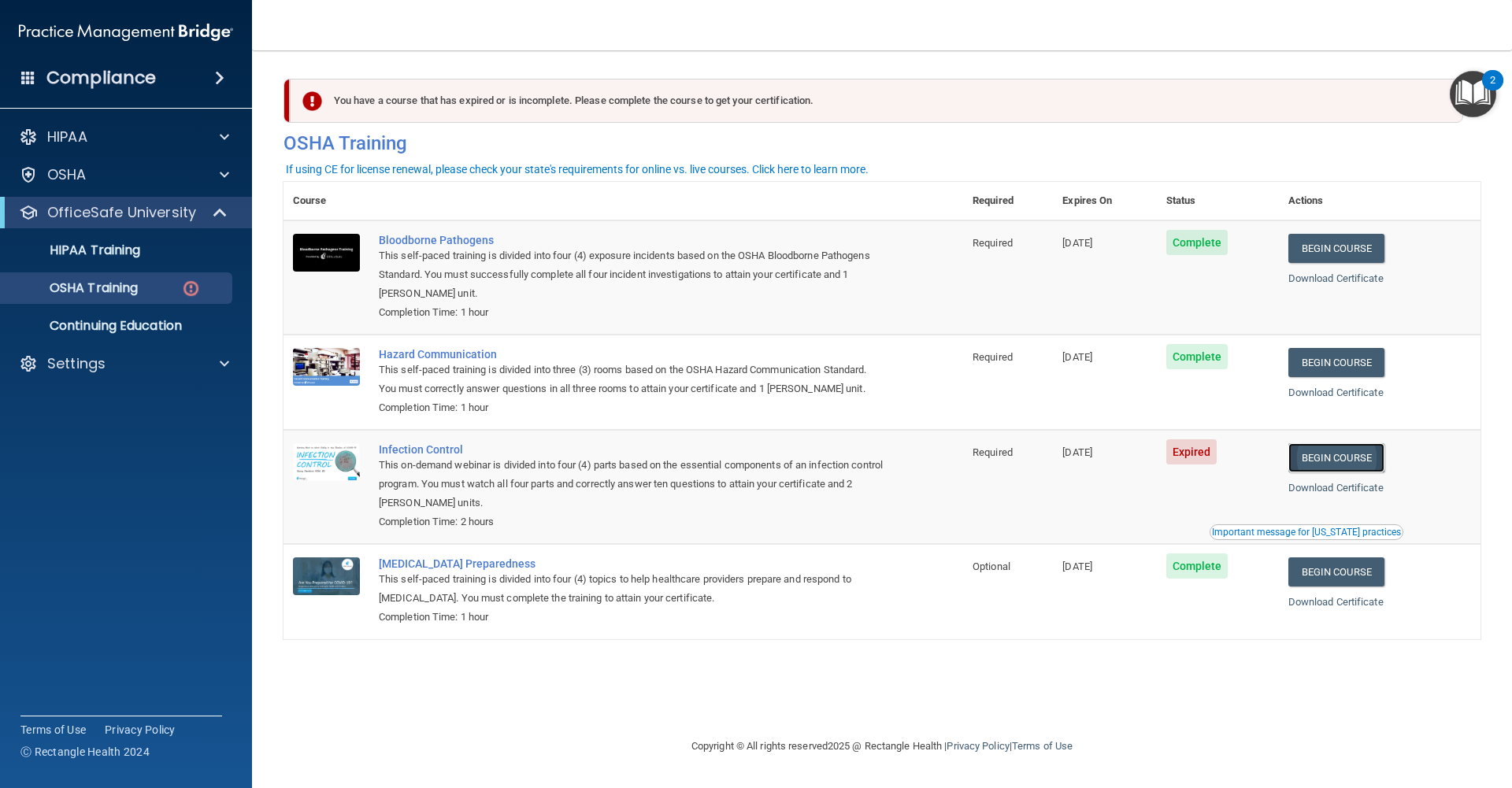
click at [1324, 463] on link "Begin Course" at bounding box center [1336, 458] width 96 height 29
click at [128, 322] on p "Continuing Education" at bounding box center [117, 325] width 215 height 16
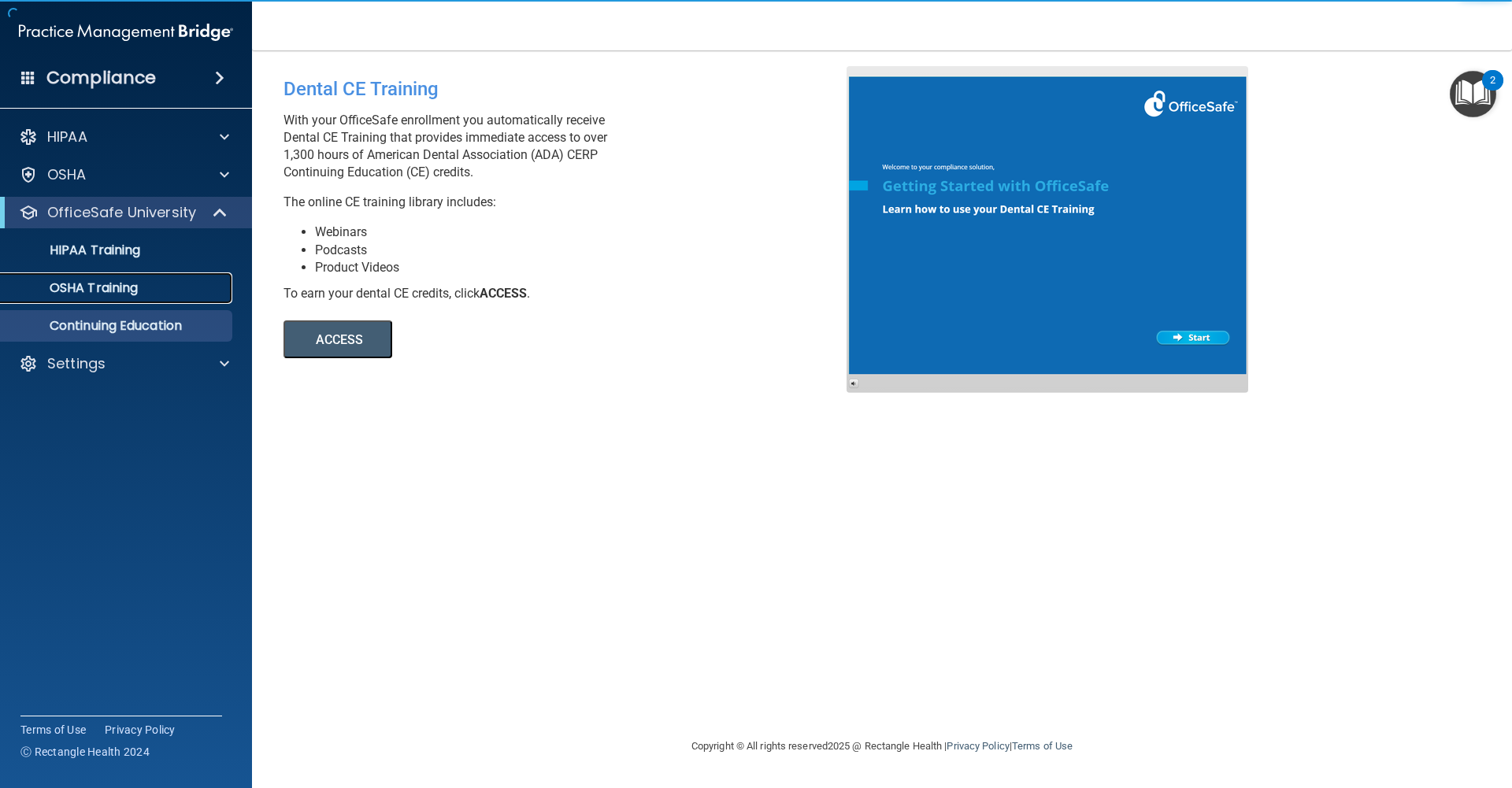
click at [135, 297] on link "OSHA Training" at bounding box center [108, 288] width 248 height 31
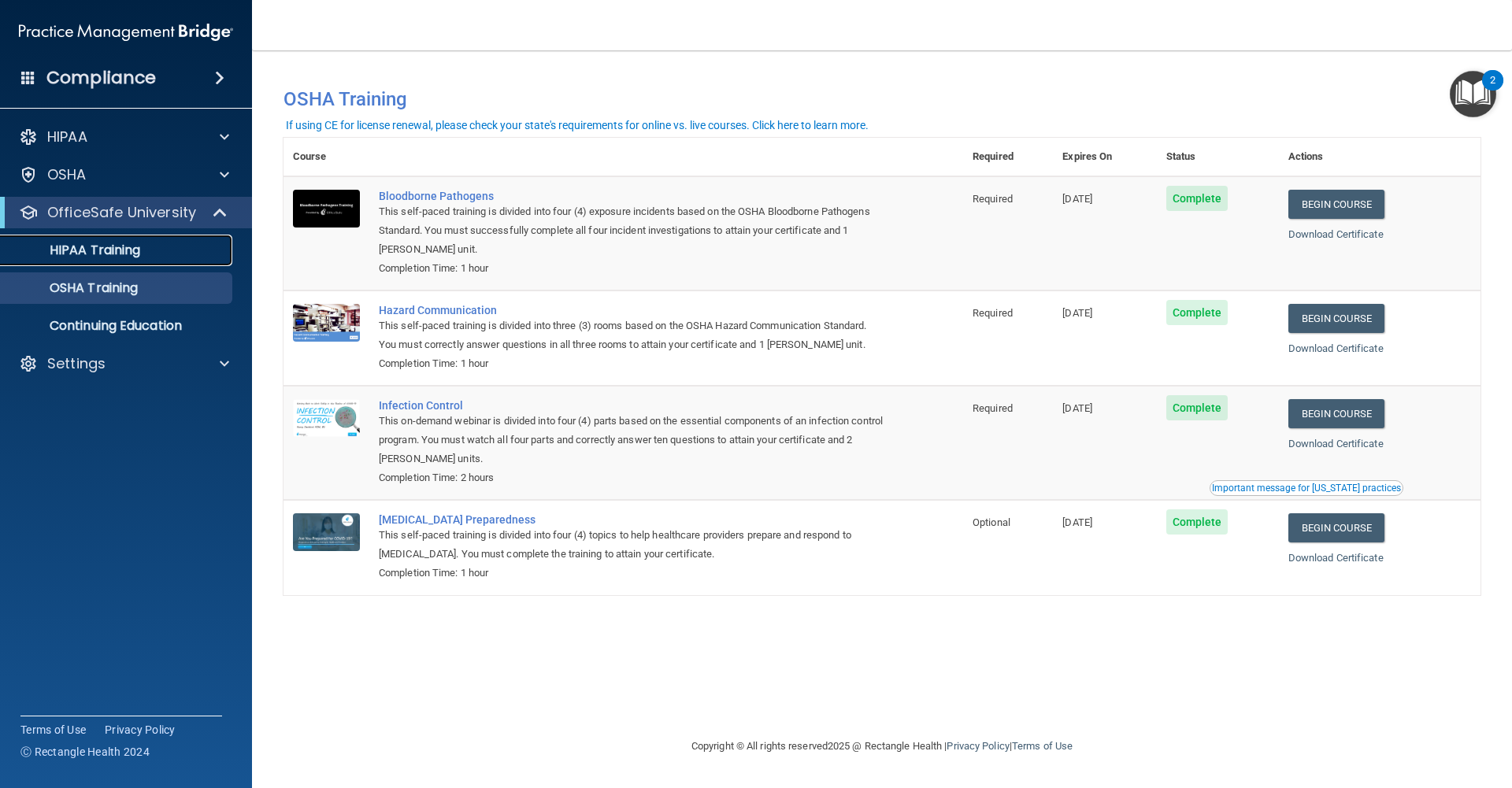
click at [144, 262] on link "HIPAA Training" at bounding box center [108, 250] width 248 height 31
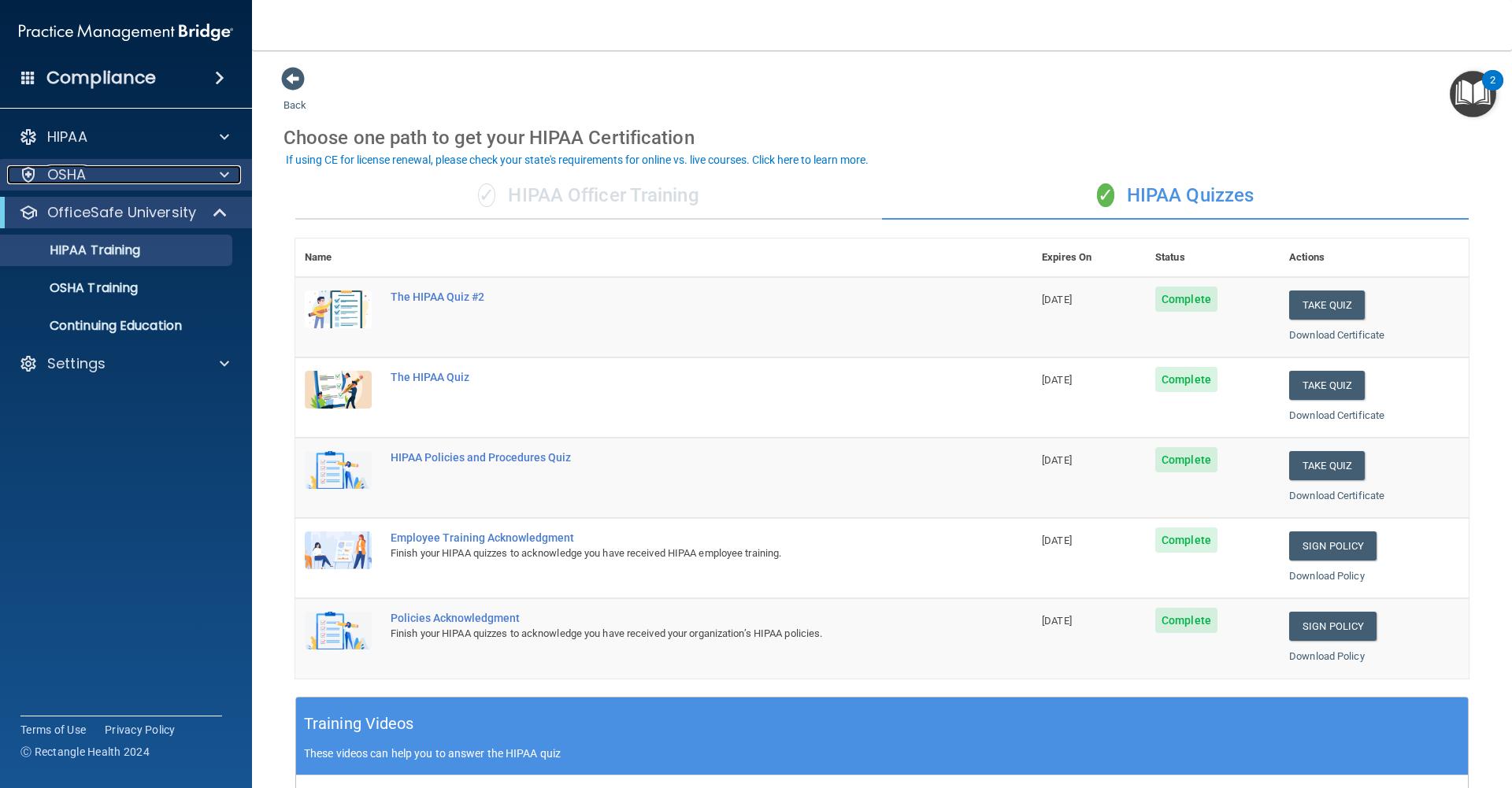
click at [128, 183] on div "OSHA" at bounding box center [105, 175] width 195 height 19
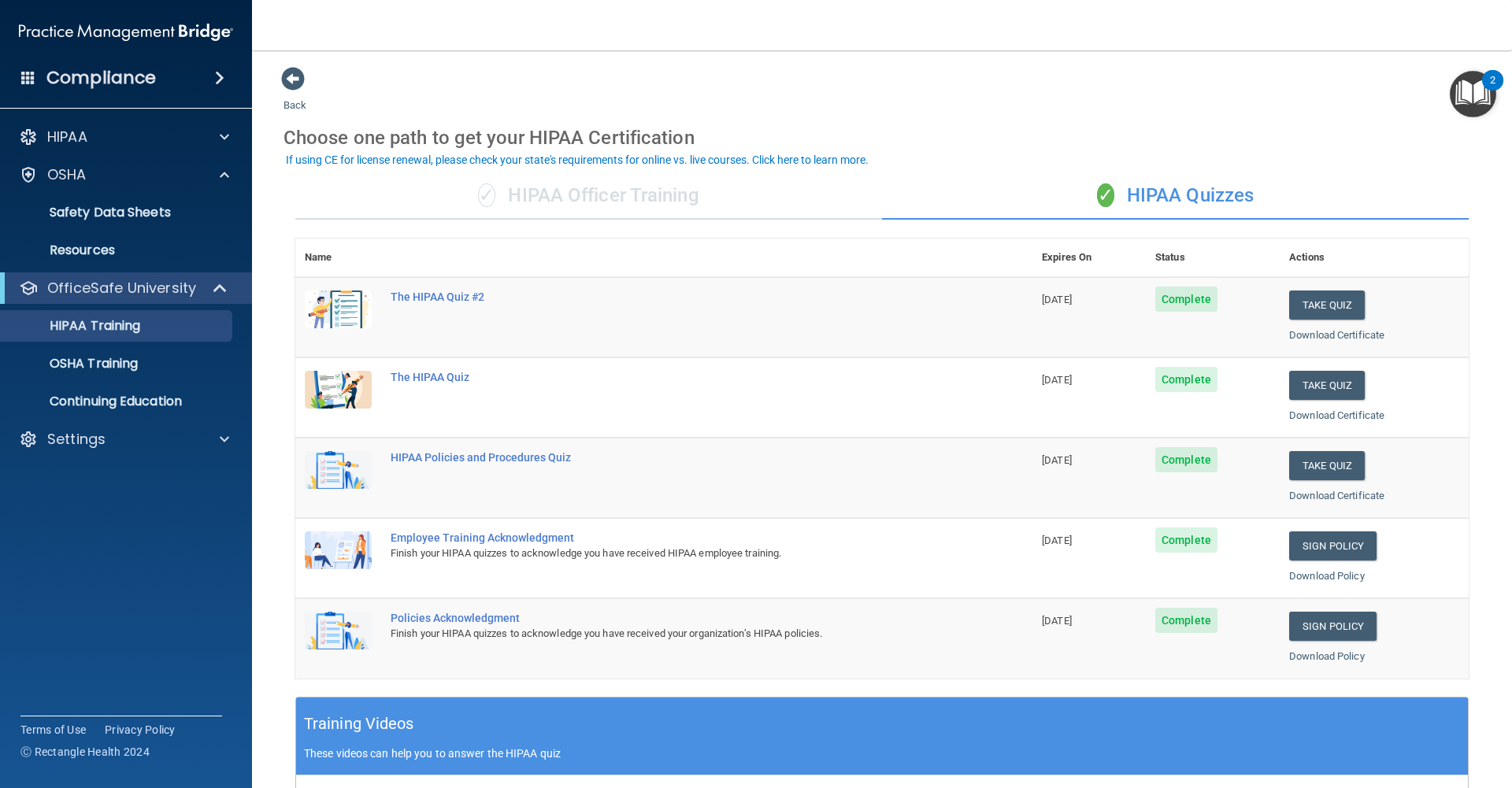
click at [118, 154] on div "HIPAA Documents and Policies Report an Incident Business Associates Emergency P…" at bounding box center [126, 291] width 253 height 353
click at [114, 152] on div "HIPAA" at bounding box center [126, 137] width 253 height 31
click at [125, 74] on h4 "Compliance" at bounding box center [100, 77] width 109 height 22
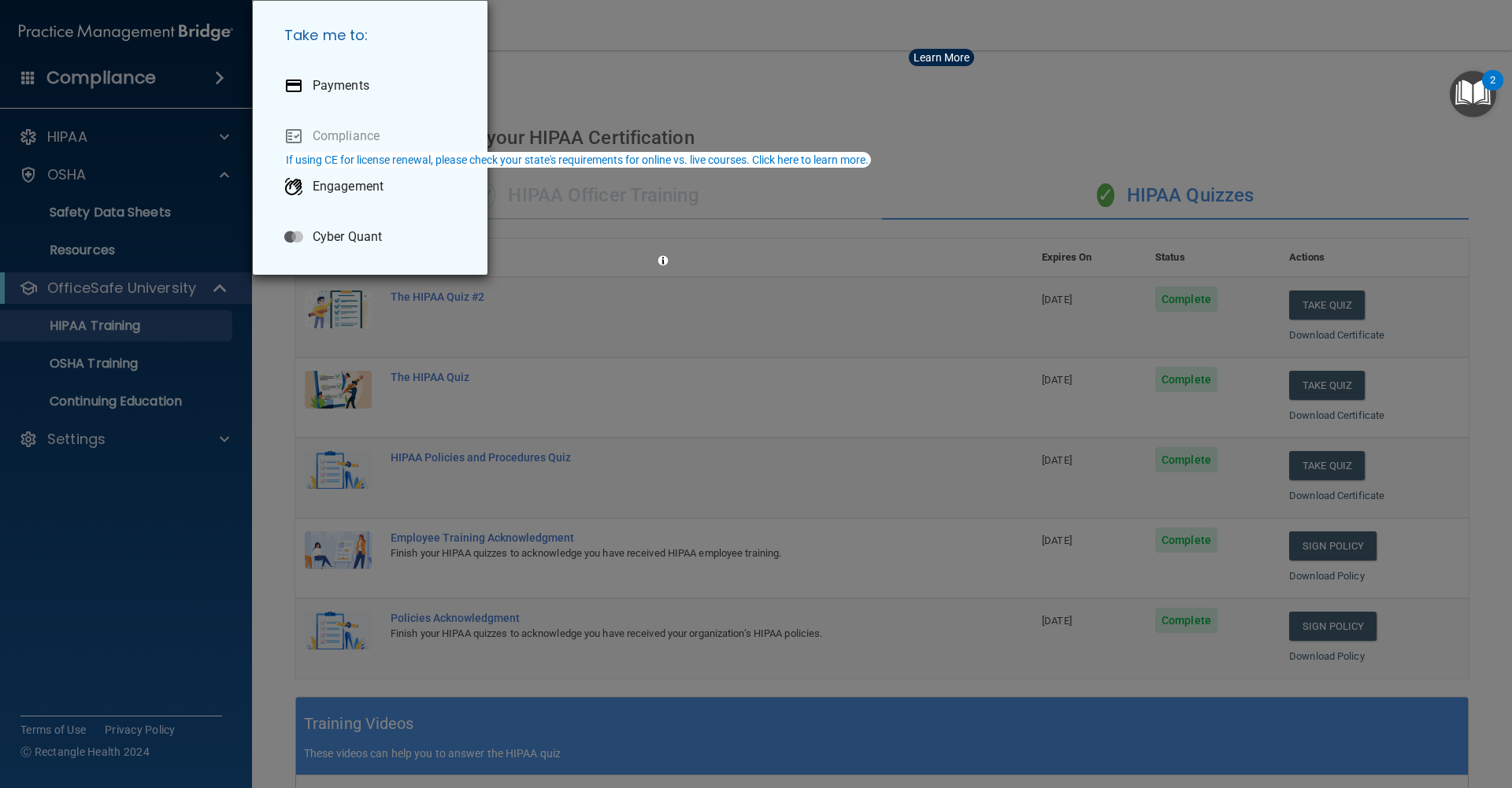
click at [814, 363] on div "Take me to: Payments Compliance Engagement Cyber Quant" at bounding box center [756, 394] width 1512 height 788
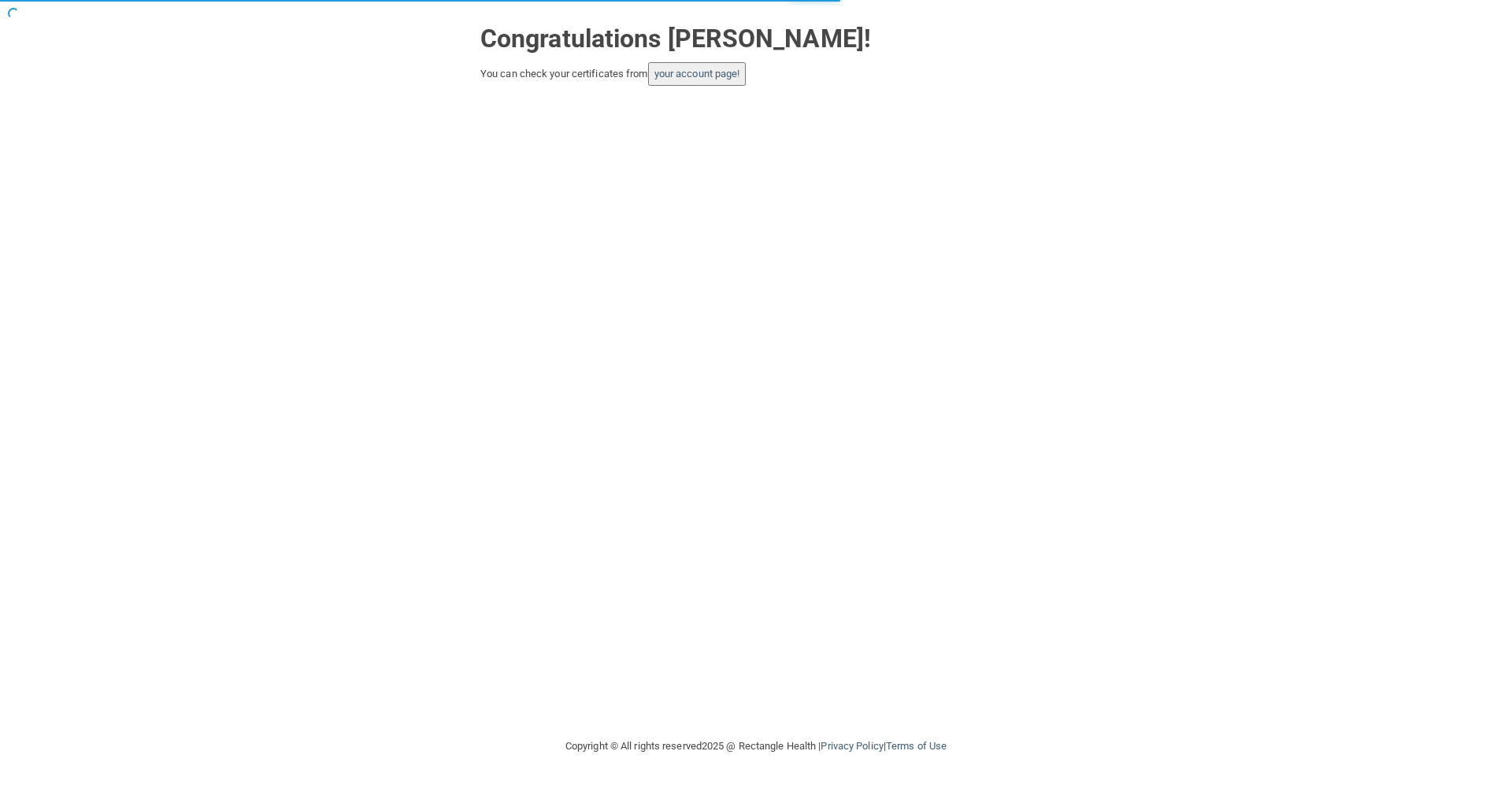
click at [709, 166] on div "Congratulations [PERSON_NAME]! You can check your certificates from your accoun…" at bounding box center [756, 368] width 1449 height 706
click at [693, 82] on button "your account page!" at bounding box center [697, 74] width 99 height 24
click at [700, 80] on button "your account page!" at bounding box center [697, 74] width 99 height 24
click at [679, 80] on button "your account page!" at bounding box center [697, 74] width 99 height 24
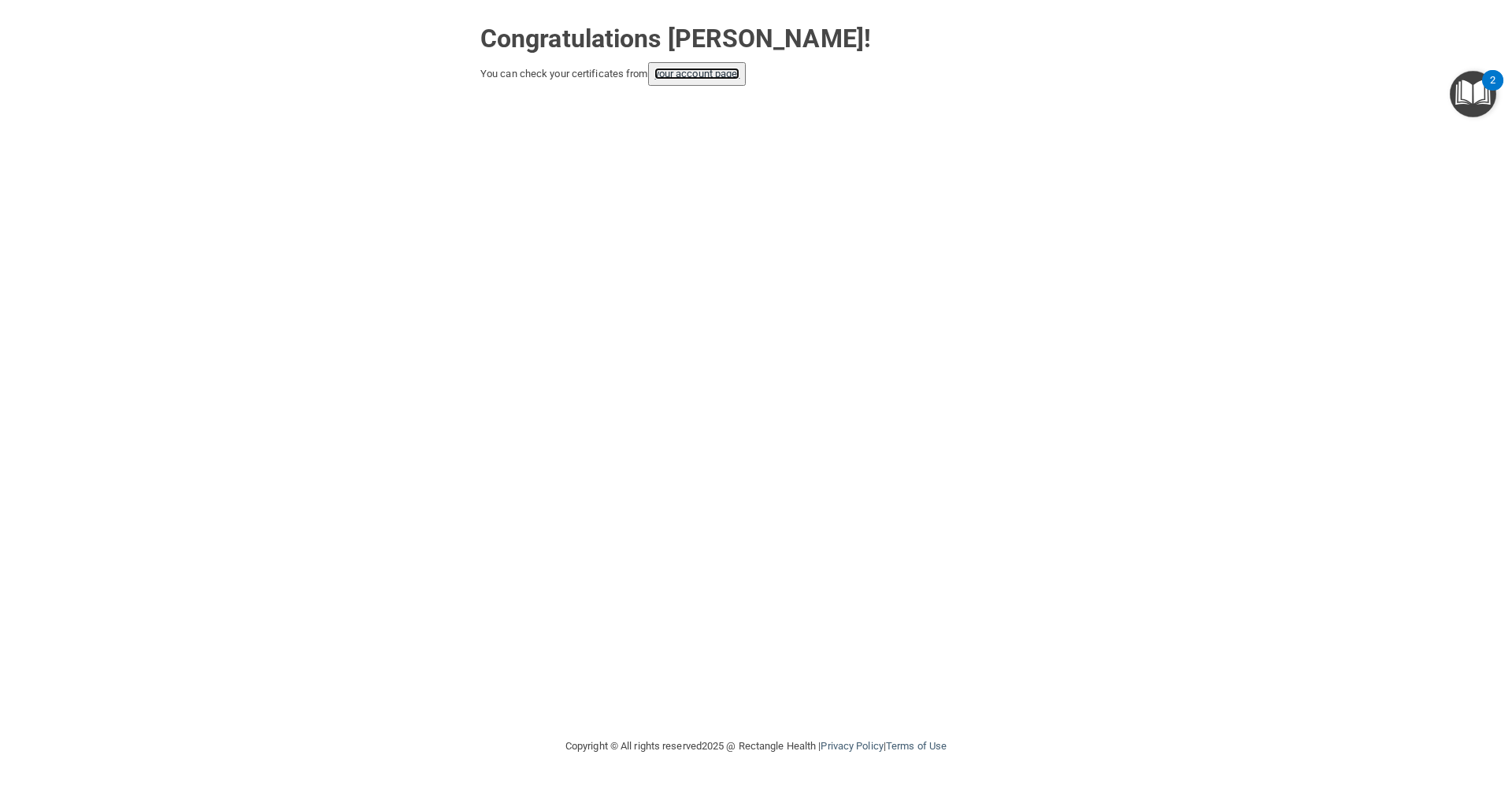
click at [716, 77] on link "your account page!" at bounding box center [697, 73] width 86 height 12
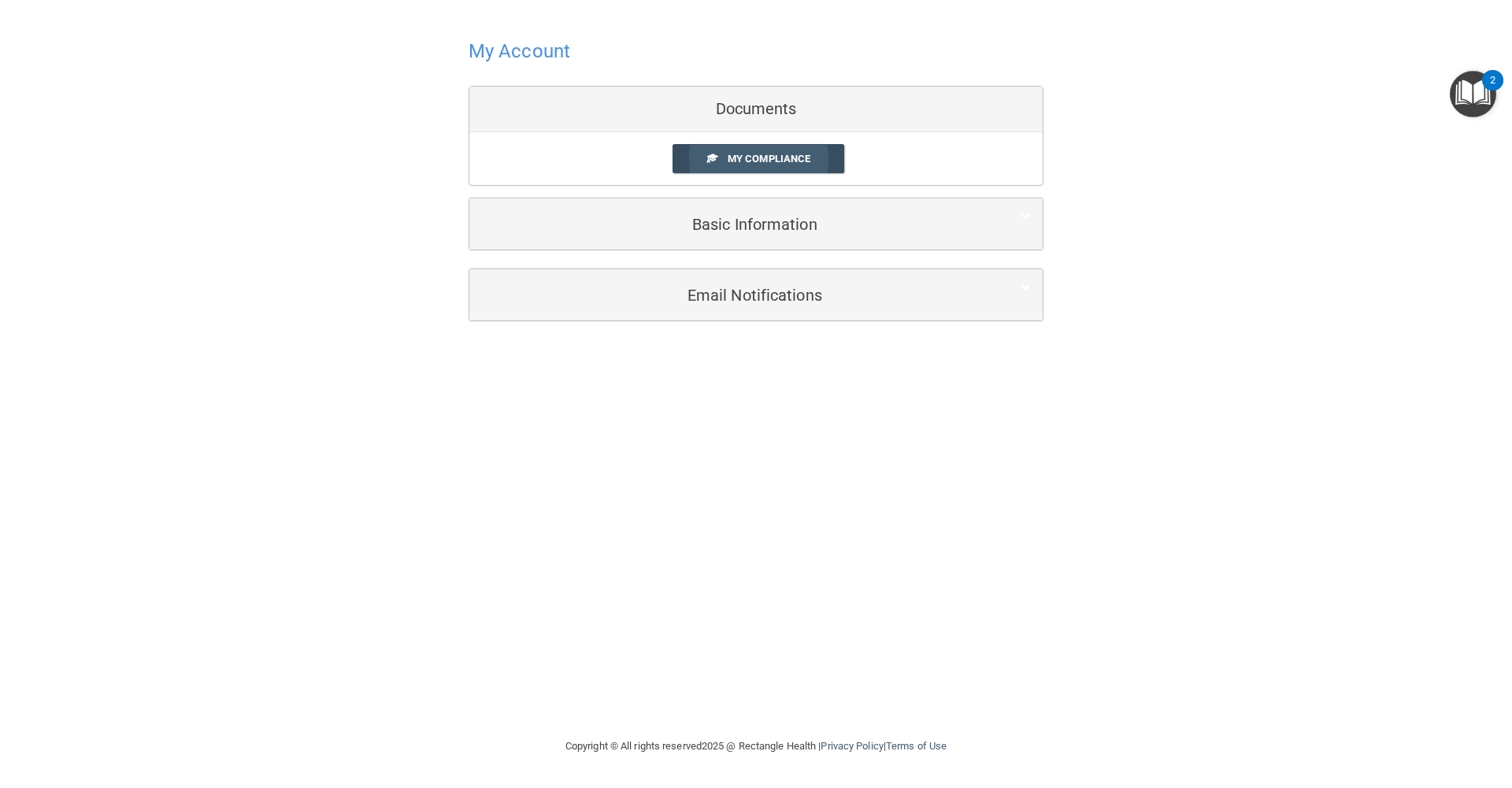
click at [759, 158] on span "My Compliance" at bounding box center [769, 159] width 82 height 12
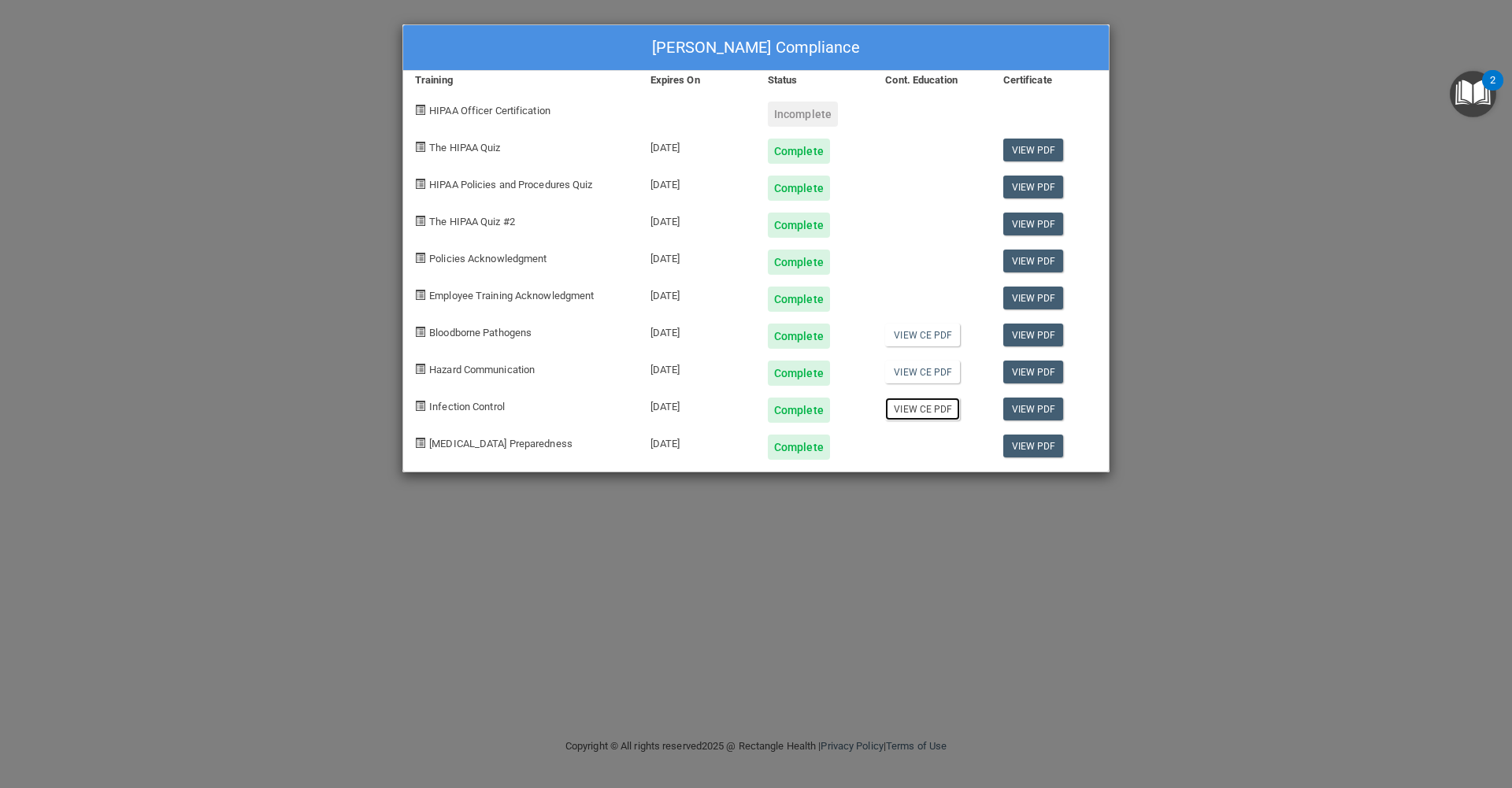
click at [915, 409] on link "View CE PDF" at bounding box center [922, 409] width 75 height 23
click at [453, 109] on span "HIPAA Officer Certification" at bounding box center [489, 110] width 121 height 12
click at [810, 114] on div "Incomplete" at bounding box center [803, 114] width 70 height 26
